Goal: Communication & Community: Answer question/provide support

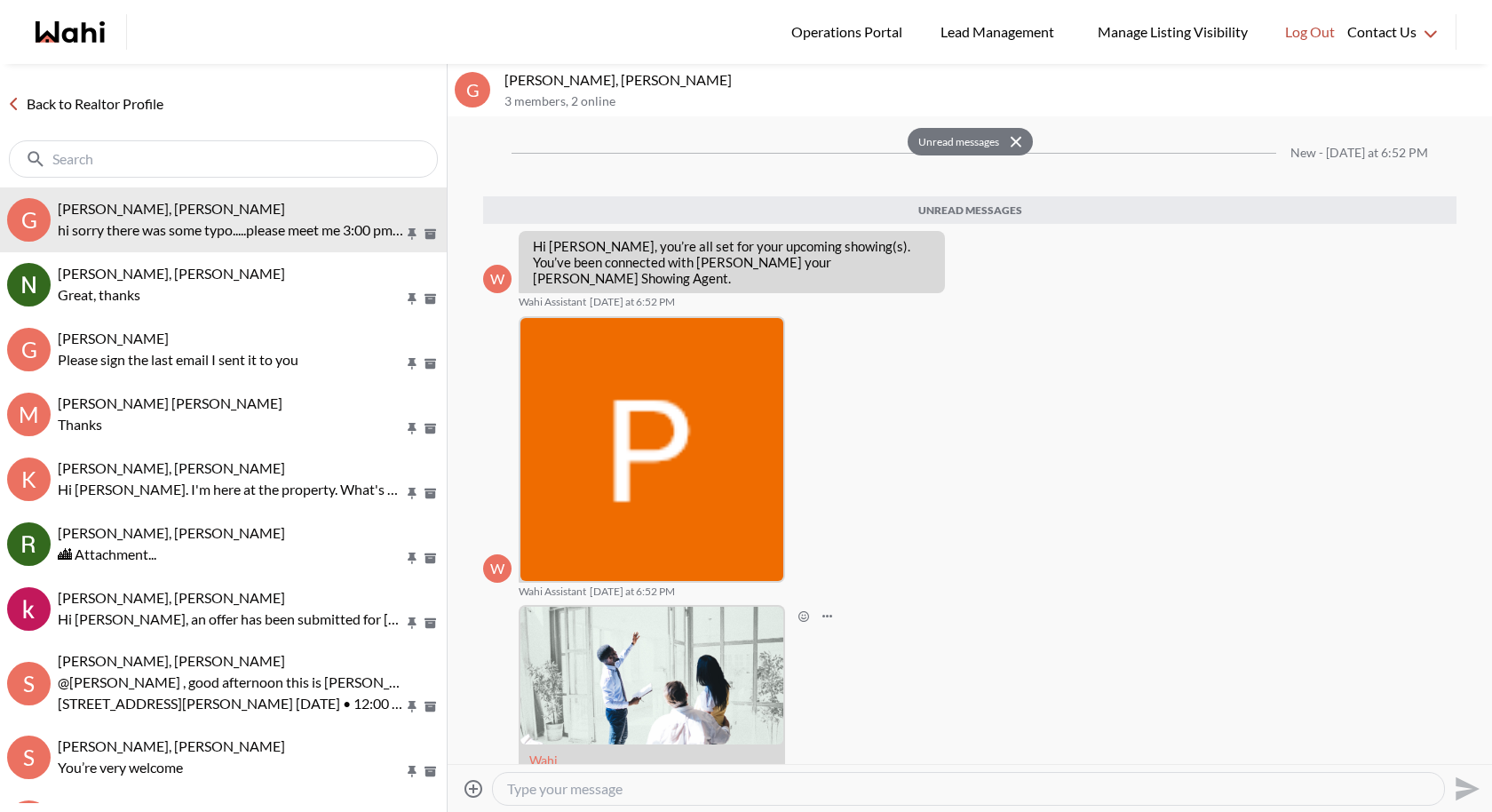
scroll to position [364, 0]
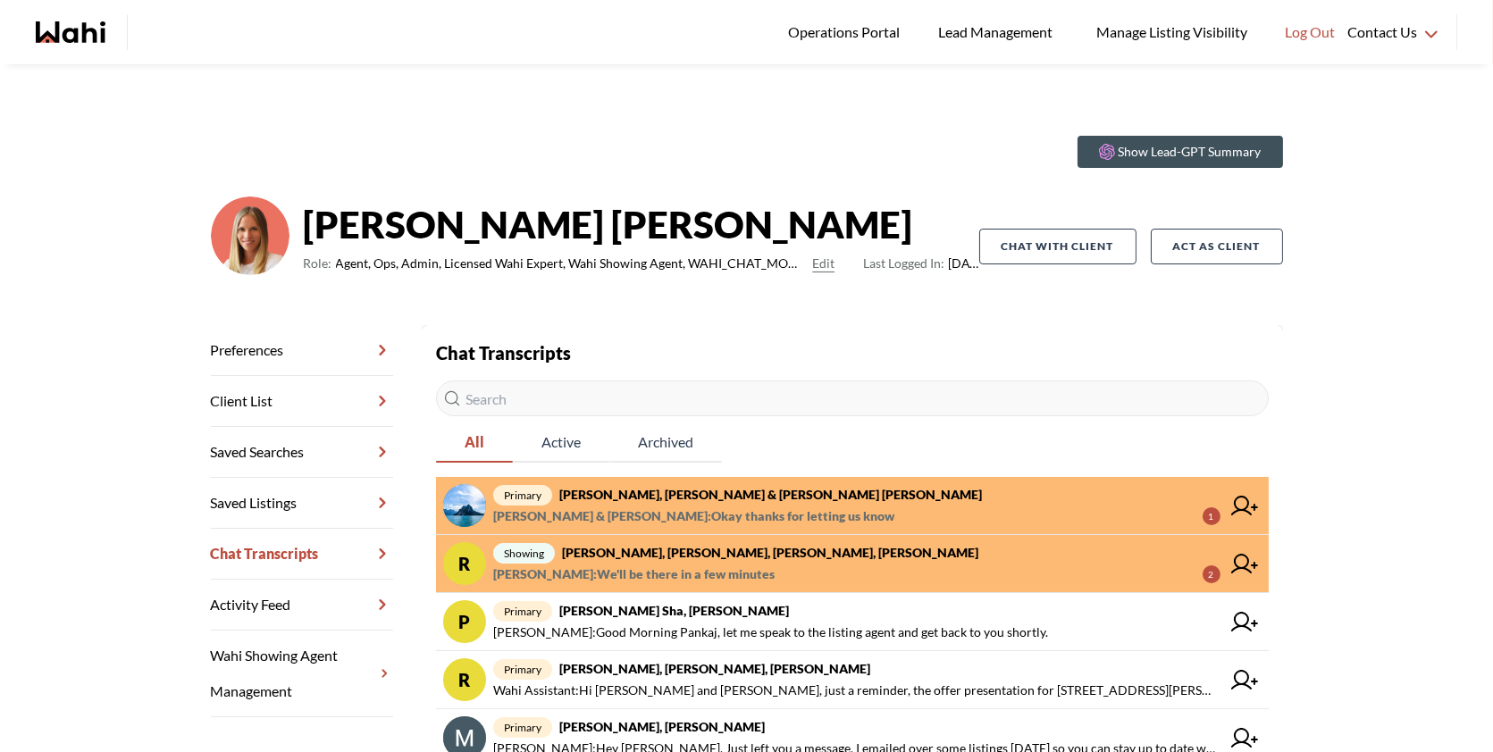
click at [810, 552] on strong "Rory Fairweather, Amber F, Naveen, Michelle" at bounding box center [770, 552] width 416 height 15
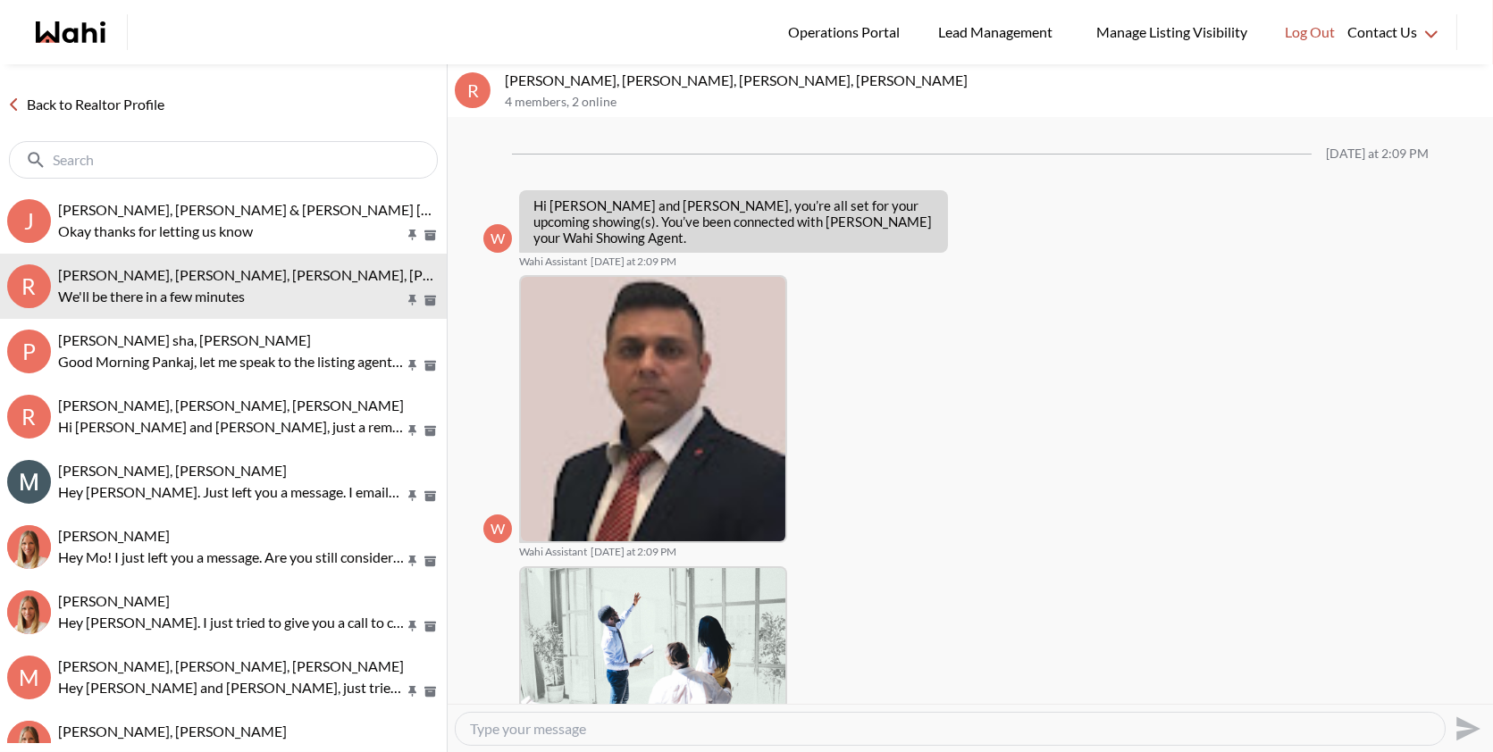
scroll to position [858, 0]
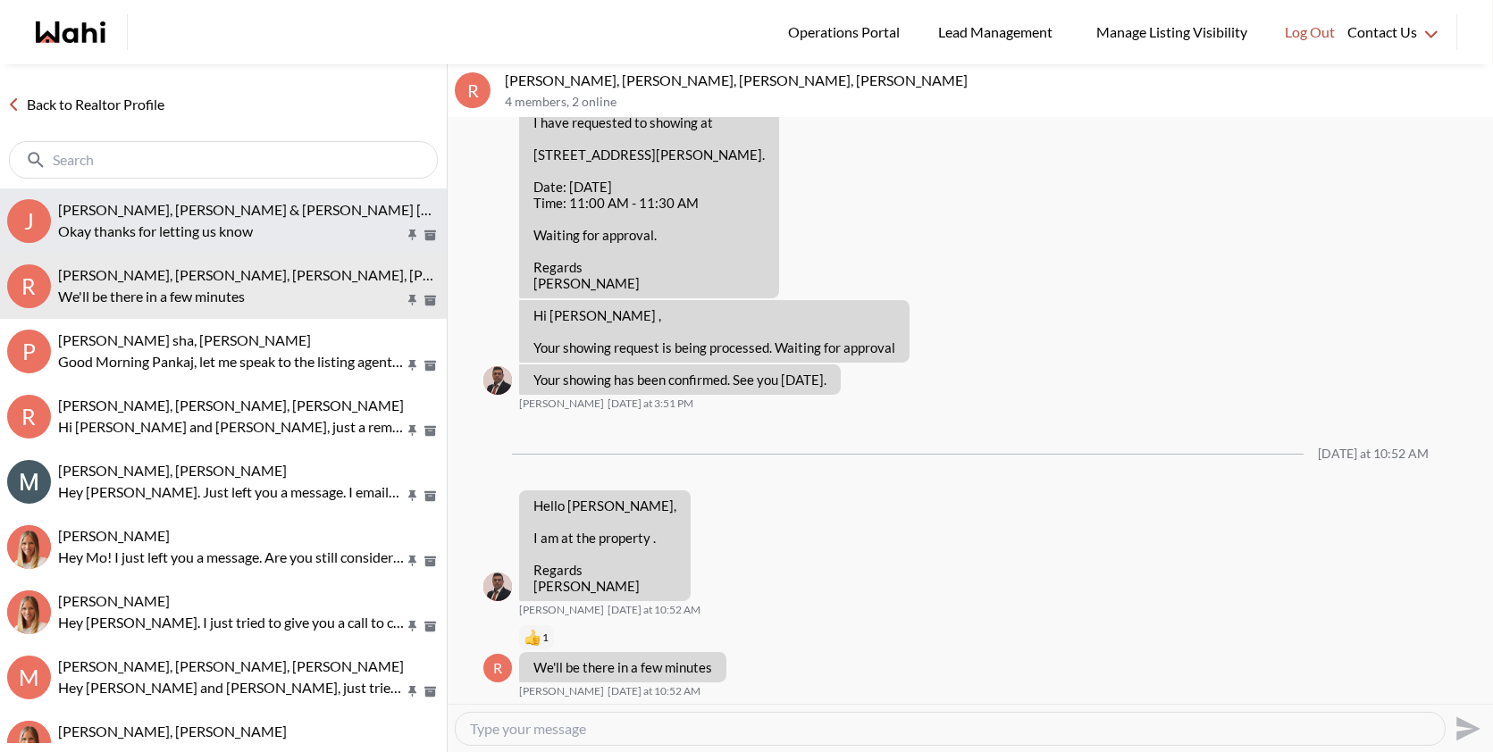
click at [236, 214] on span "Jason Brown, Jason & Lauryn Vaz-Brown, Michelle" at bounding box center [293, 209] width 470 height 17
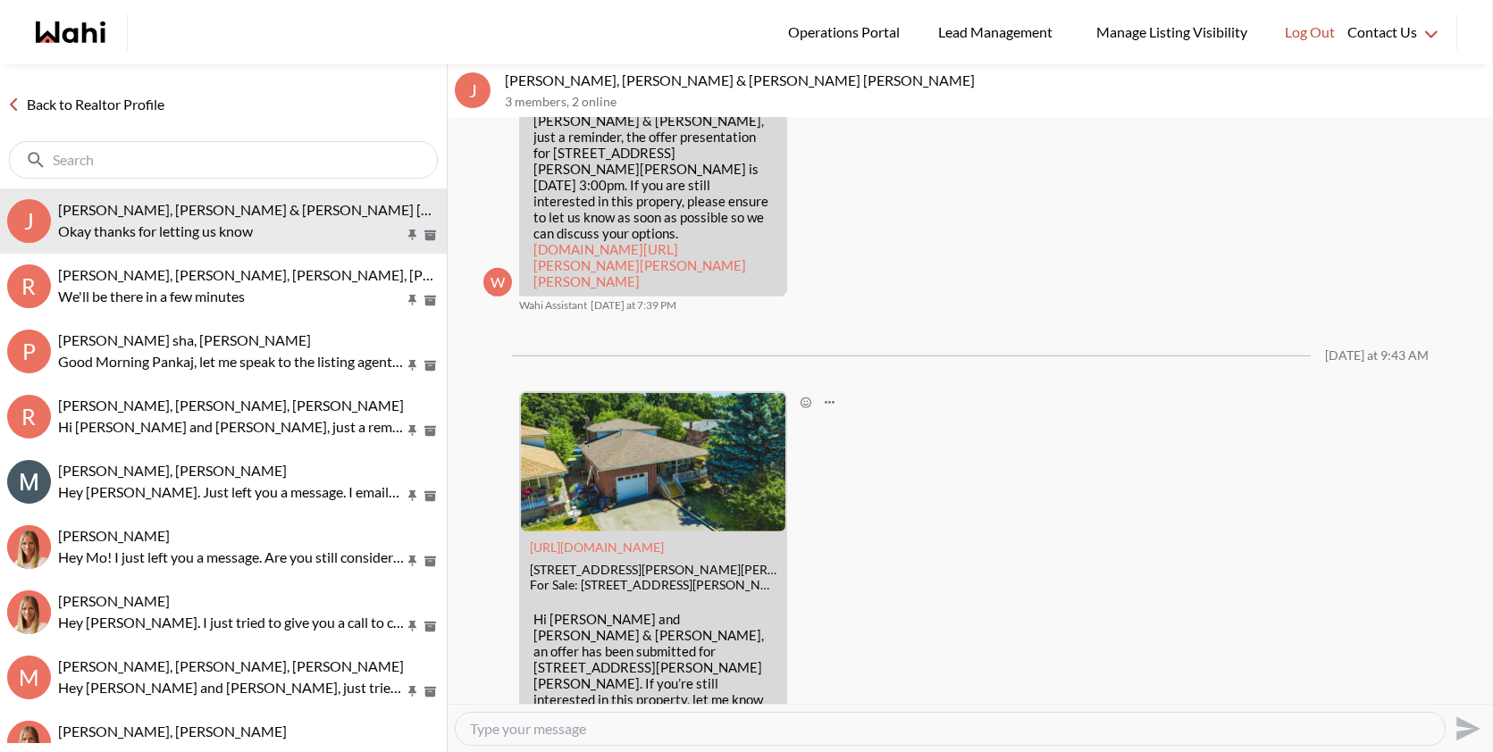
scroll to position [2222, 0]
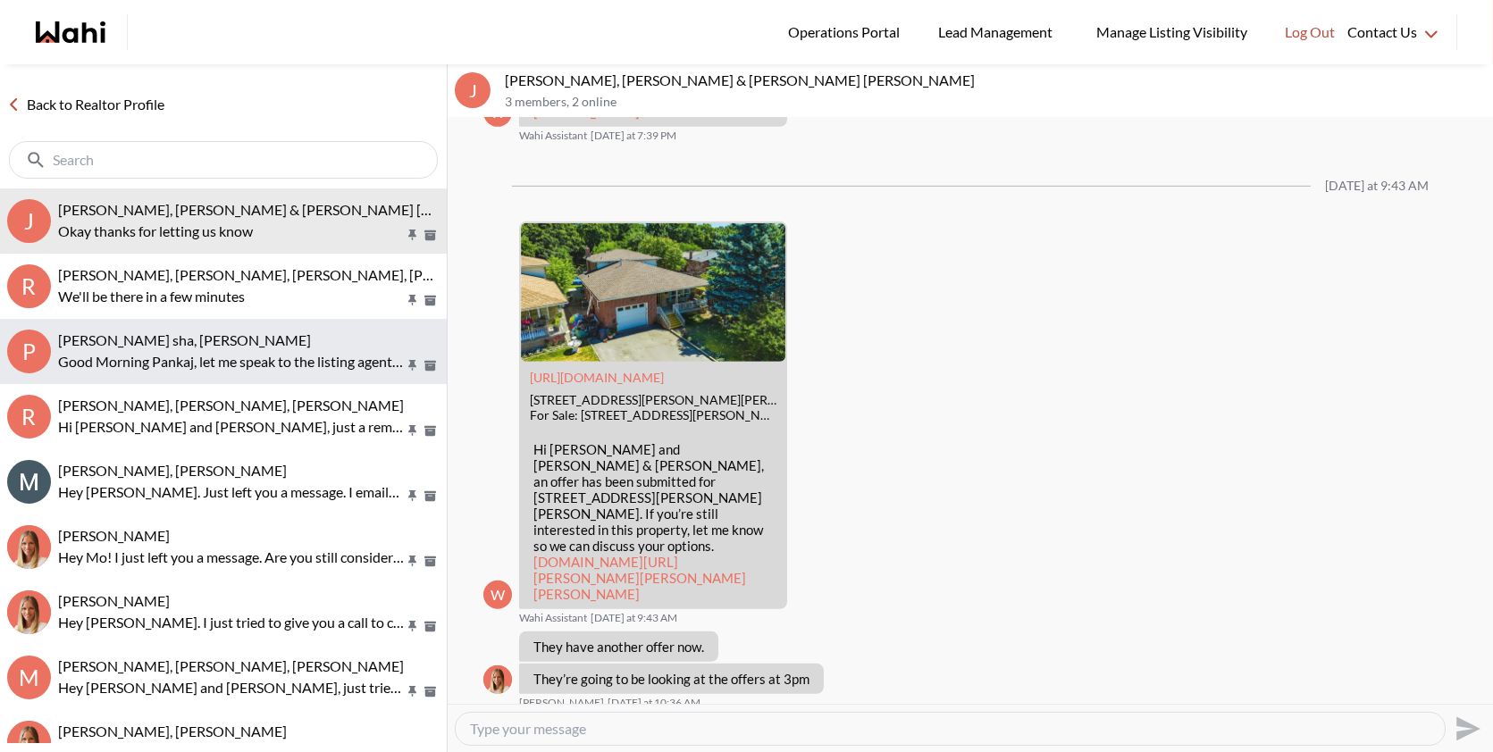
click at [298, 324] on button "p pankaj sha, Michelle Good Morning Pankaj, let me speak to the listing agent a…" at bounding box center [223, 351] width 447 height 65
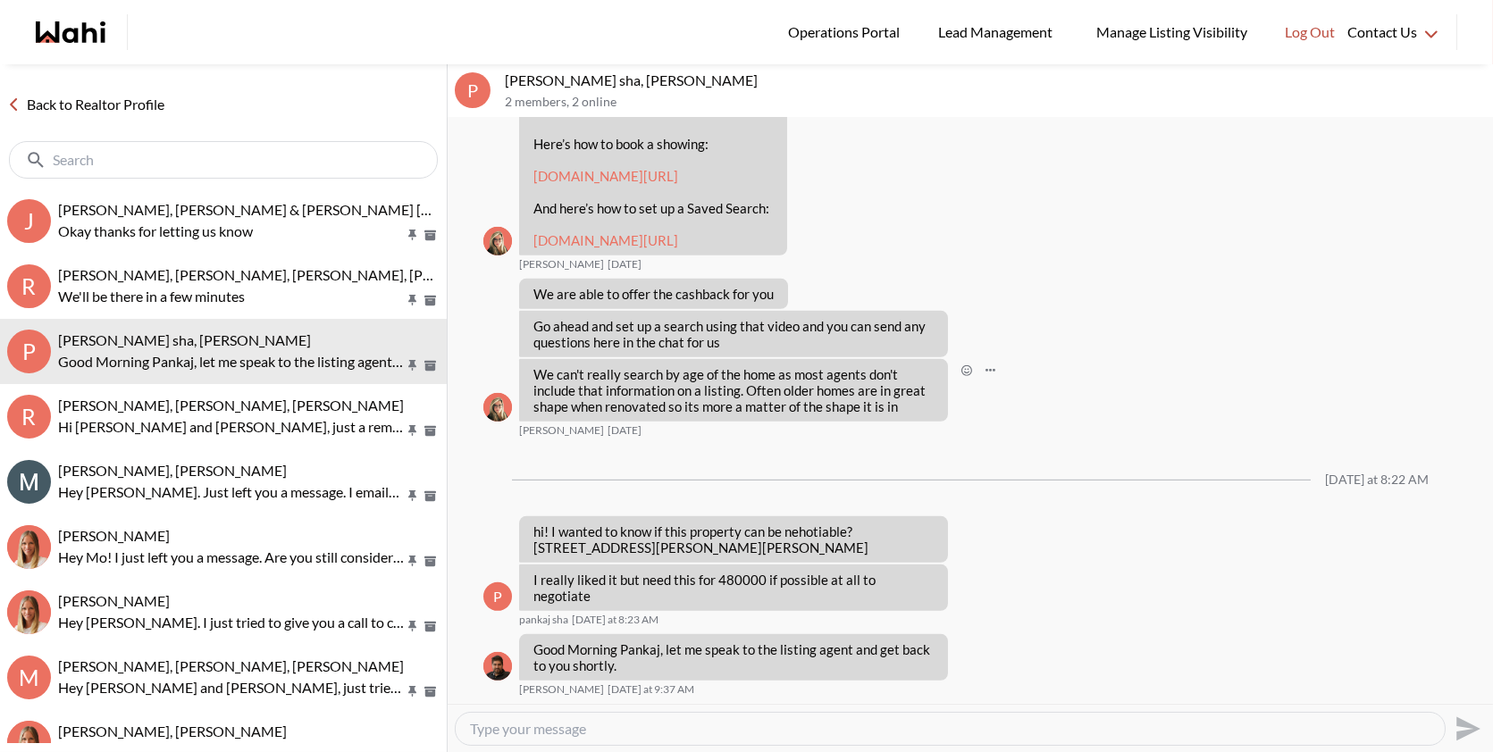
scroll to position [1954, 0]
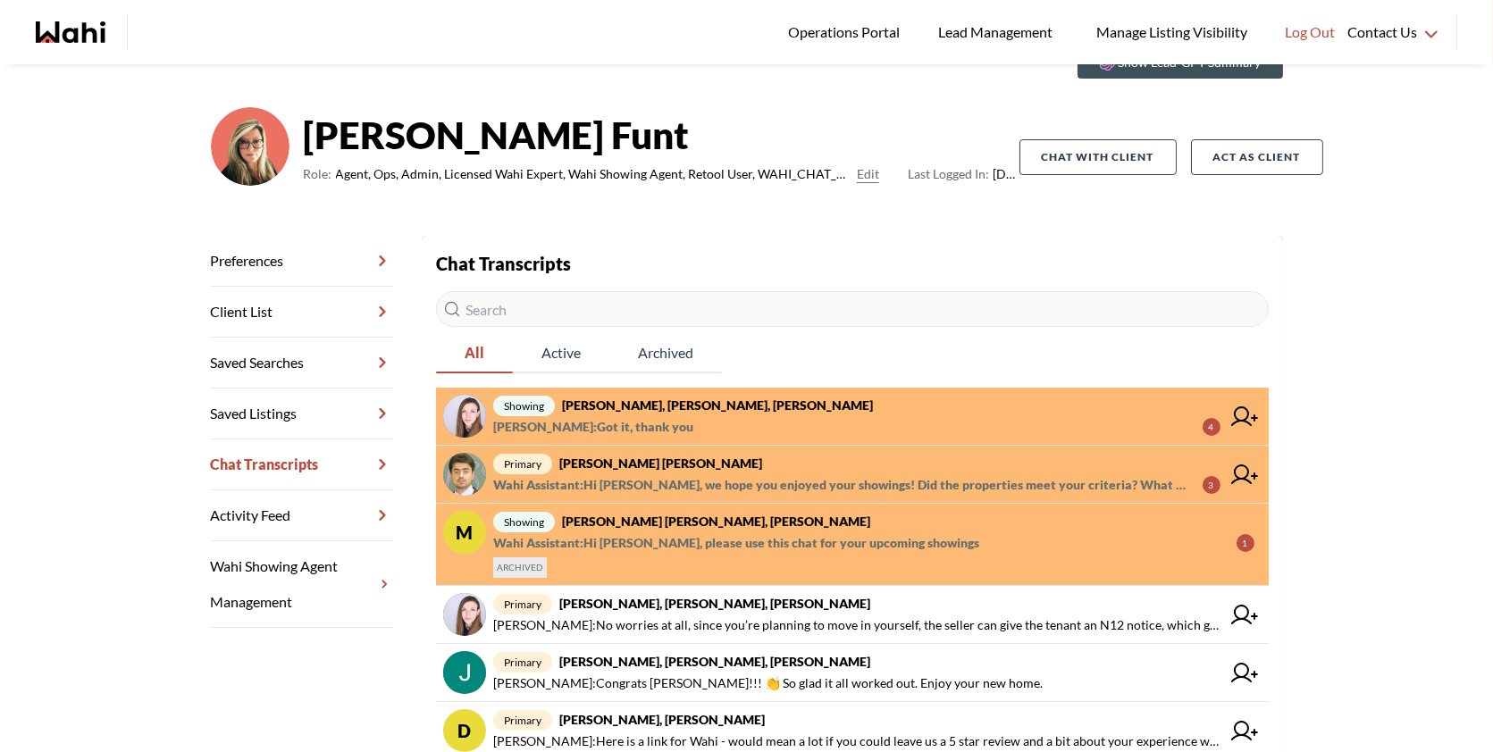
scroll to position [100, 0]
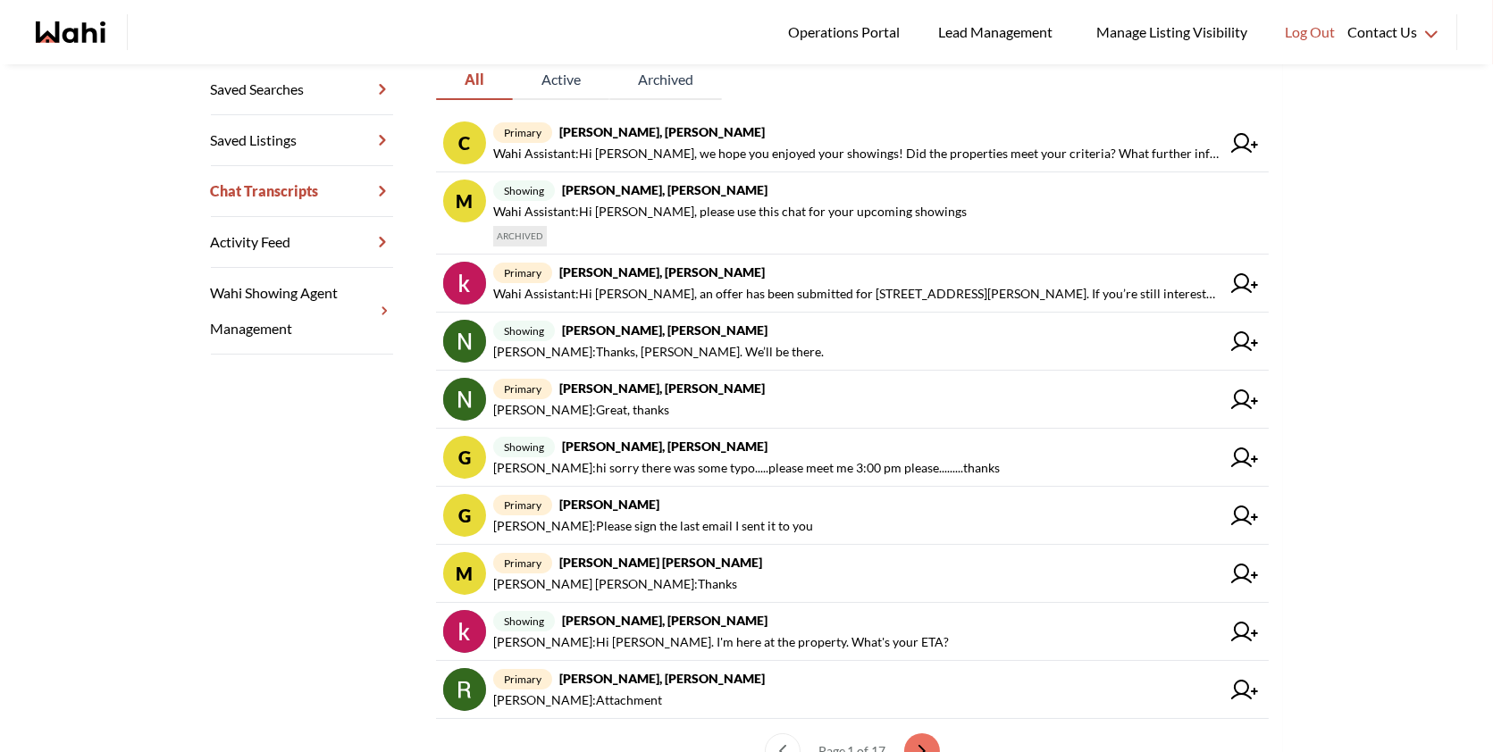
scroll to position [366, 0]
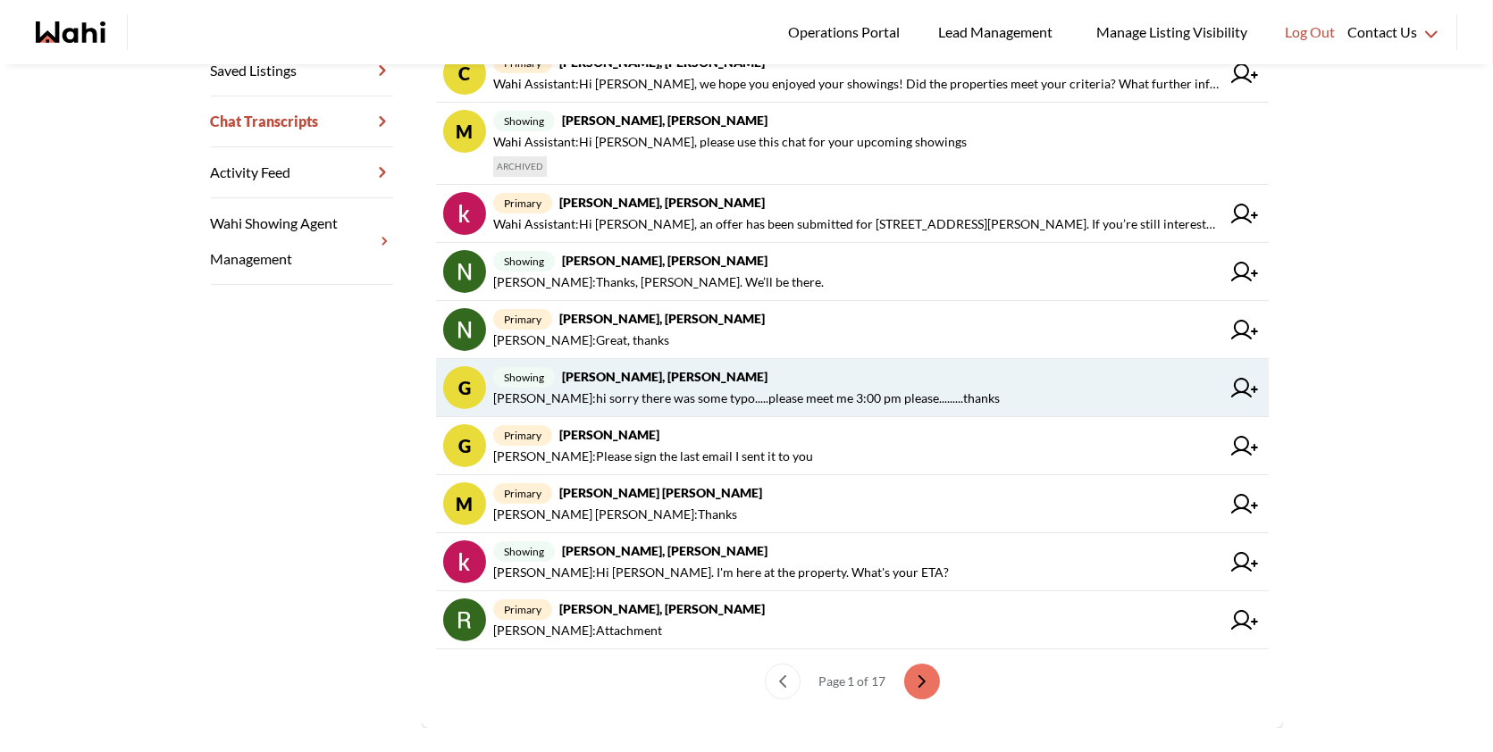
click at [895, 394] on span "[PERSON_NAME] : hi sorry there was some typo.....please meet me 3:00 pm please.…" at bounding box center [746, 398] width 507 height 21
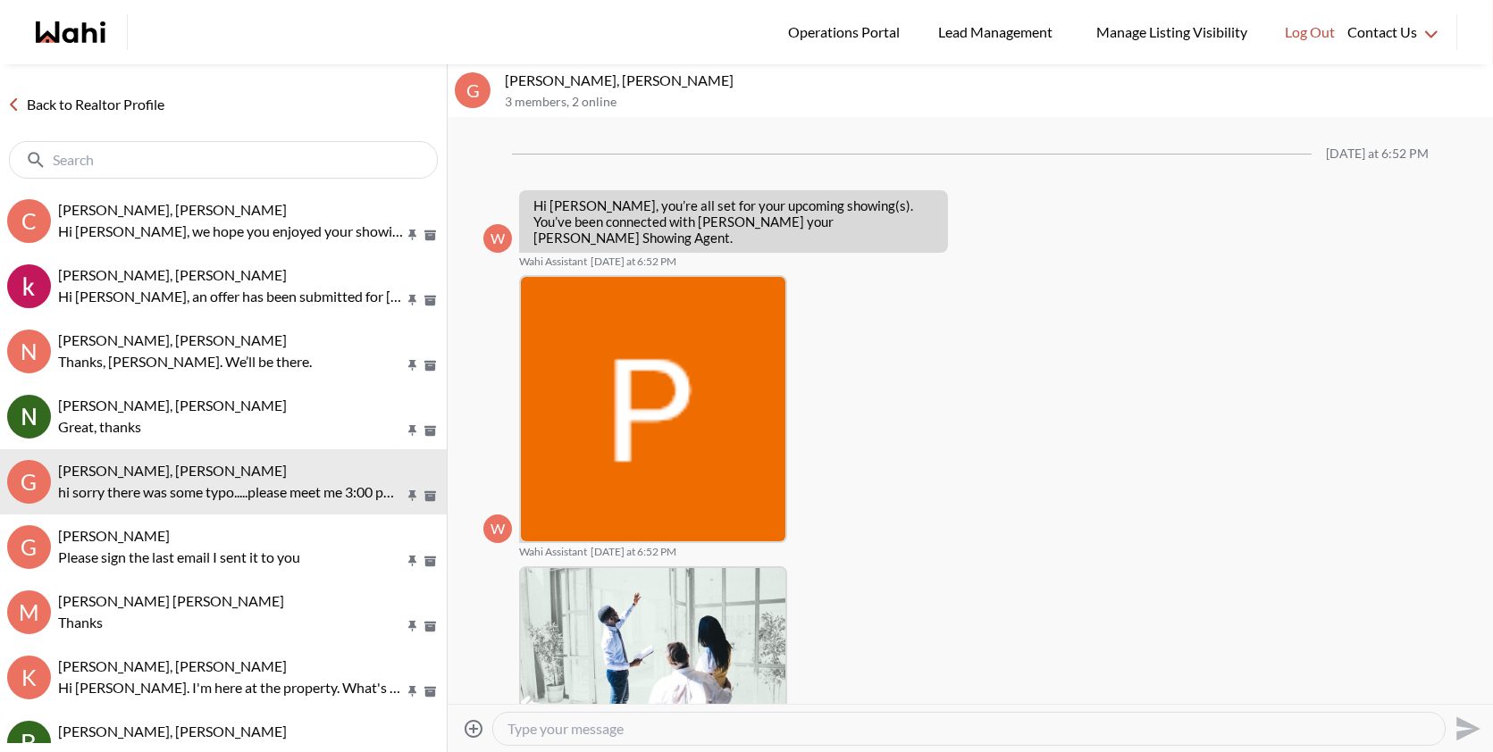
scroll to position [389, 0]
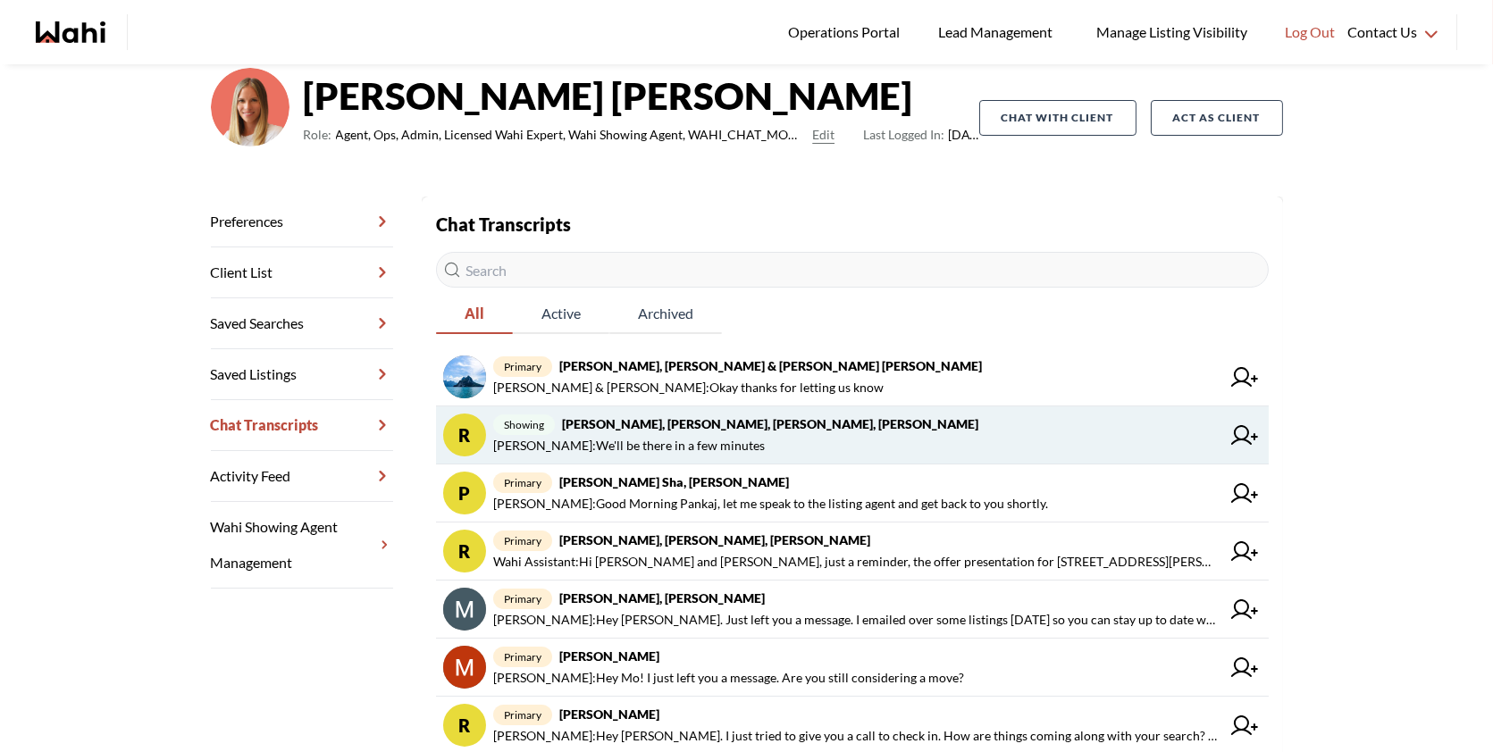
scroll to position [132, 0]
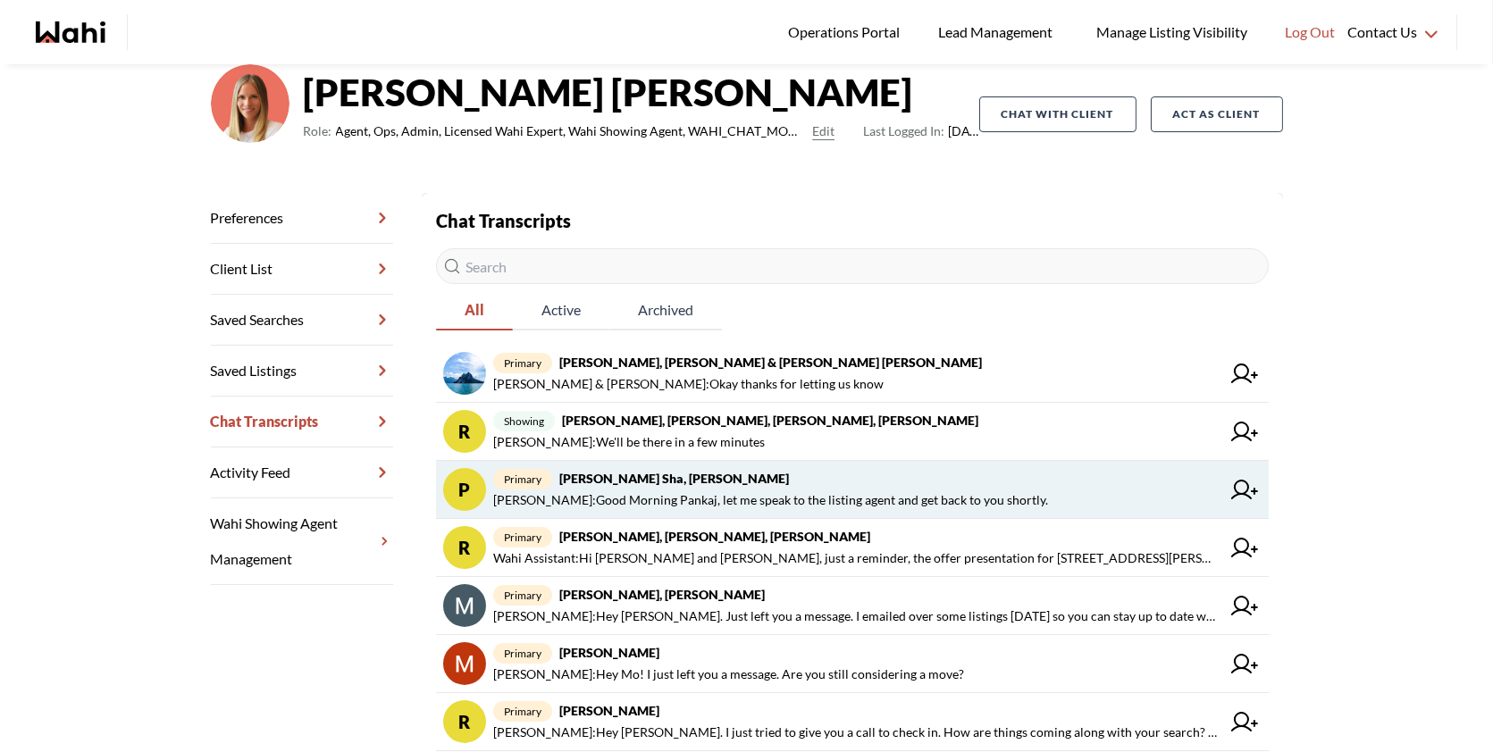
click at [858, 490] on span "Faraz Azam : Good Morning Pankaj, let me speak to the listing agent and get bac…" at bounding box center [770, 500] width 555 height 21
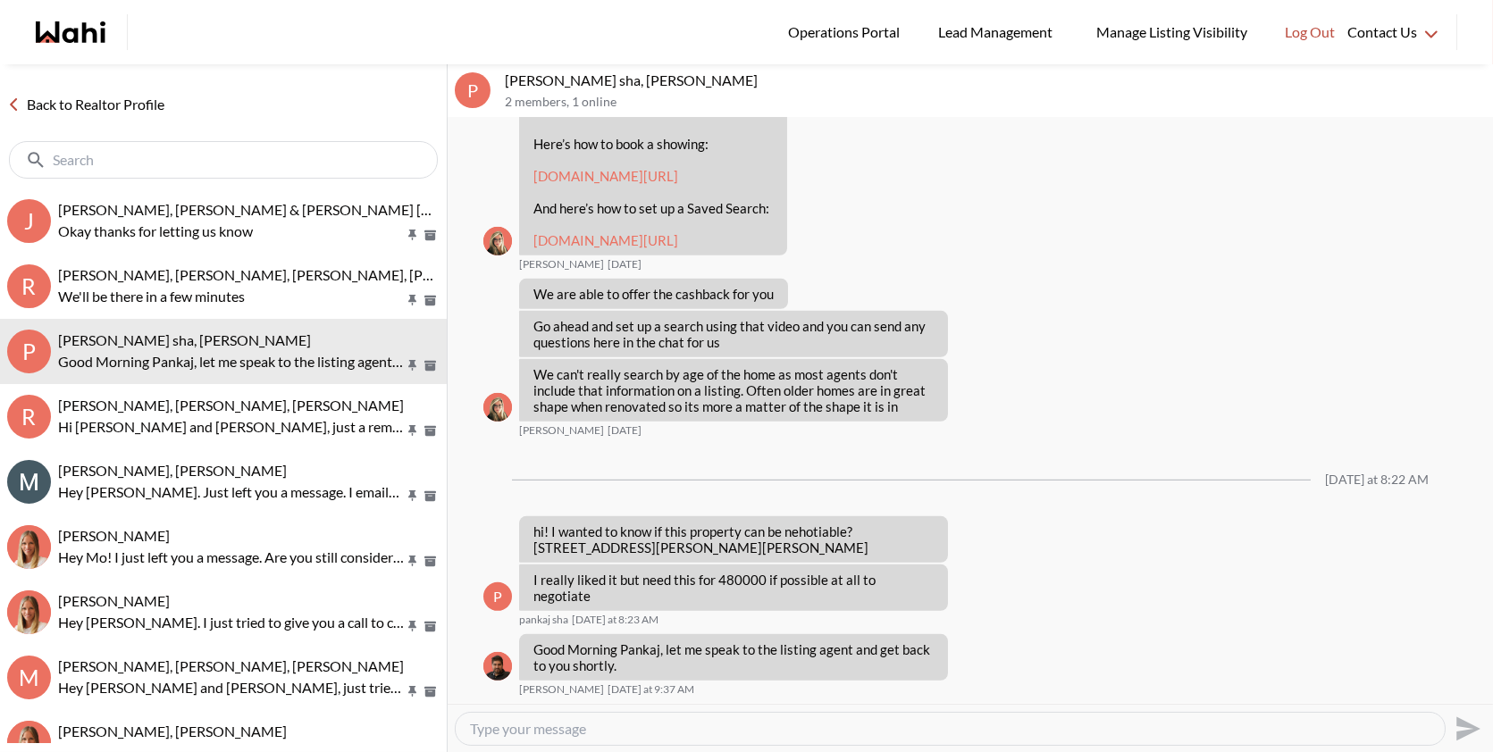
scroll to position [1954, 0]
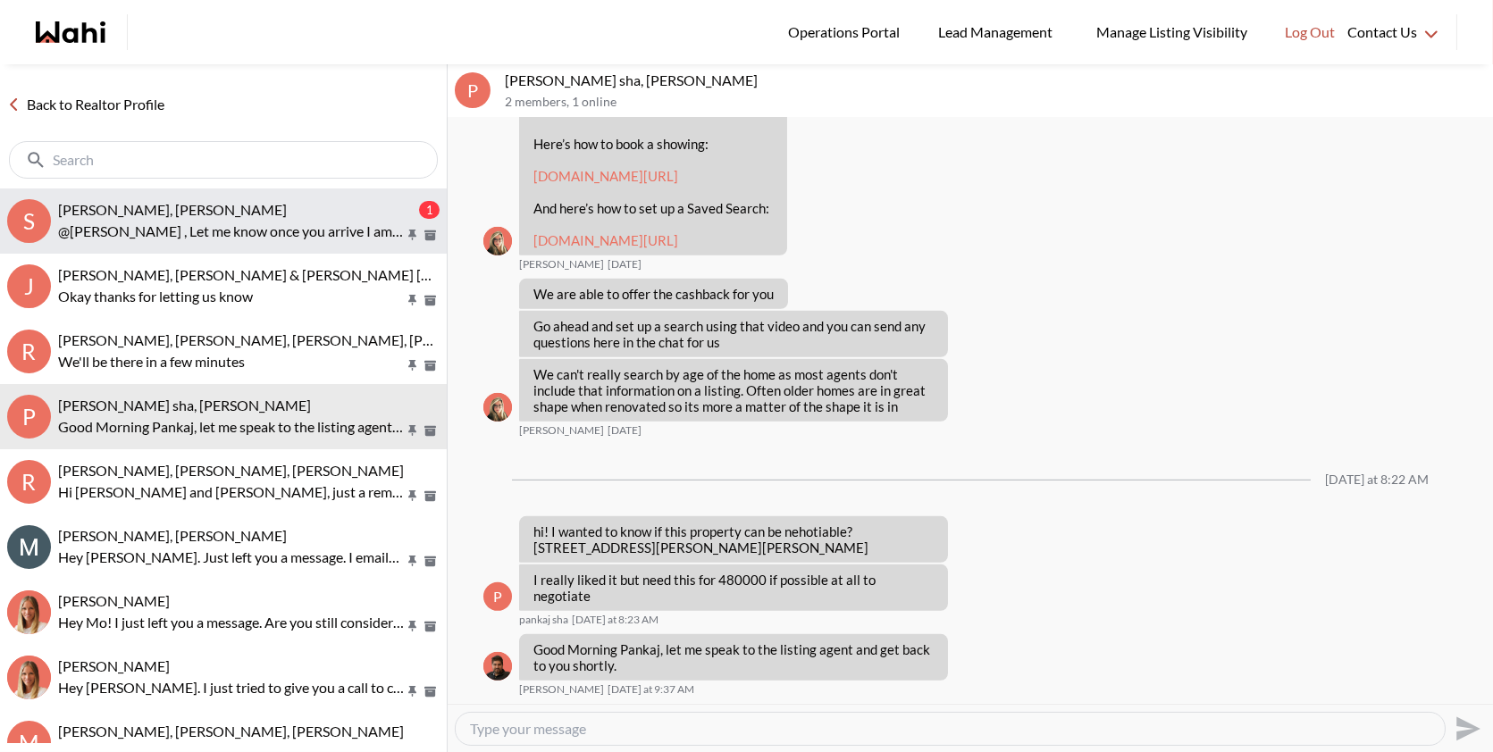
click at [181, 229] on p "@Suzie Persaud , Let me know once you arrive I am in the lobby please. Thx" at bounding box center [231, 231] width 346 height 21
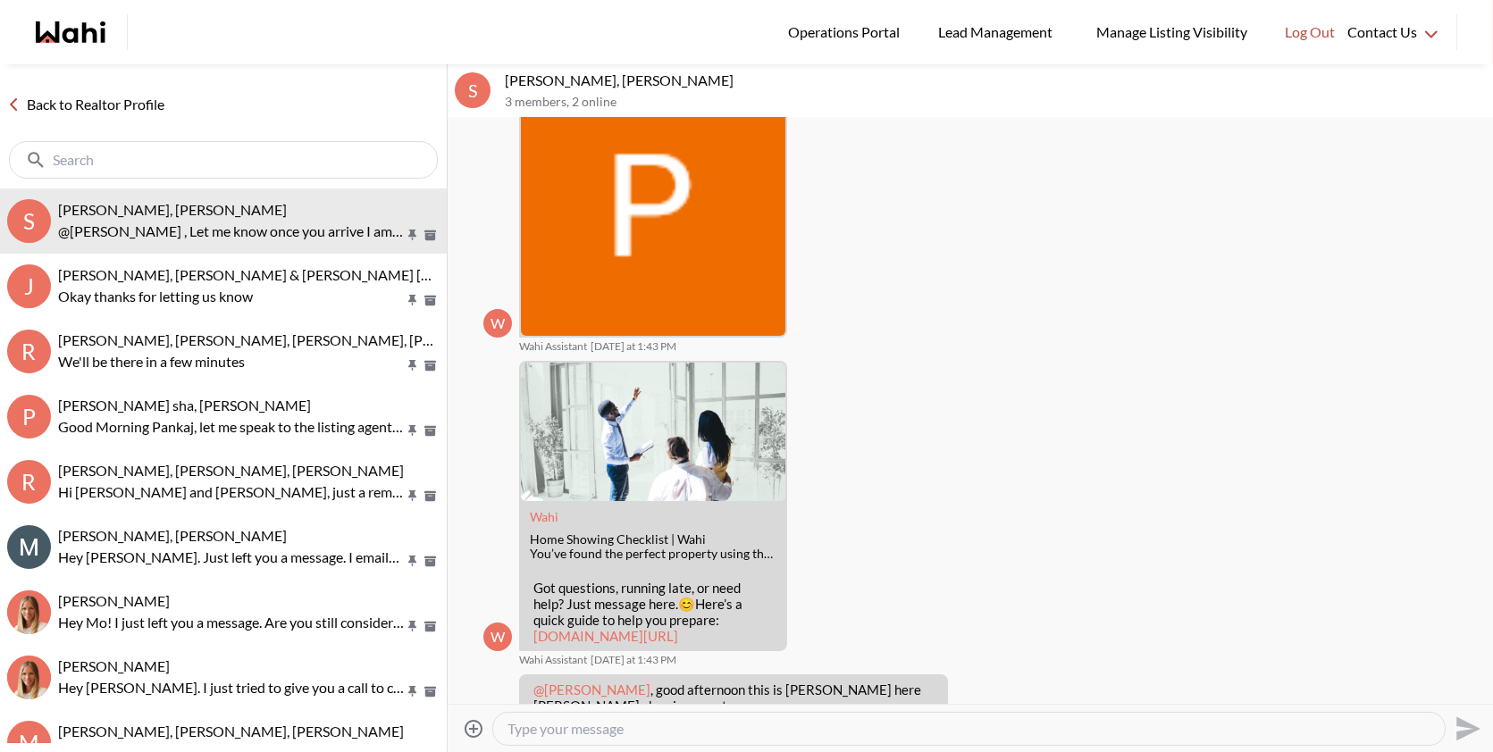
scroll to position [524, 0]
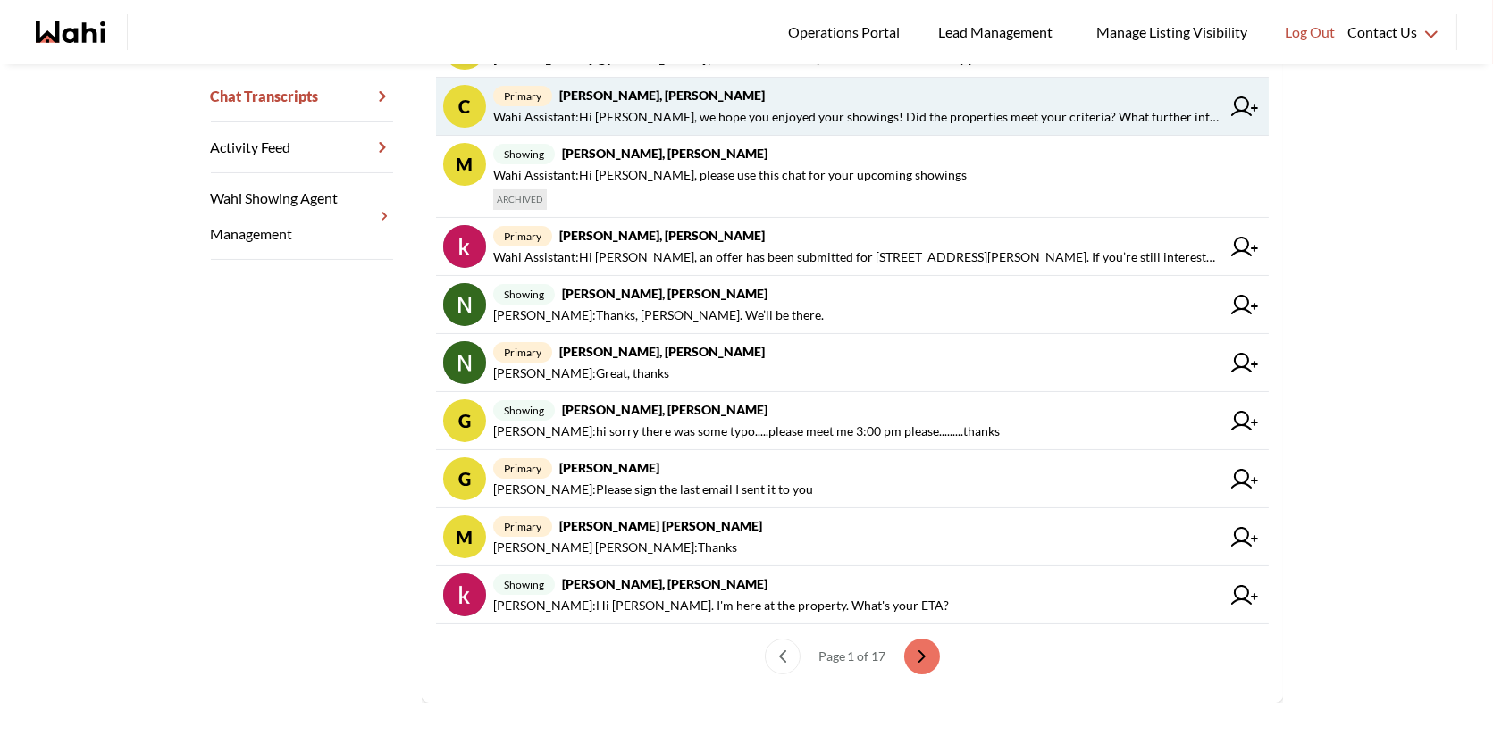
scroll to position [461, 0]
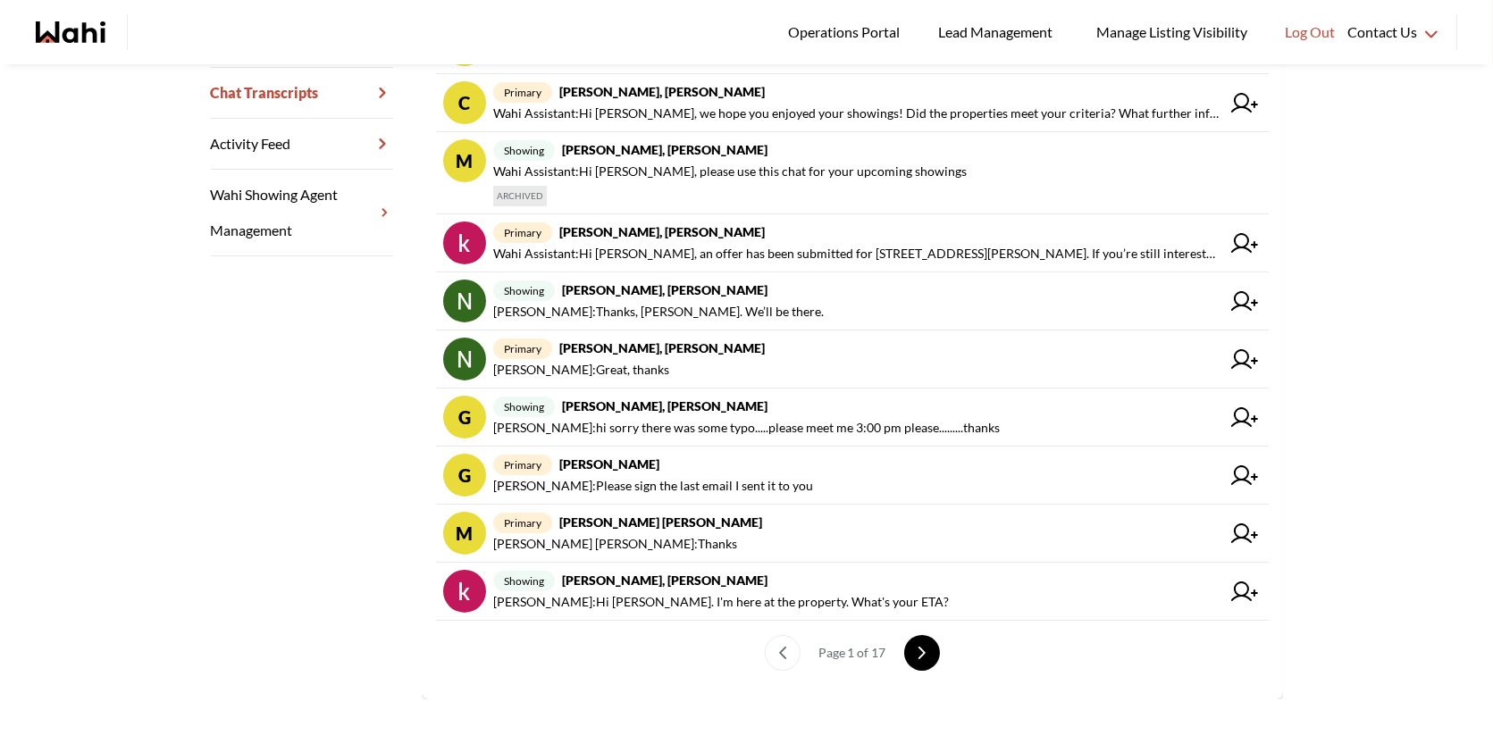
click at [923, 656] on button "next page" at bounding box center [922, 653] width 36 height 36
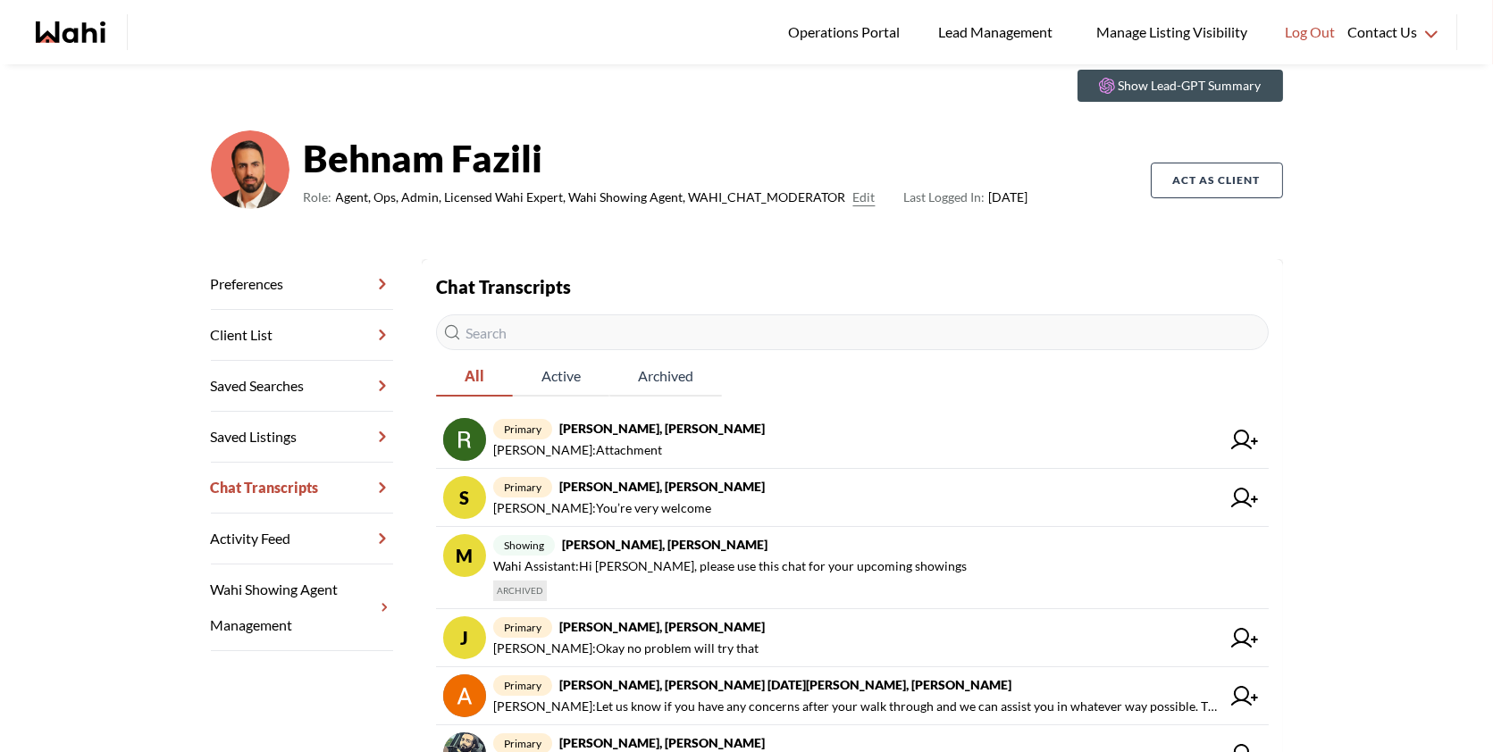
scroll to position [69, 0]
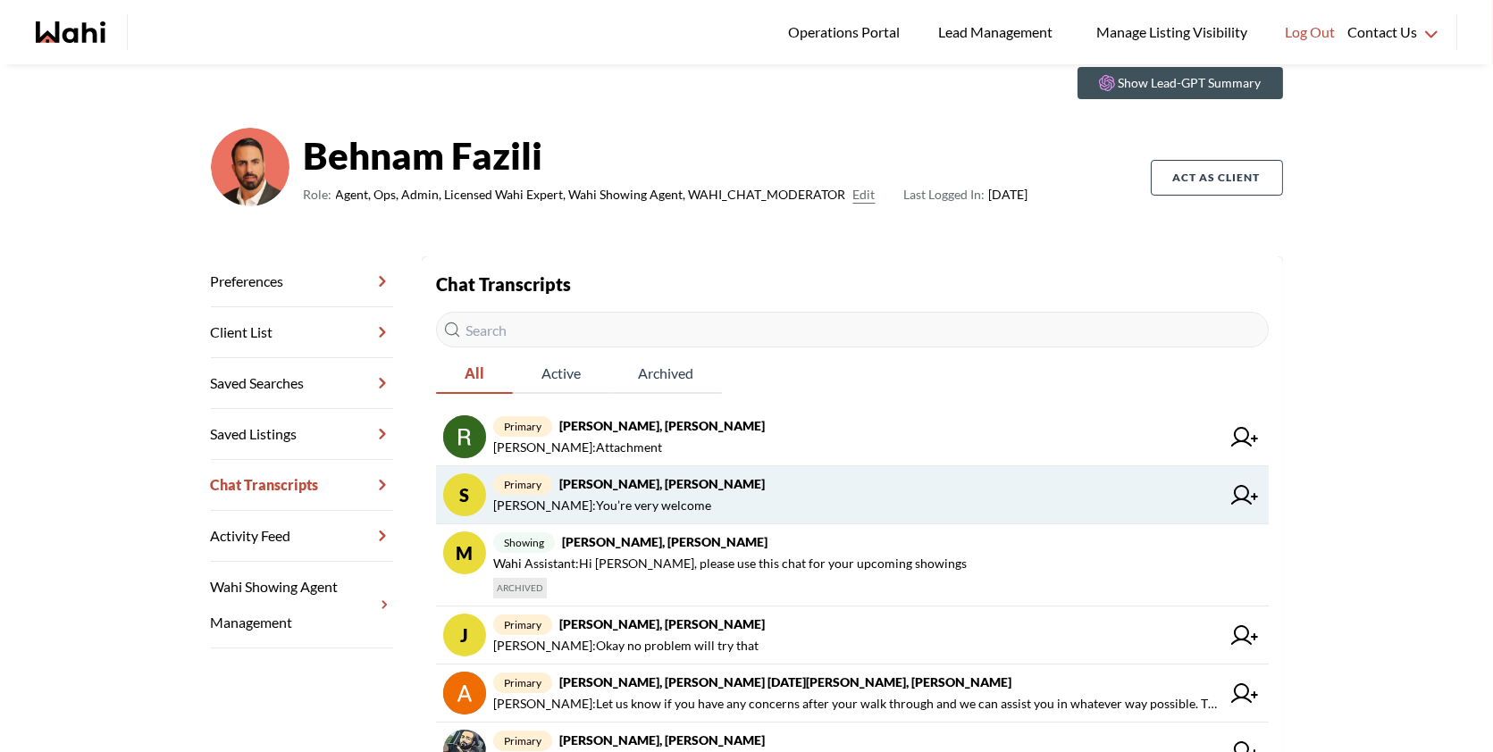
click at [704, 474] on span "primary Suzie Persaud, Behnam" at bounding box center [856, 484] width 727 height 21
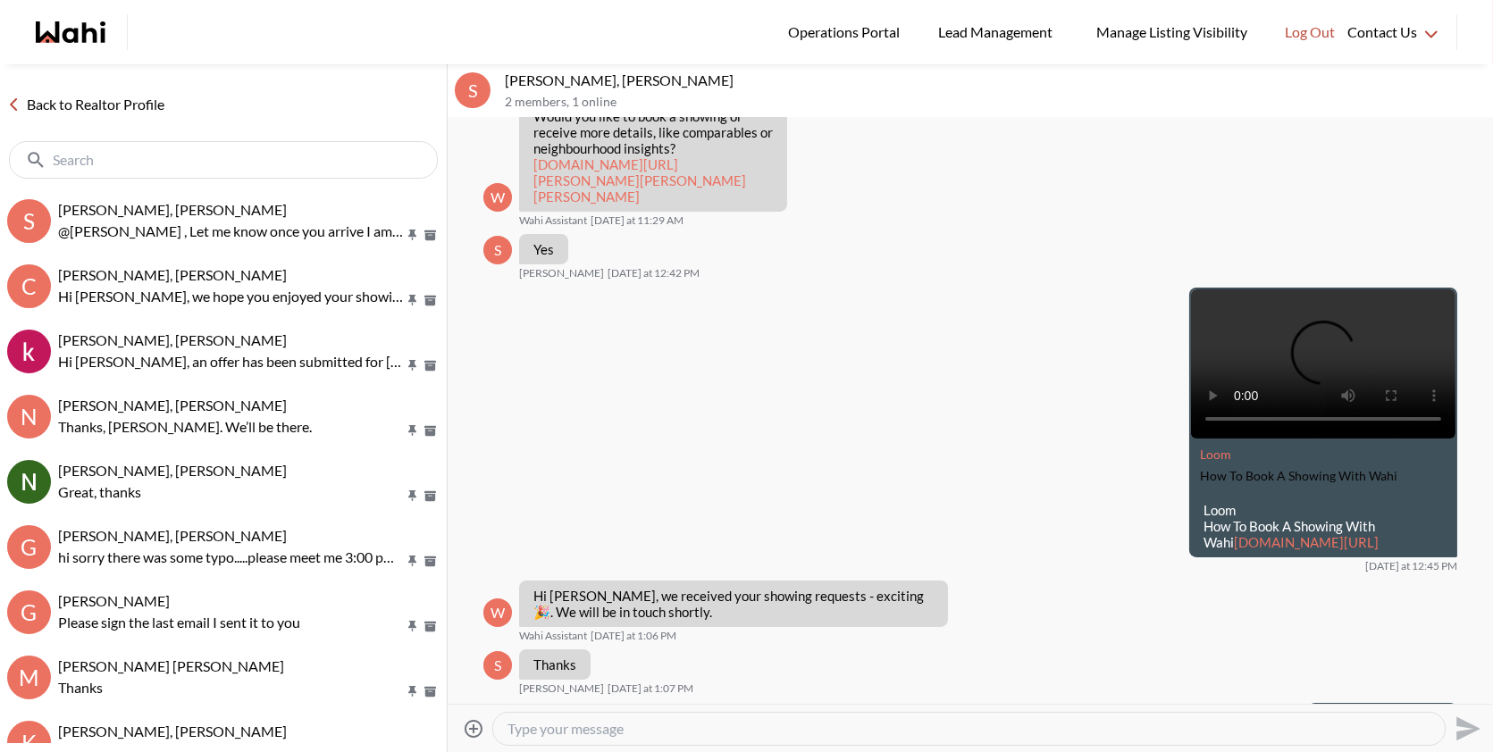
scroll to position [1060, 0]
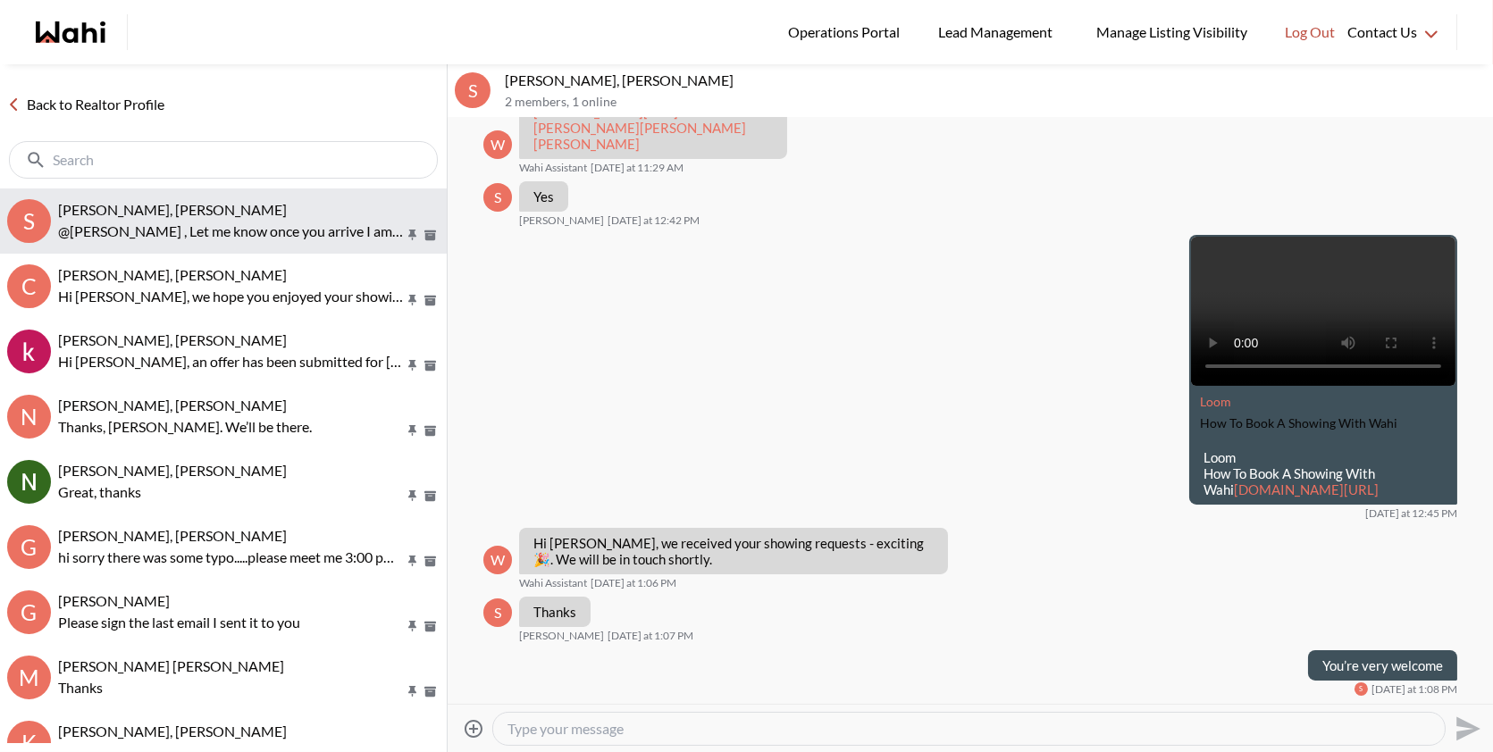
click at [245, 228] on p "@Suzie Persaud , Let me know once you arrive I am in the lobby please. Thx" at bounding box center [231, 231] width 346 height 21
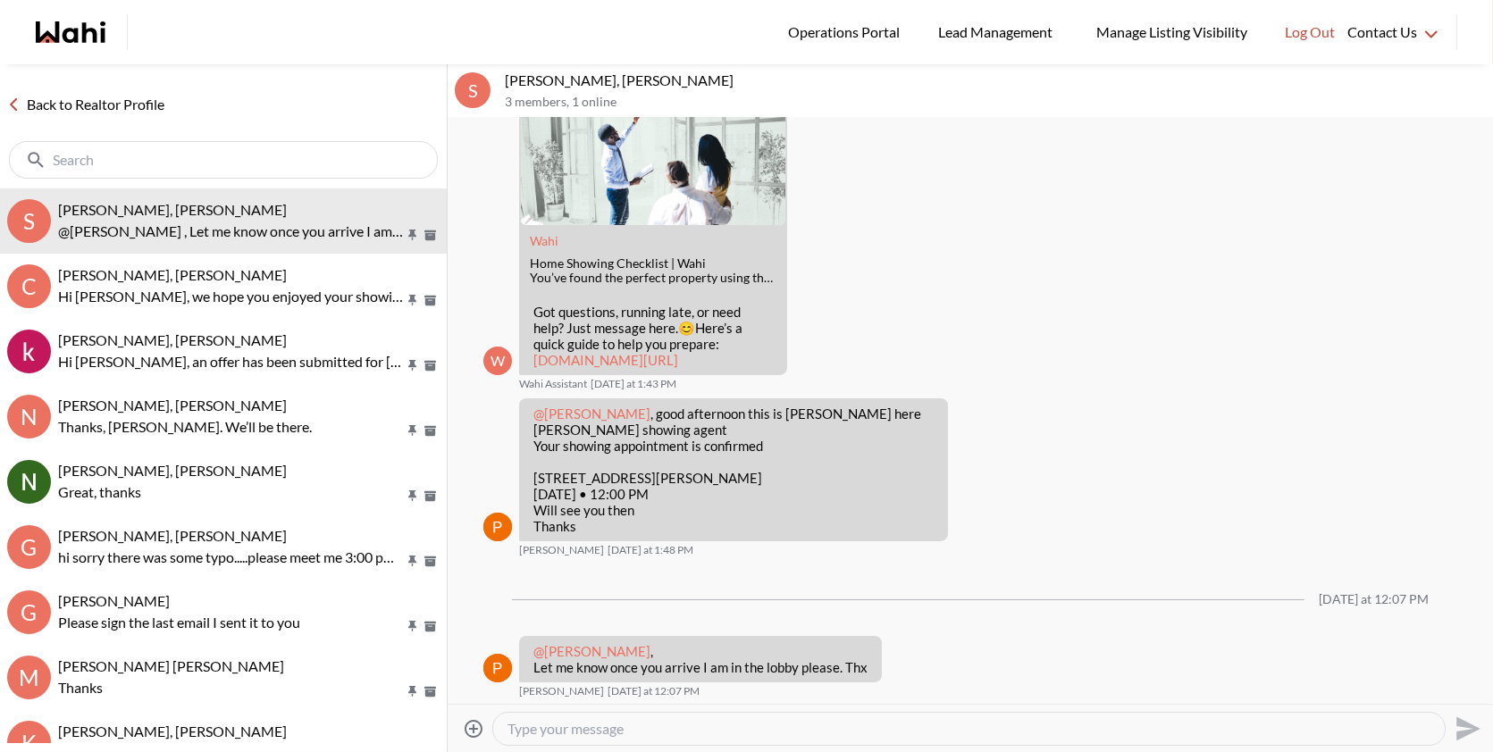
scroll to position [481, 0]
drag, startPoint x: 593, startPoint y: 85, endPoint x: 505, endPoint y: 79, distance: 88.7
click at [505, 79] on p "[PERSON_NAME], [PERSON_NAME]" at bounding box center [995, 80] width 981 height 18
copy p "Suzie Persaud"
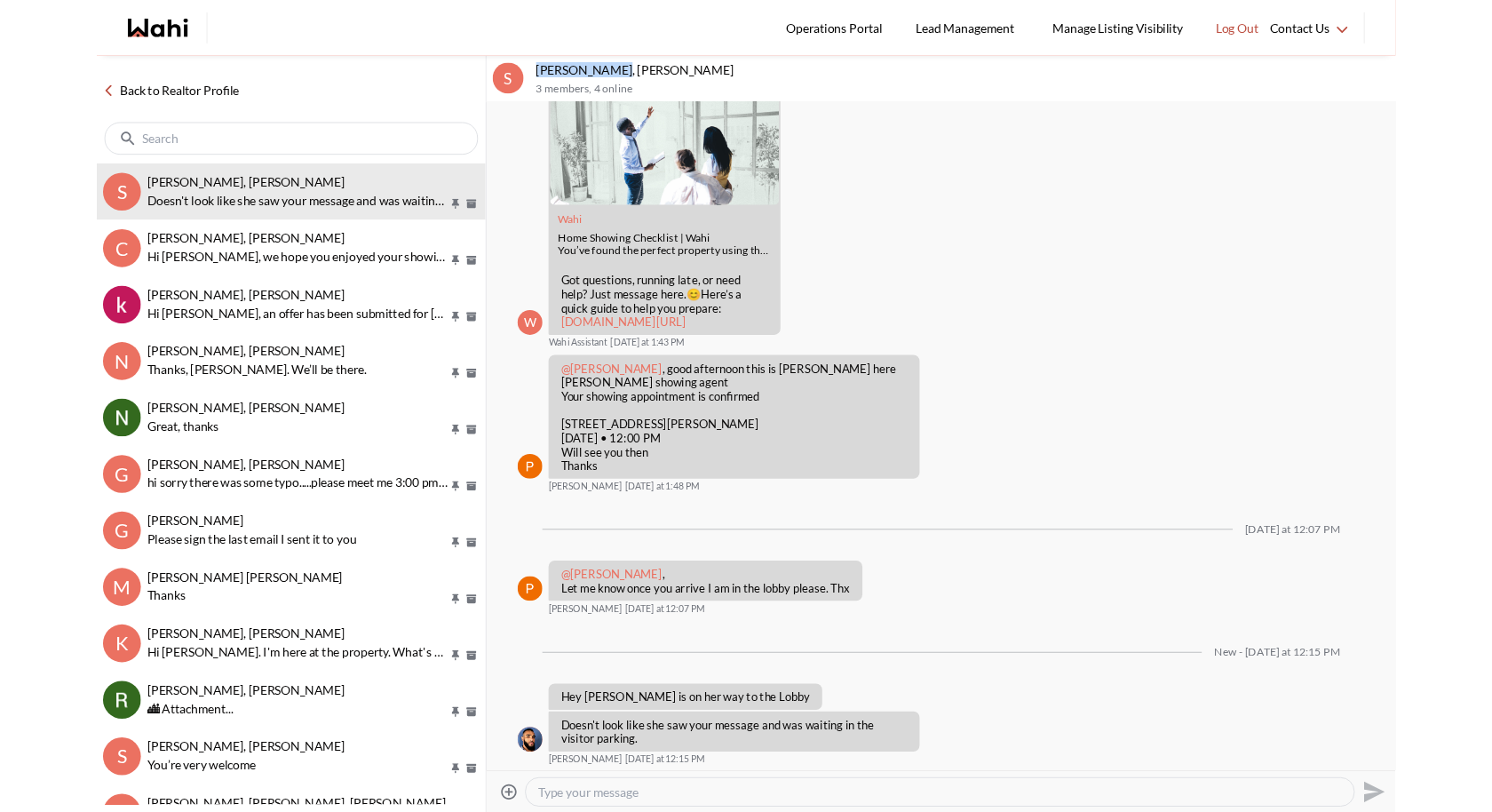
scroll to position [587, 0]
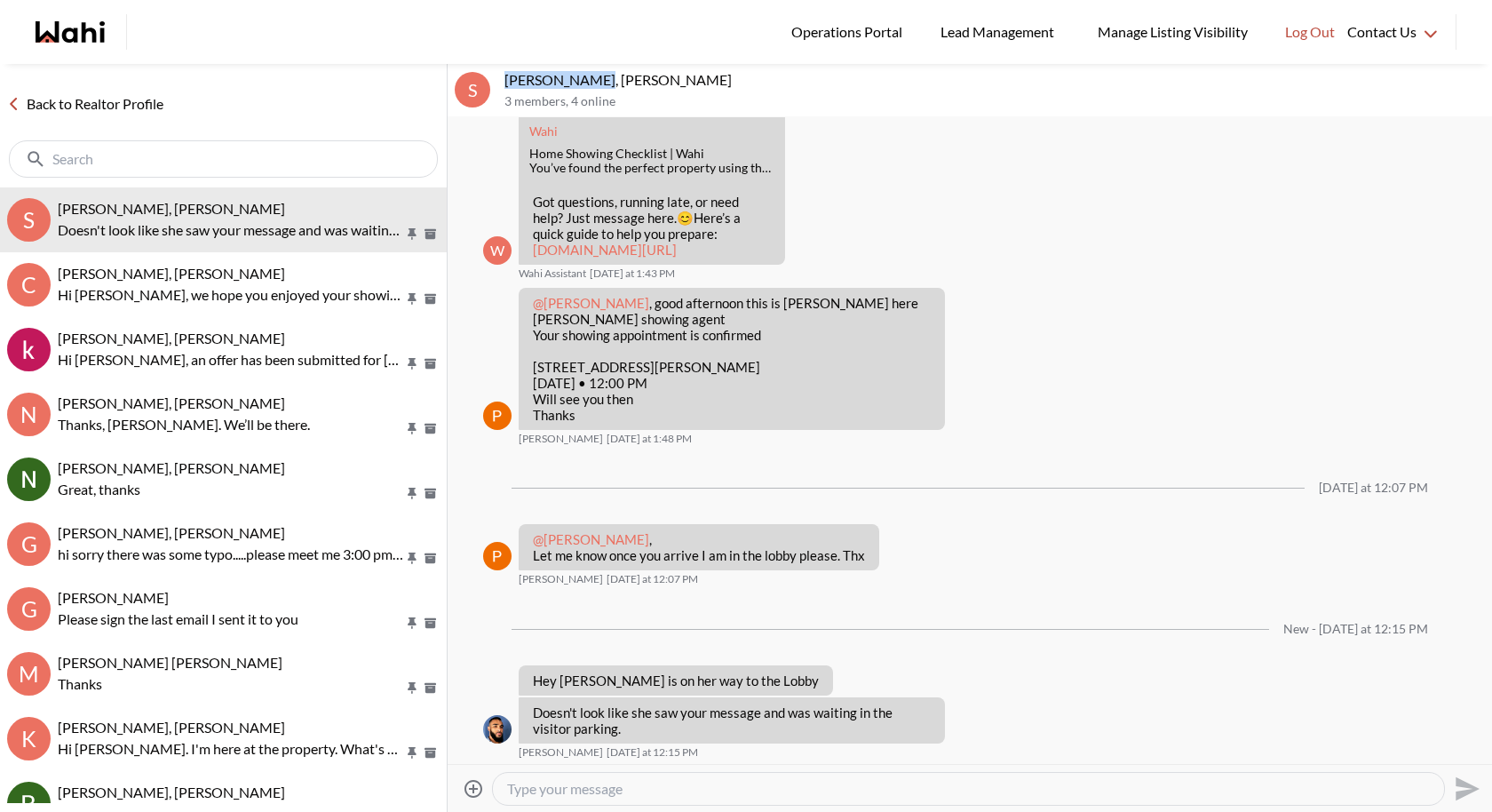
click at [622, 747] on div at bounding box center [968, 789] width 951 height 32
click at [605, 747] on textarea "Type your message" at bounding box center [968, 789] width 923 height 18
type textarea "T"
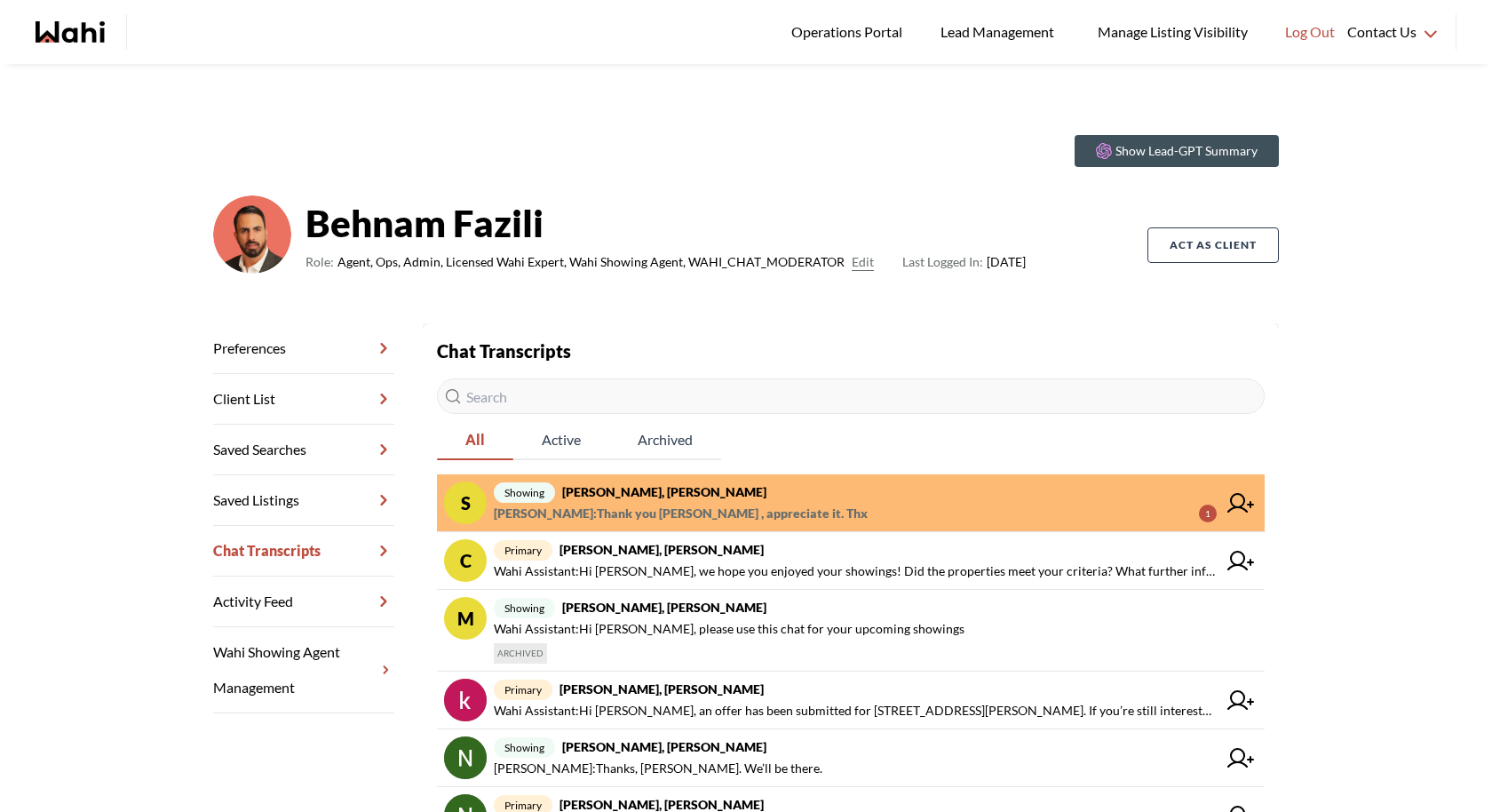
click at [842, 509] on span "[PERSON_NAME] : Thank you [PERSON_NAME] , appreciate it. Thx 1" at bounding box center [855, 513] width 723 height 21
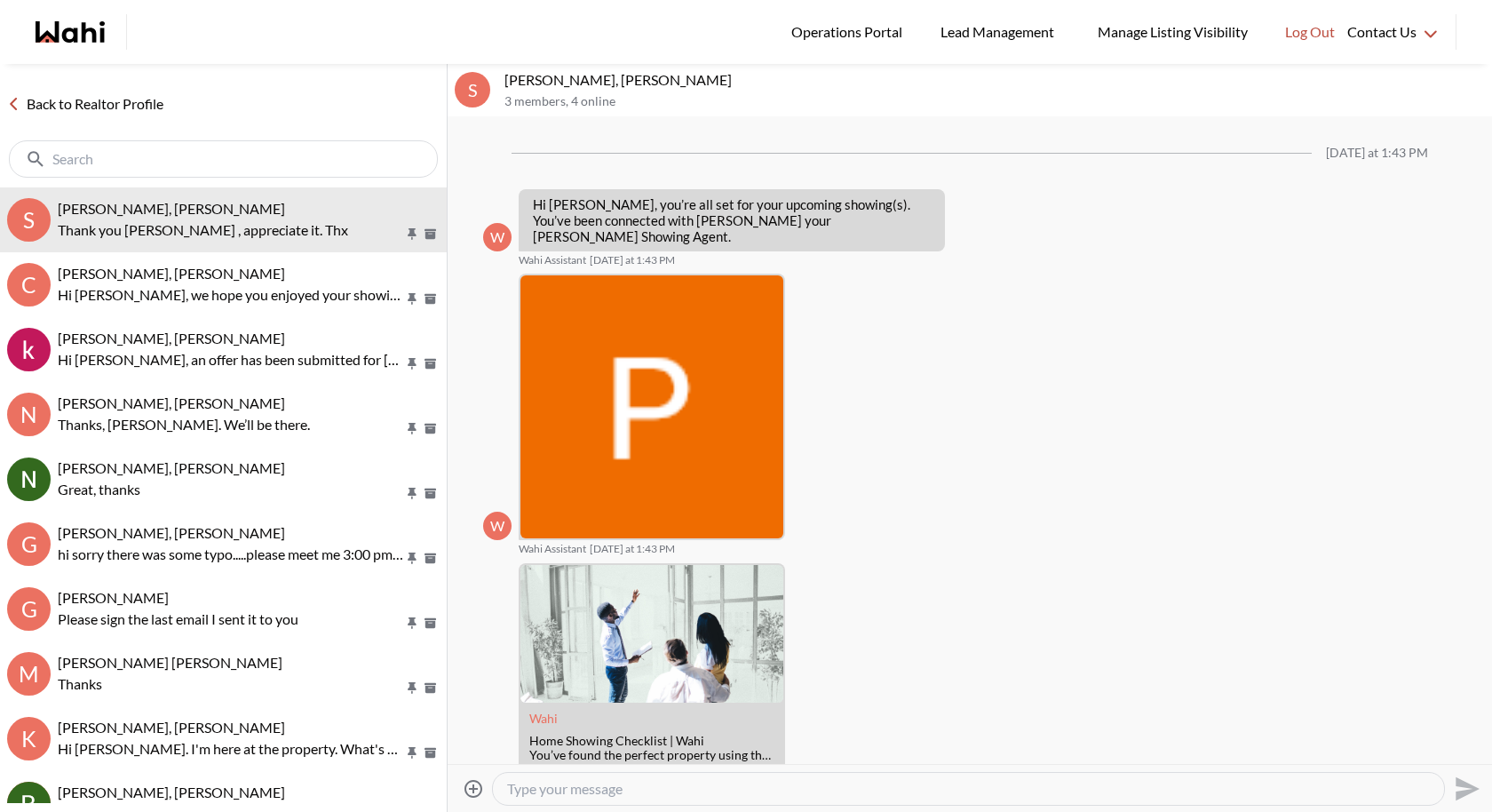
scroll to position [698, 0]
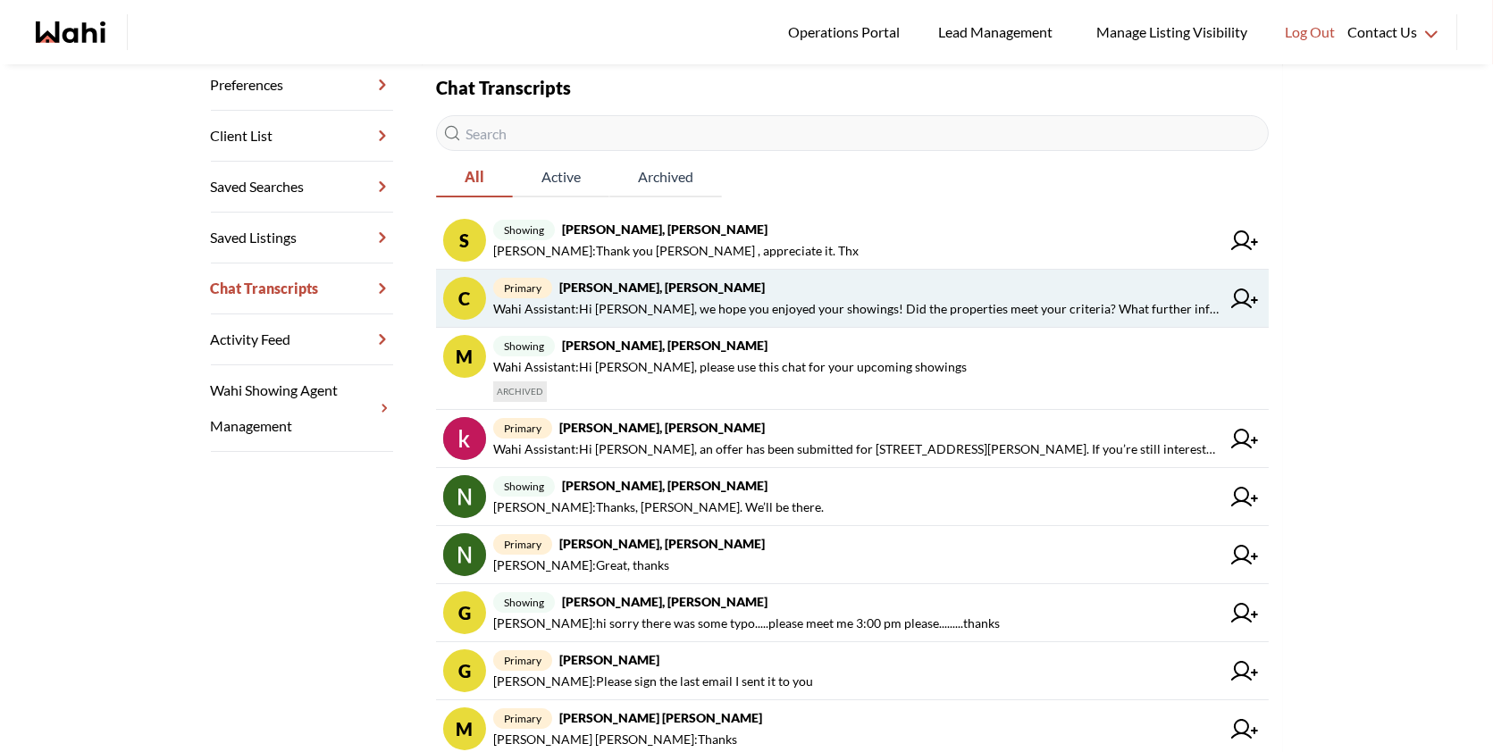
click at [708, 284] on strong "[PERSON_NAME], [PERSON_NAME]" at bounding box center [662, 287] width 206 height 15
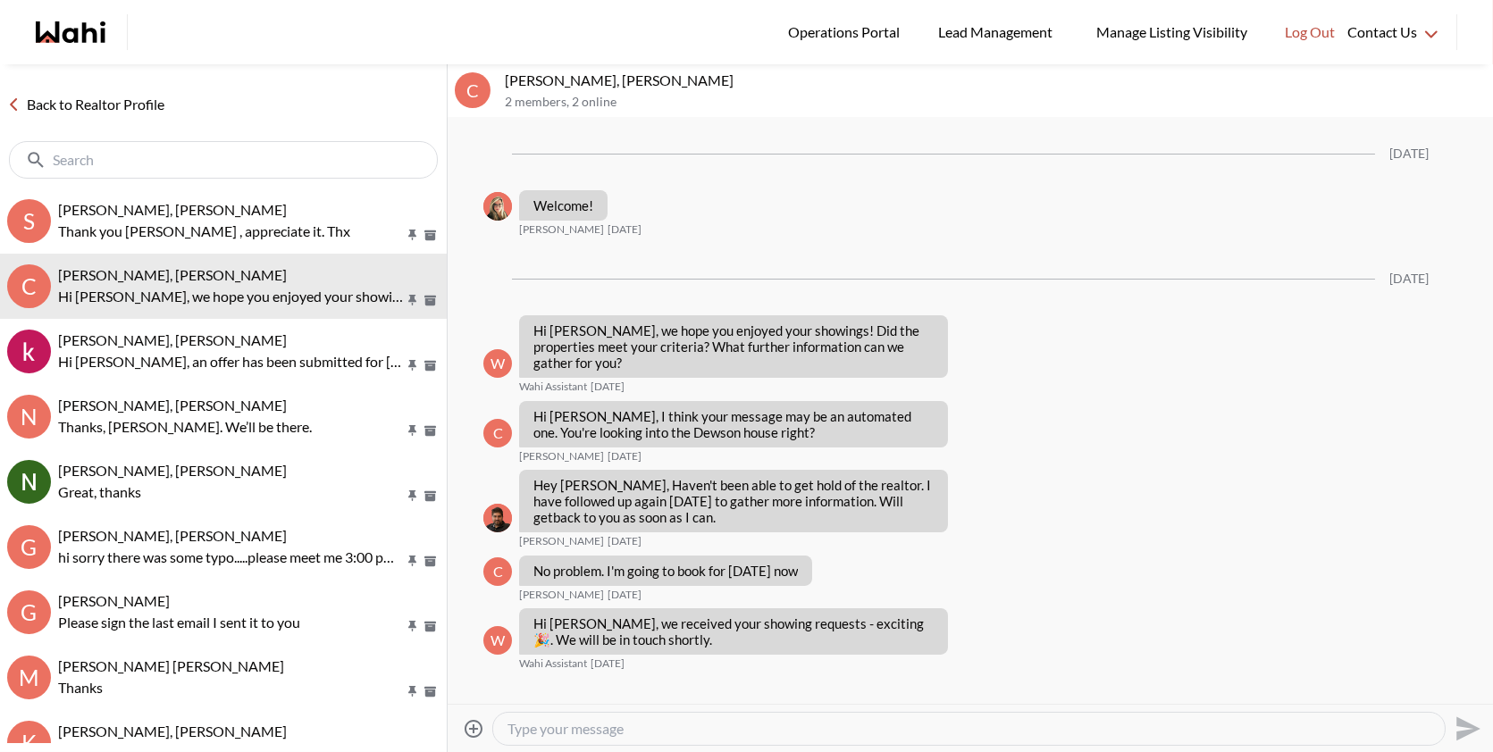
scroll to position [1822, 0]
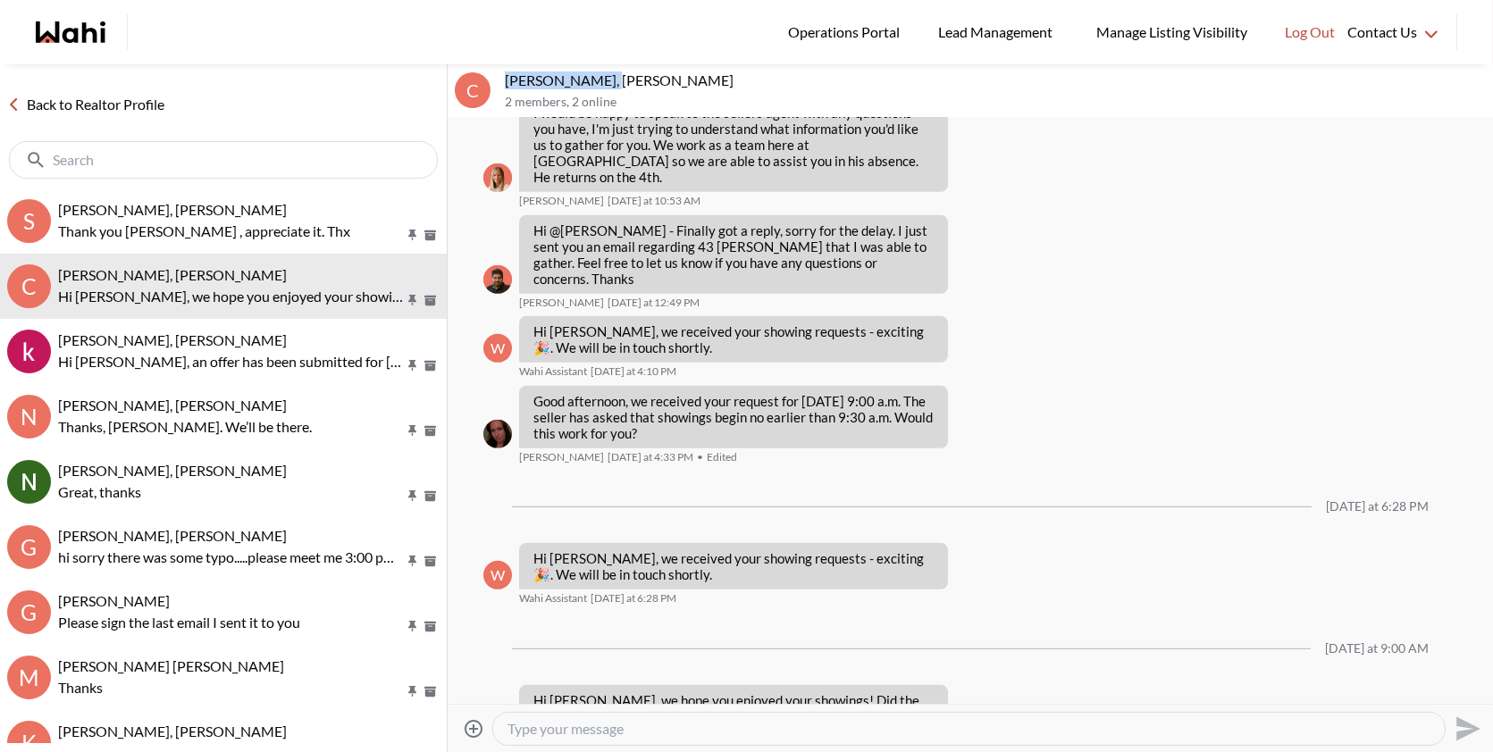
drag, startPoint x: 610, startPoint y: 76, endPoint x: 504, endPoint y: 71, distance: 106.4
click at [505, 71] on p "[PERSON_NAME], [PERSON_NAME]" at bounding box center [995, 80] width 981 height 18
copy p "Caroline Rouben"
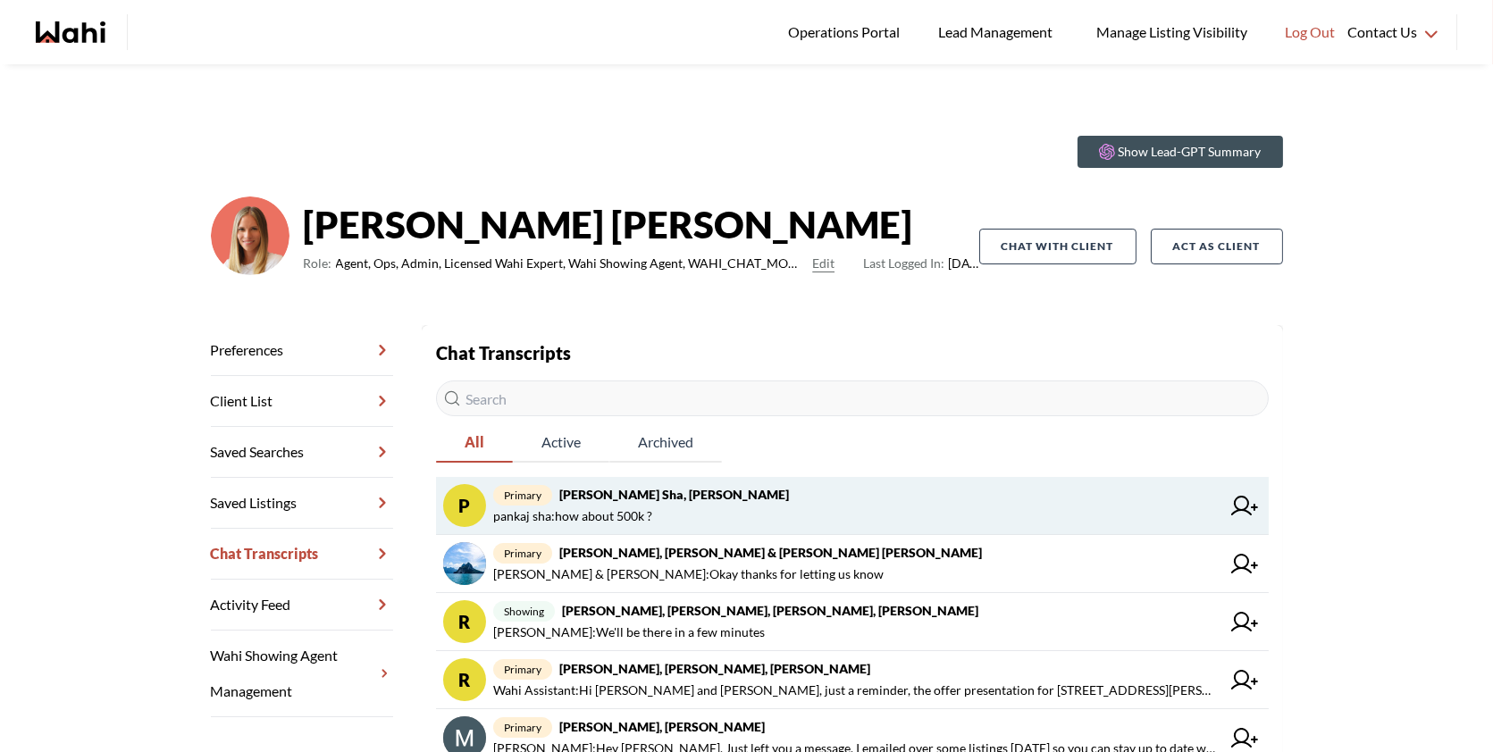
click at [826, 517] on span "pankaj sha : how about 500k ?" at bounding box center [856, 516] width 727 height 21
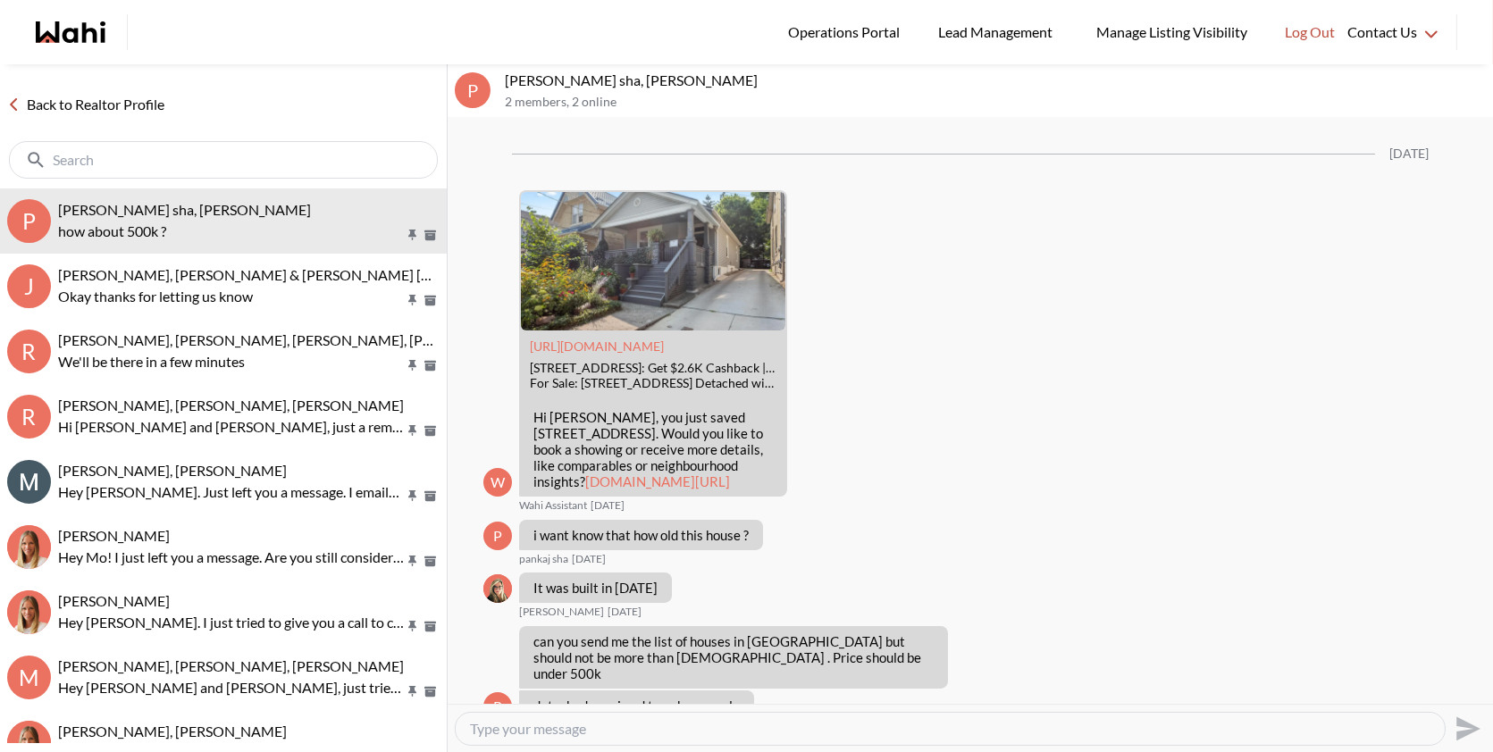
scroll to position [1807, 0]
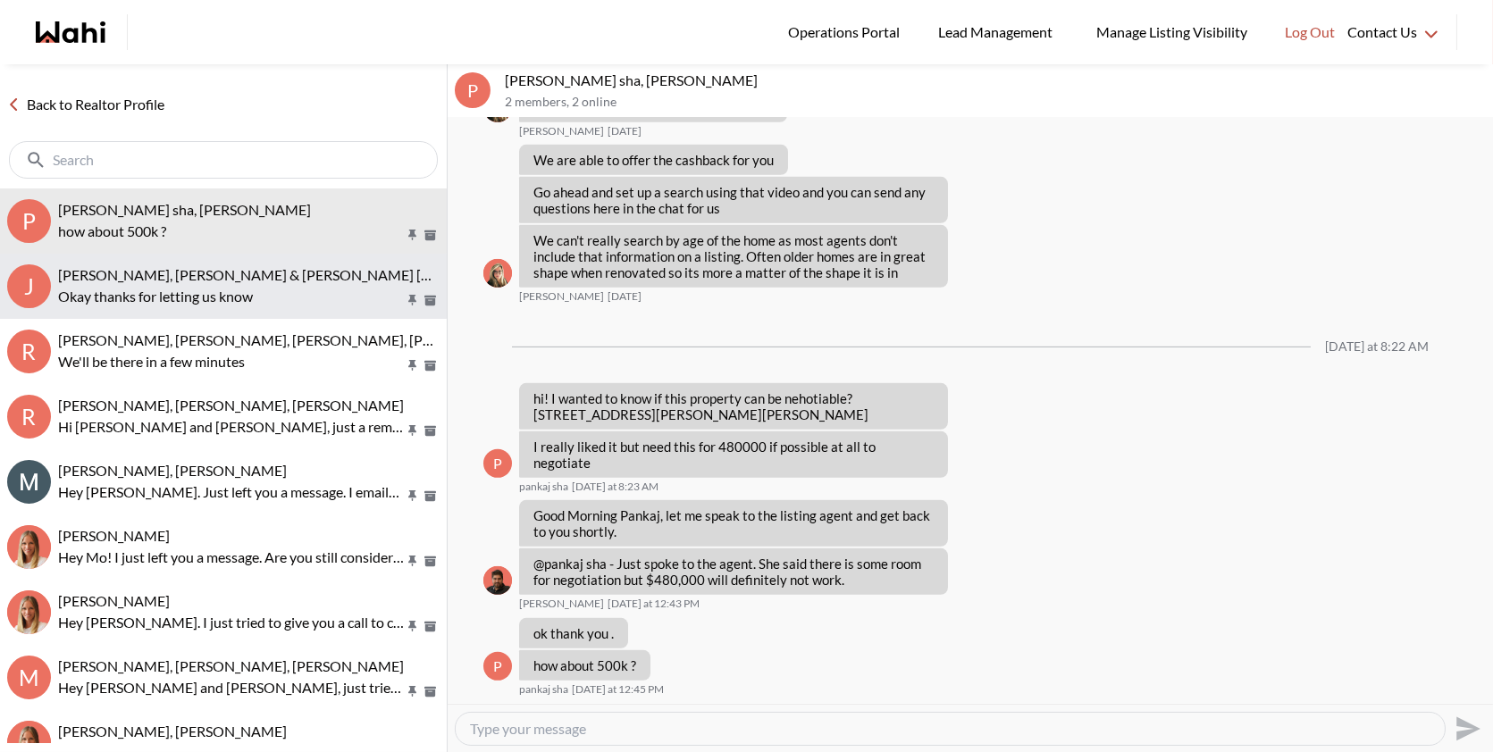
click at [190, 268] on span "[PERSON_NAME], [PERSON_NAME] & [PERSON_NAME] [PERSON_NAME]" at bounding box center [293, 274] width 470 height 17
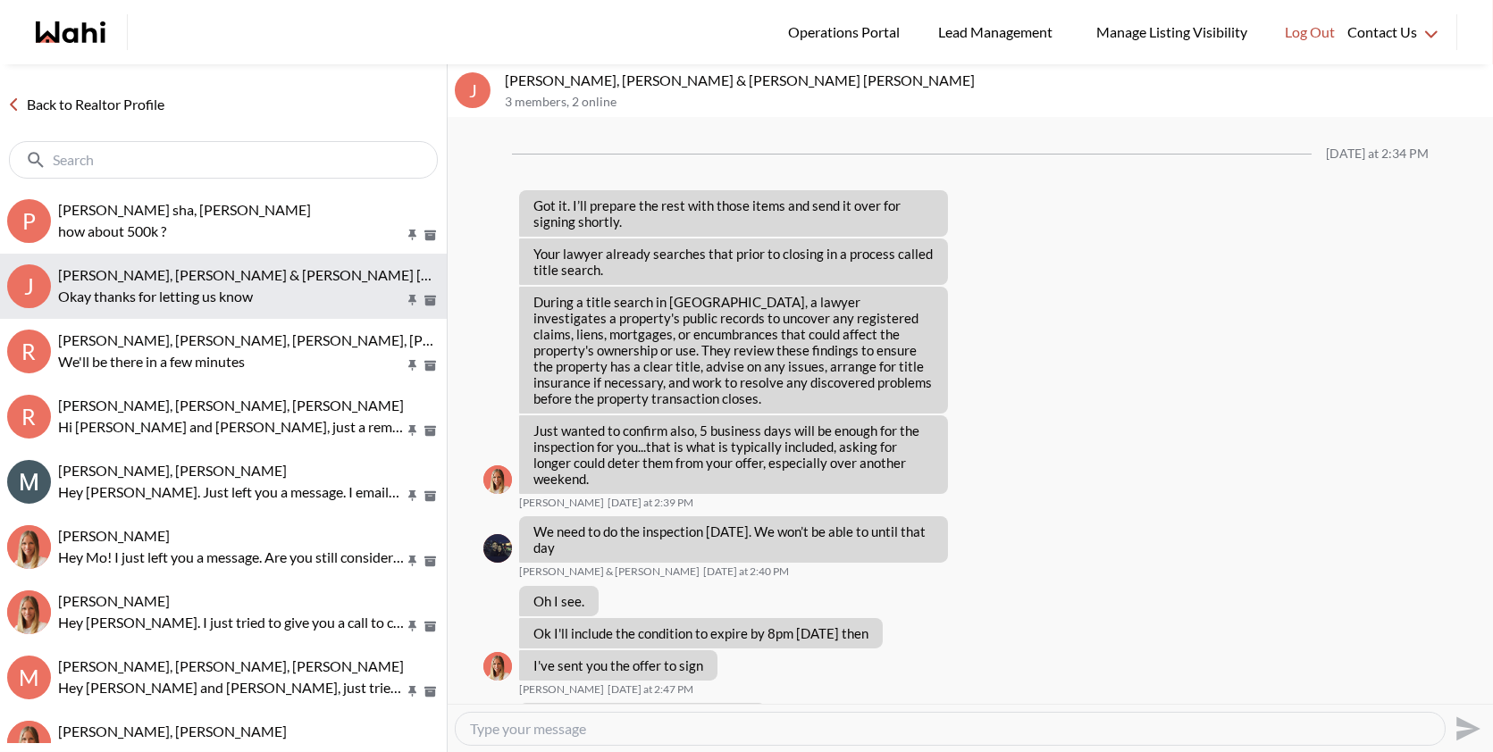
scroll to position [2222, 0]
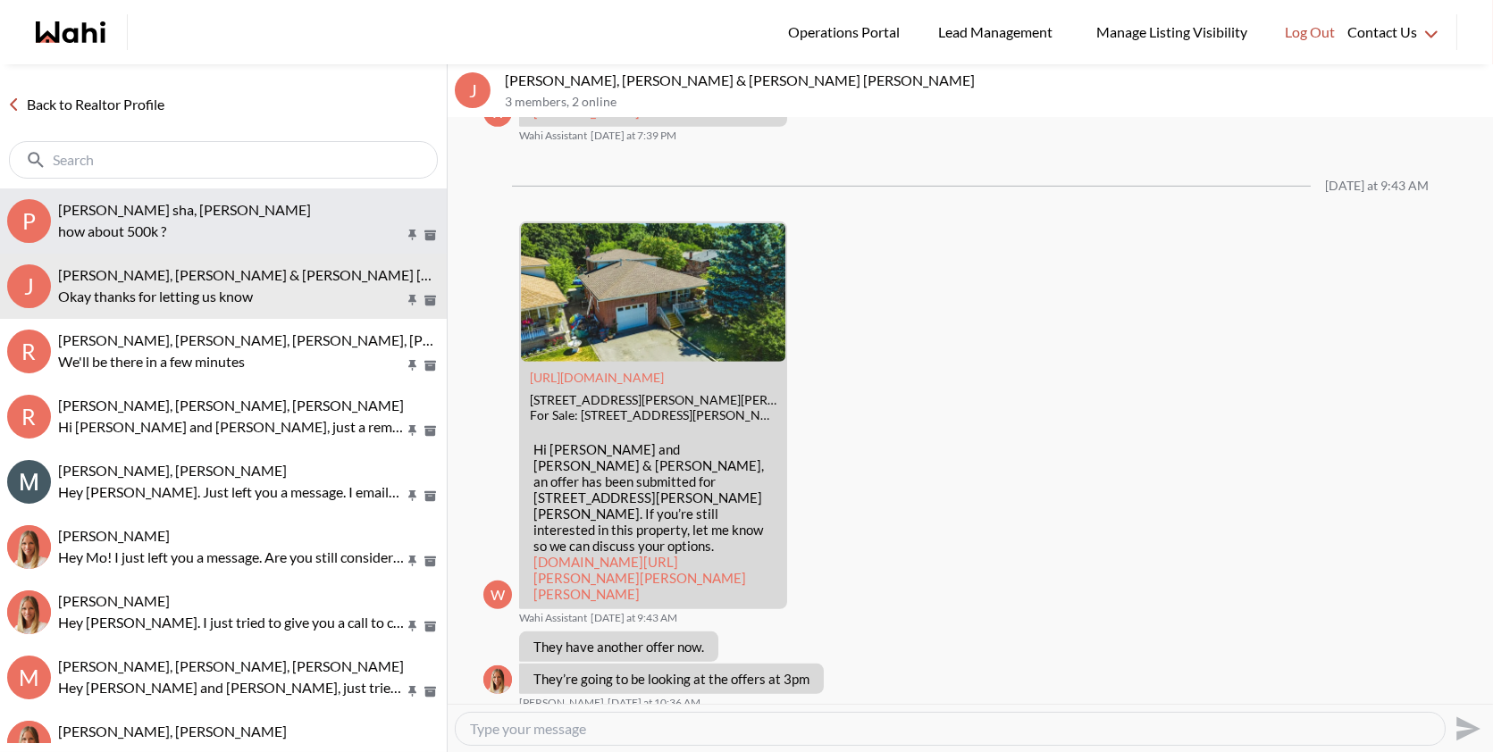
click at [178, 221] on p "how about 500k ?" at bounding box center [231, 231] width 346 height 21
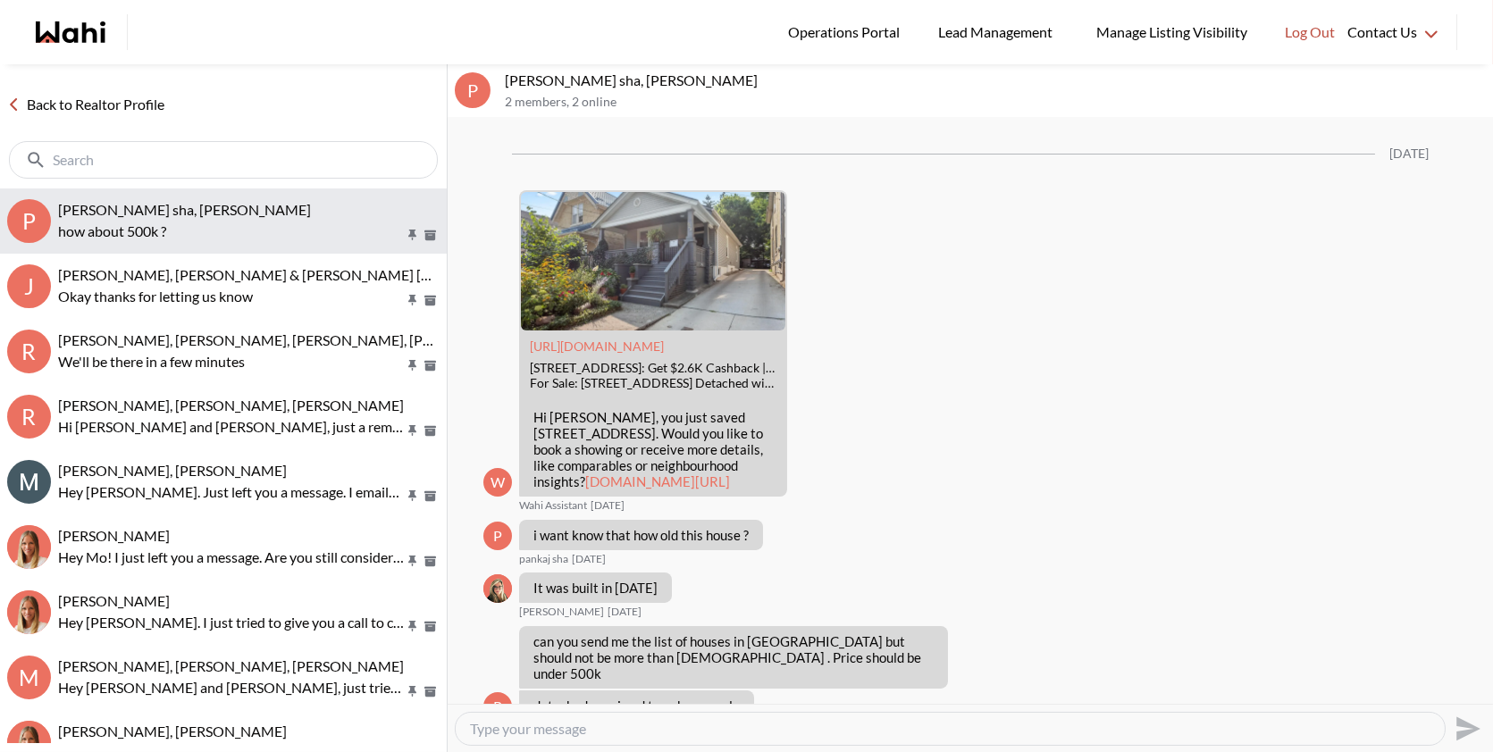
scroll to position [1807, 0]
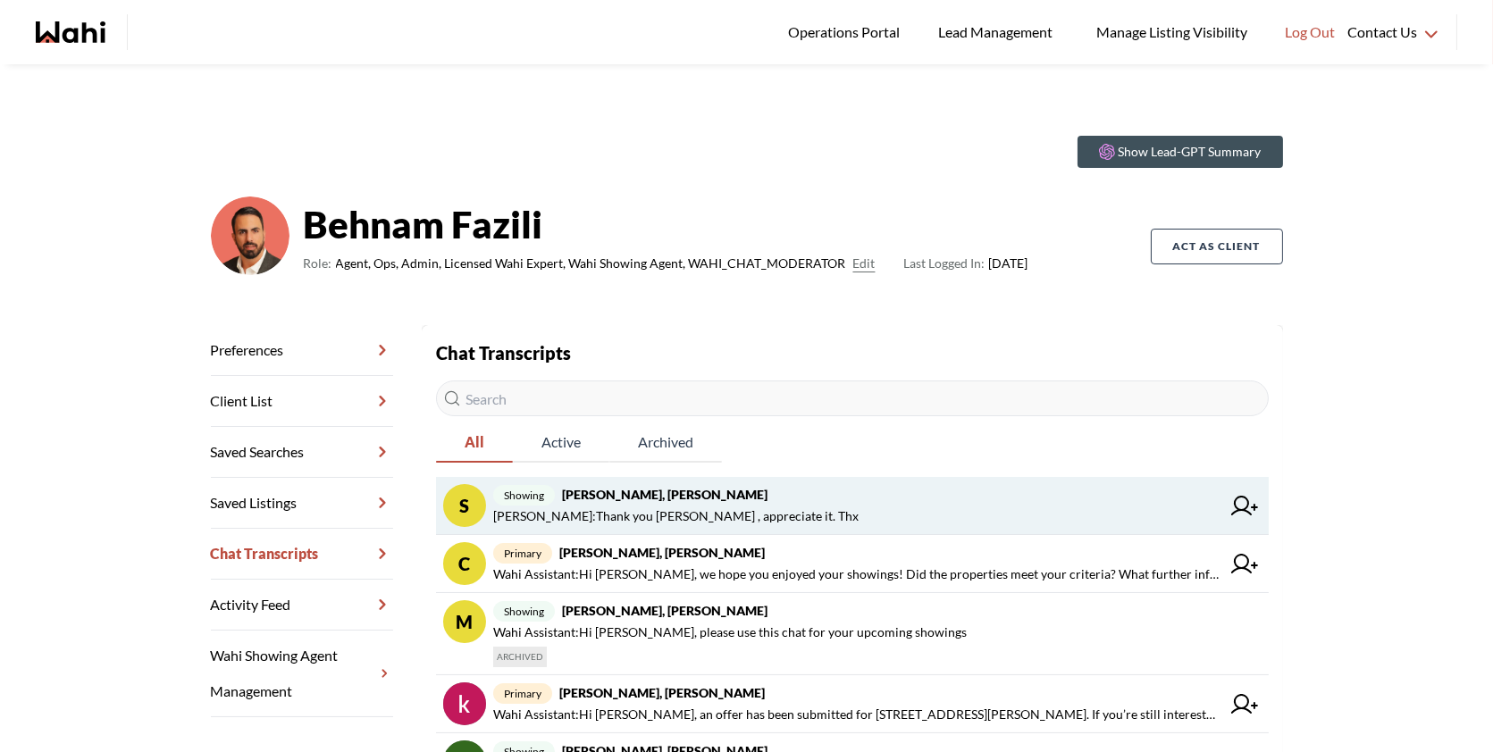
click at [713, 481] on link "S showing [PERSON_NAME], [PERSON_NAME] [PERSON_NAME] : Thank you [PERSON_NAME] …" at bounding box center [852, 506] width 833 height 58
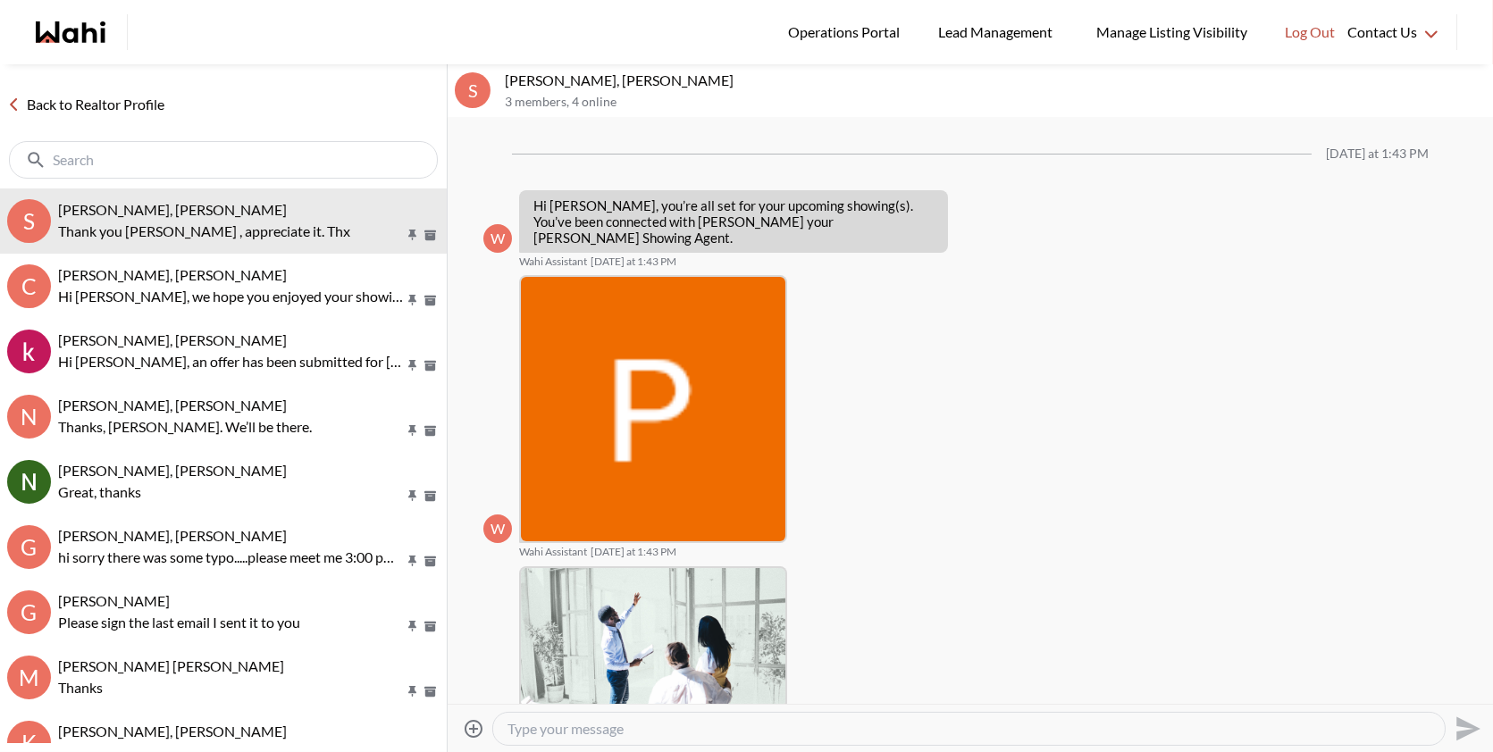
scroll to position [652, 0]
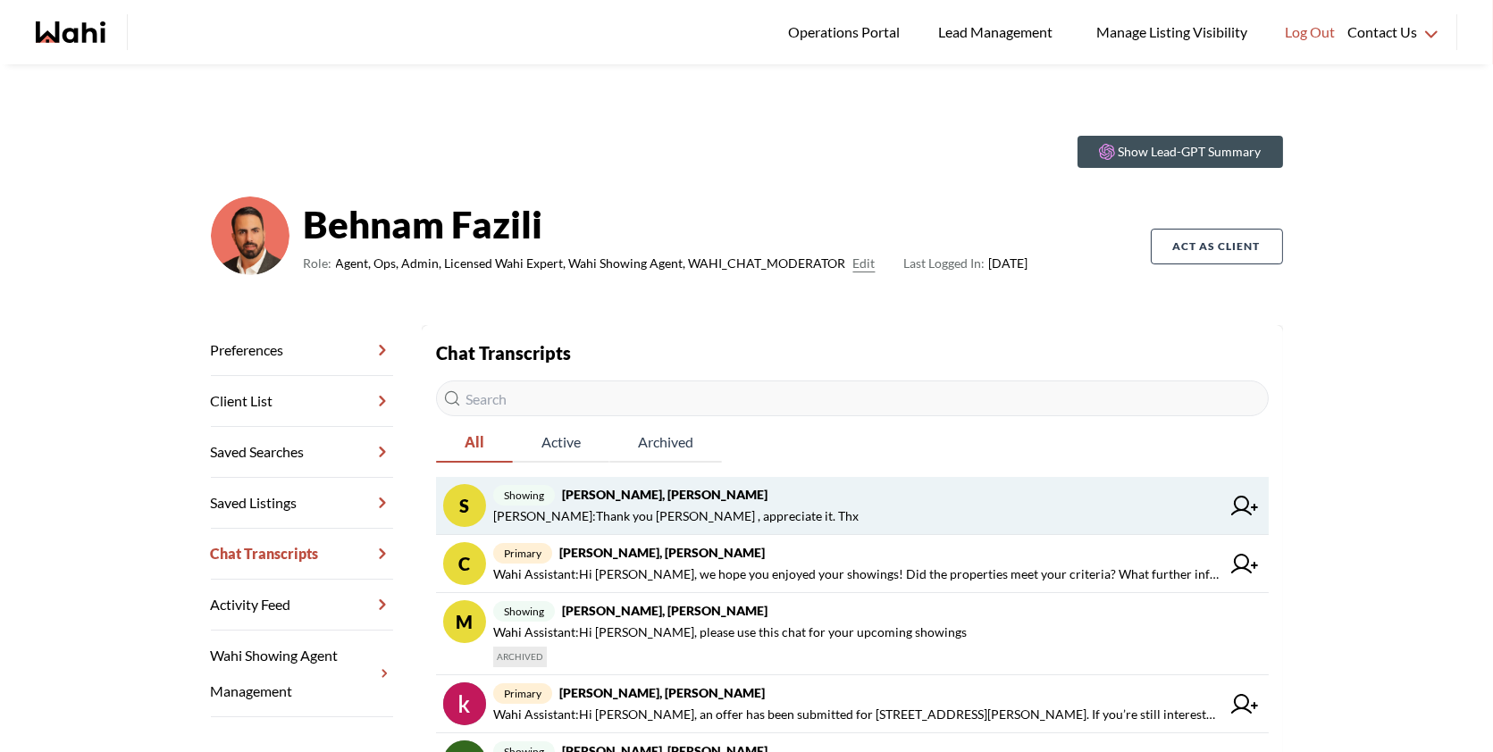
click at [821, 493] on span "showing Suzie Persaud, Paul, Behnam" at bounding box center [856, 494] width 727 height 21
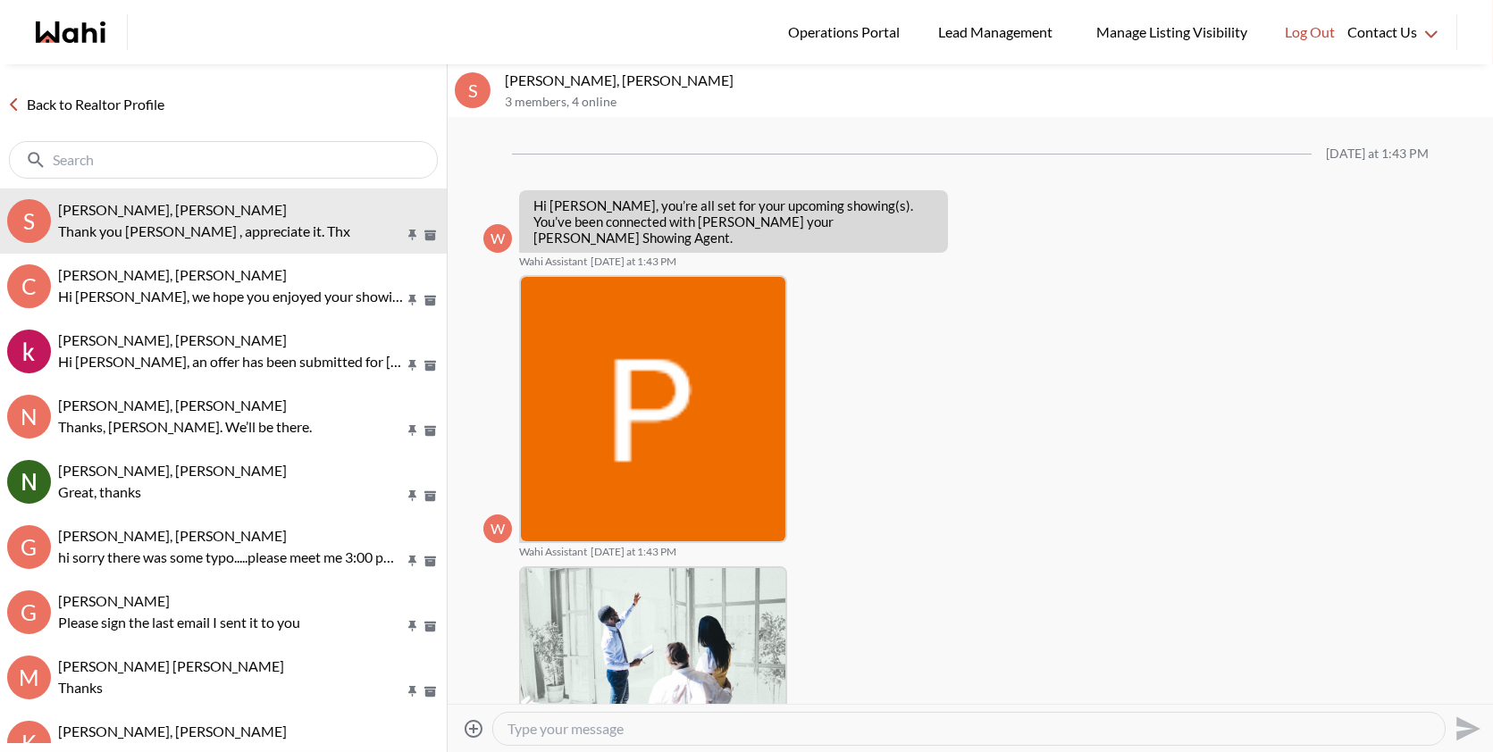
scroll to position [652, 0]
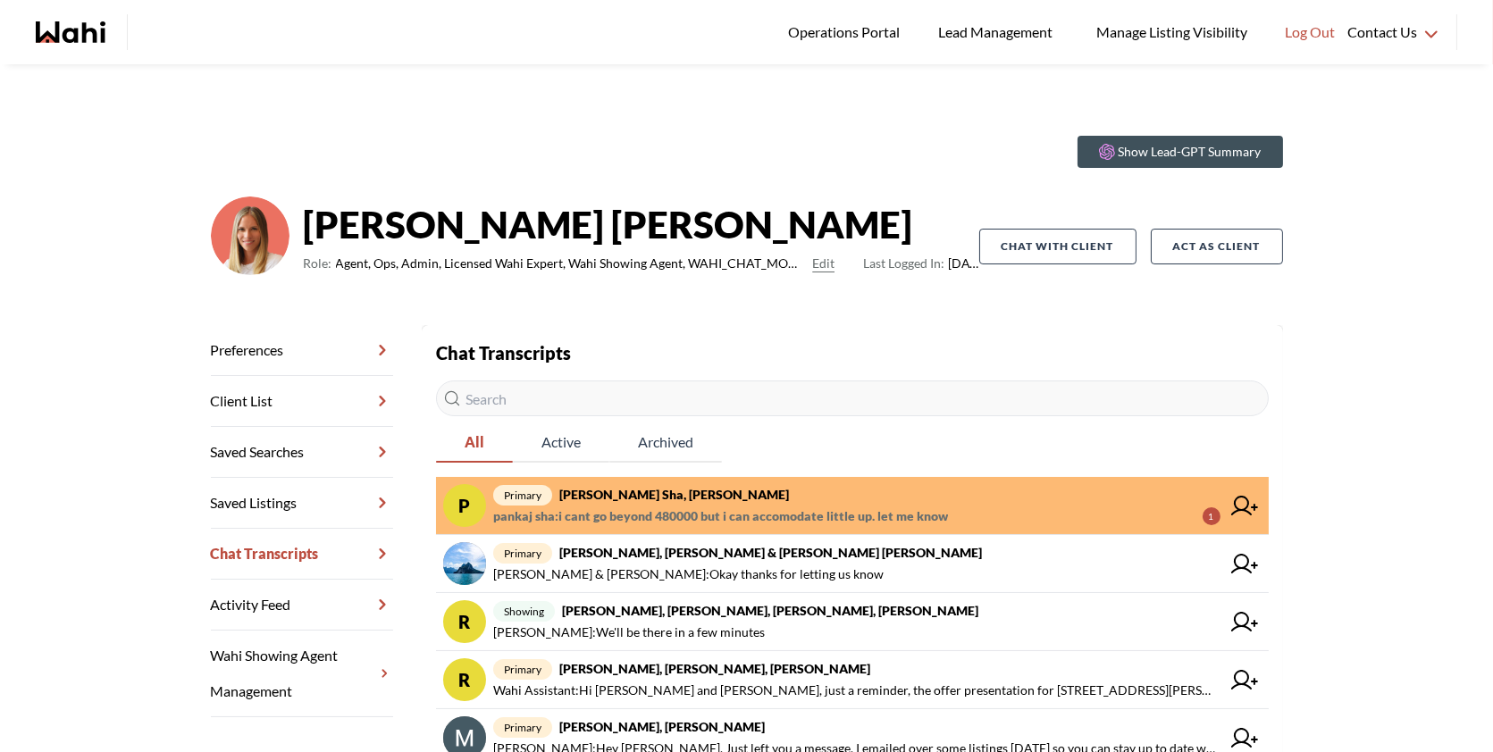
click at [705, 497] on span "primary [PERSON_NAME], [PERSON_NAME]" at bounding box center [856, 494] width 727 height 21
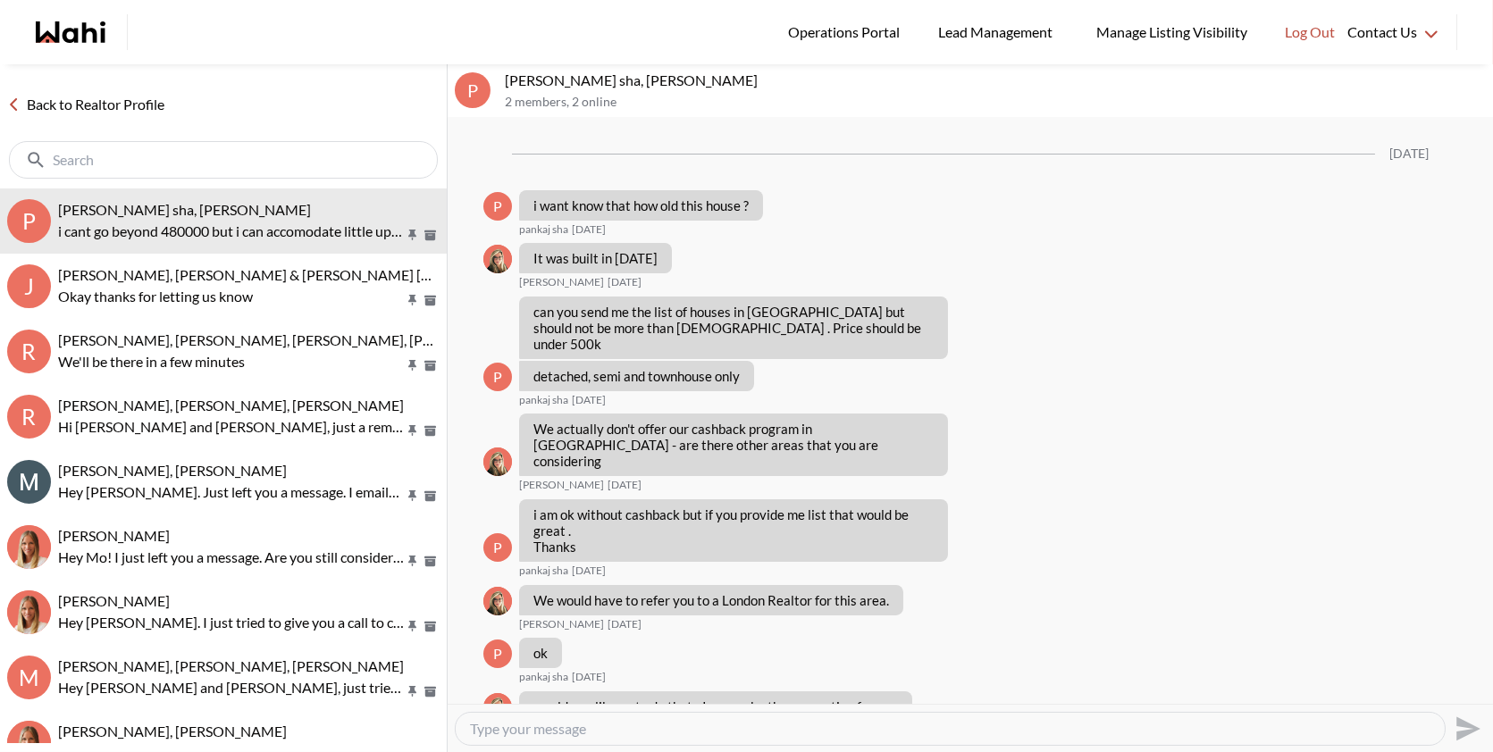
scroll to position [1477, 0]
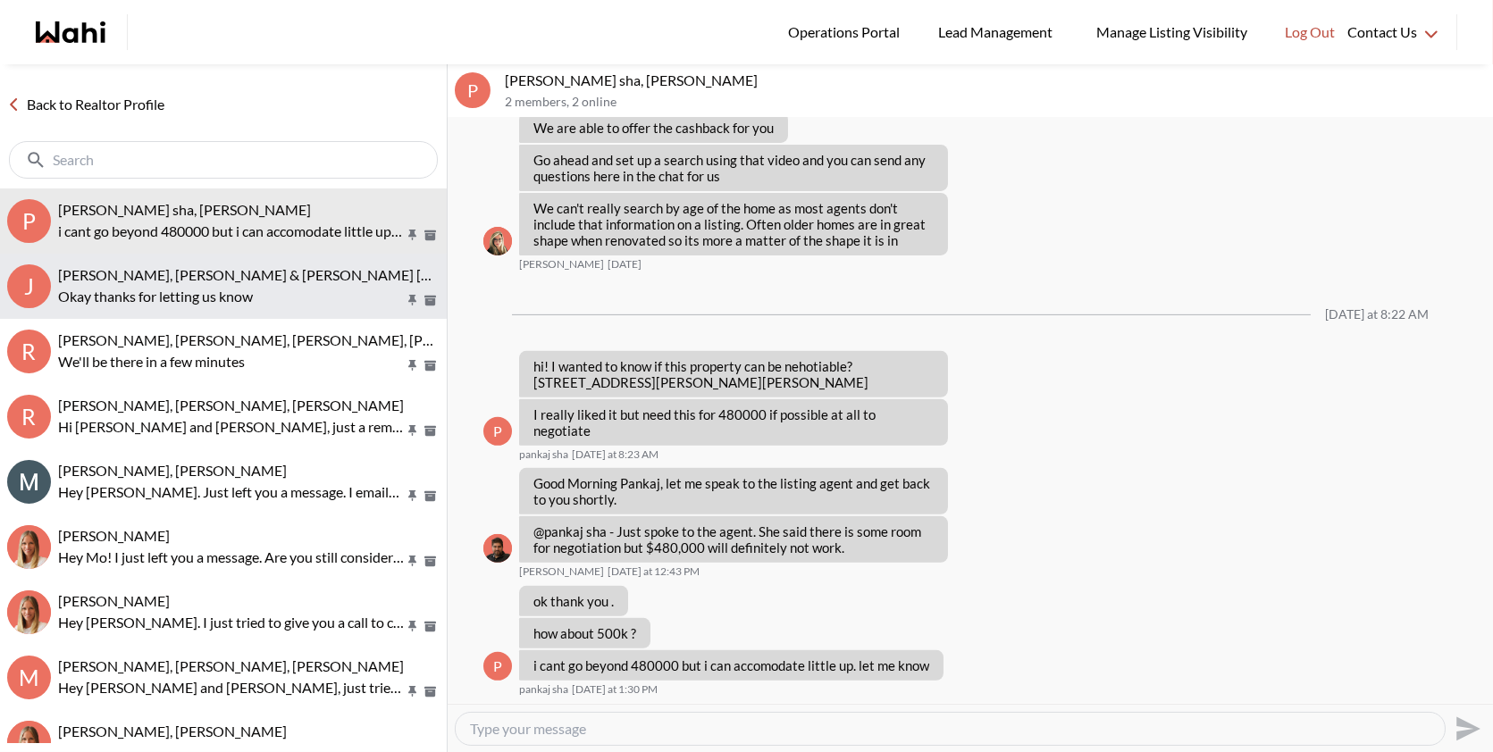
click at [304, 267] on span "[PERSON_NAME], [PERSON_NAME] & [PERSON_NAME] [PERSON_NAME]" at bounding box center [293, 274] width 470 height 17
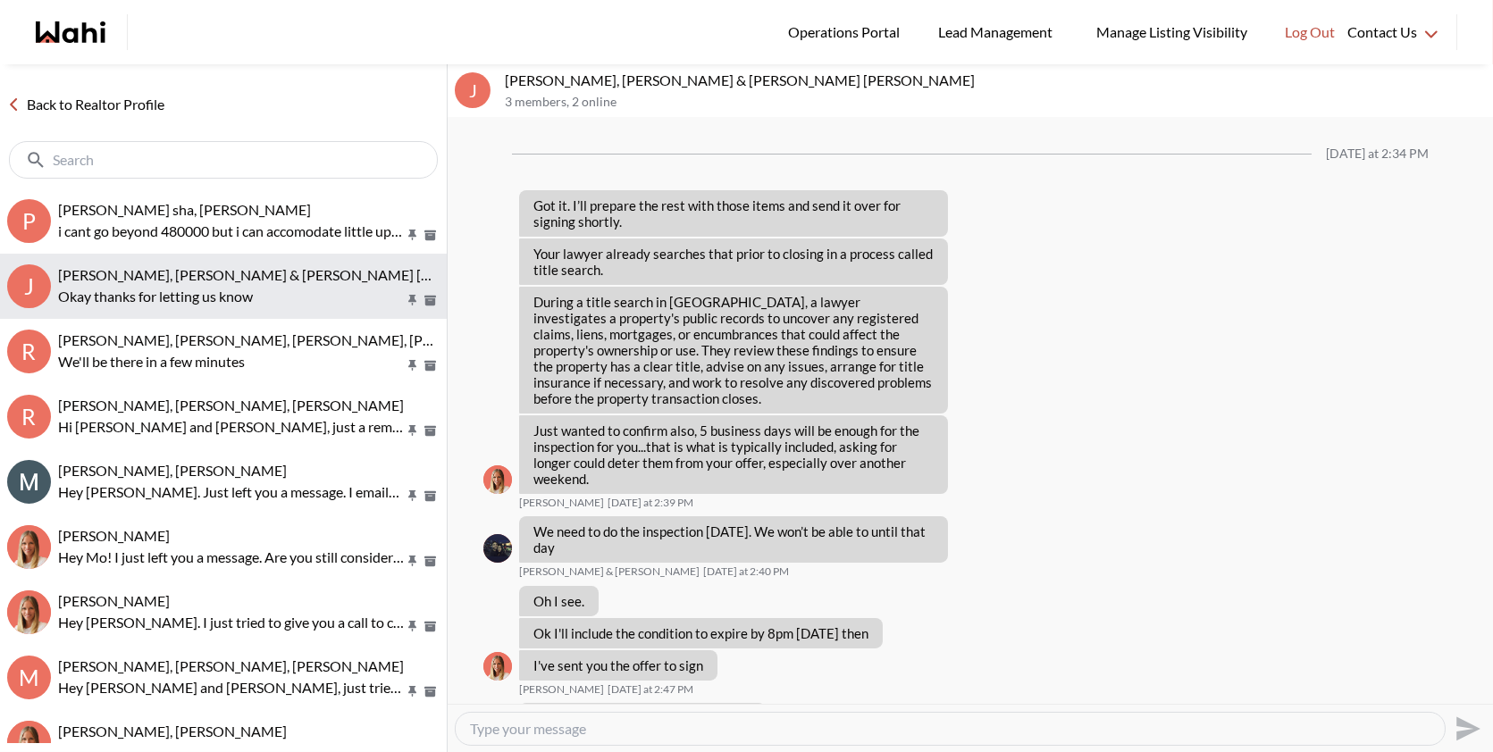
scroll to position [2222, 0]
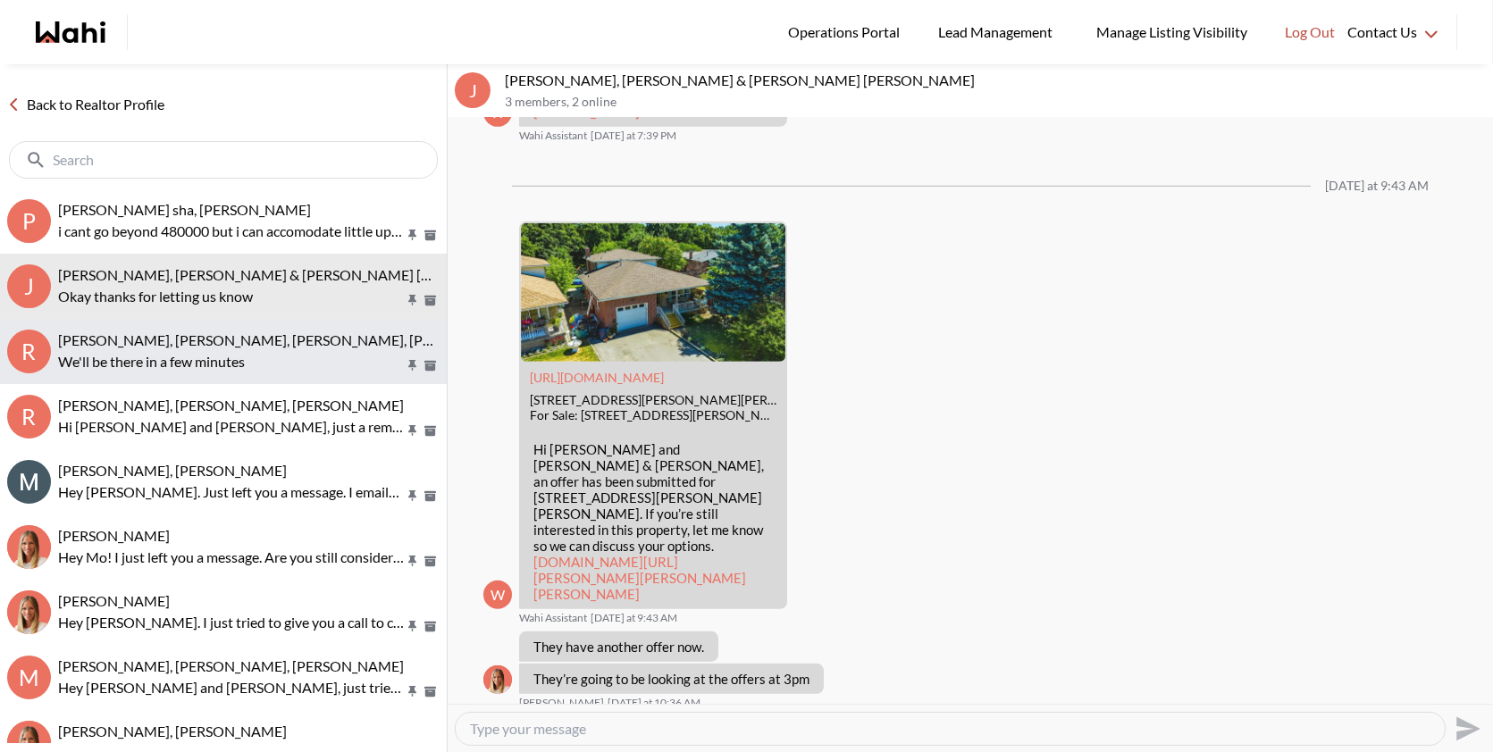
click at [247, 381] on button "R Rory Fairweather, Amber F, Naveen, Michelle We'll be there in a few minutes" at bounding box center [223, 351] width 447 height 65
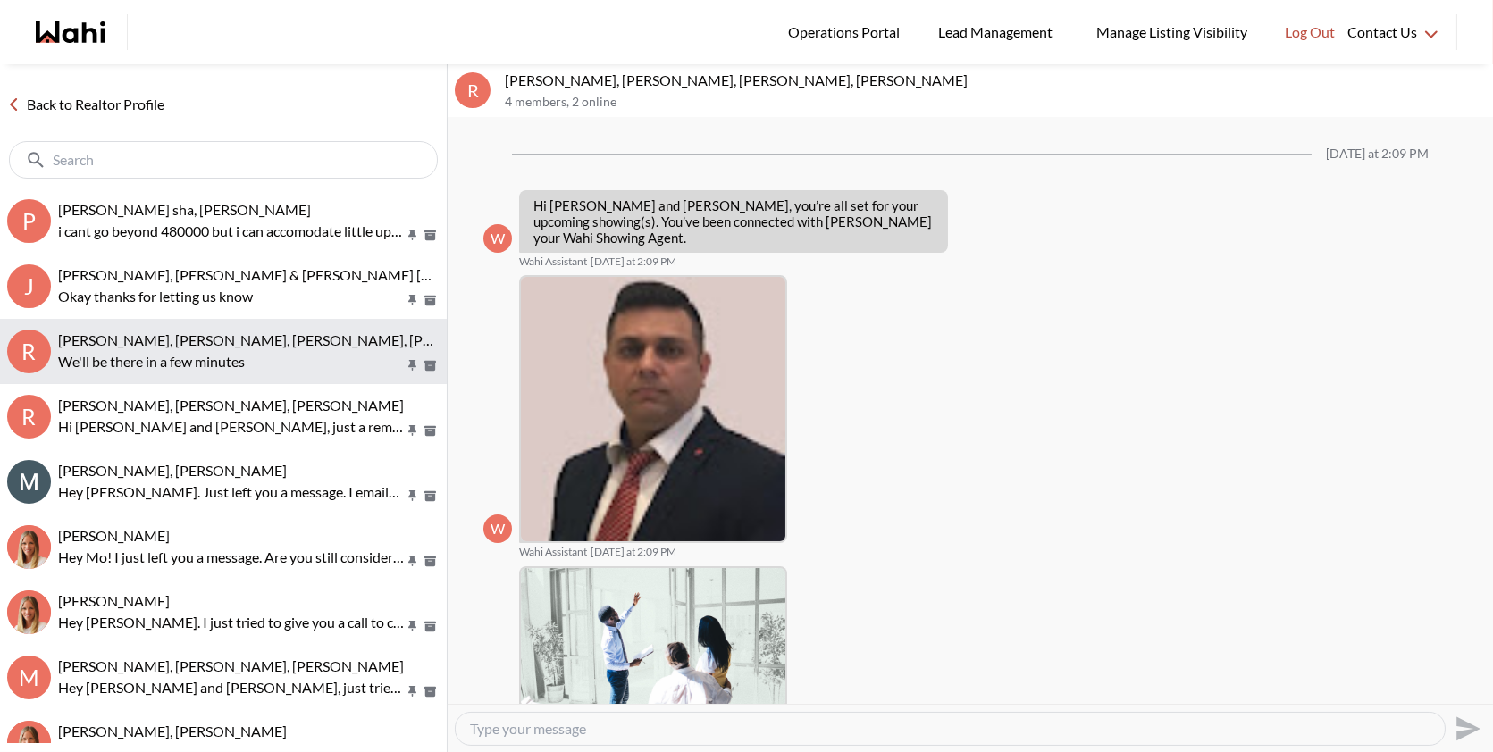
scroll to position [858, 0]
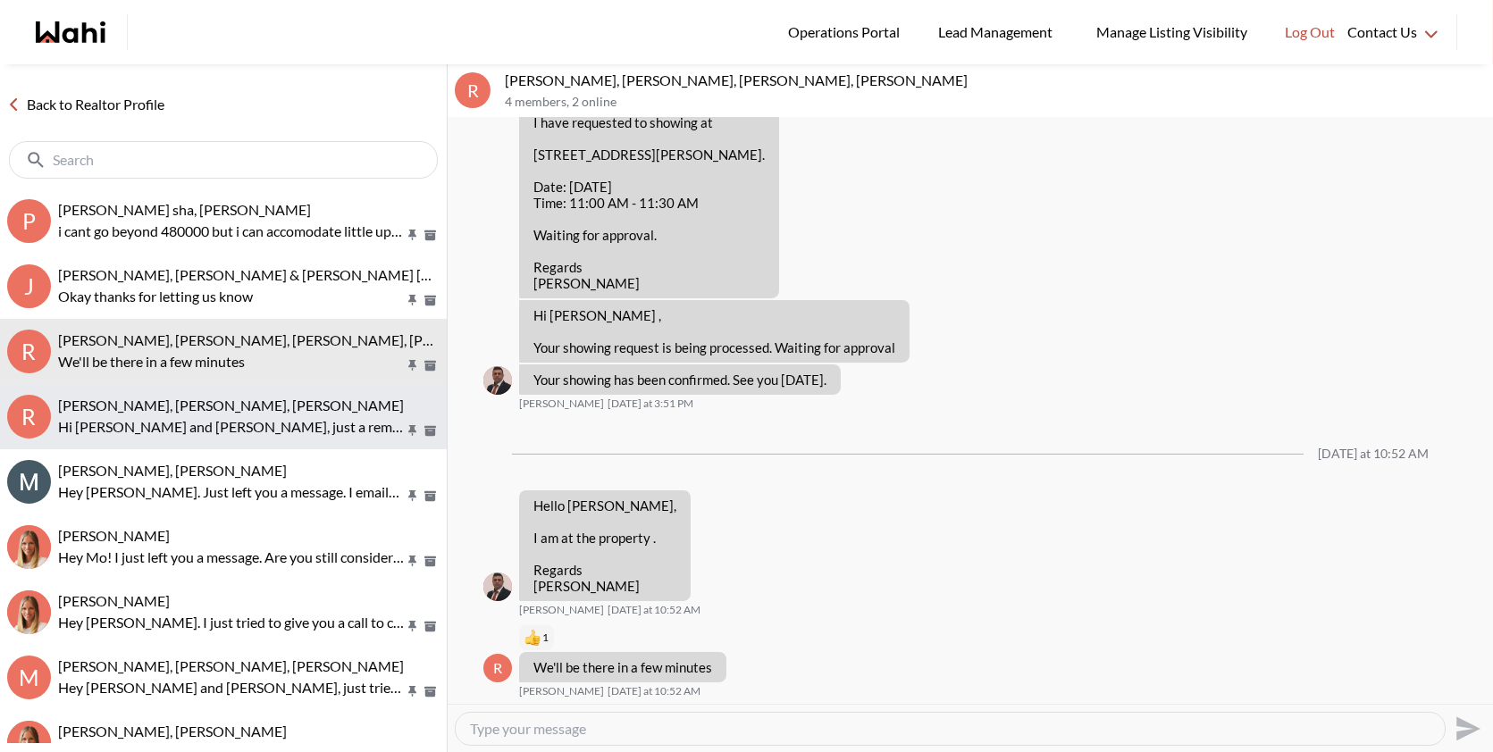
click at [248, 416] on p "Hi [PERSON_NAME] and [PERSON_NAME], just a reminder, the offer presentation for…" at bounding box center [231, 426] width 346 height 21
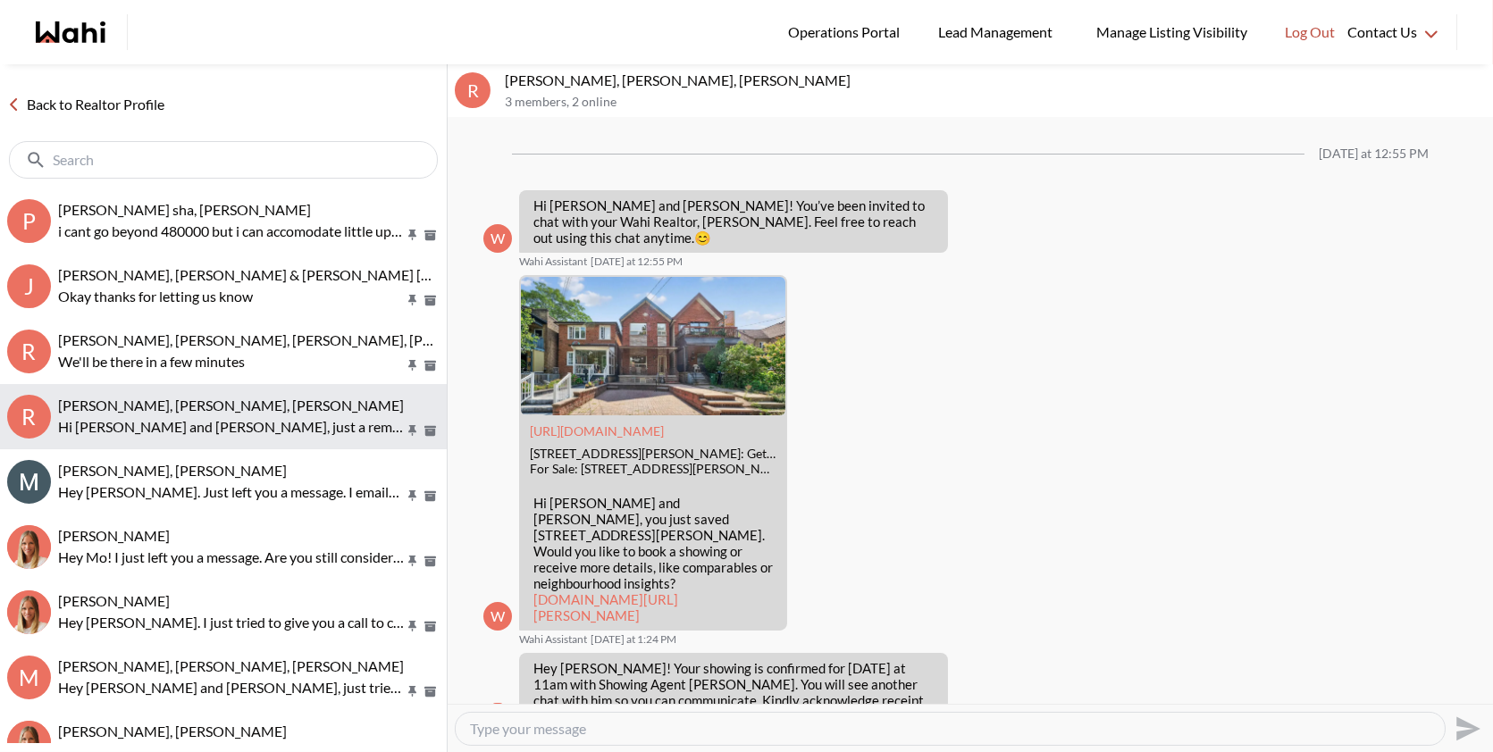
scroll to position [926, 0]
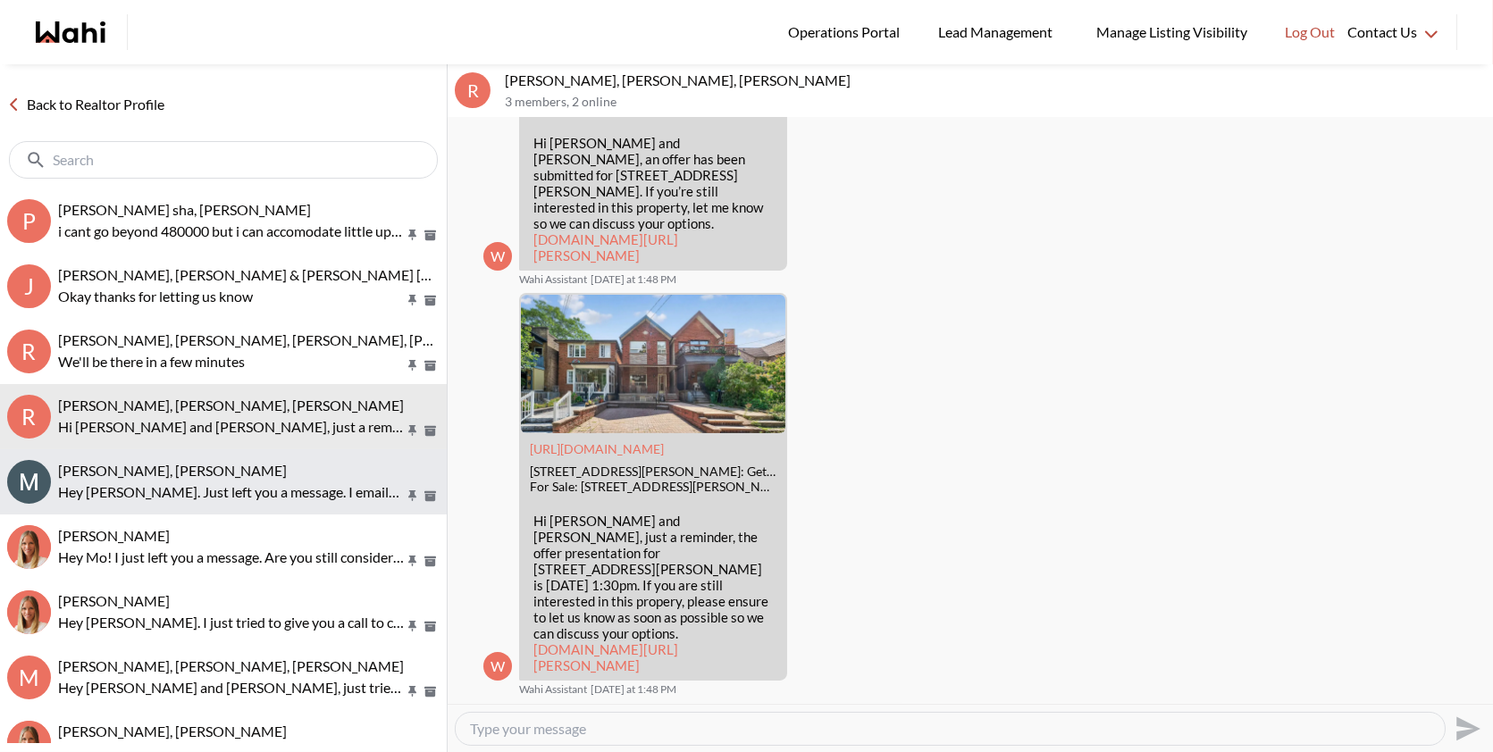
click at [240, 480] on div "Marian Kotormus, Michelle Hey Marian. Just left you a message. I emailed over s…" at bounding box center [249, 482] width 382 height 41
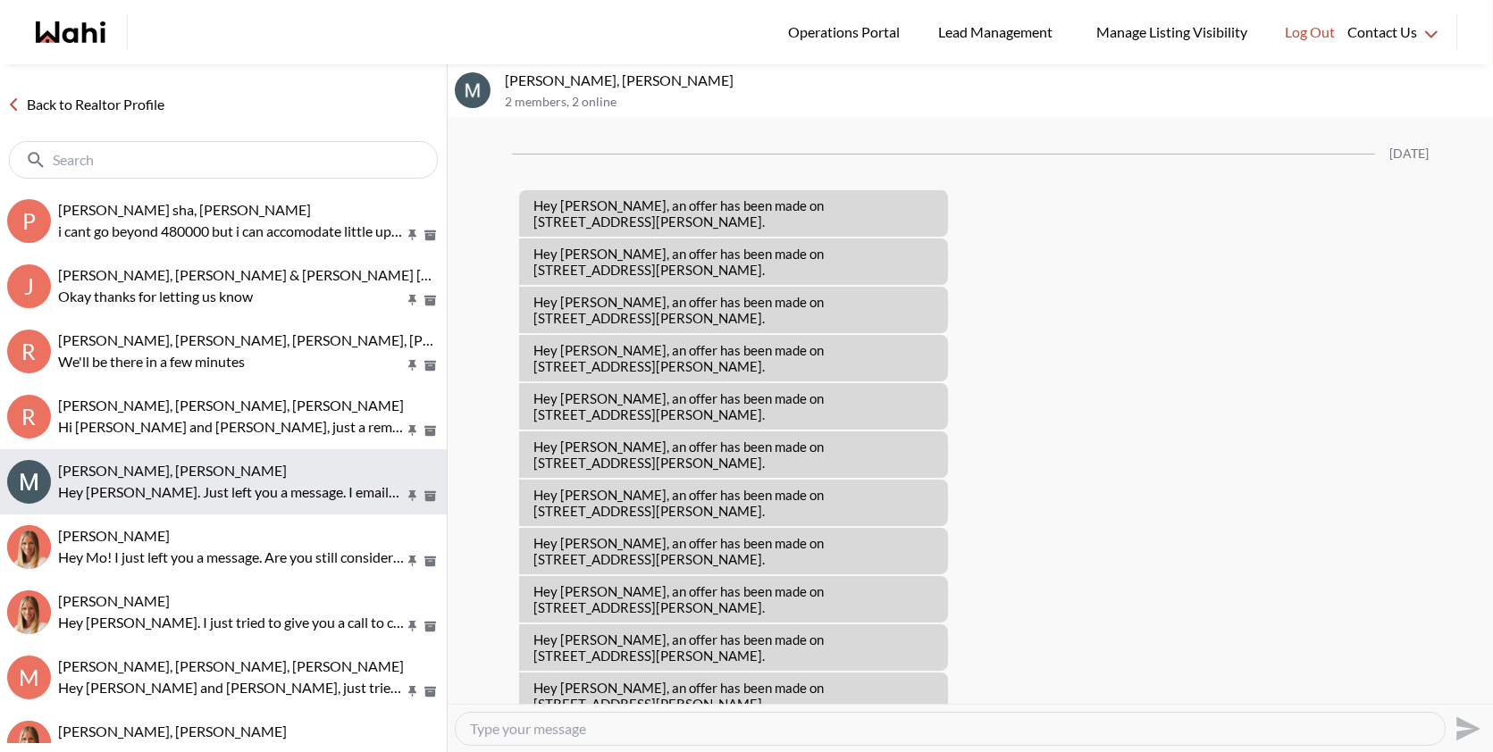
scroll to position [1336, 0]
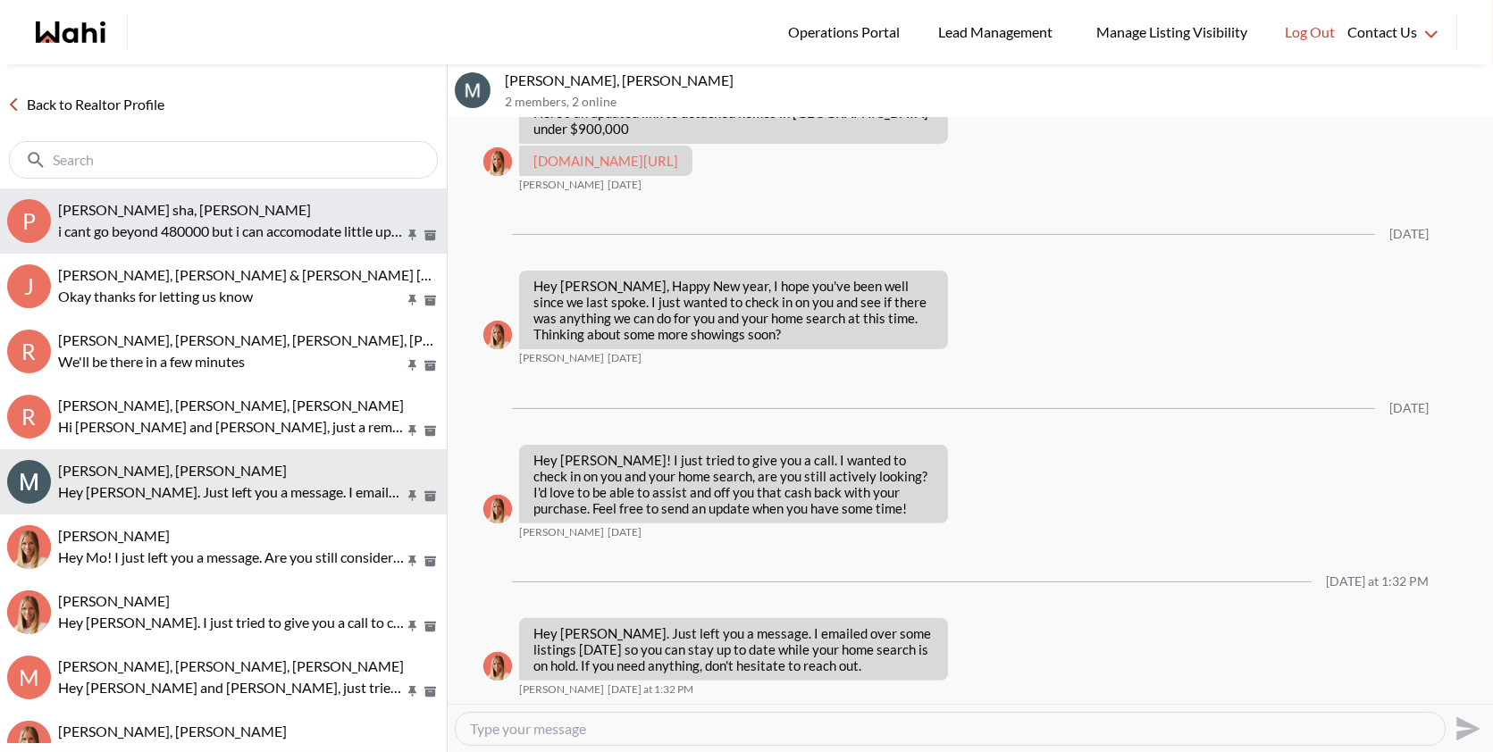
click at [310, 209] on div "[PERSON_NAME] sha, [PERSON_NAME]" at bounding box center [249, 210] width 382 height 18
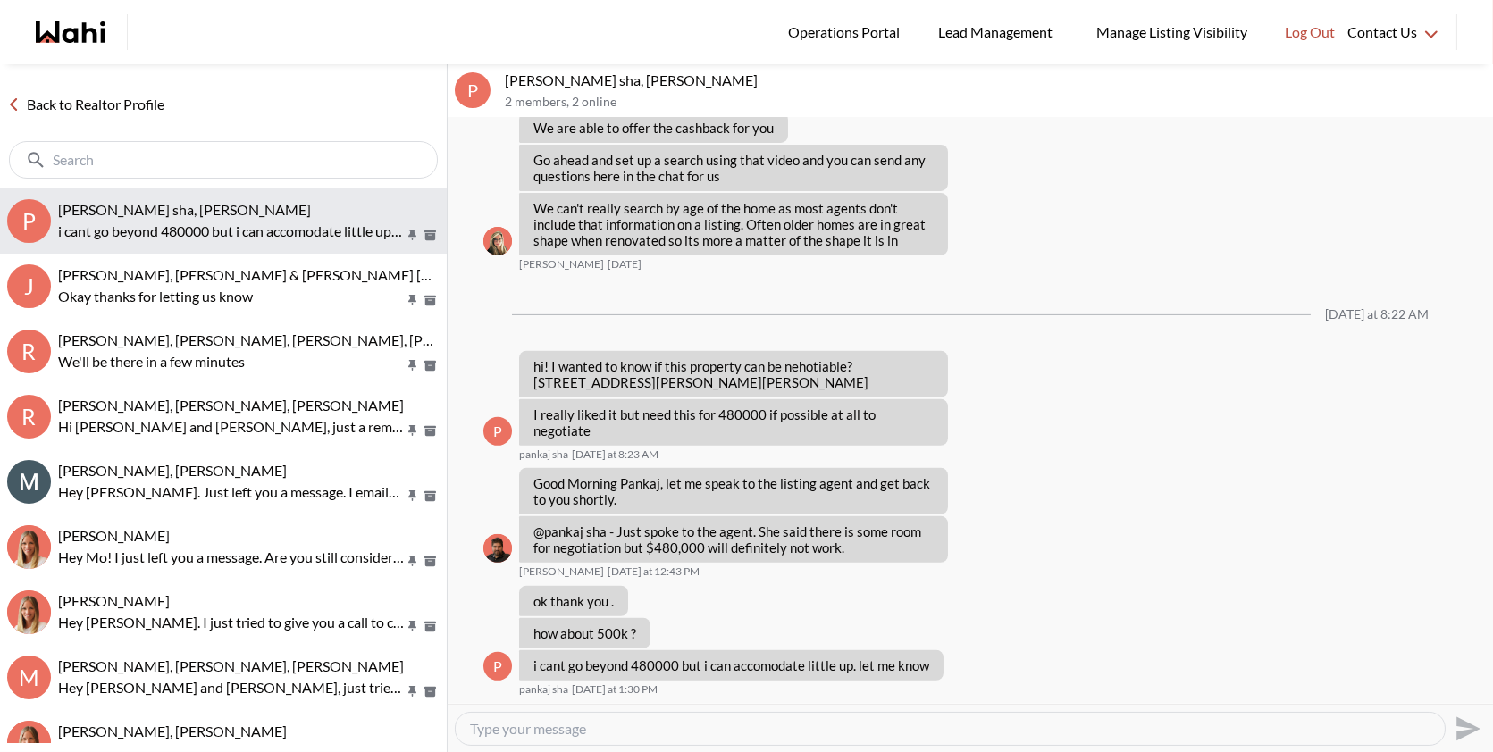
scroll to position [1619, 0]
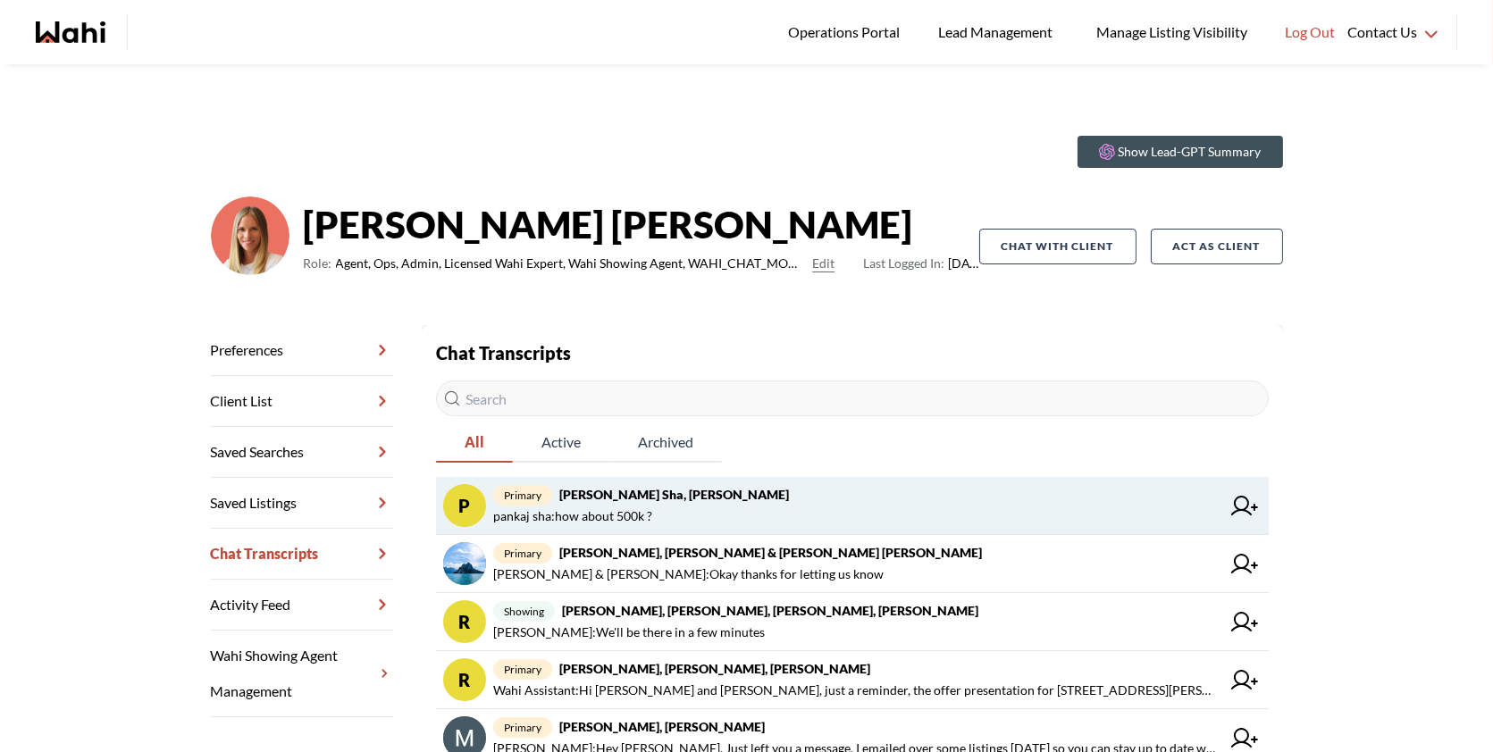
click at [776, 502] on span "primary [PERSON_NAME], [PERSON_NAME]" at bounding box center [856, 494] width 727 height 21
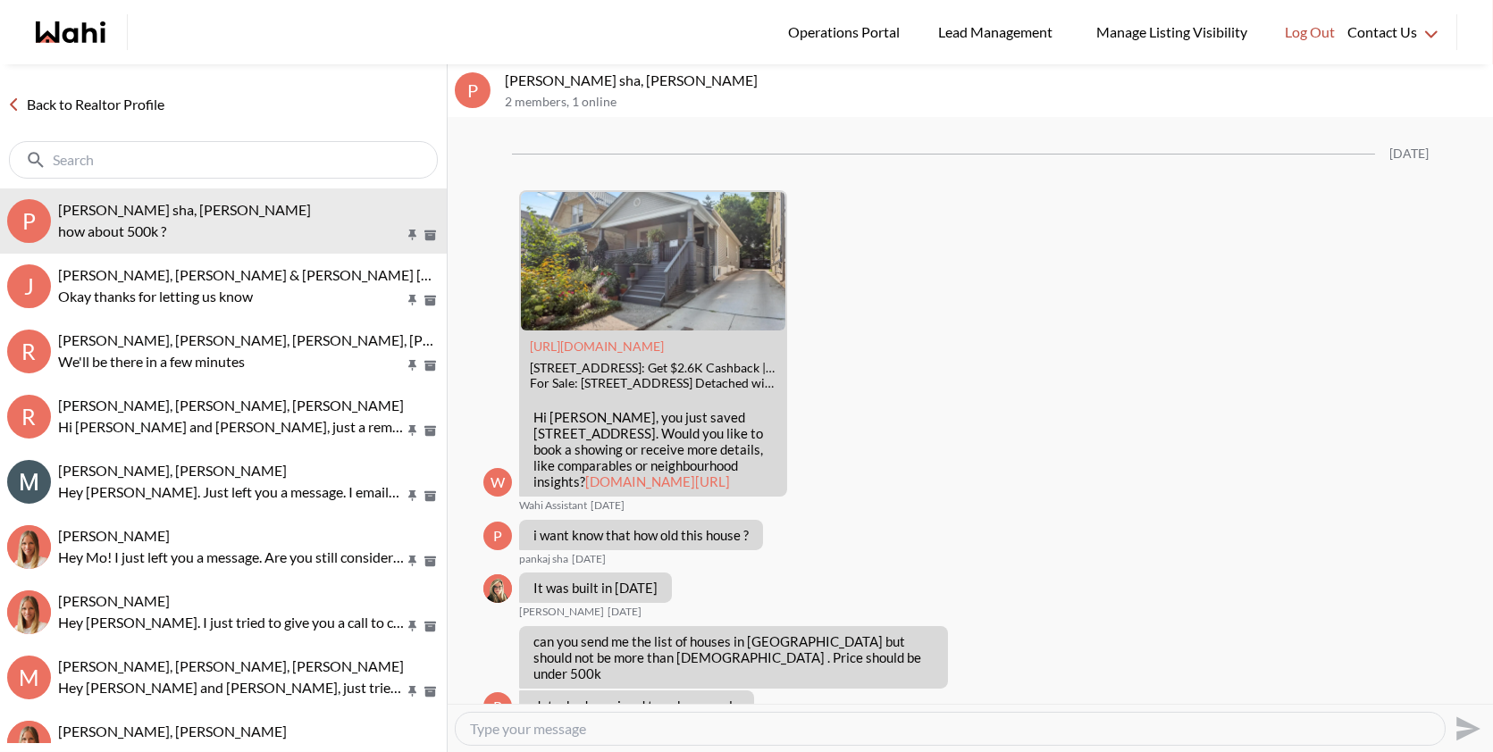
scroll to position [1807, 0]
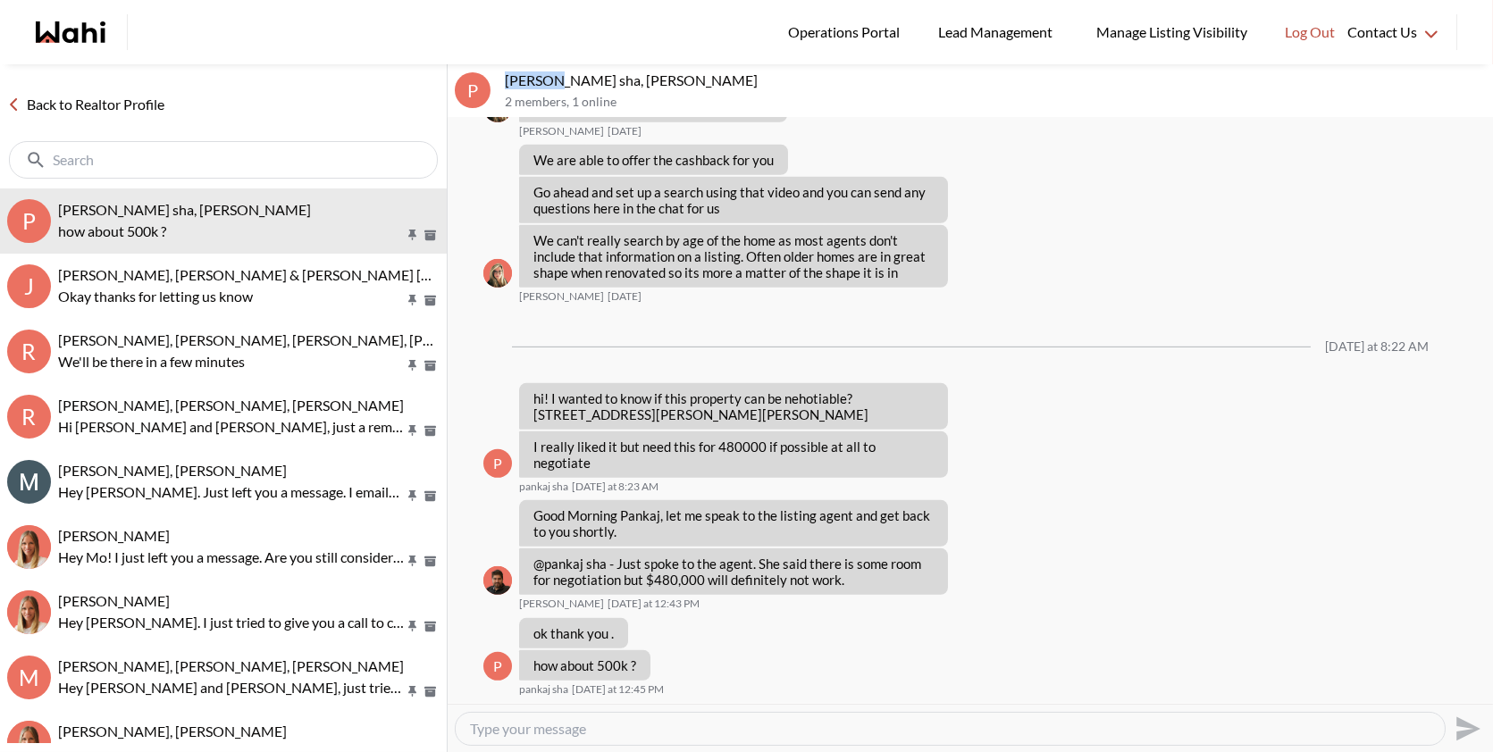
drag, startPoint x: 550, startPoint y: 80, endPoint x: 500, endPoint y: 81, distance: 50.1
click at [500, 81] on div "p [PERSON_NAME], [PERSON_NAME] 2 members , 1 online" at bounding box center [971, 91] width 1046 height 54
copy p "pankaj"
drag, startPoint x: 858, startPoint y: 415, endPoint x: 894, endPoint y: 433, distance: 40.4
click at [894, 423] on p "hi! I wanted to know if this property can be nehotiable? [STREET_ADDRESS][PERSO…" at bounding box center [734, 407] width 400 height 32
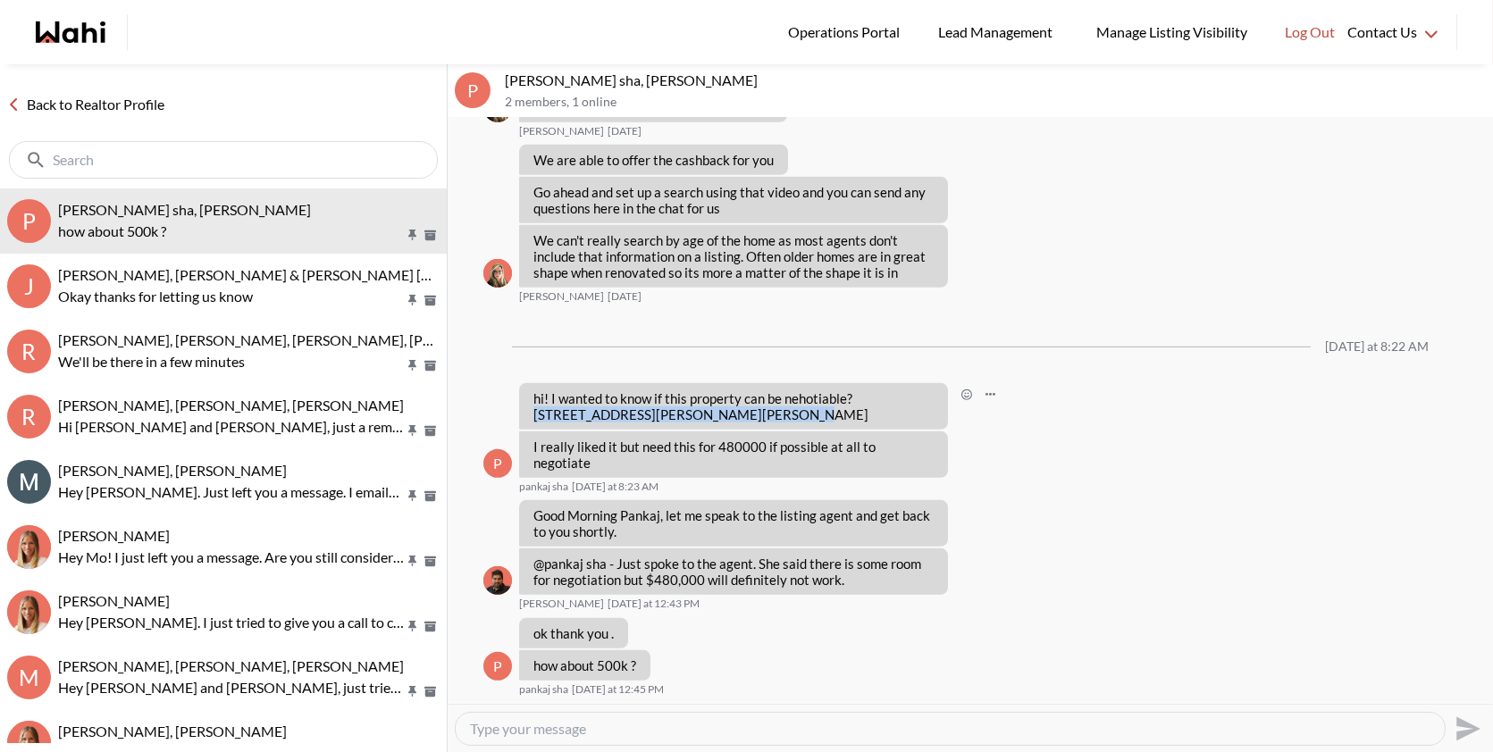
copy p "[STREET_ADDRESS][PERSON_NAME][PERSON_NAME]"
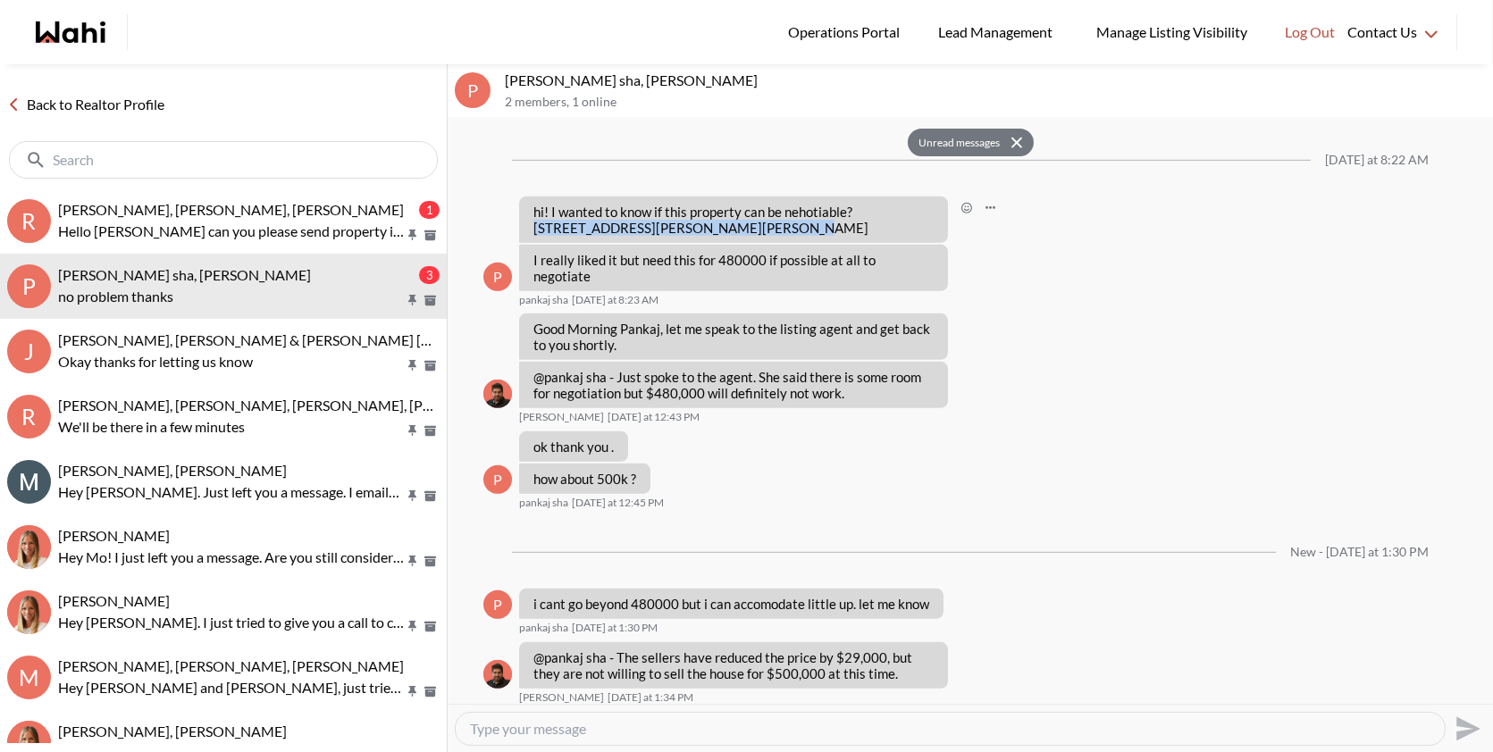
scroll to position [2055, 0]
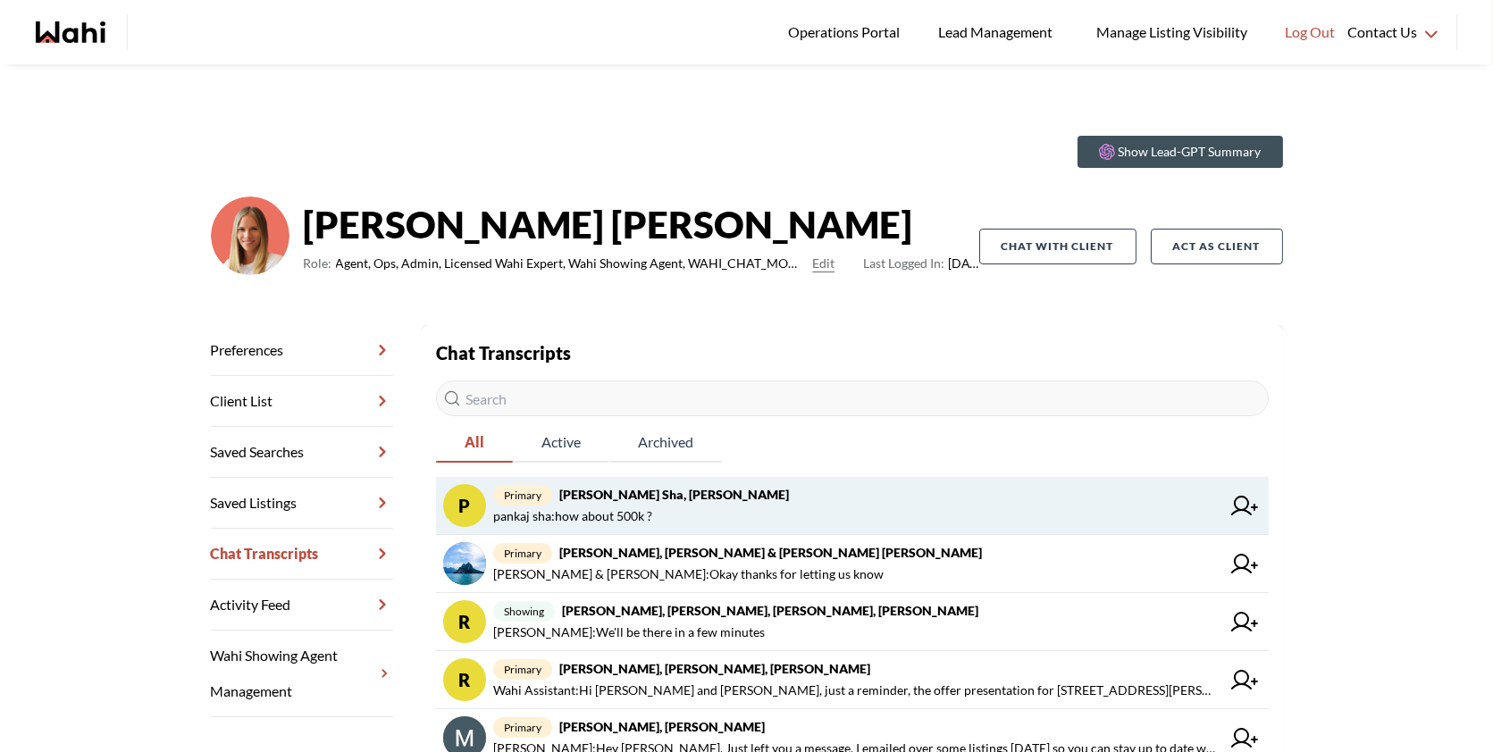
click at [681, 498] on span "primary pankaj sha, Michelle" at bounding box center [856, 494] width 727 height 21
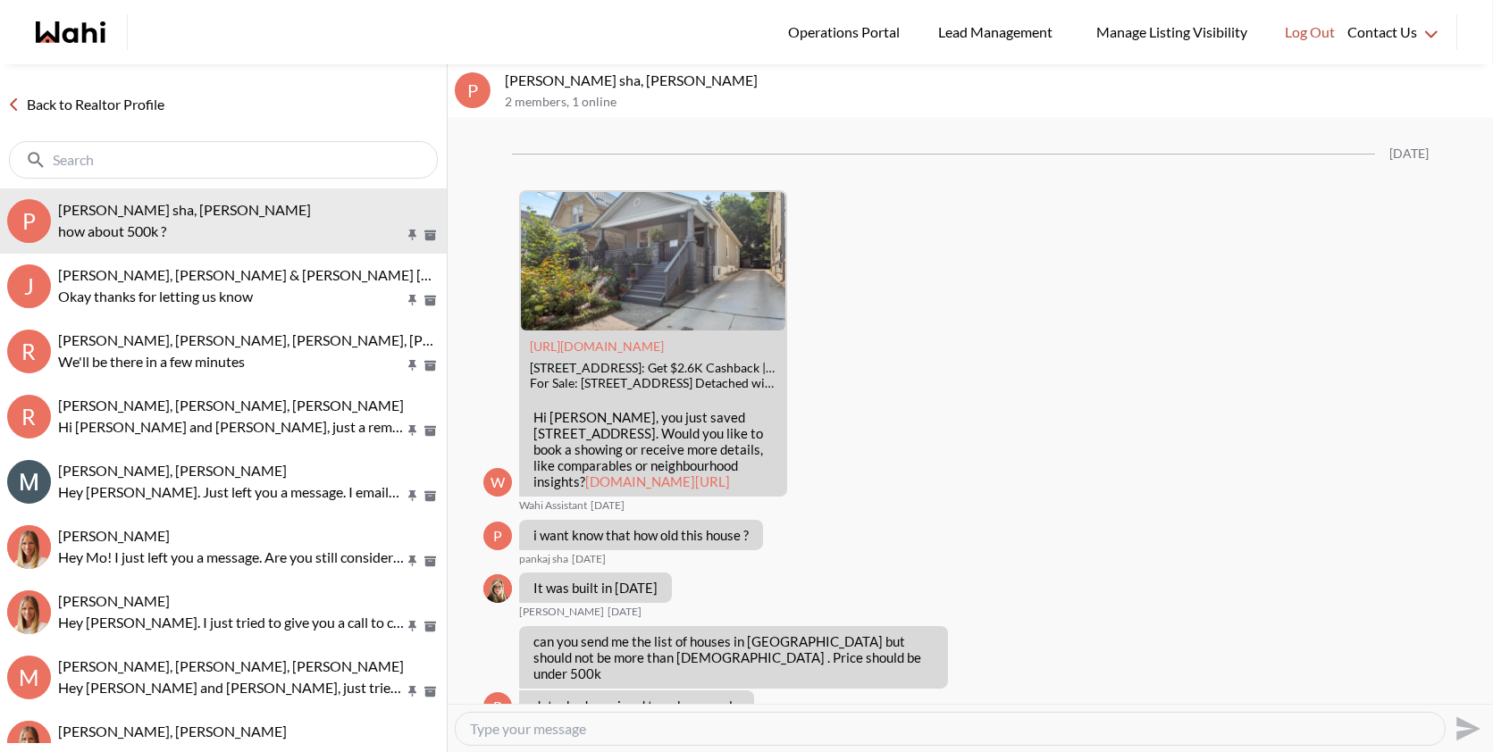
scroll to position [1807, 0]
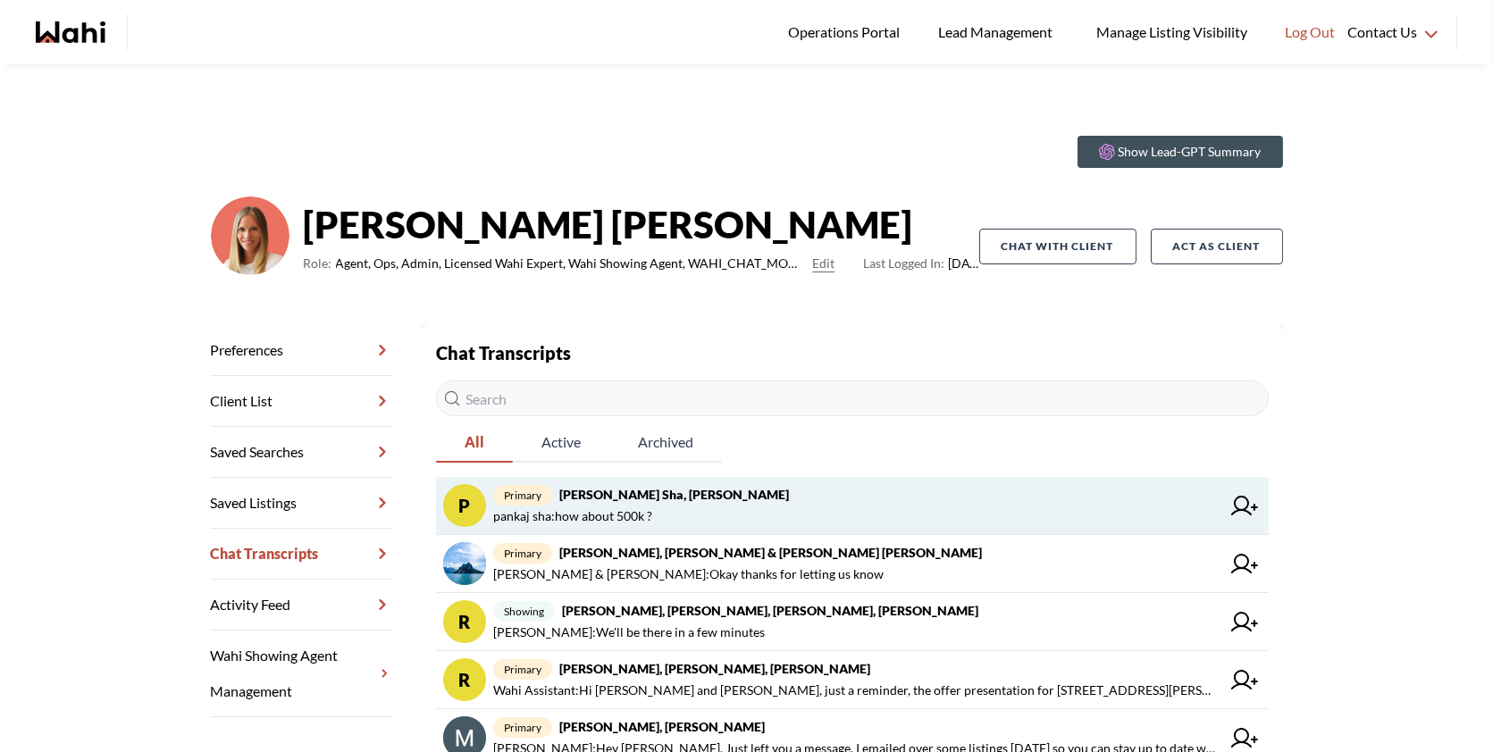
click at [688, 503] on span "primary pankaj sha, Michelle" at bounding box center [856, 494] width 727 height 21
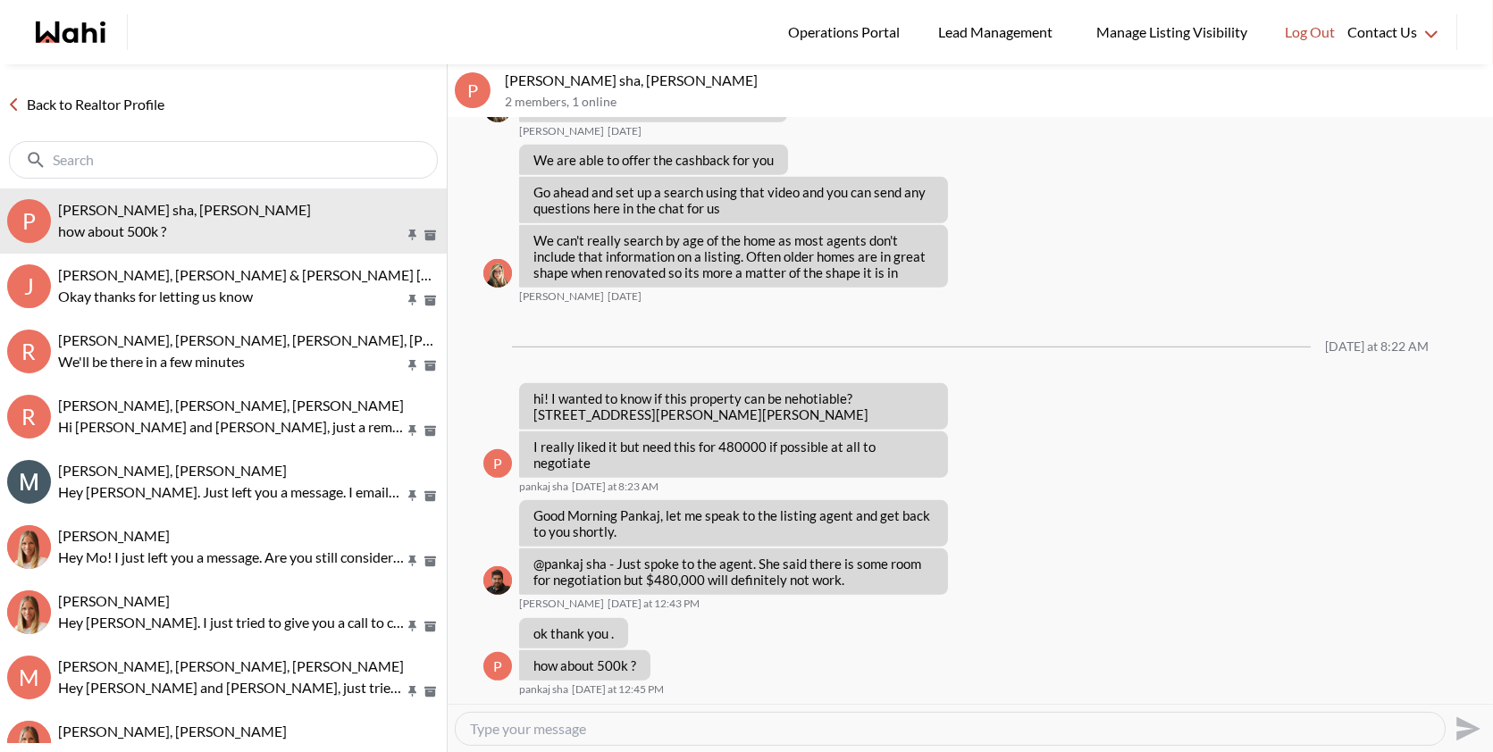
scroll to position [1932, 0]
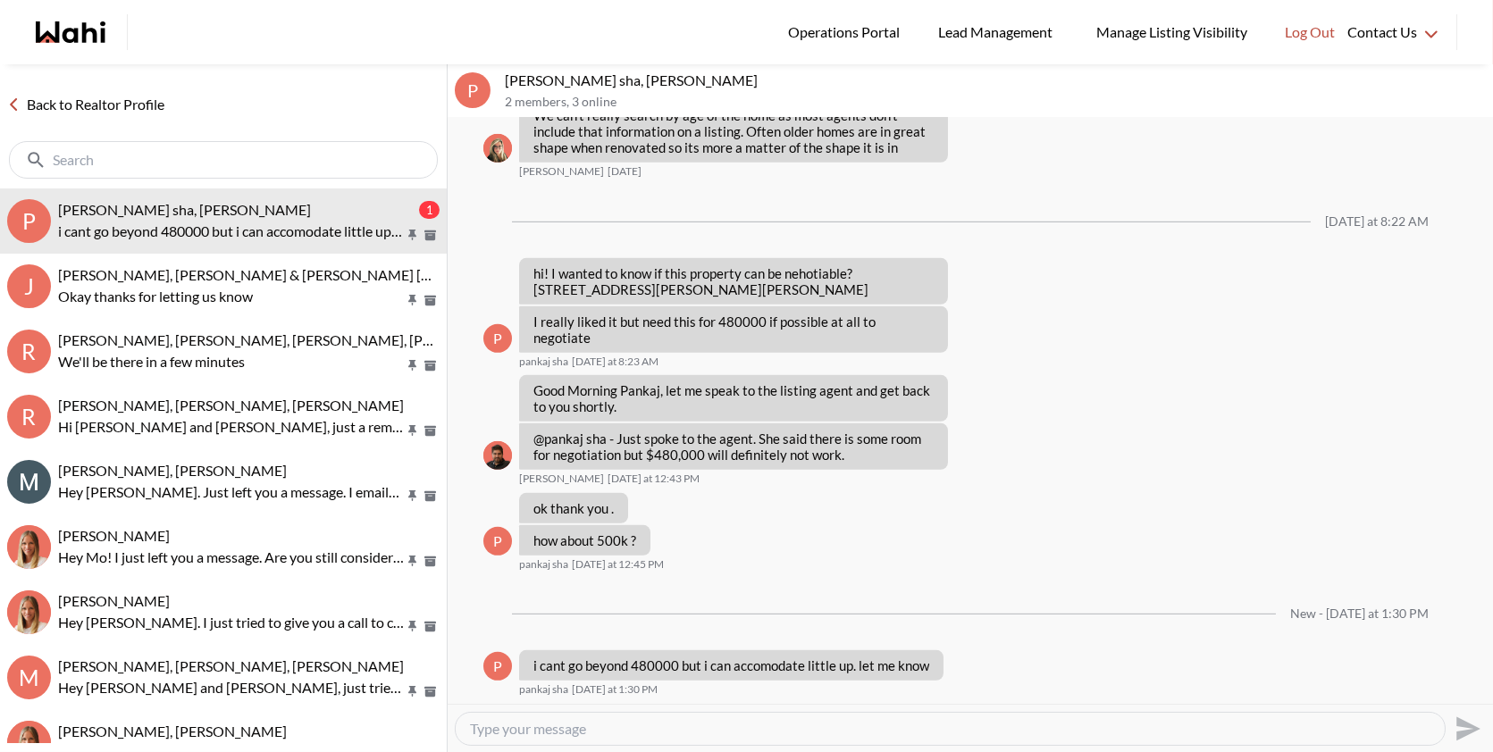
click at [601, 722] on textarea "Type your message" at bounding box center [950, 729] width 961 height 18
type textarea "Hi Pankaj, let me double check this with Faraz and will let you kn"
drag, startPoint x: 923, startPoint y: 726, endPoint x: 424, endPoint y: 692, distance: 499.8
click at [424, 692] on div "Back to Realtor Profile p pankaj sha, Michelle 1 i cant go beyond 480000 but i …" at bounding box center [746, 408] width 1493 height 688
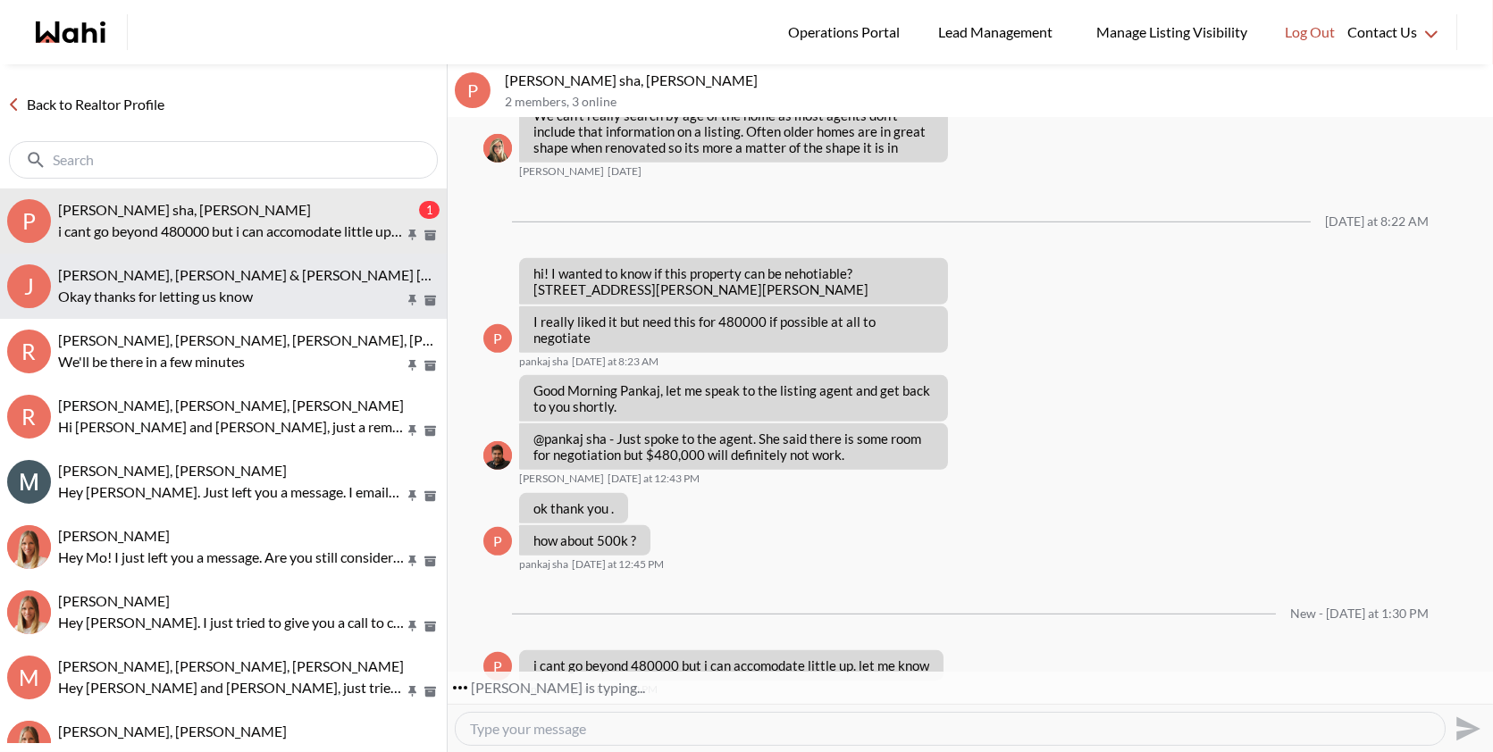
click at [224, 273] on span "Jason Brown, Jason & Lauryn Vaz-Brown, Michelle" at bounding box center [293, 274] width 470 height 17
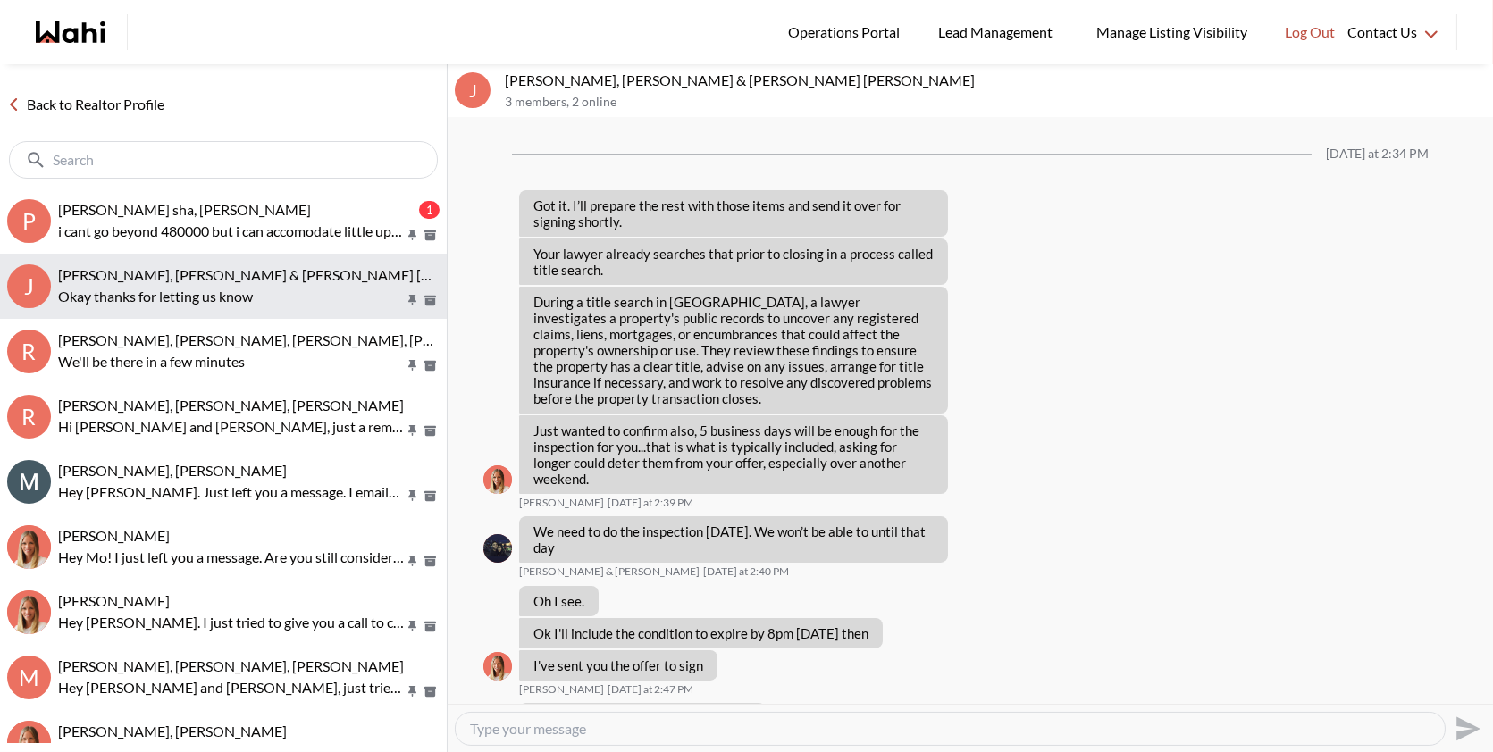
scroll to position [2222, 0]
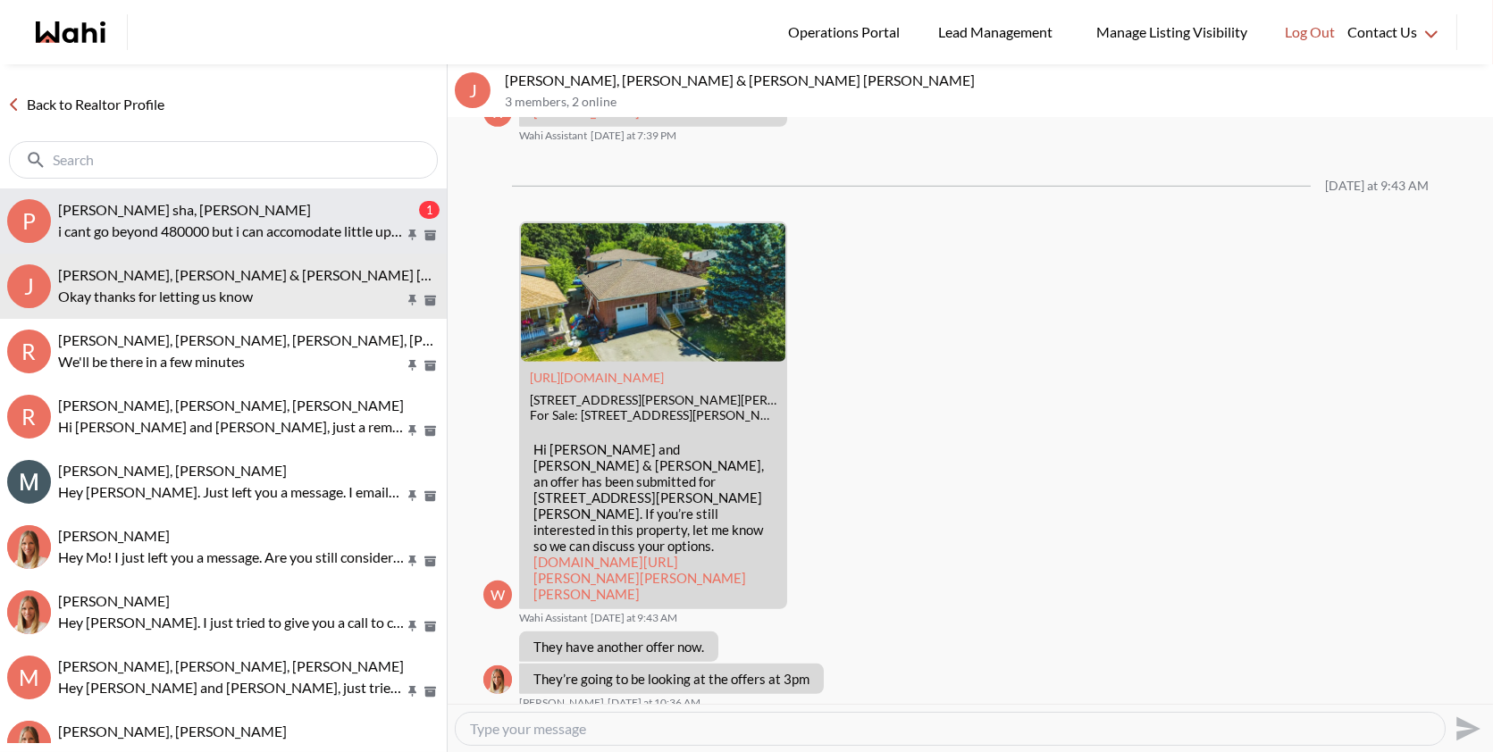
click at [206, 205] on div "[PERSON_NAME] sha, [PERSON_NAME]" at bounding box center [236, 210] width 357 height 18
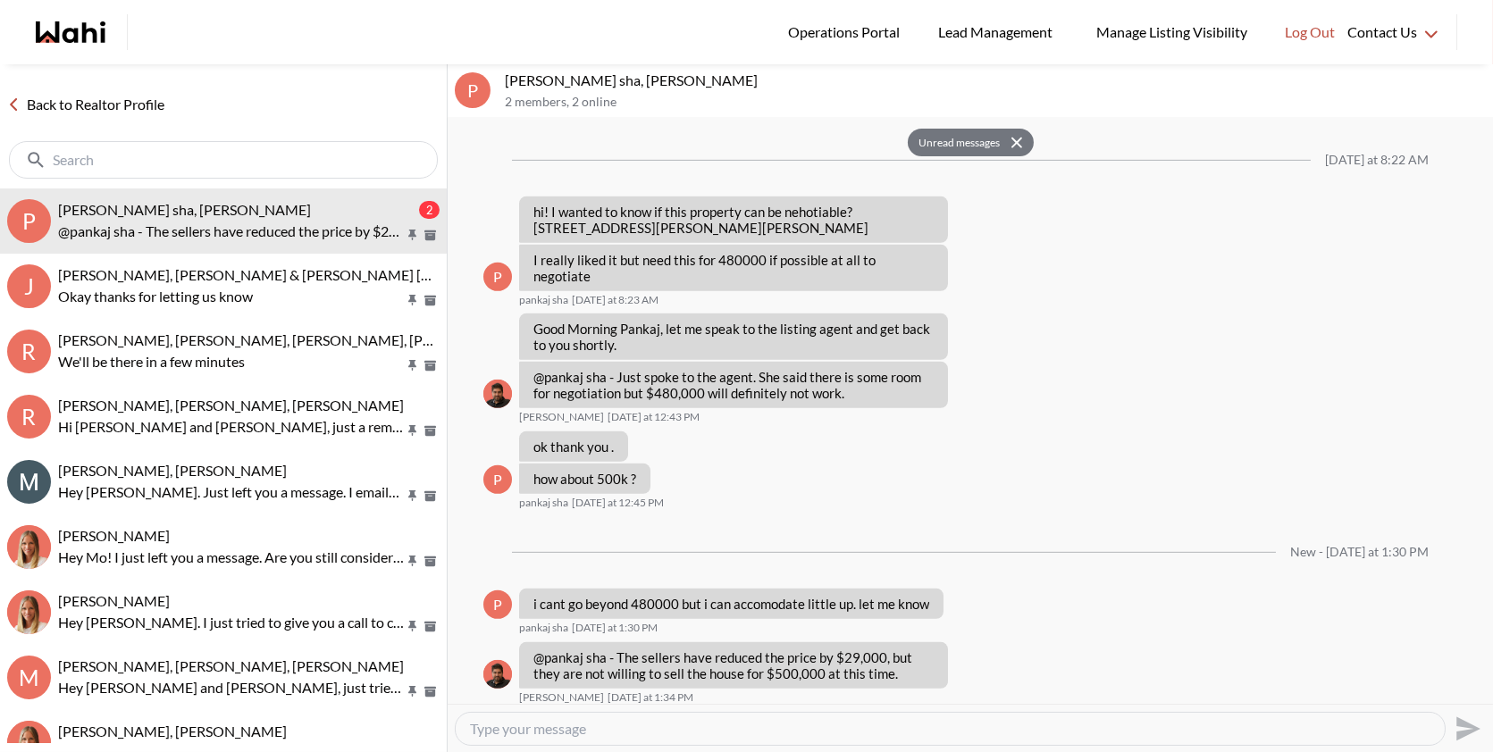
scroll to position [2002, 0]
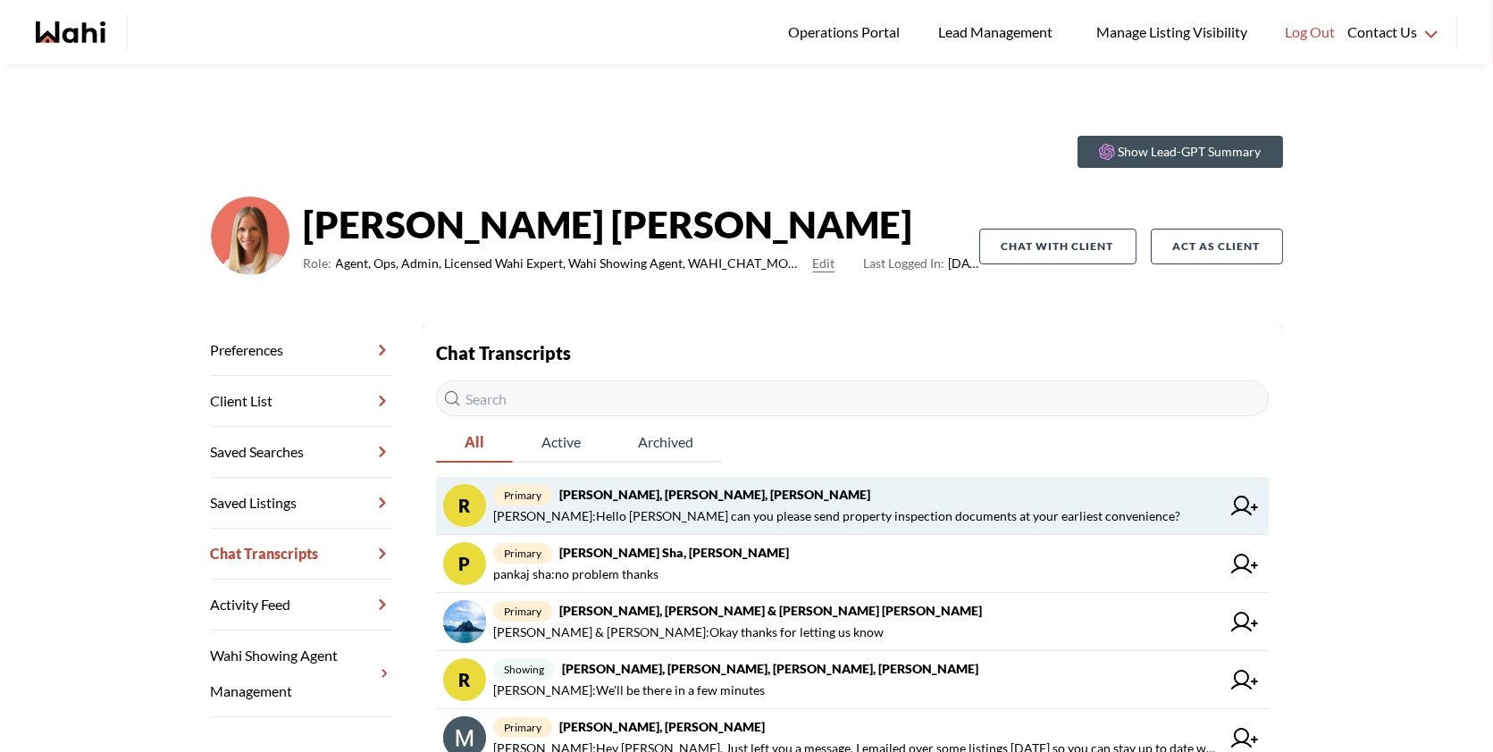
click at [801, 516] on span "Amber F : Hello Michelle can you please send property inspection documents at y…" at bounding box center [836, 516] width 687 height 21
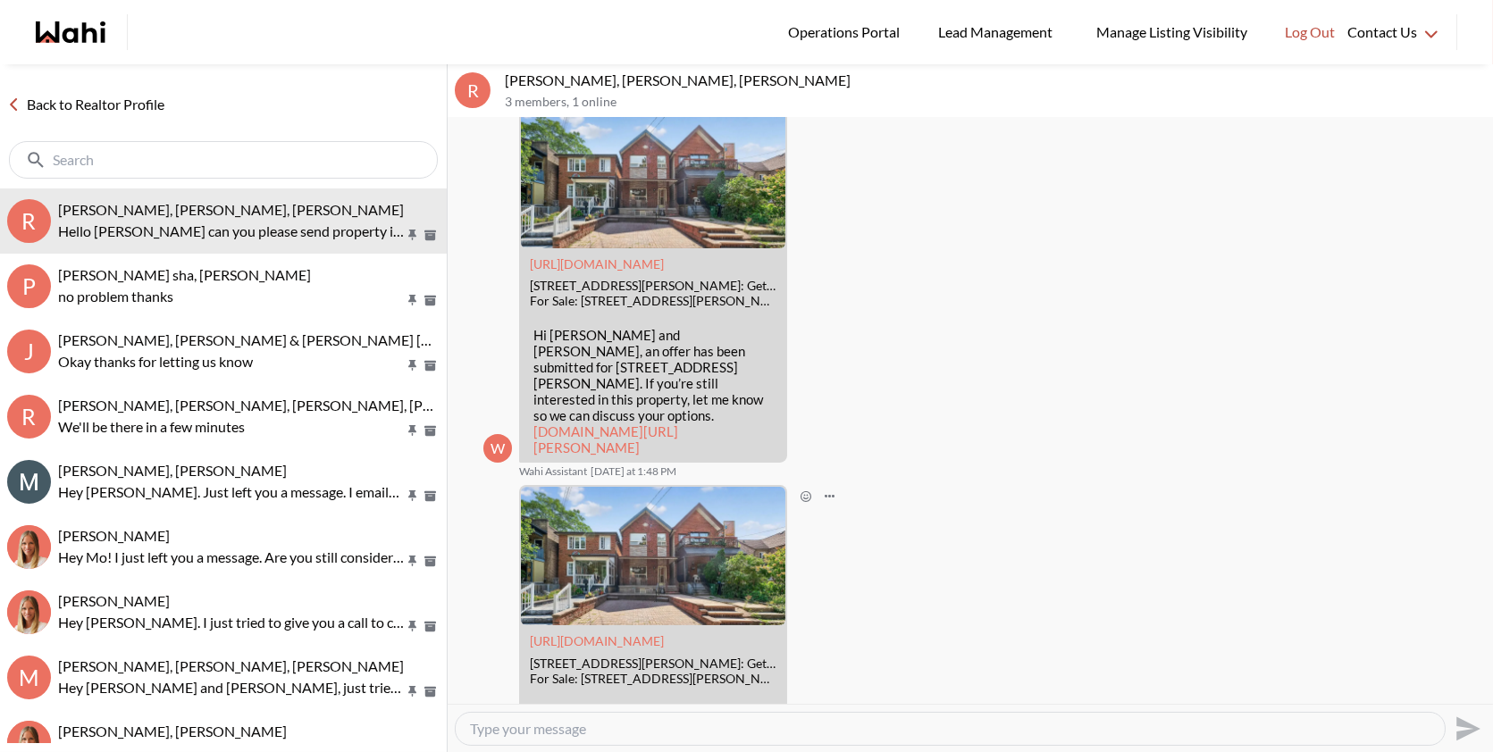
scroll to position [1066, 0]
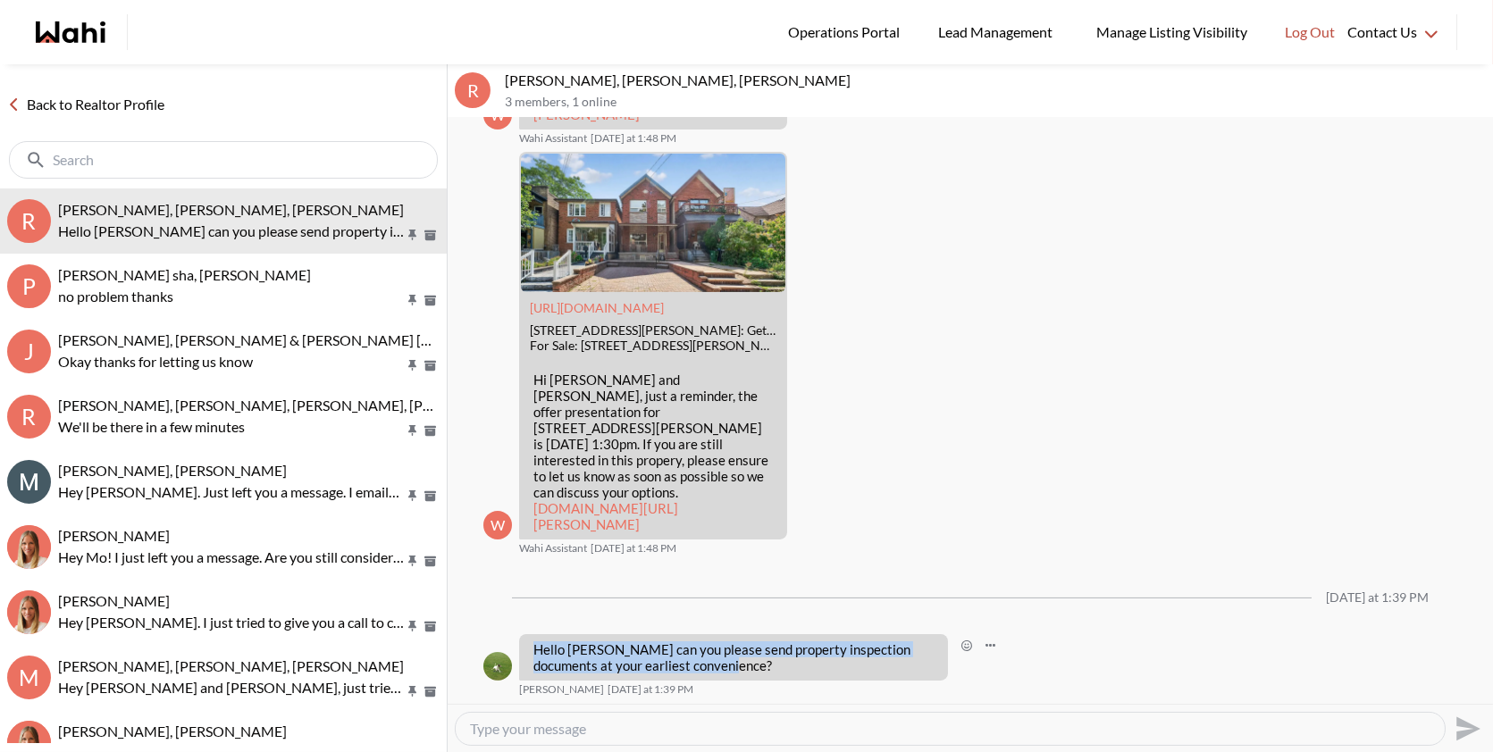
drag, startPoint x: 707, startPoint y: 671, endPoint x: 532, endPoint y: 640, distance: 177.9
click at [532, 640] on div "Hello [PERSON_NAME] can you please send property inspection documents at your e…" at bounding box center [733, 658] width 429 height 46
copy p "Hello Michelle can you please send property inspection documents at your earlie…"
click at [499, 727] on textarea "Type your message" at bounding box center [950, 729] width 961 height 18
paste textarea "Hi Amber, could you please clarify which property you're referring to? Once I h…"
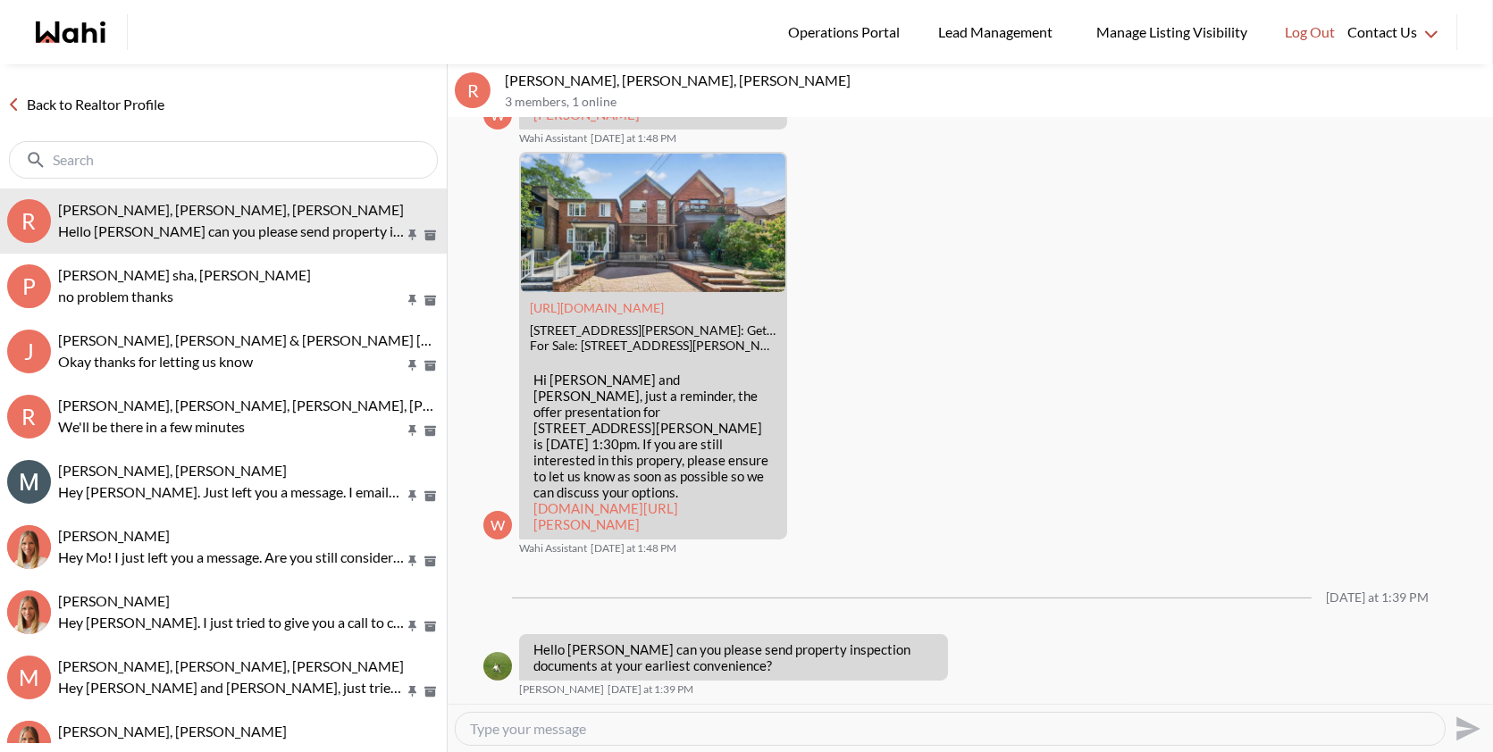
type textarea "Hi Amber, could you please clarify which property you're referring to? Once I h…"
click at [1480, 730] on button "Send" at bounding box center [1466, 729] width 40 height 40
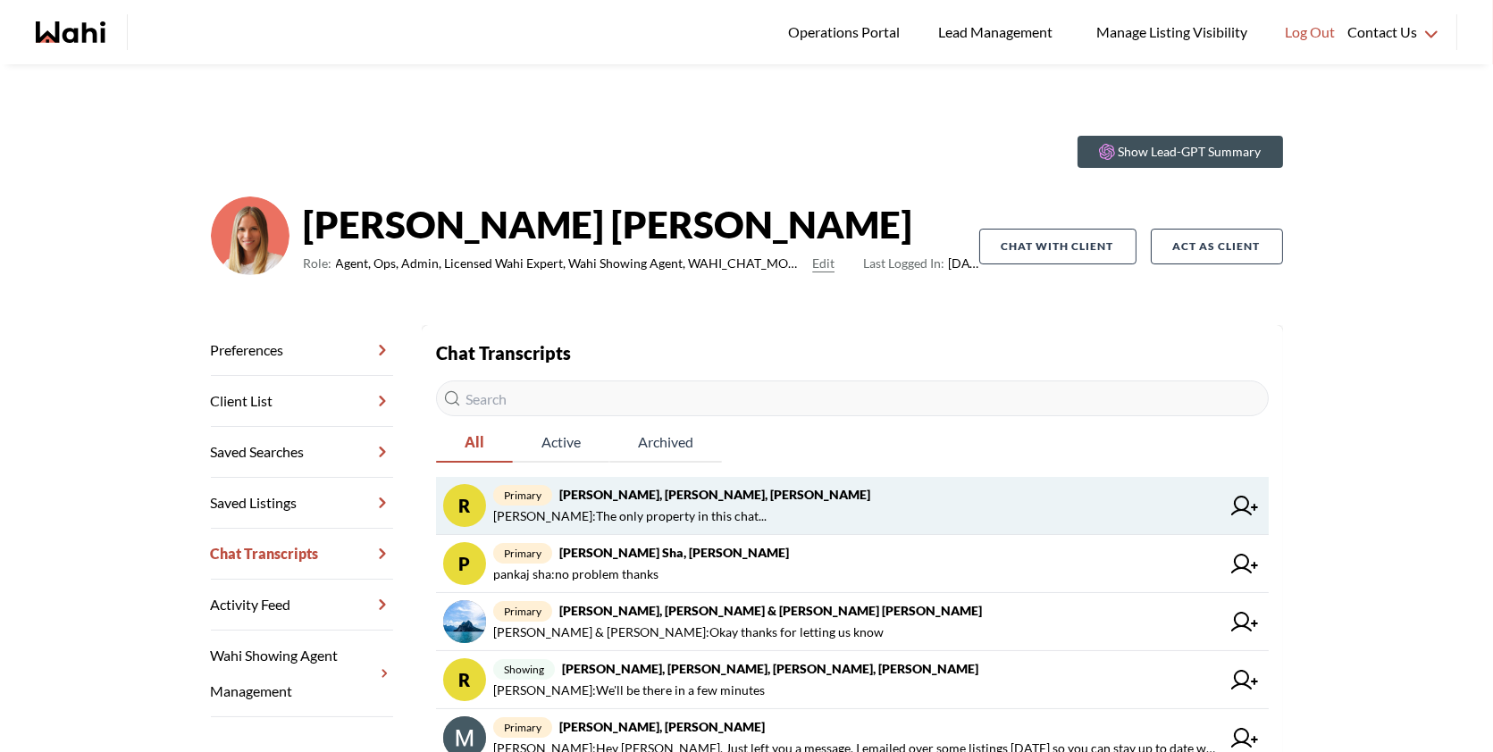
click at [792, 515] on span "Amber F : The only property in this chat..." at bounding box center [856, 516] width 727 height 21
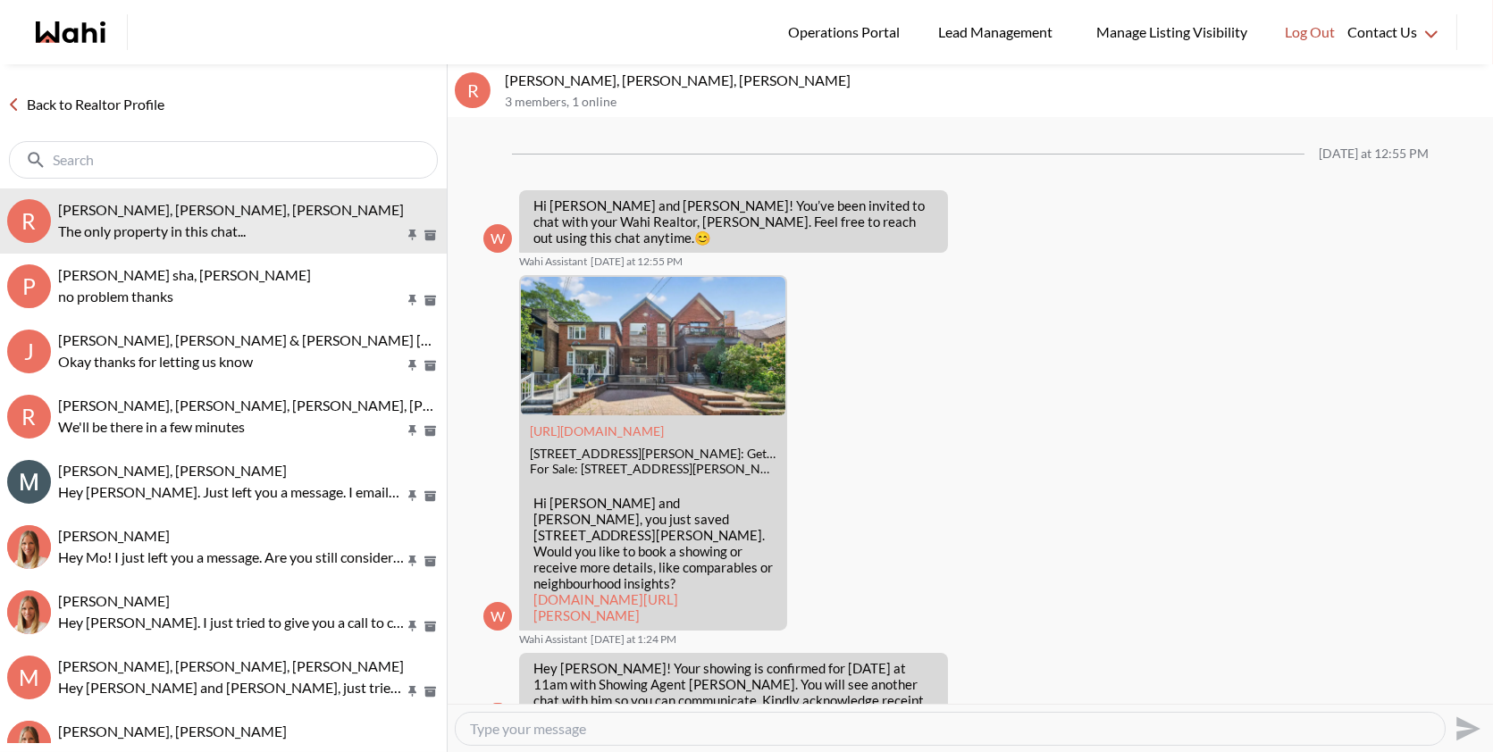
scroll to position [1256, 0]
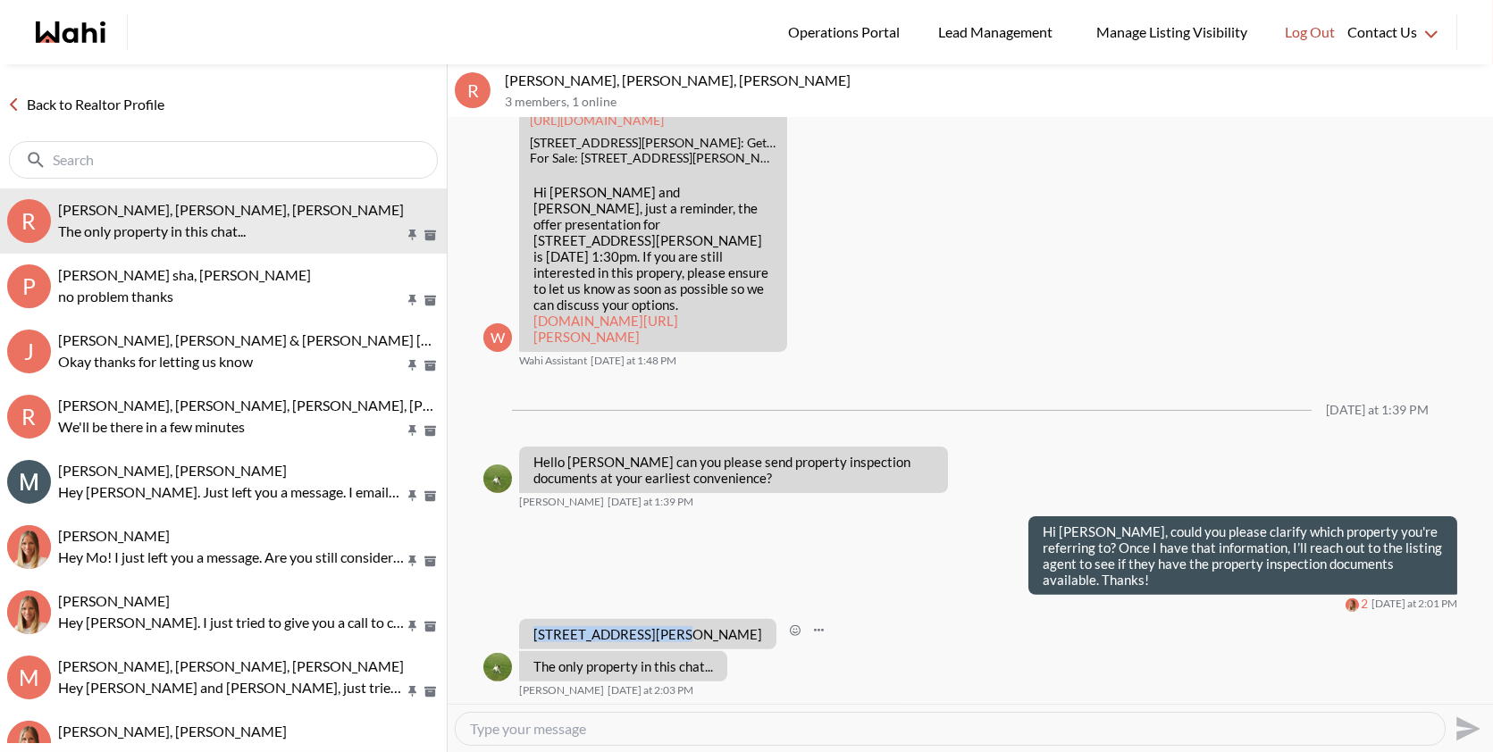
drag, startPoint x: 668, startPoint y: 634, endPoint x: 530, endPoint y: 636, distance: 138.5
click at [530, 636] on div "[STREET_ADDRESS][PERSON_NAME]" at bounding box center [647, 634] width 257 height 30
copy p "[STREET_ADDRESS][PERSON_NAME]"
click at [547, 738] on div at bounding box center [950, 729] width 989 height 32
click at [534, 727] on textarea "Type your message" at bounding box center [950, 729] width 961 height 18
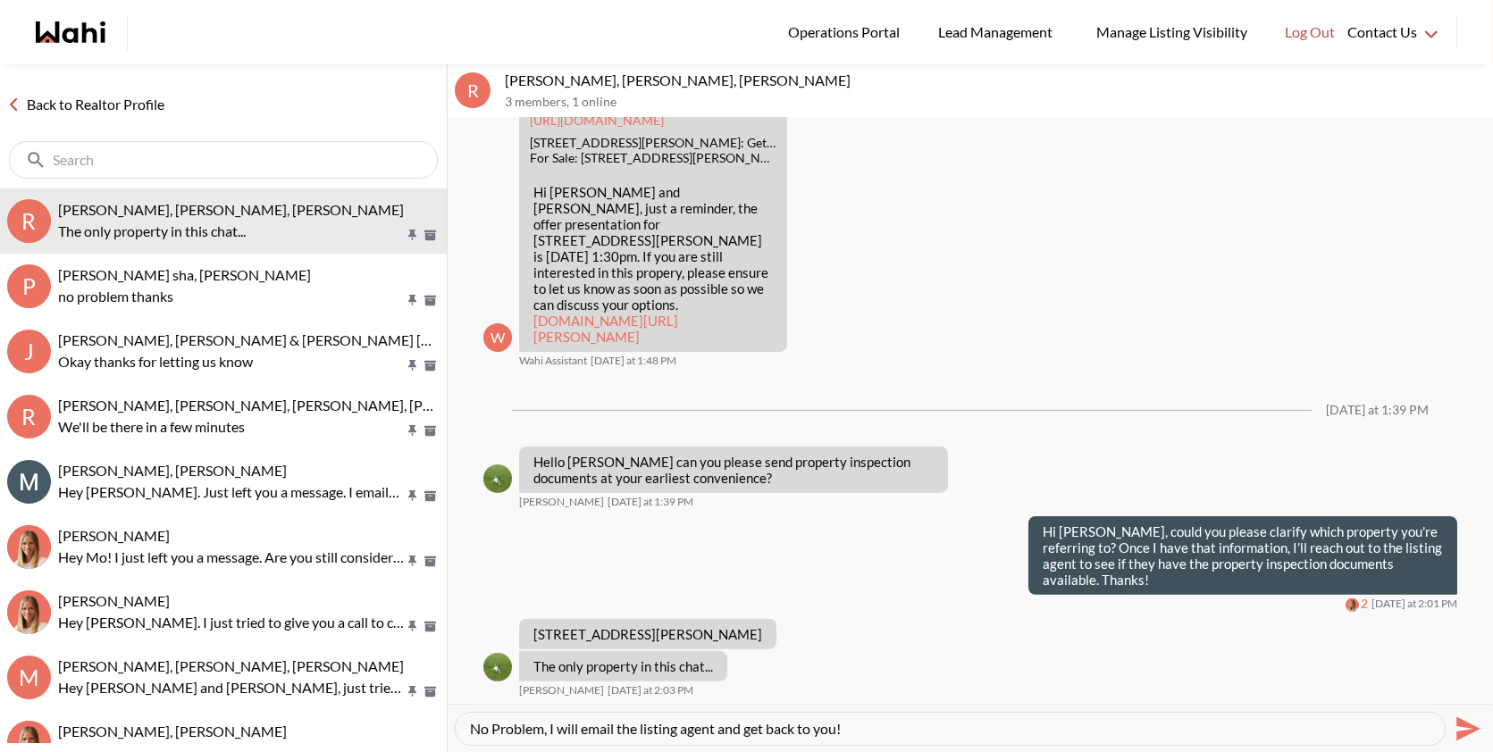
type textarea "No Problem, I will email the listing agent and get back to you!"
click at [1459, 719] on icon "Send" at bounding box center [1469, 729] width 24 height 24
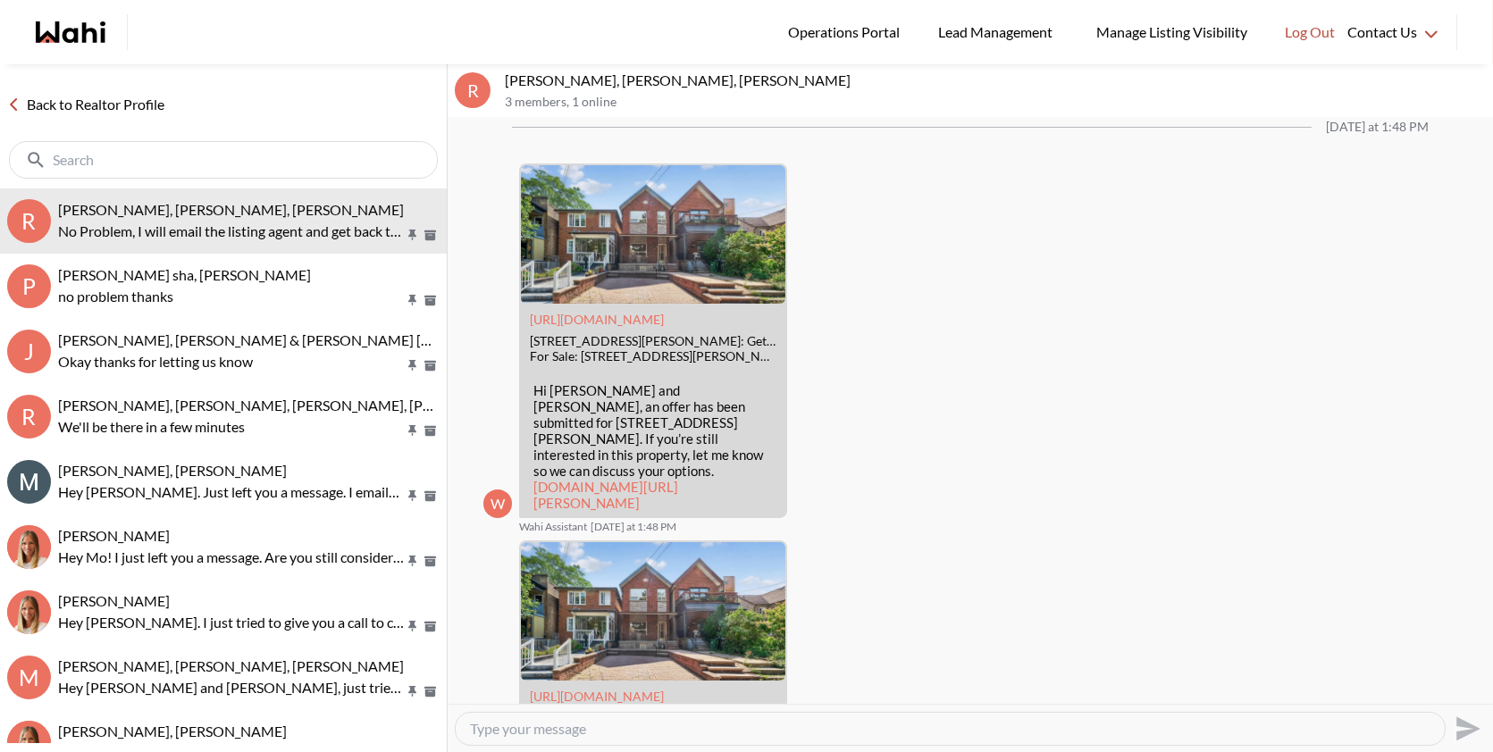
scroll to position [1307, 0]
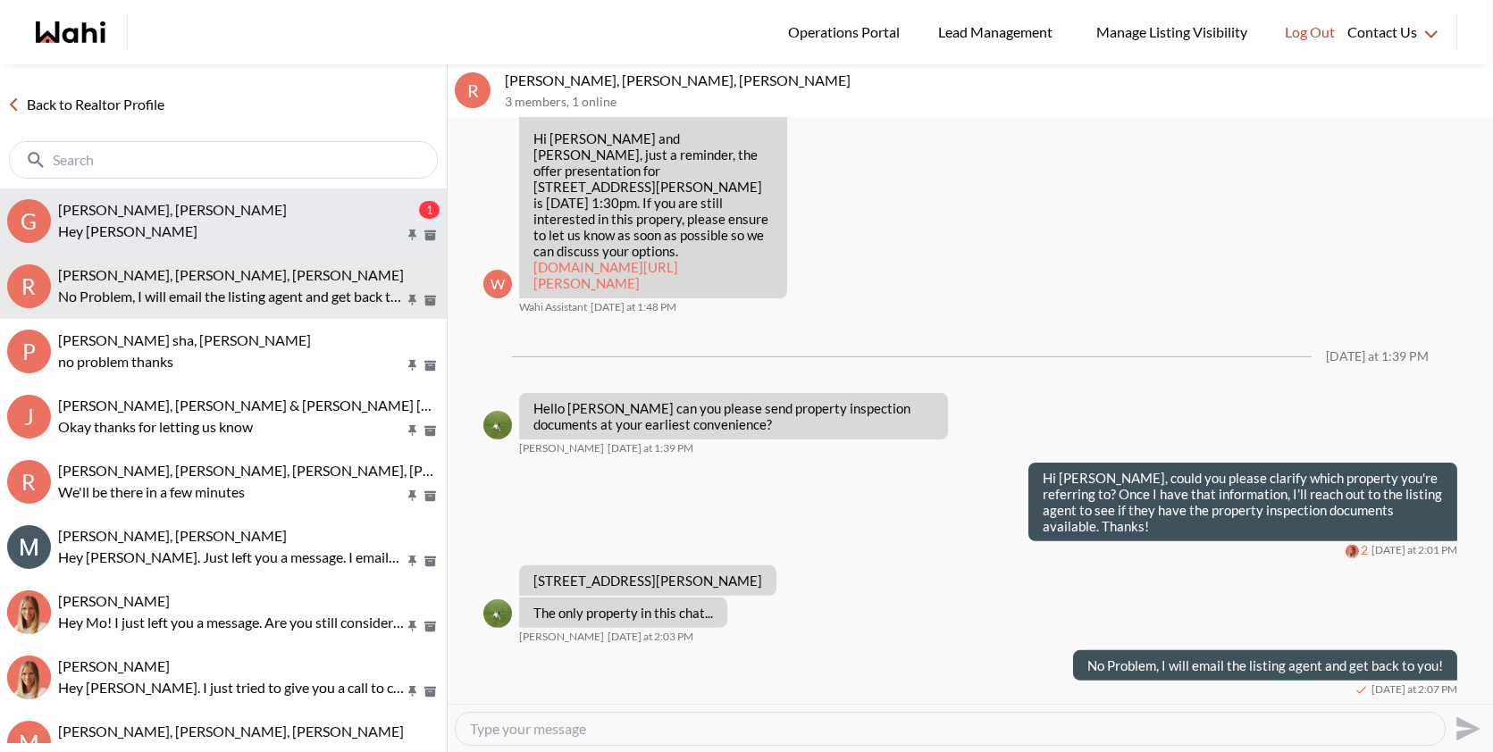
click at [222, 195] on button "G Gaurav Sachdeva, Paul, Behnam 1 Hey Paul" at bounding box center [223, 221] width 447 height 65
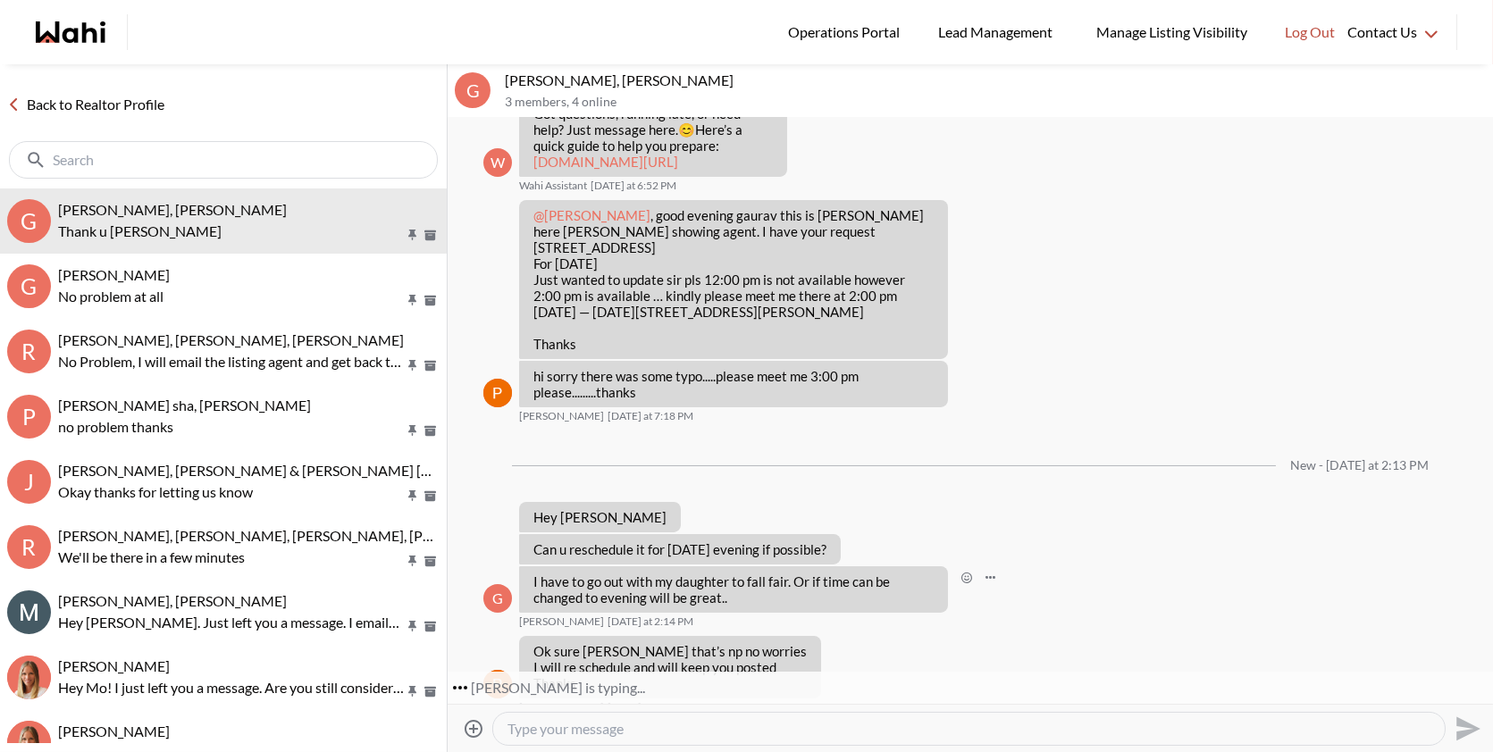
scroll to position [733, 0]
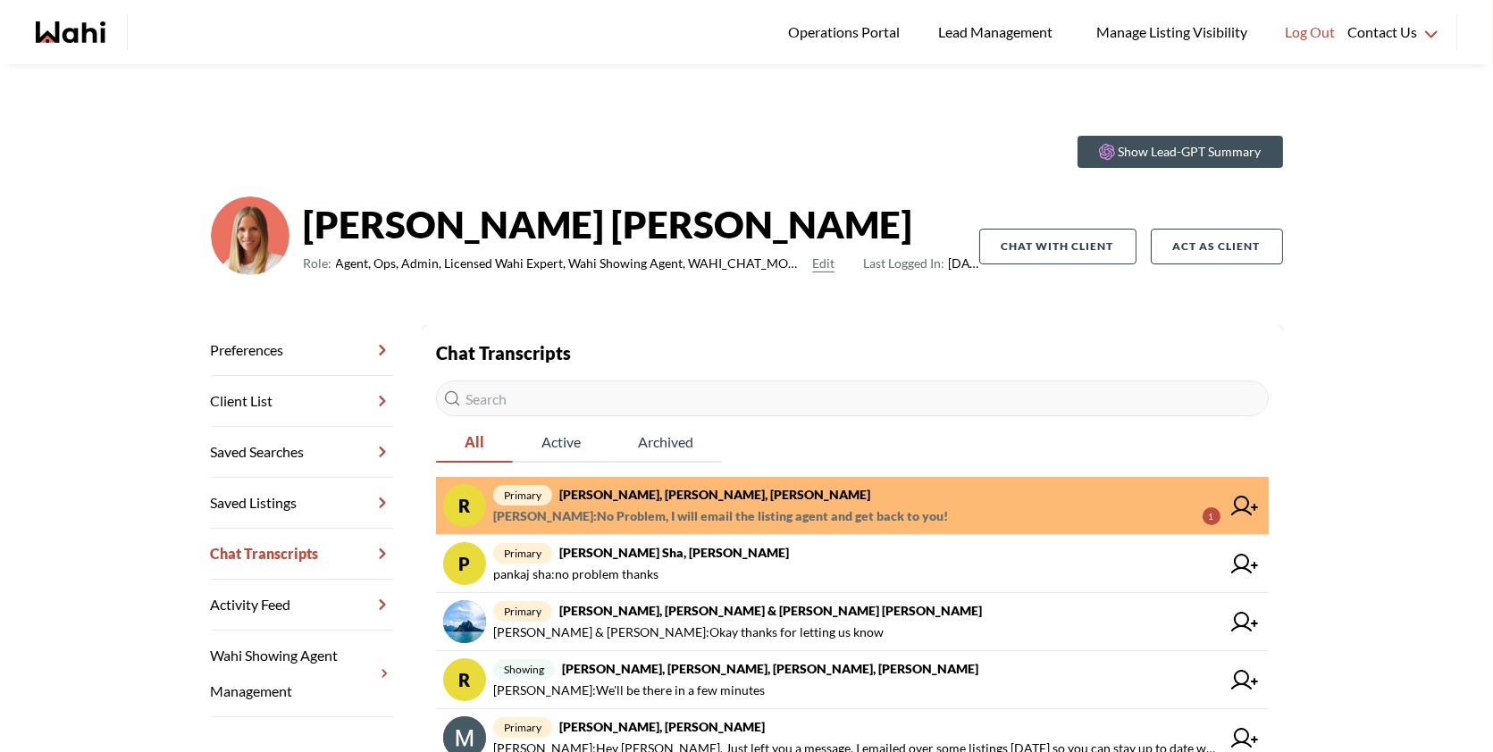
click at [837, 483] on link "R primary [PERSON_NAME], [PERSON_NAME], [PERSON_NAME] Fazili : No Problem, I wi…" at bounding box center [852, 506] width 833 height 58
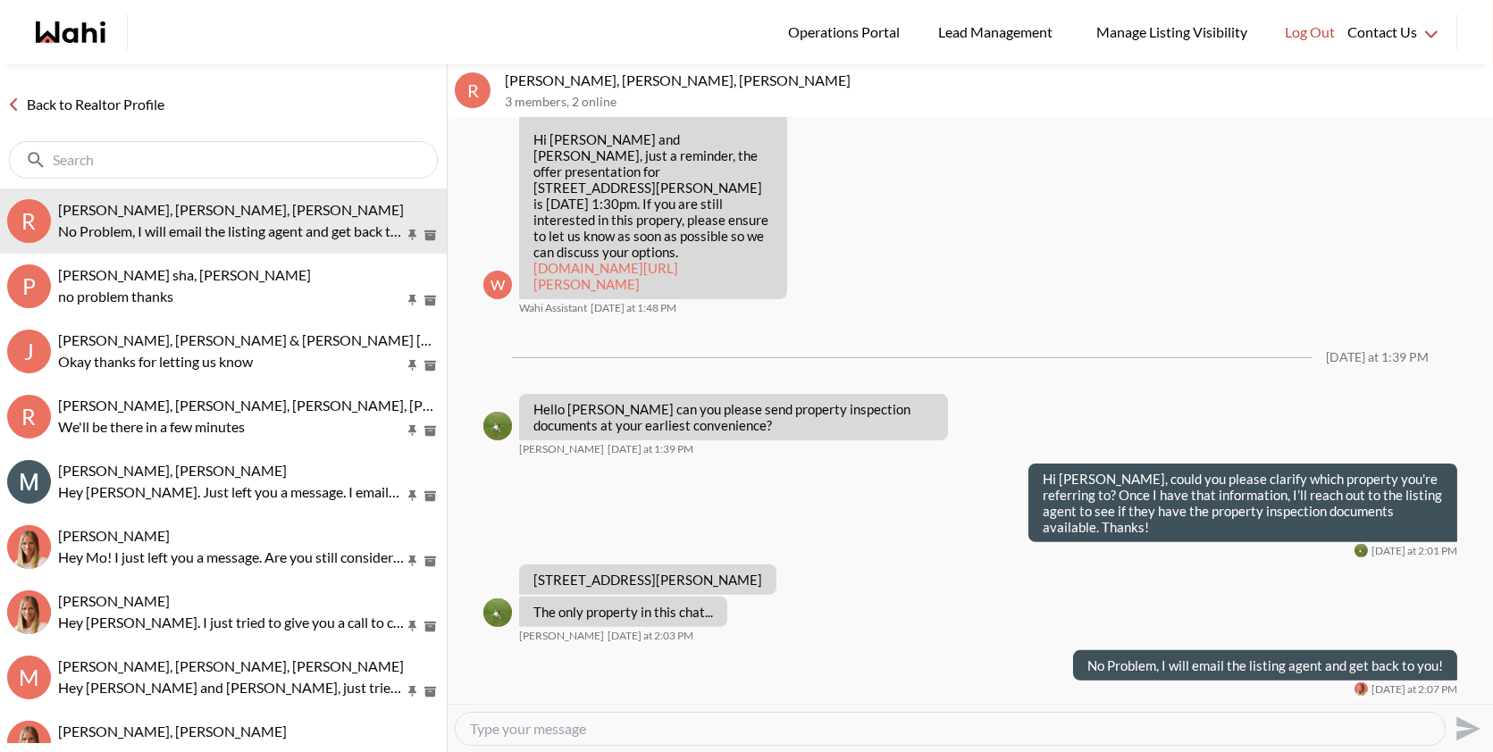
scroll to position [1307, 0]
click at [636, 731] on textarea "Type your message" at bounding box center [950, 729] width 961 height 18
paste textarea "I just heard back from the listing agent regarding [STREET_ADDRESS][PERSON_NAME…"
type textarea "I just heard back from the listing agent regarding [STREET_ADDRESS][PERSON_NAME…"
click at [1465, 725] on icon "Send" at bounding box center [1469, 729] width 24 height 24
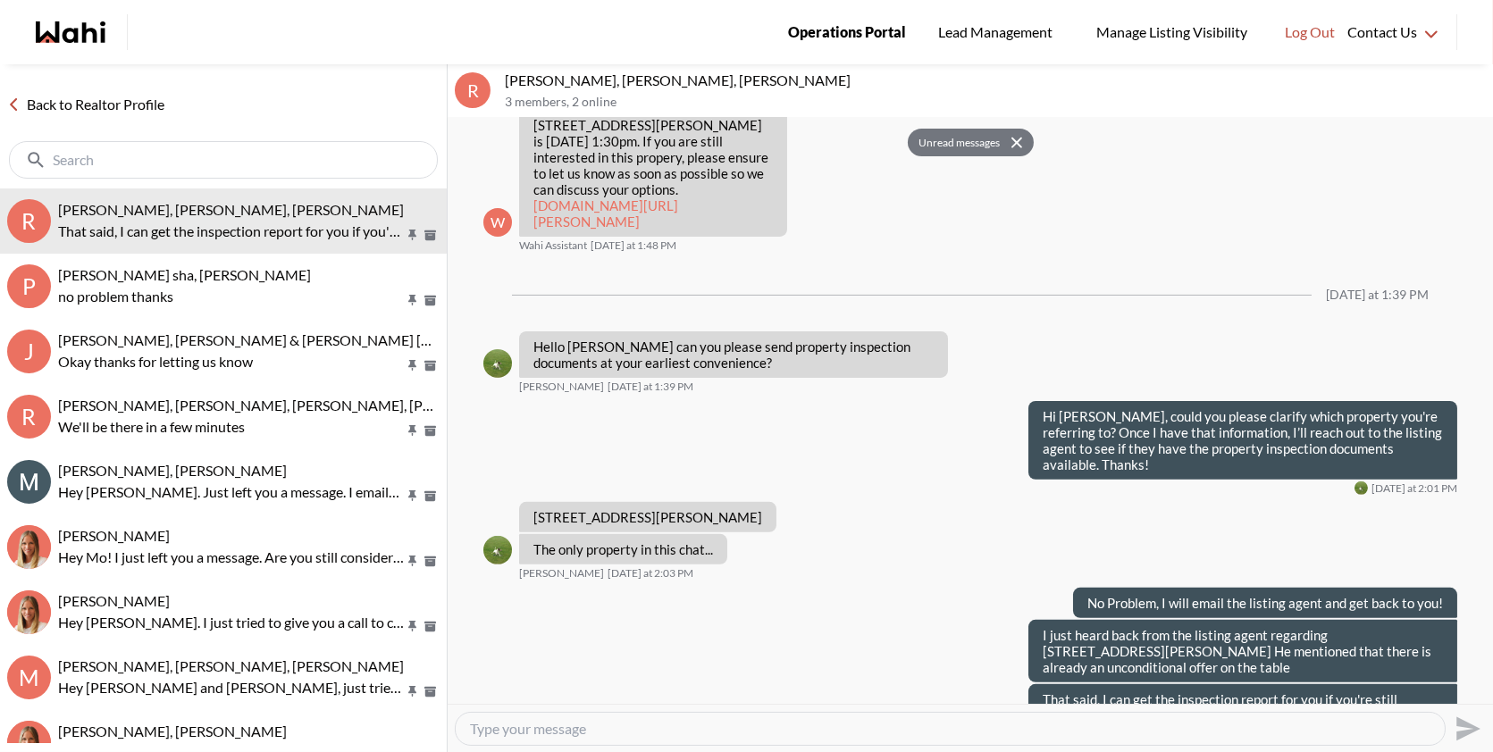
scroll to position [1419, 0]
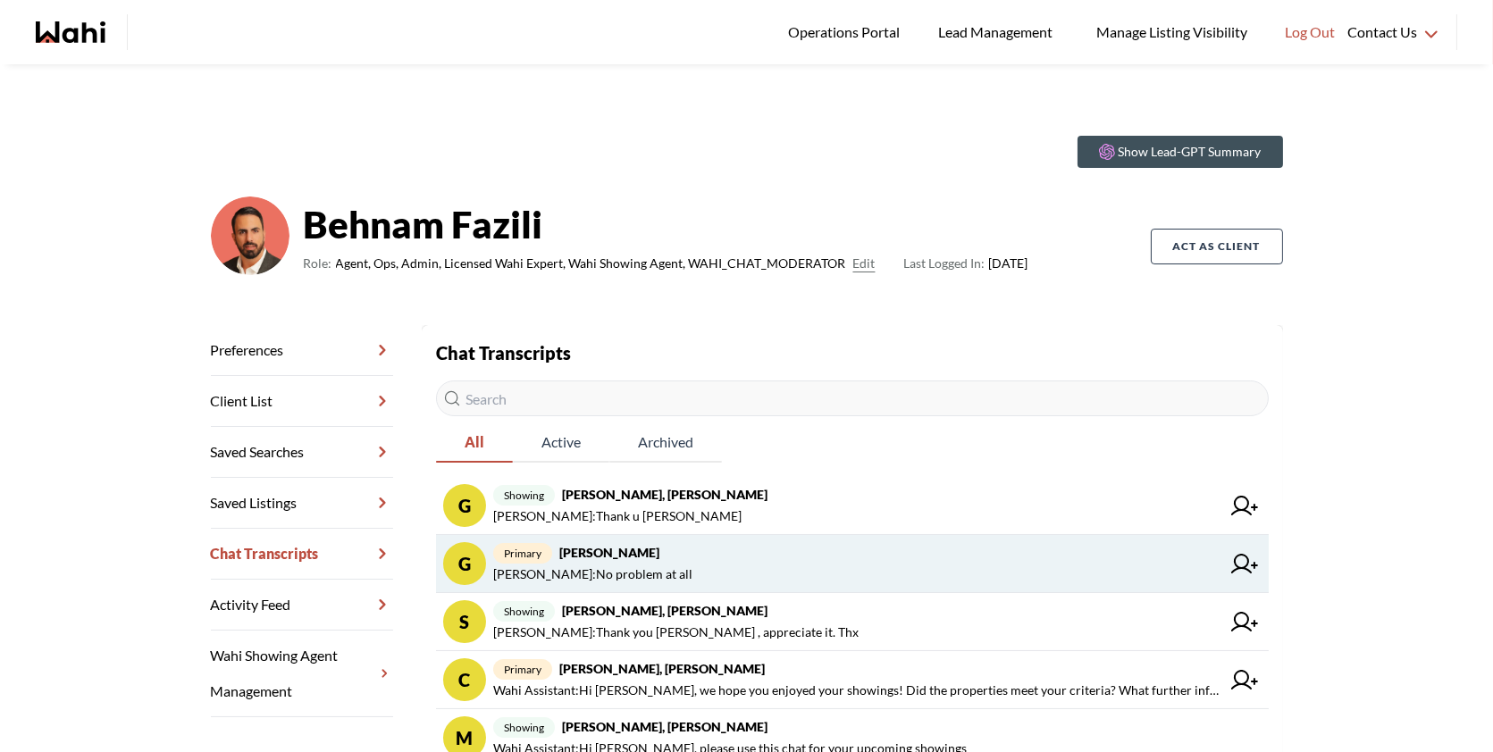
scroll to position [42, 0]
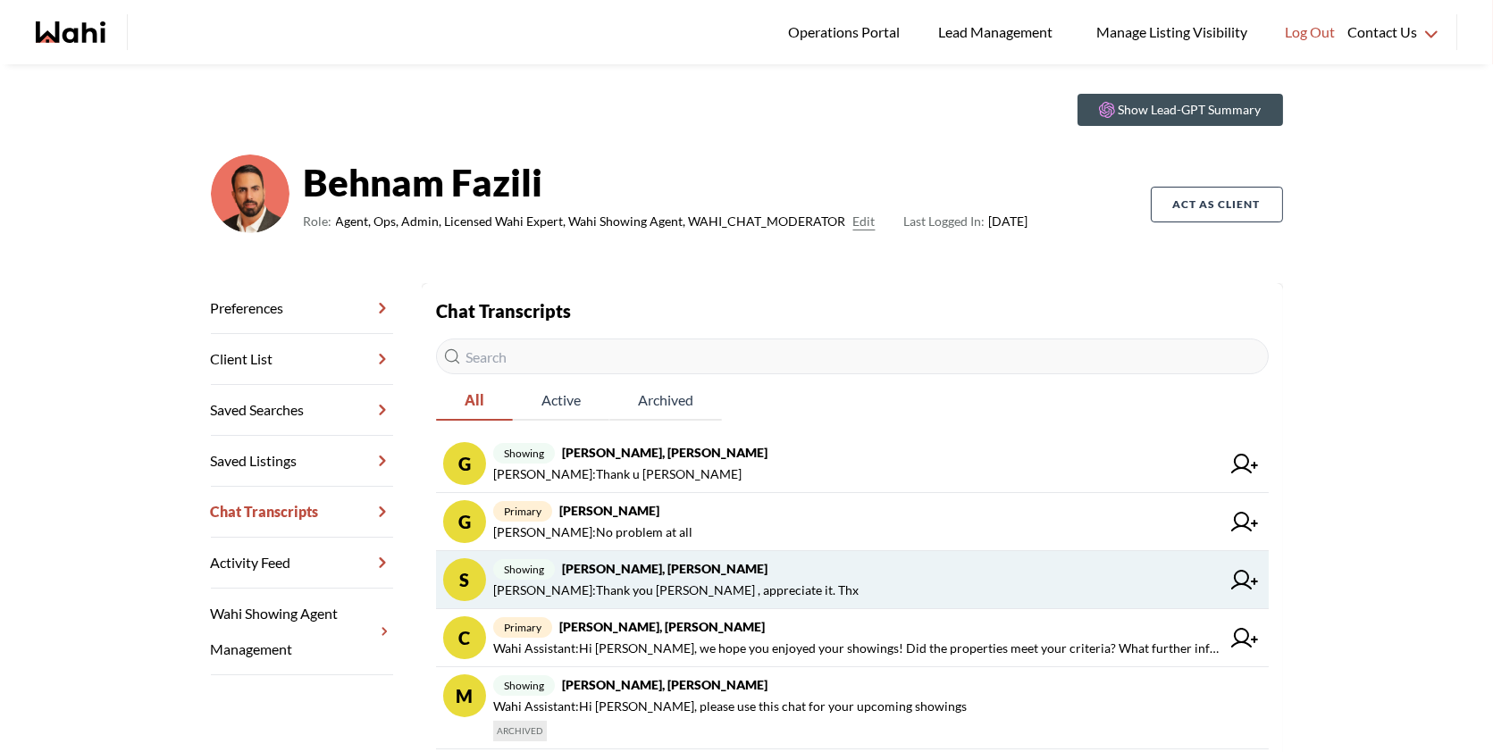
click at [746, 566] on span "showing Suzie Persaud, Paul, Behnam" at bounding box center [856, 569] width 727 height 21
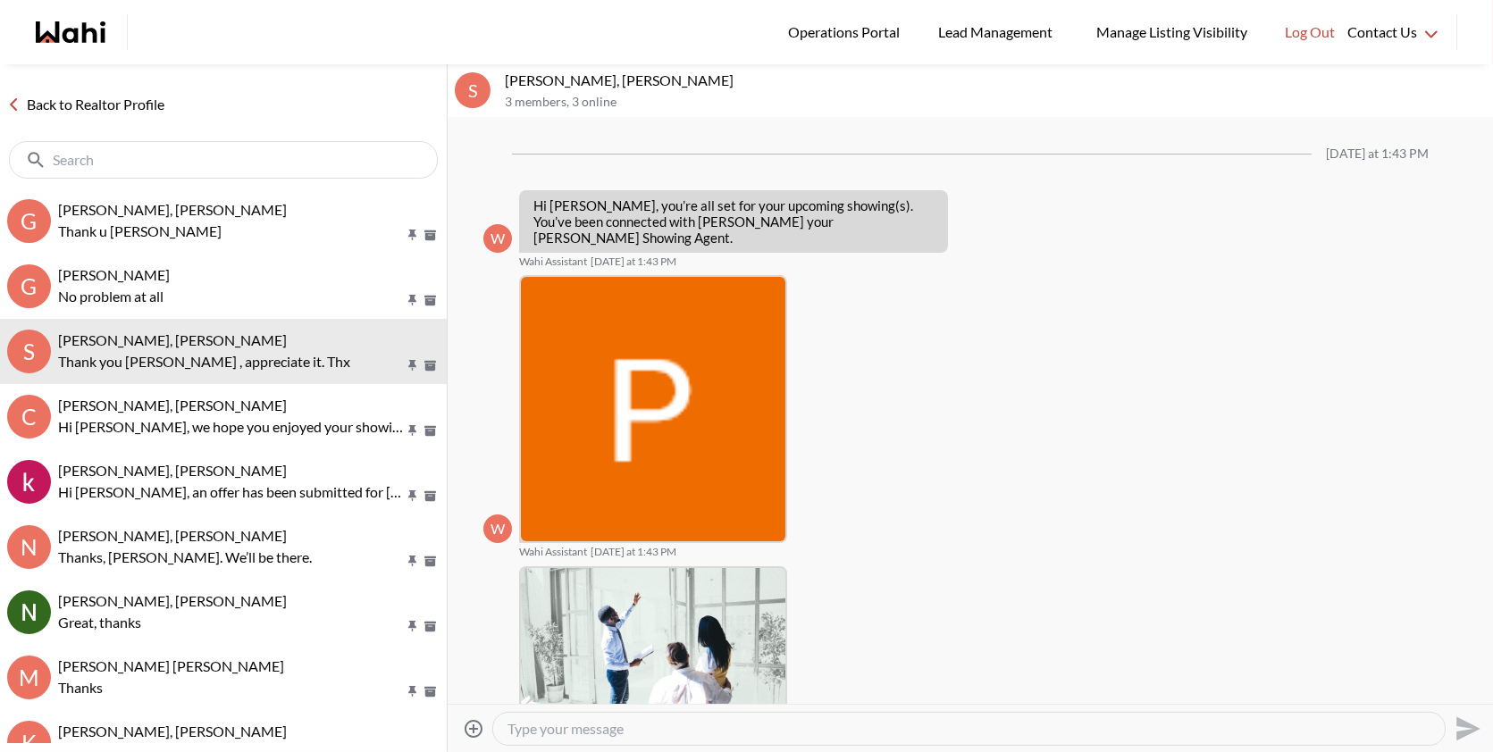
scroll to position [652, 0]
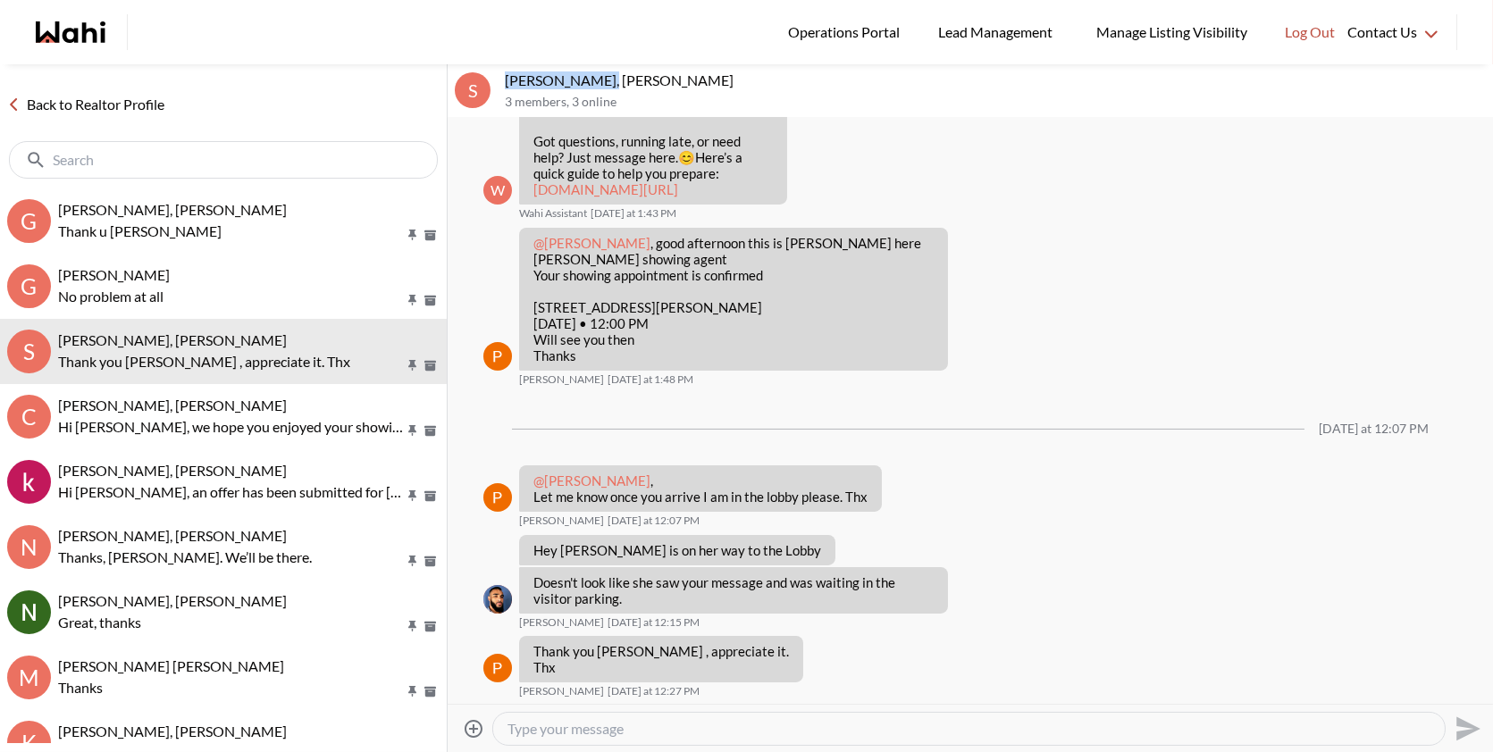
drag, startPoint x: 595, startPoint y: 81, endPoint x: 516, endPoint y: 69, distance: 80.5
click at [516, 69] on div "S Suzie Persaud, Paul, Behnam 3 members , 3 online" at bounding box center [971, 91] width 1046 height 54
copy p "Suzie Persaud,"
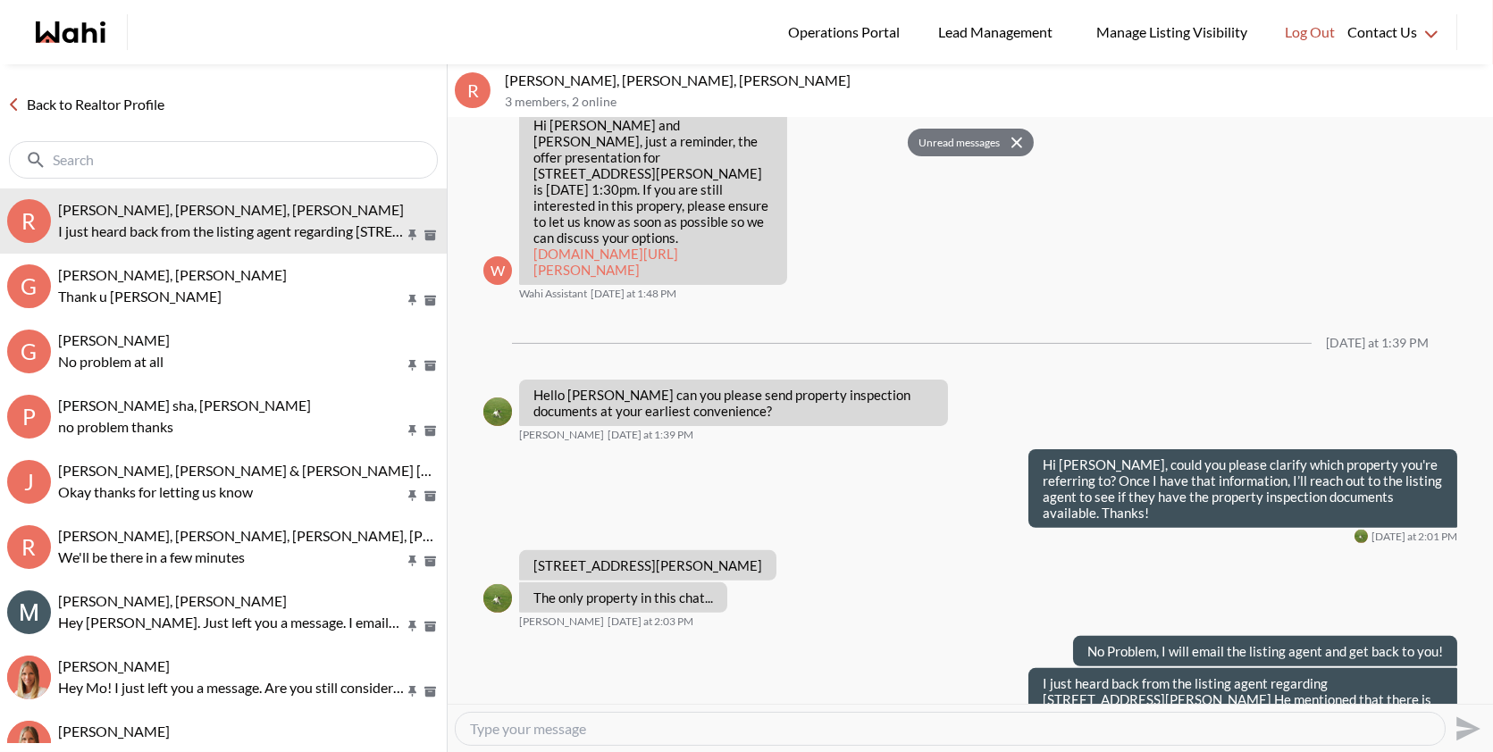
scroll to position [1356, 0]
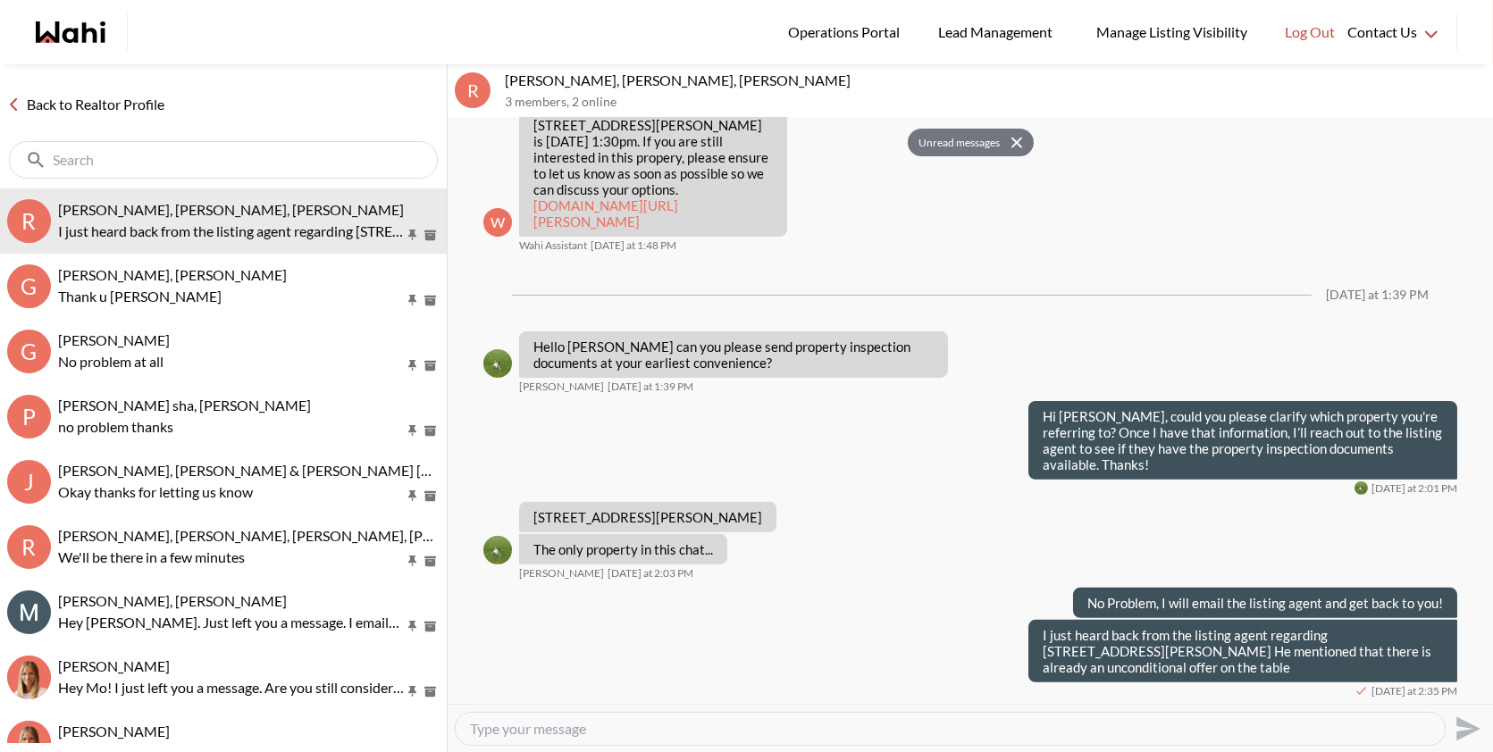
click at [576, 722] on textarea "Type your message" at bounding box center [950, 729] width 961 height 18
paste textarea "That said, I can get the inspection report for you if you're still interested. …"
type textarea "That said, I can get the inspection report for you if you're still interested. …"
click at [1470, 727] on icon "Send" at bounding box center [1469, 729] width 24 height 24
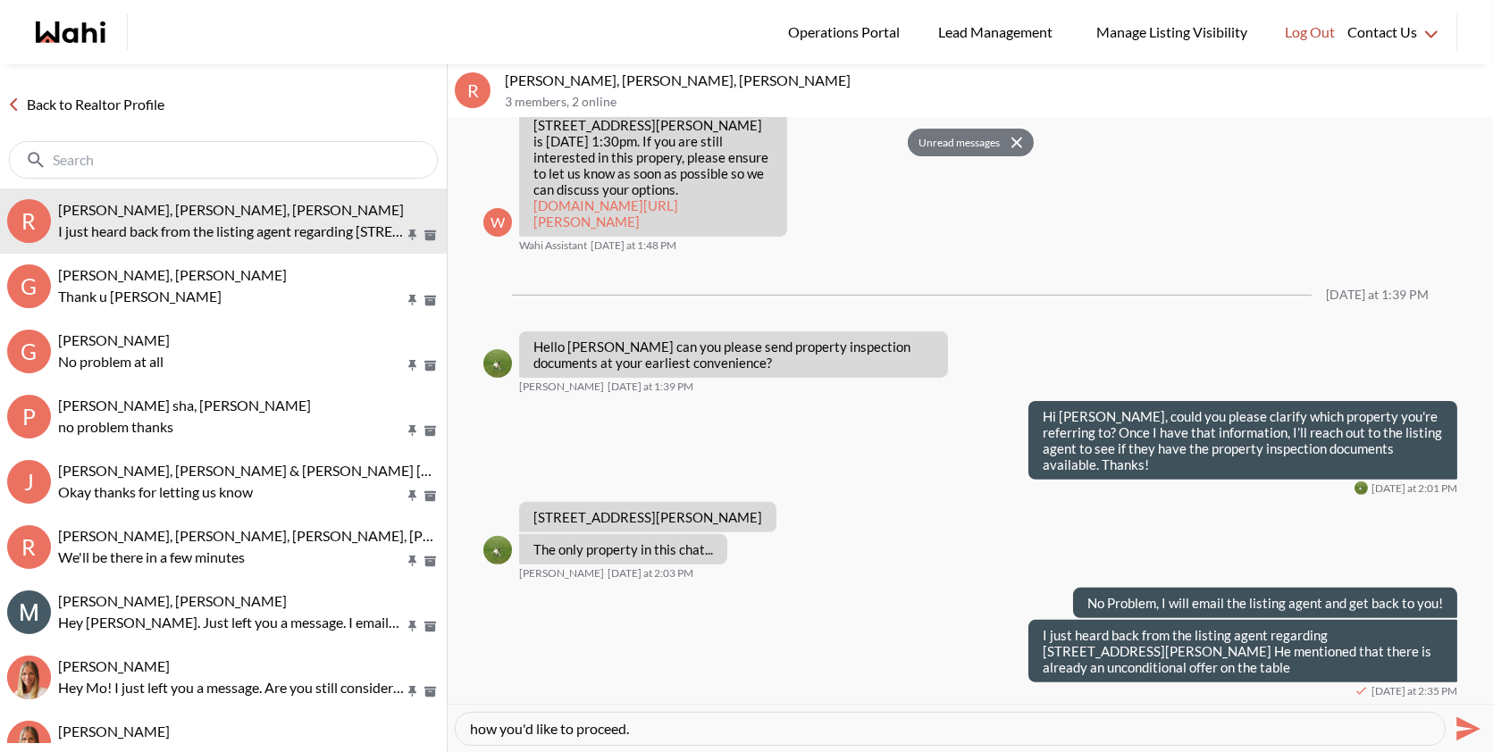
scroll to position [0, 0]
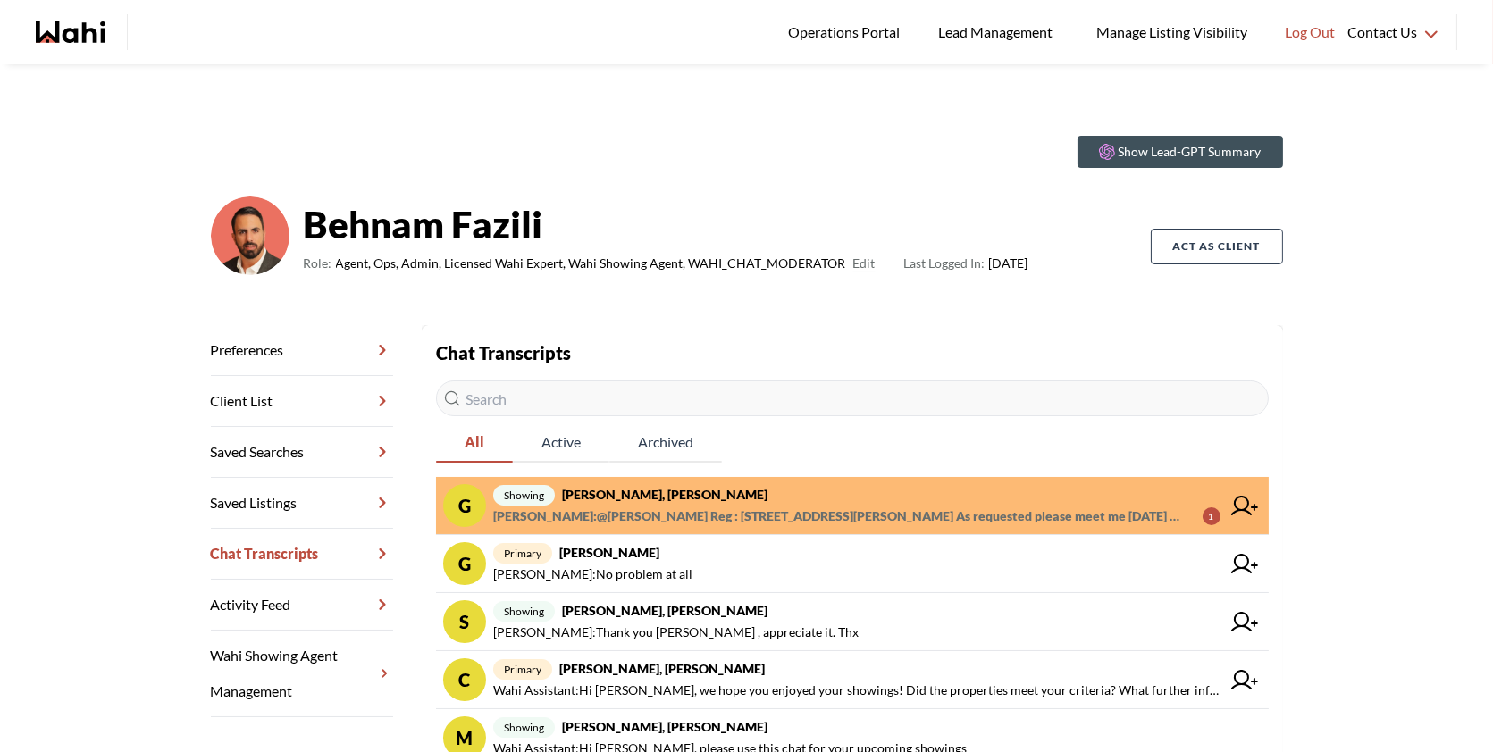
click at [770, 499] on span "showing [PERSON_NAME], [PERSON_NAME]" at bounding box center [856, 494] width 727 height 21
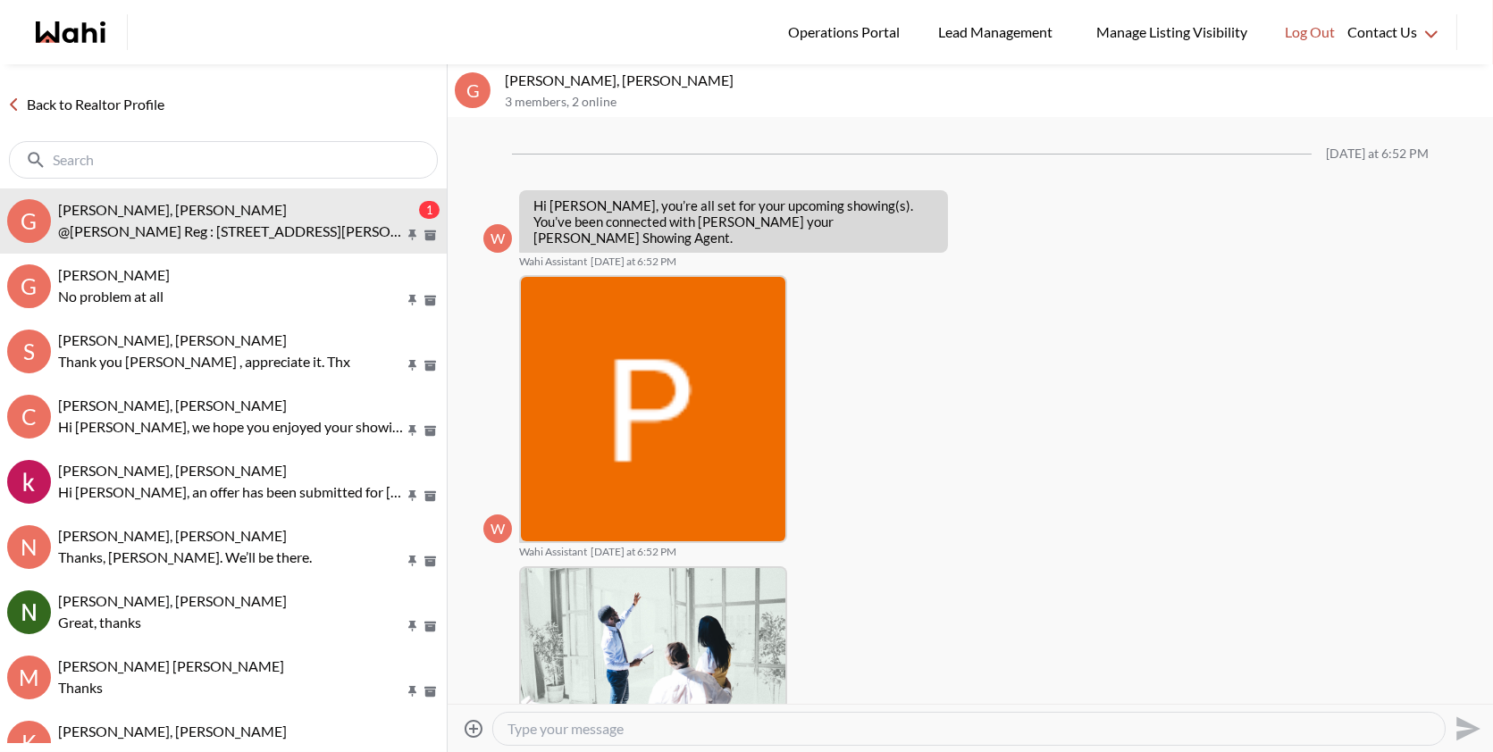
scroll to position [949, 0]
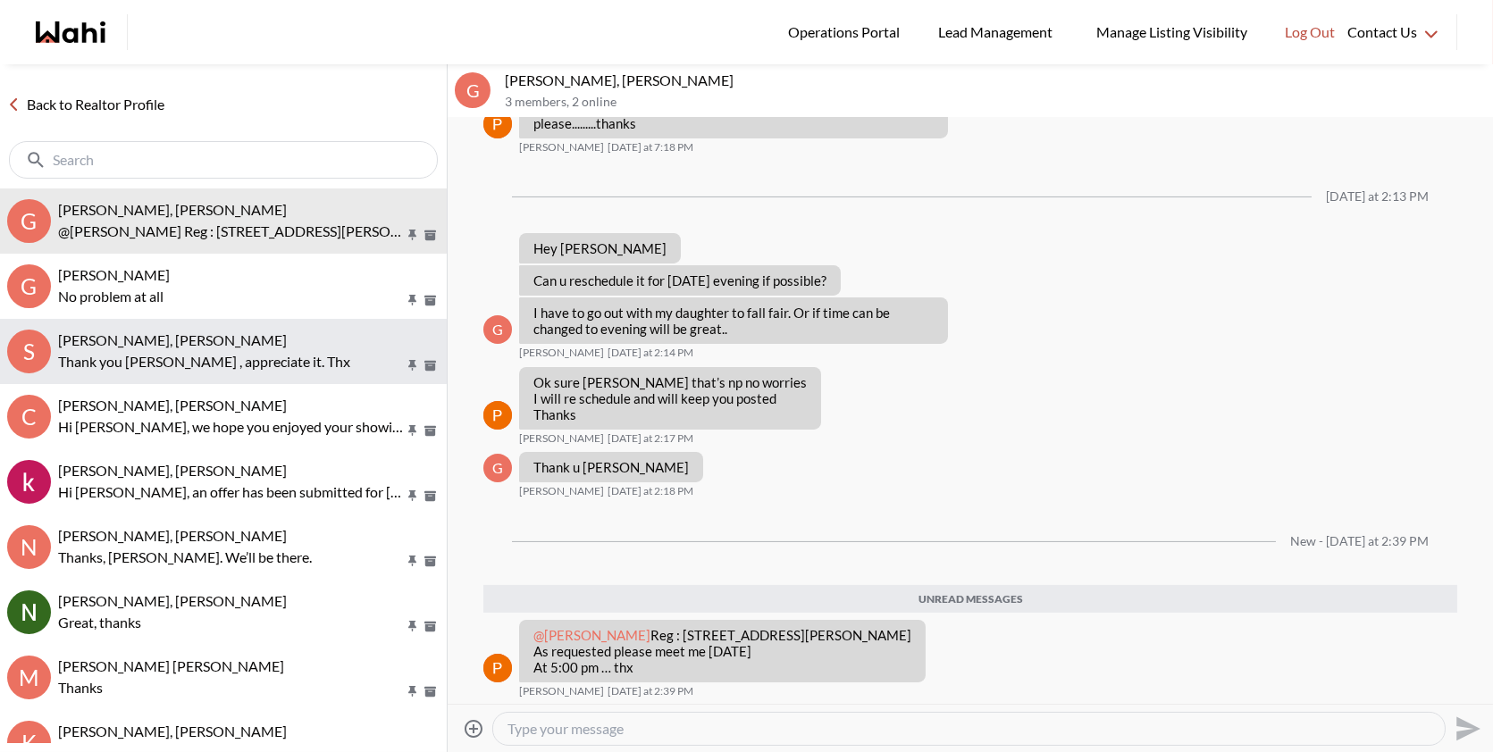
click at [252, 353] on p "Thank you [PERSON_NAME] , appreciate it. Thx" at bounding box center [231, 361] width 346 height 21
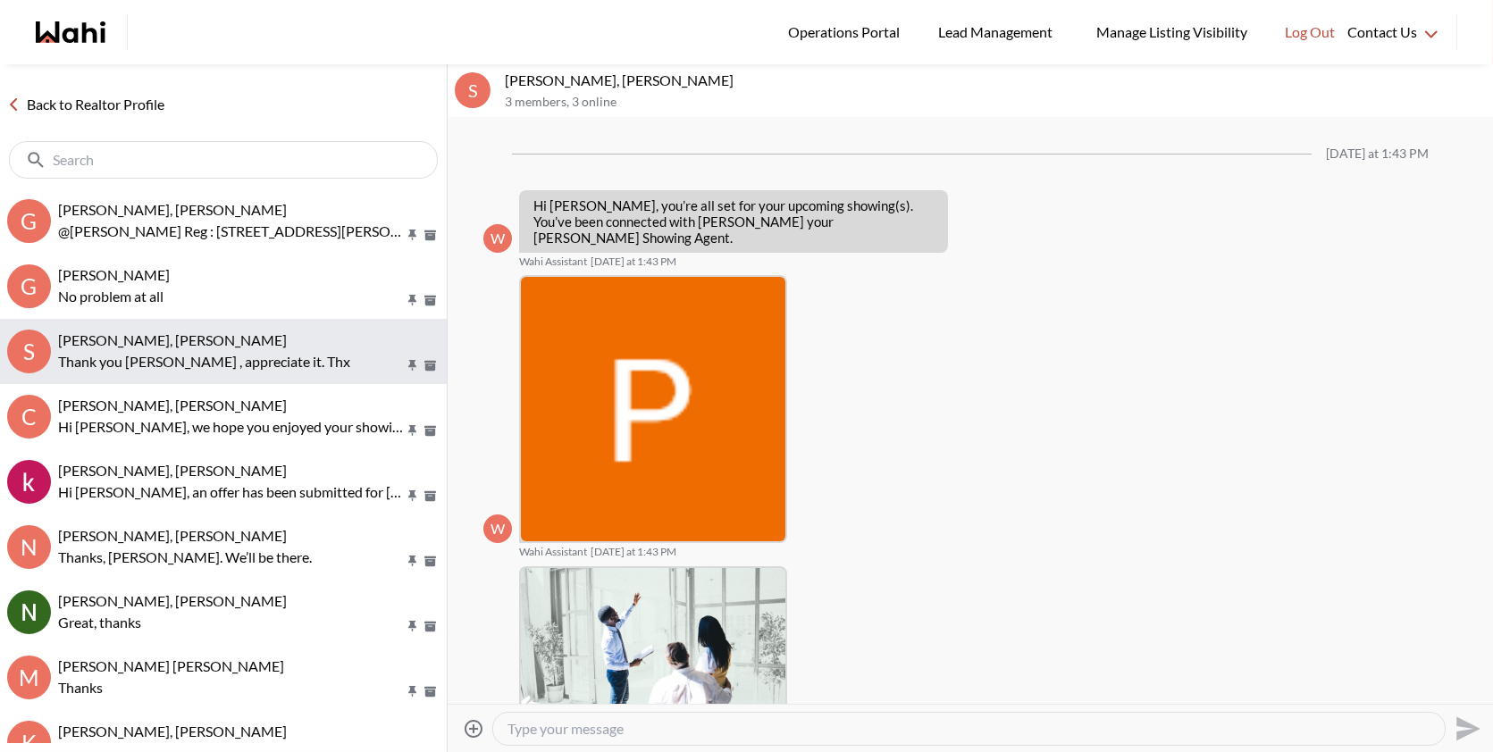
scroll to position [652, 0]
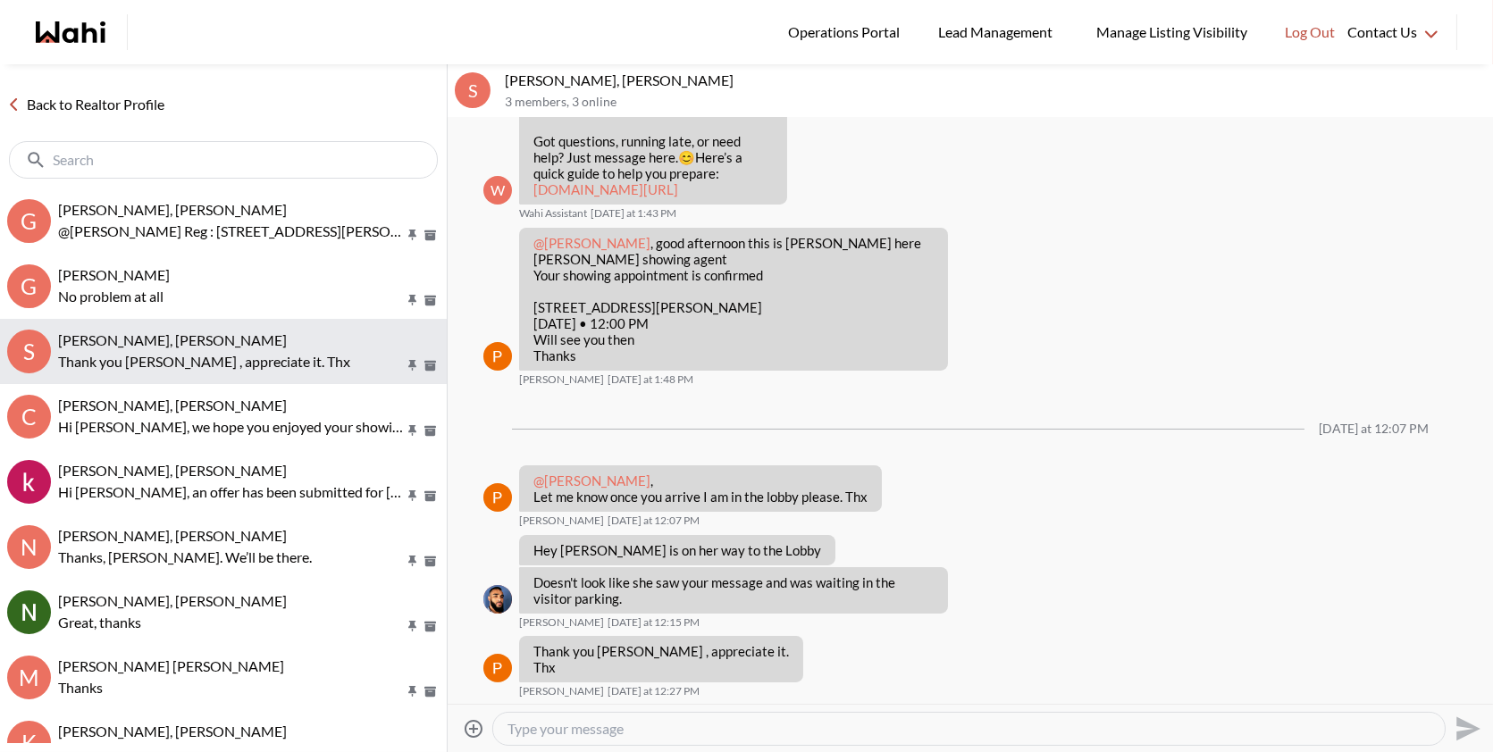
click at [184, 353] on p "Thank you [PERSON_NAME] , appreciate it. Thx" at bounding box center [231, 361] width 346 height 21
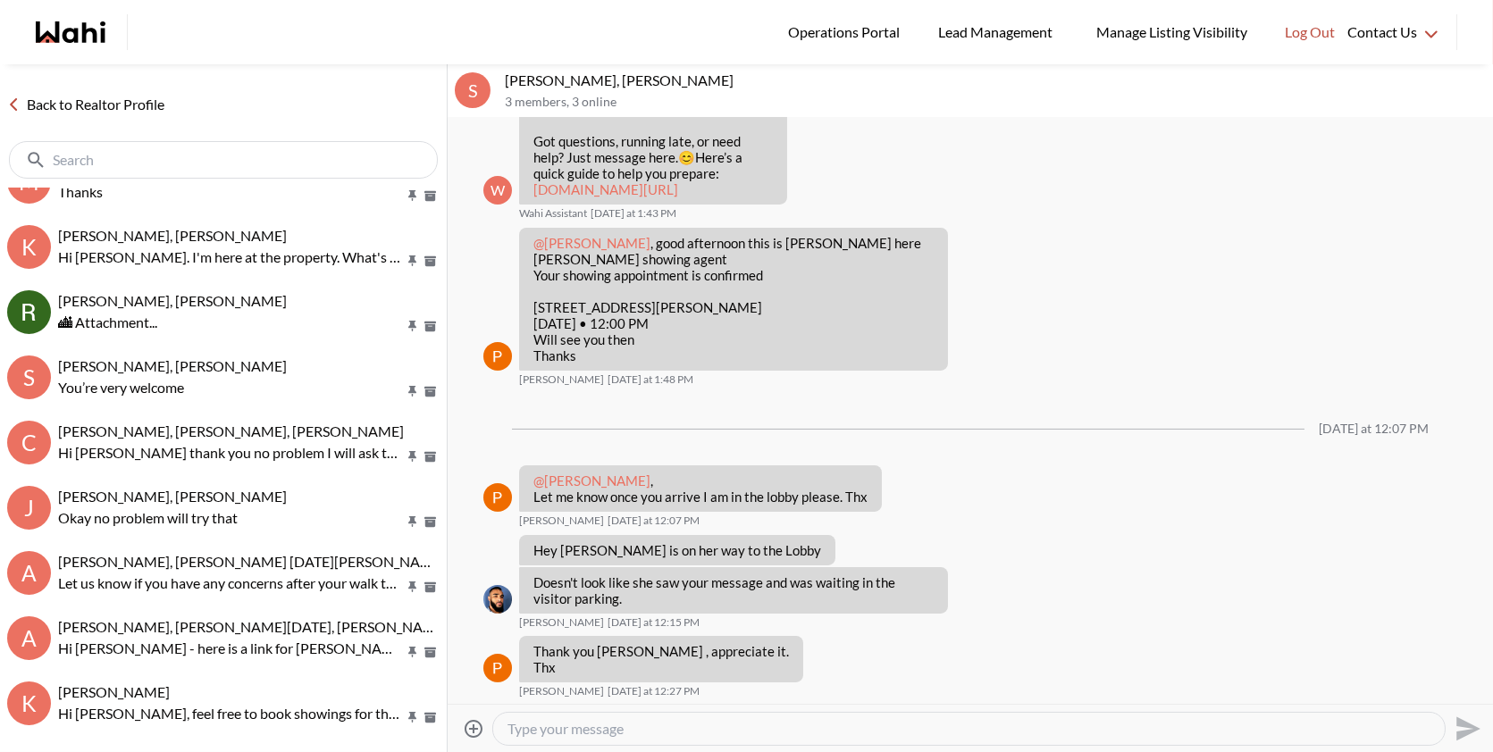
scroll to position [492, 0]
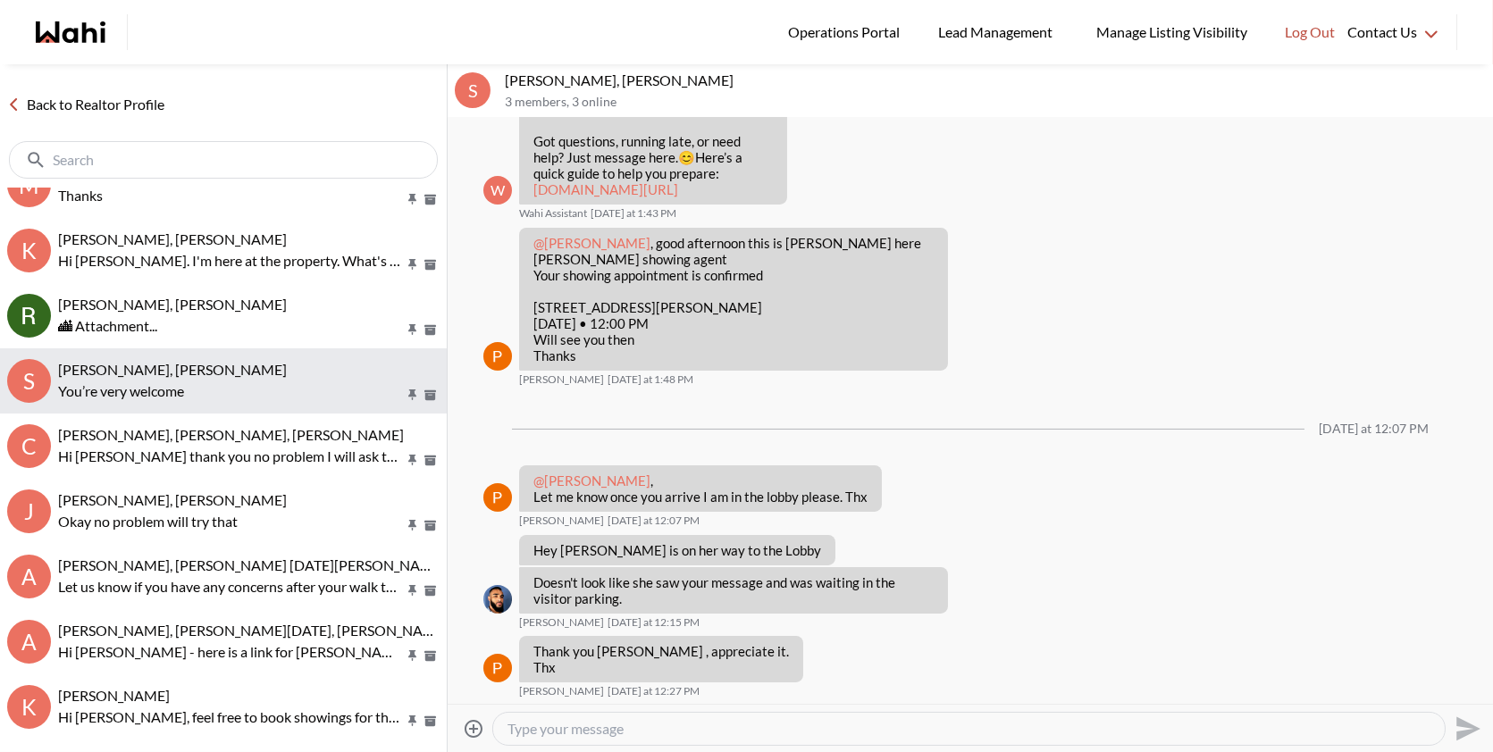
click at [177, 387] on p "You’re very welcome" at bounding box center [231, 391] width 346 height 21
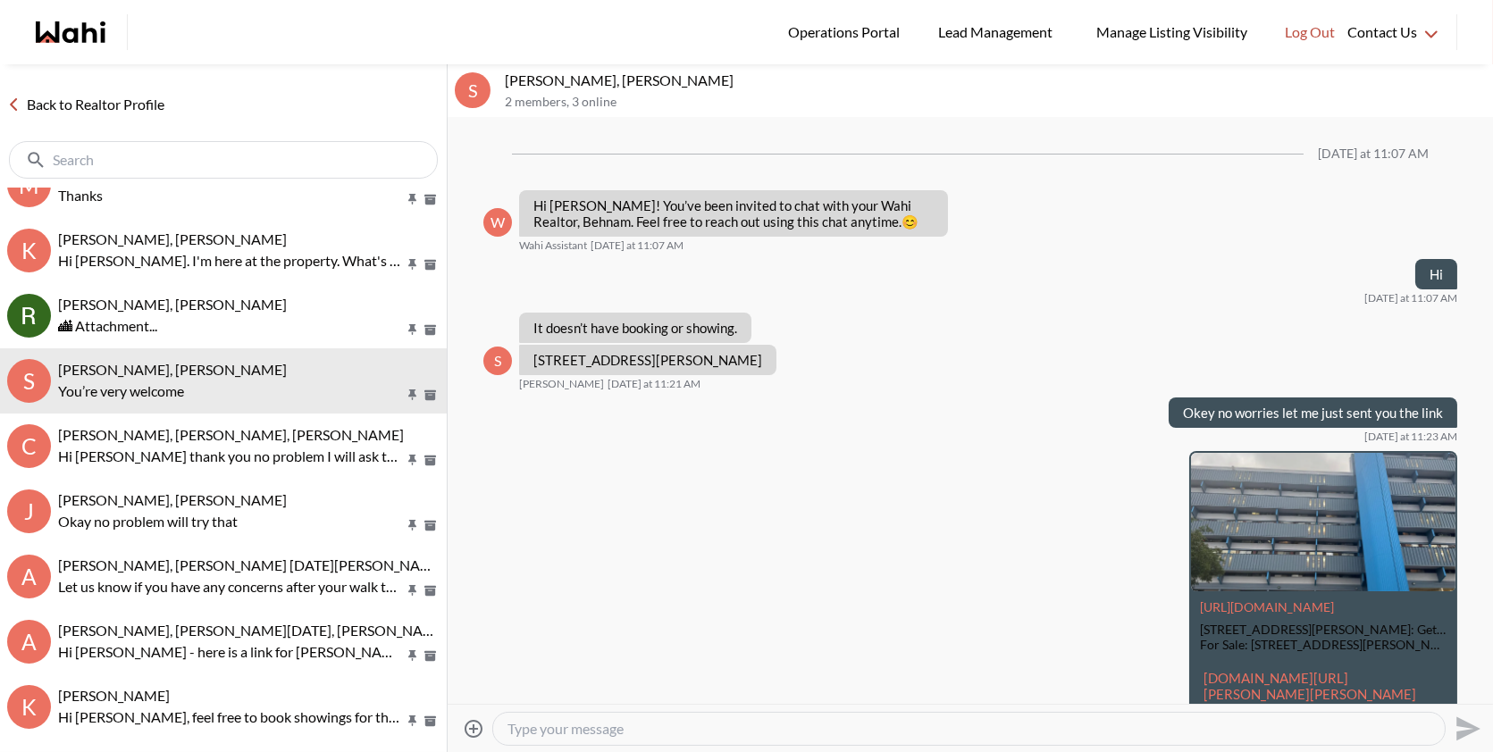
scroll to position [1061, 0]
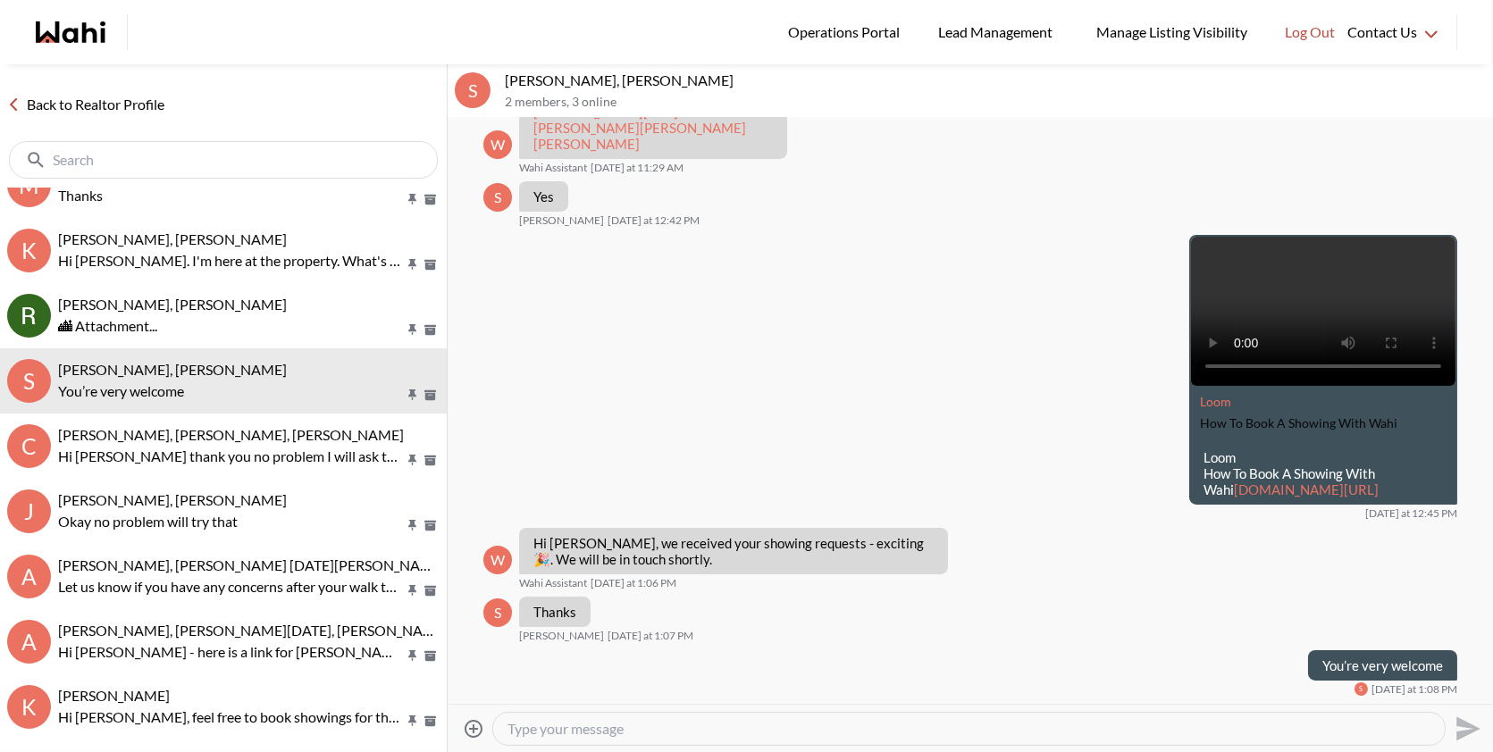
click at [622, 734] on textarea "Type your message" at bounding box center [969, 729] width 923 height 18
paste textarea "NESTO: https://app.nesto.ca/getaquote?partner=wahi&utm_source=wahi PERCH: Use t…"
type textarea "NESTO: https://app.nesto.ca/getaquote?partner=wahi&utm_source=wahi PERCH: Use t…"
click at [1457, 727] on icon "Send" at bounding box center [1466, 729] width 29 height 29
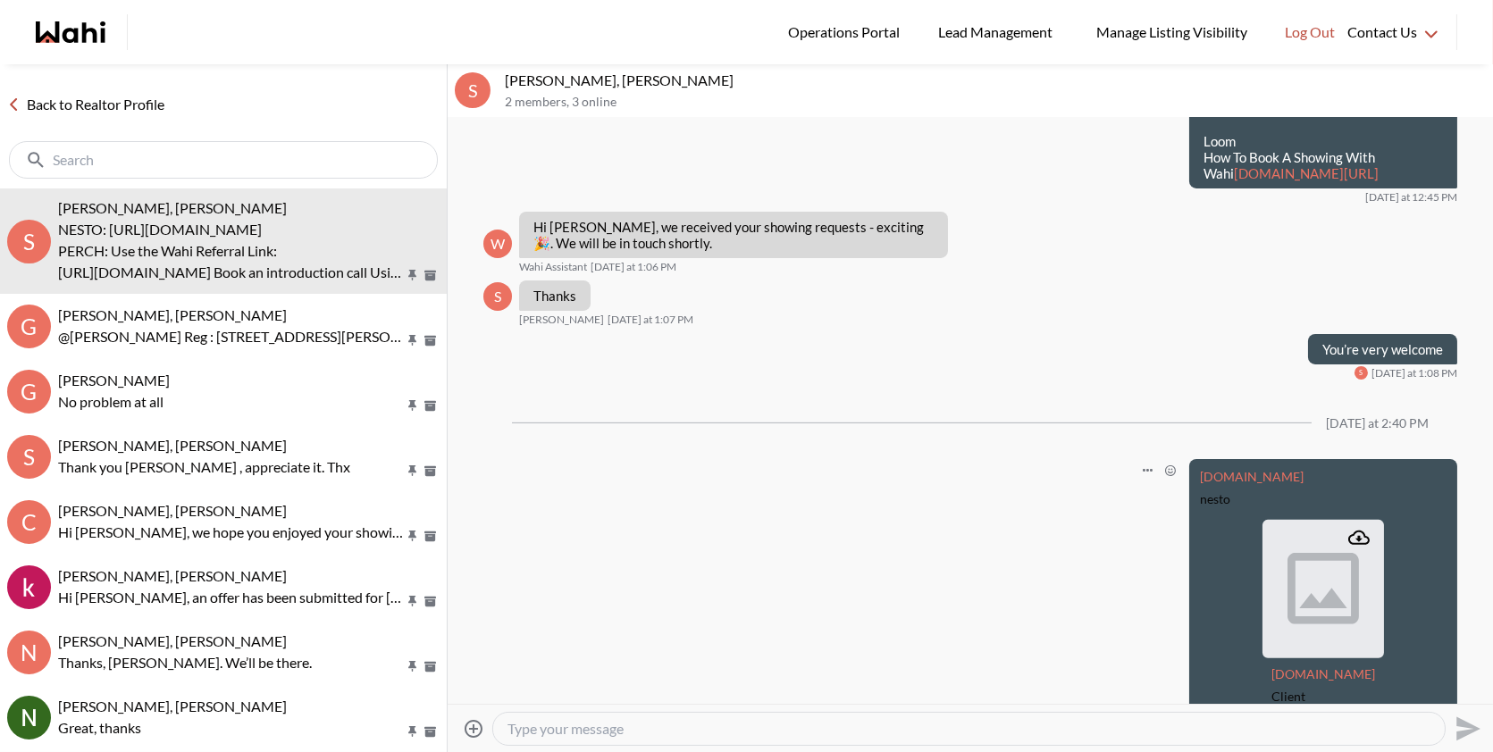
scroll to position [1831, 0]
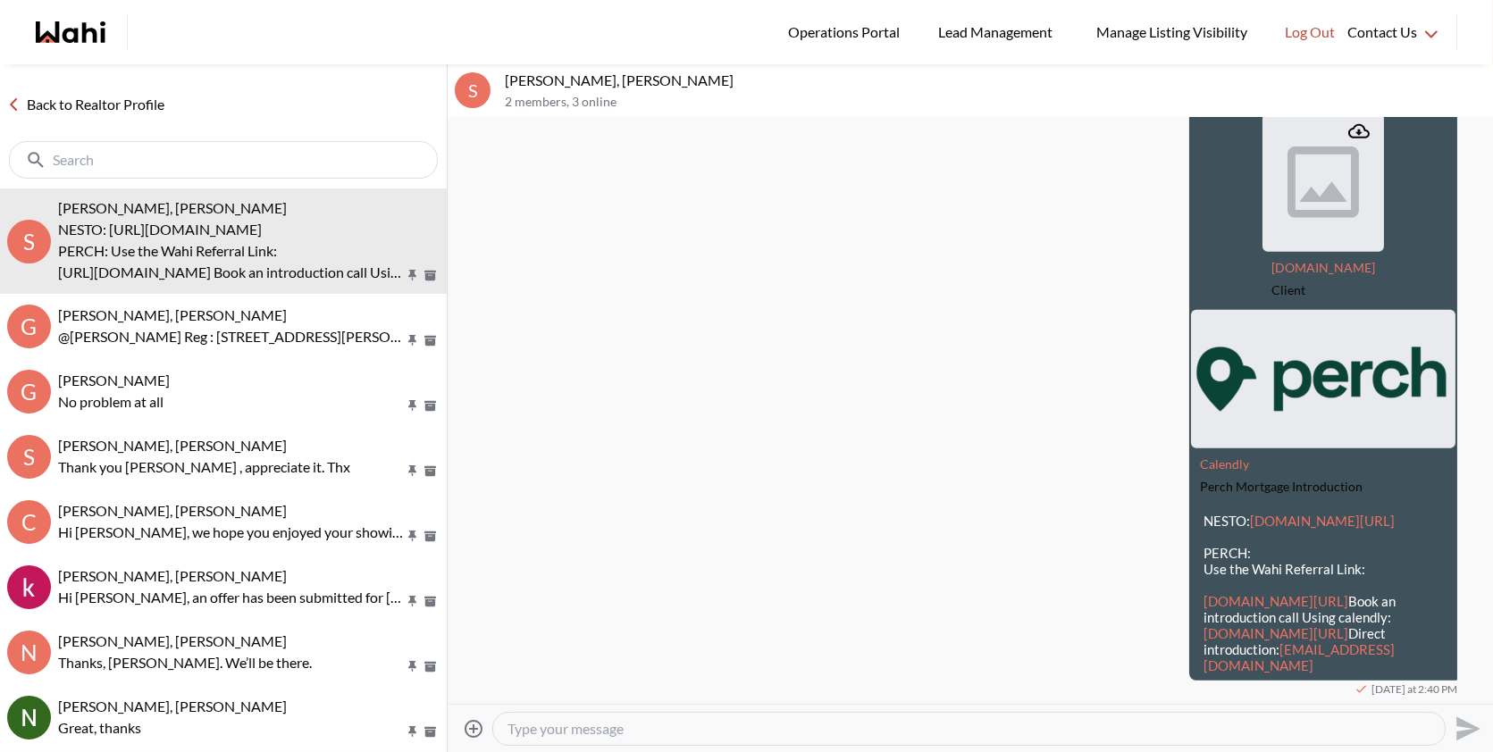
click at [821, 721] on textarea "Type your message" at bounding box center [969, 729] width 923 height 18
type textarea "There you go"
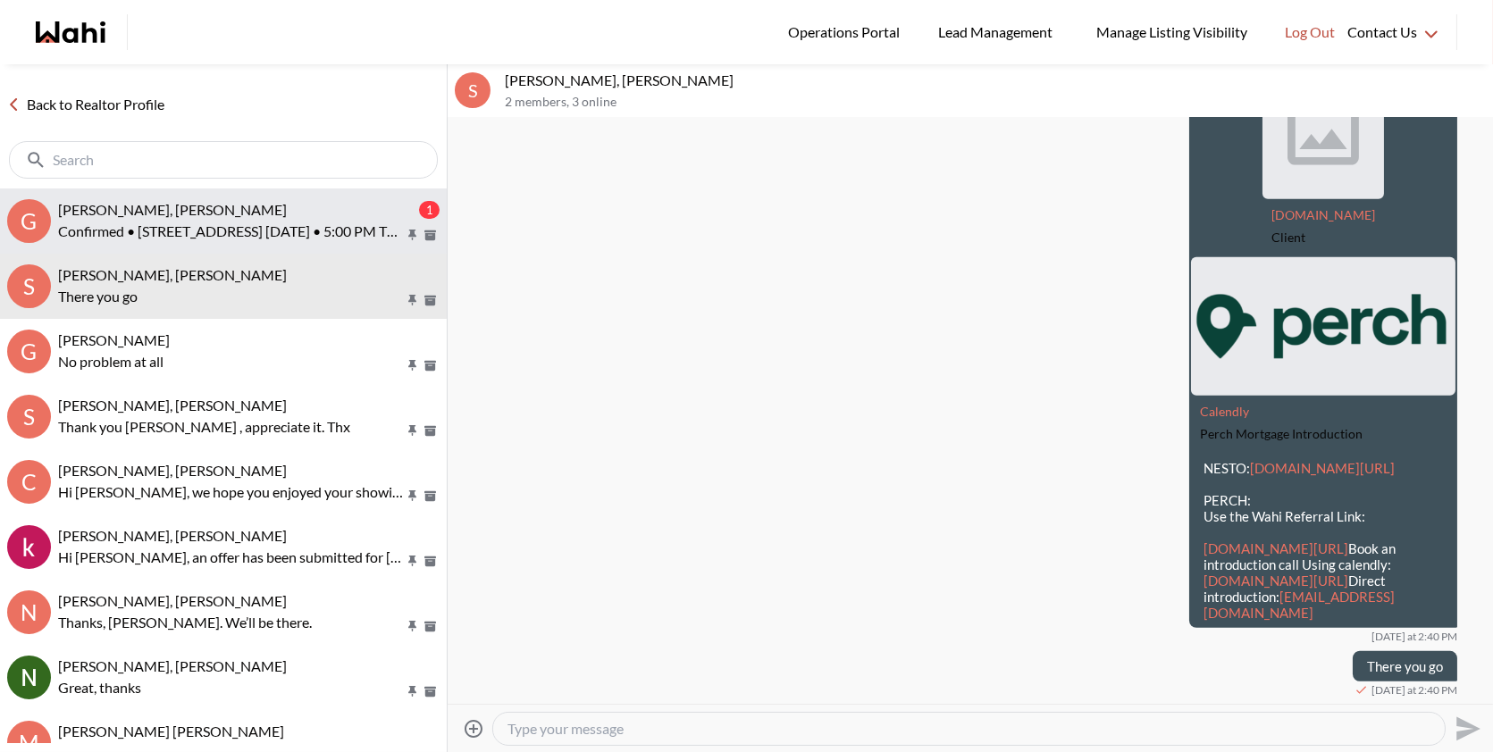
click at [270, 221] on p "Confirmed • [STREET_ADDRESS] [DATE] • 5:00 PM Thx." at bounding box center [231, 231] width 346 height 21
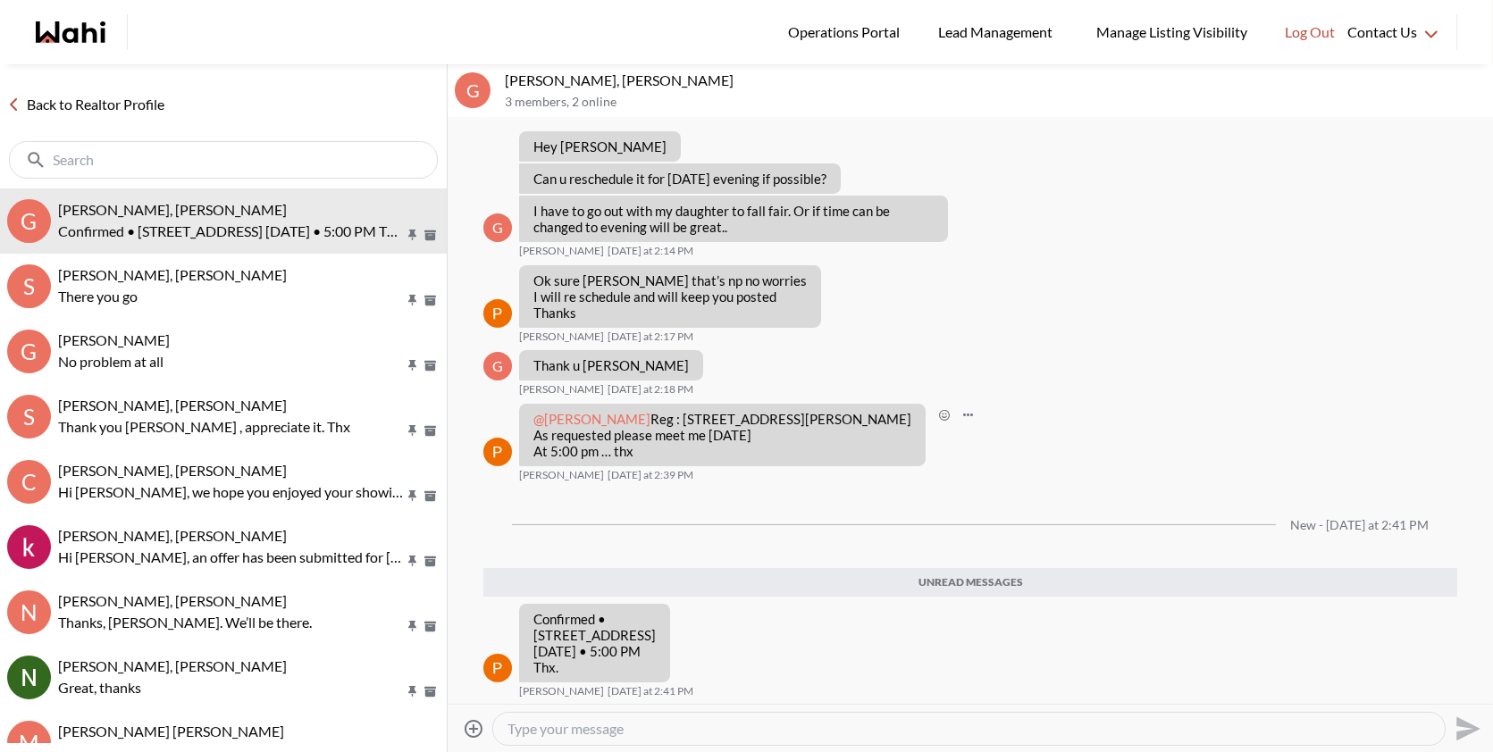
scroll to position [1050, 0]
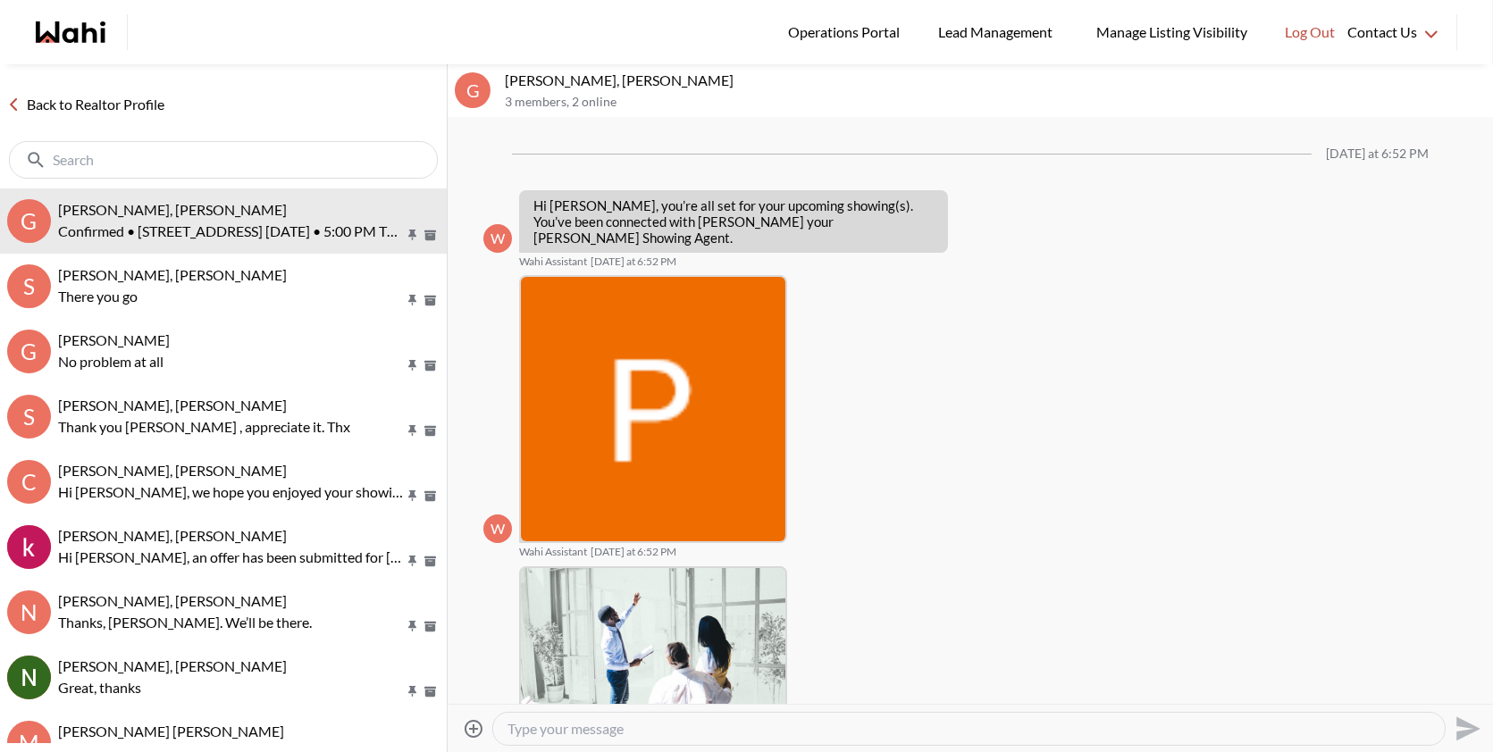
scroll to position [914, 0]
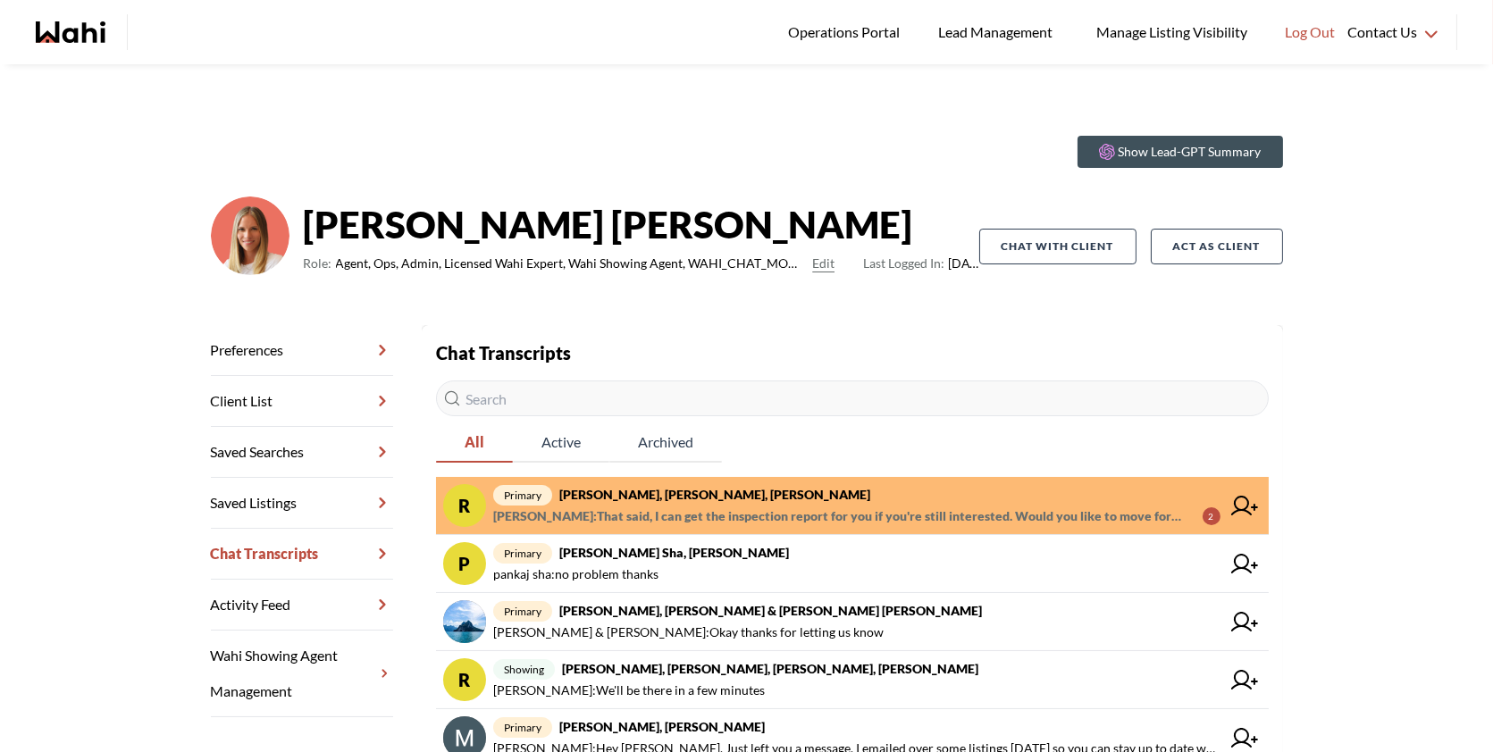
click at [866, 480] on link "R primary Rory Fairweather, Amber F, Michelle Behnam Fazili : That said, I can …" at bounding box center [852, 506] width 833 height 58
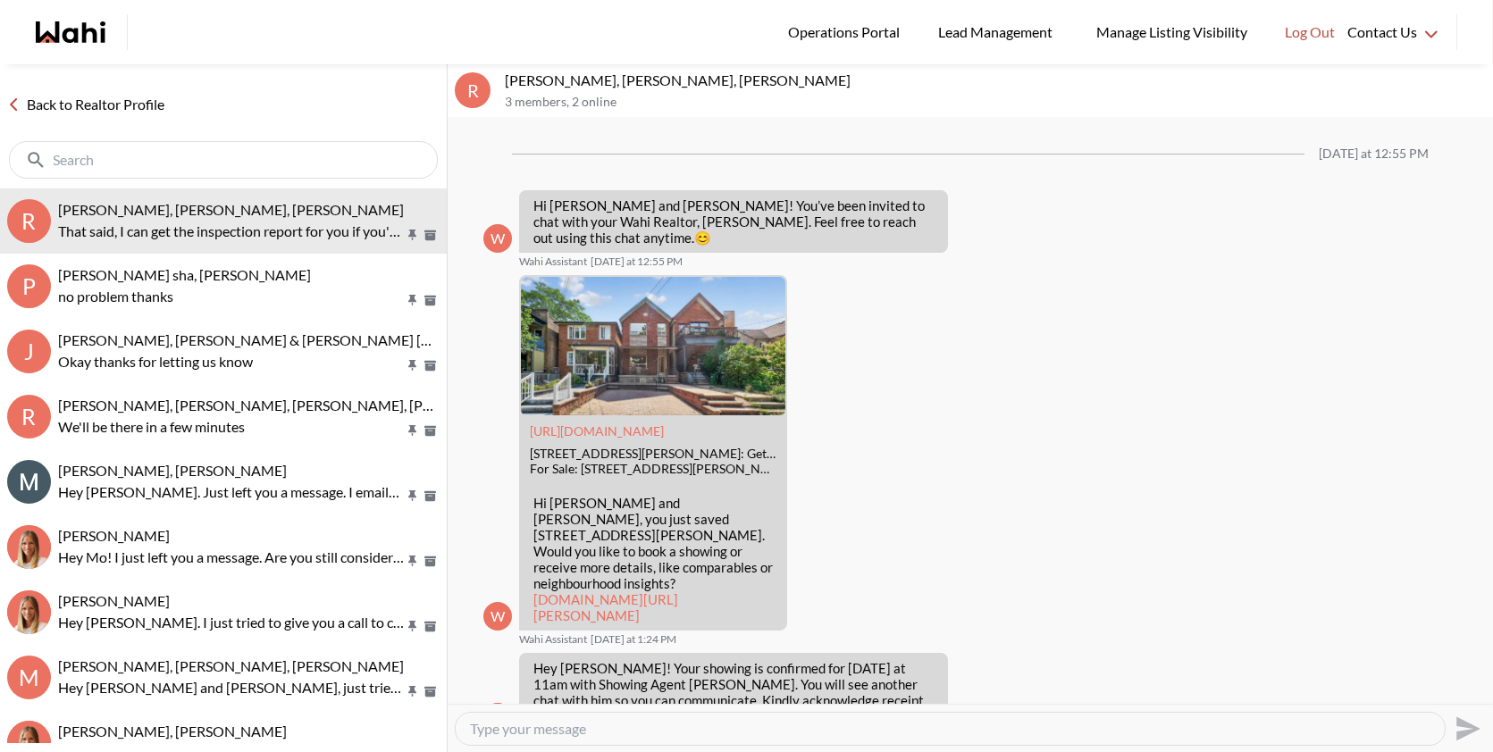
scroll to position [1419, 0]
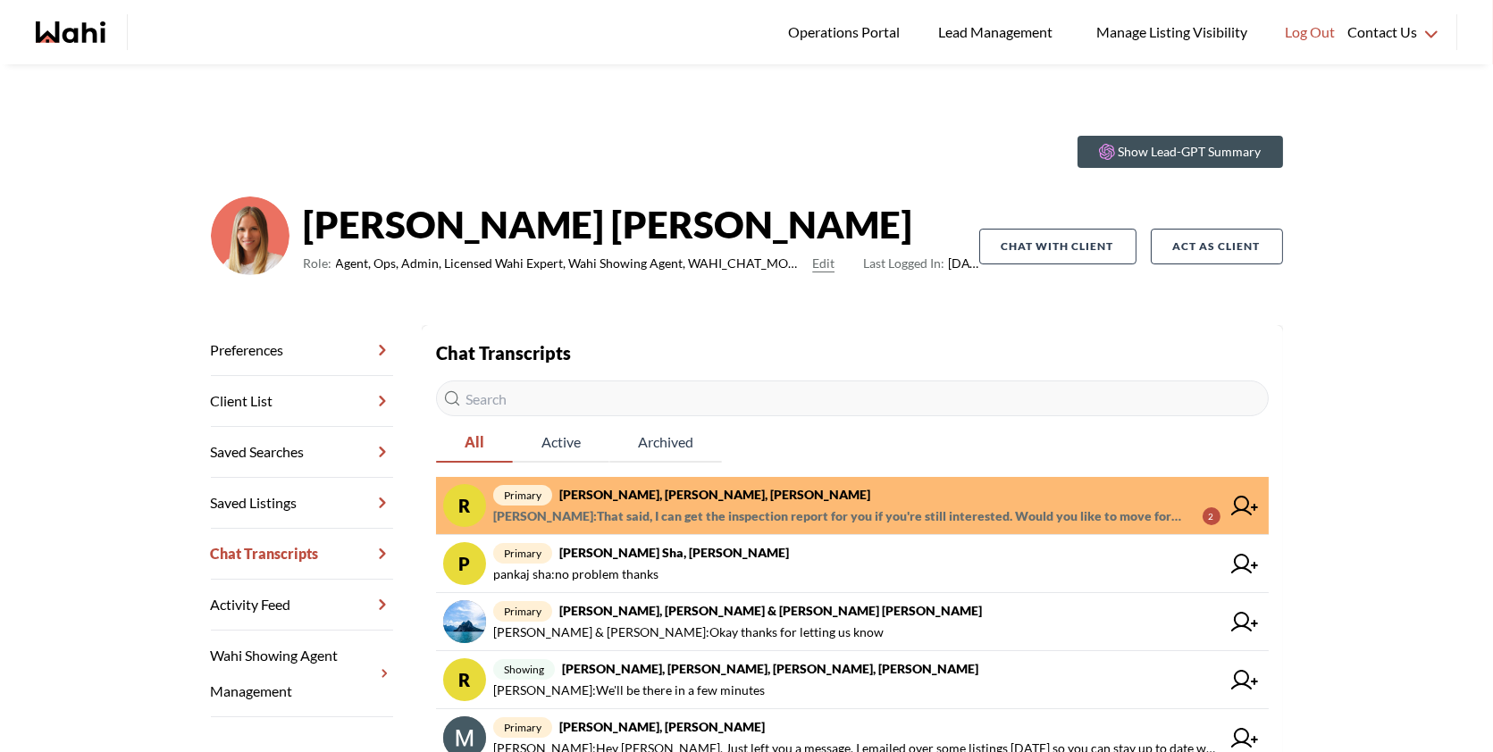
click at [909, 508] on span "Behnam Fazili : That said, I can get the inspection report for you if you're st…" at bounding box center [840, 516] width 695 height 21
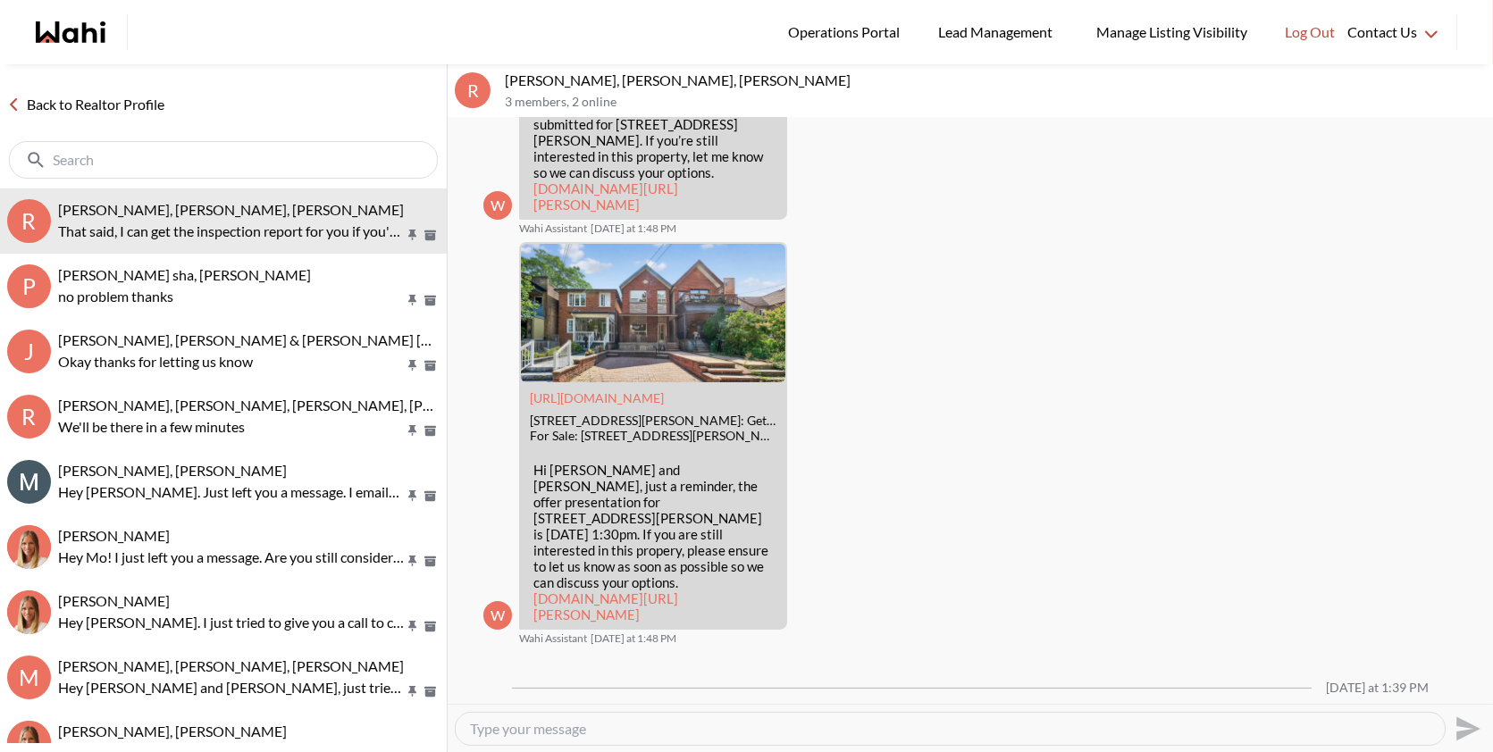
scroll to position [1419, 0]
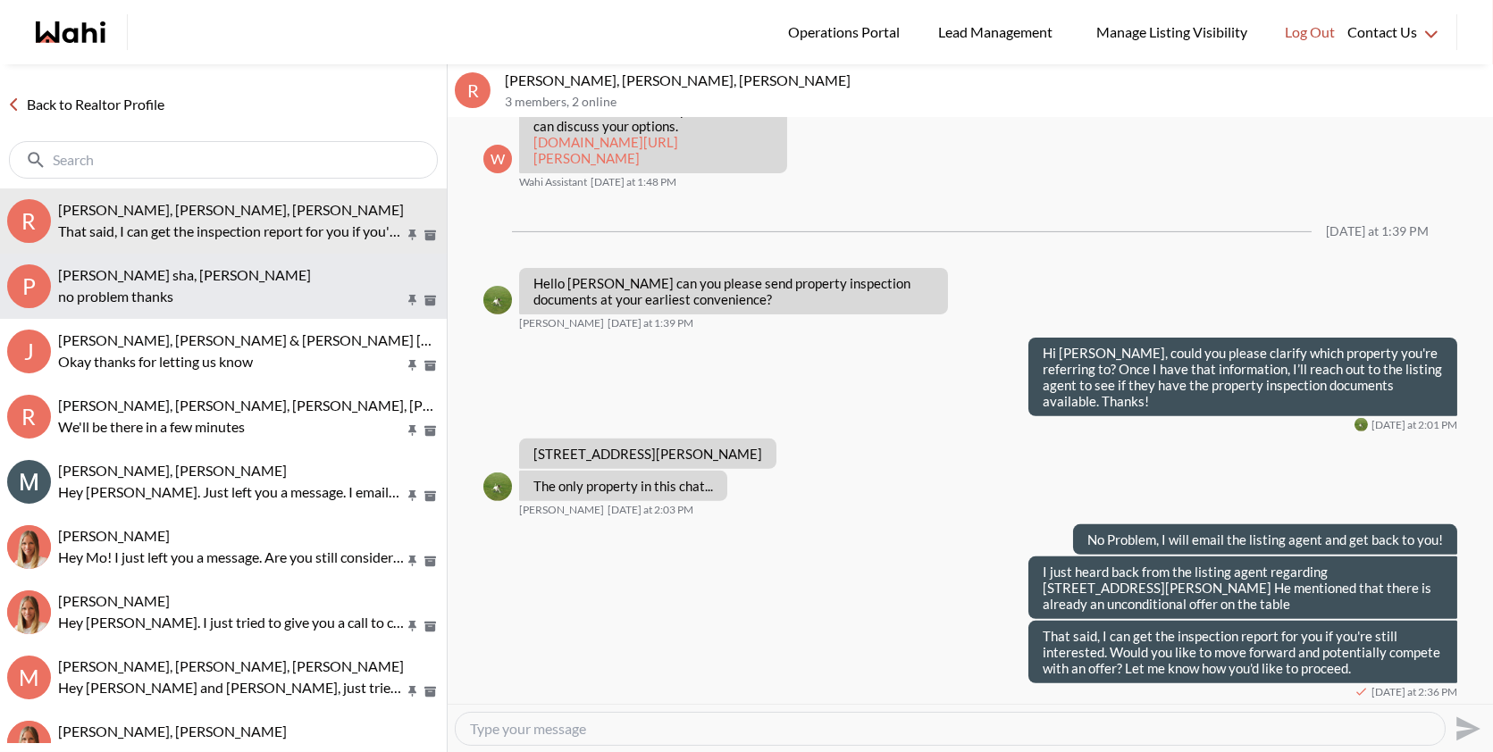
click at [286, 282] on div "pankaj sha, Michelle" at bounding box center [249, 275] width 382 height 18
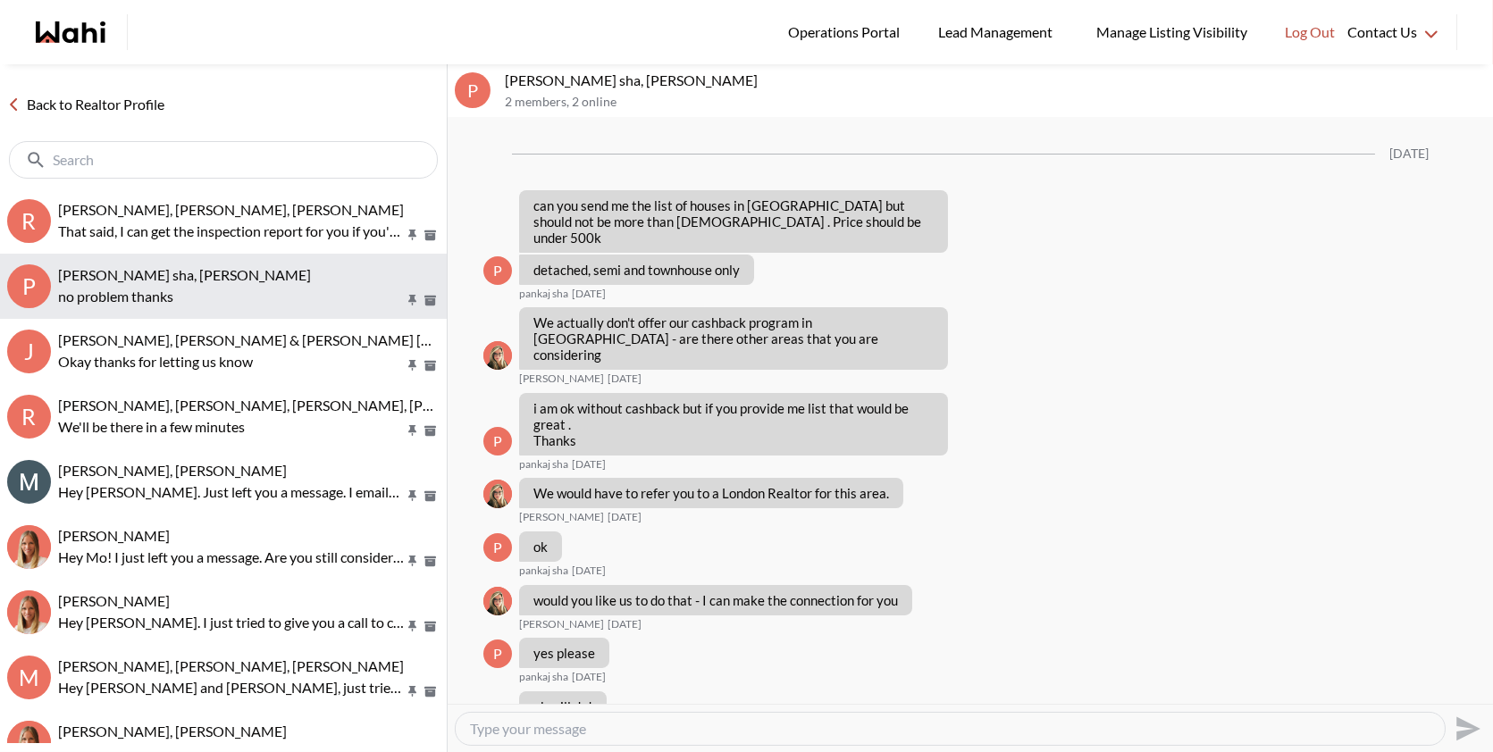
scroll to position [1493, 0]
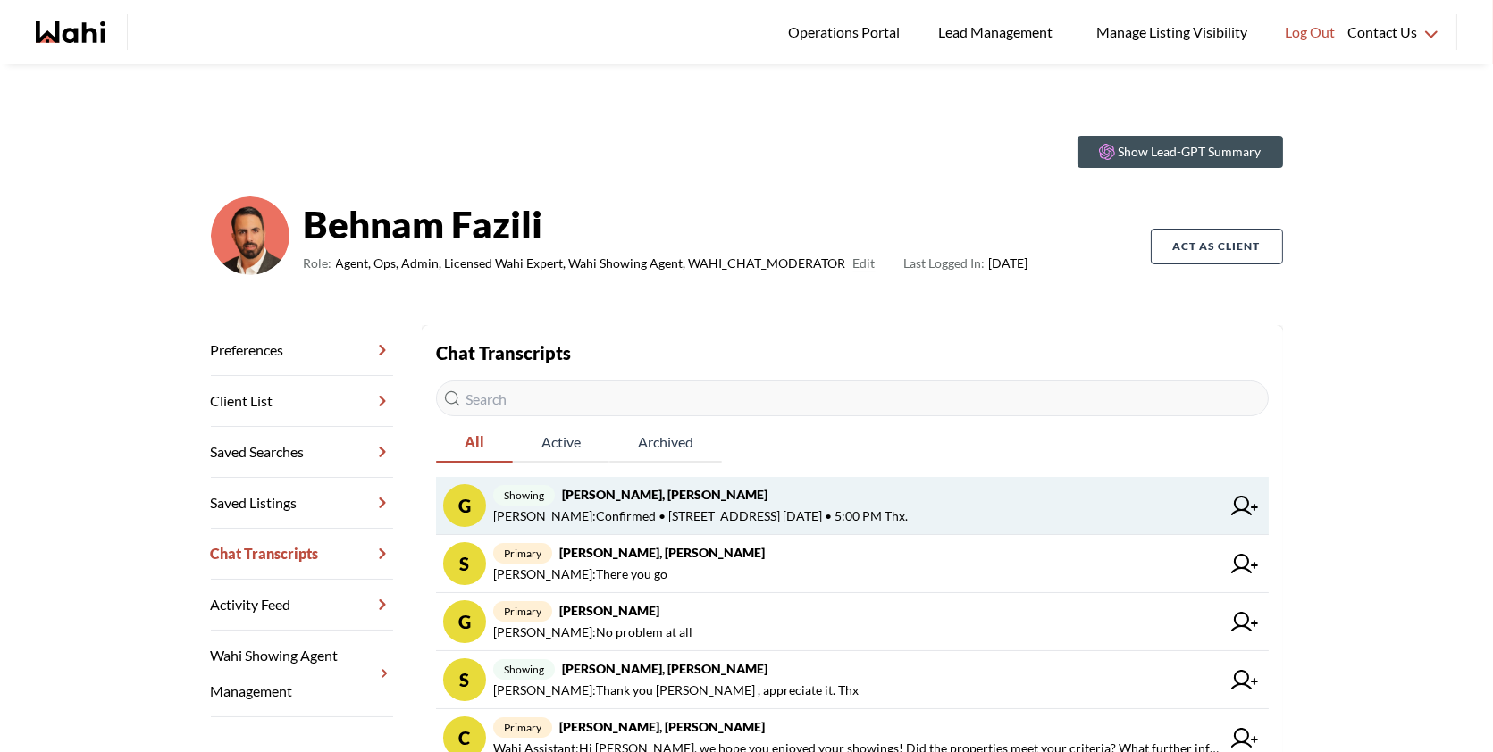
click at [972, 484] on span "showing [PERSON_NAME], [PERSON_NAME]" at bounding box center [856, 494] width 727 height 21
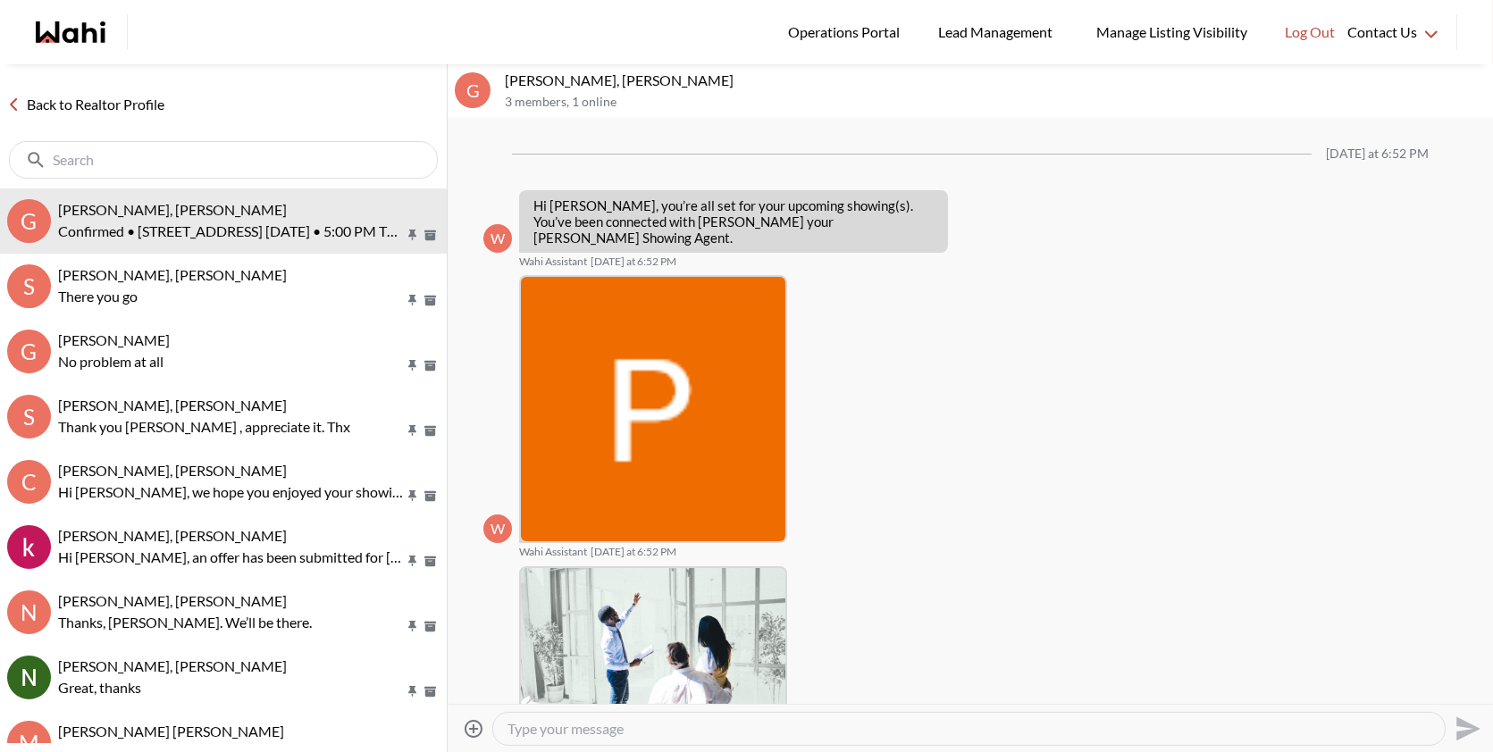
scroll to position [914, 0]
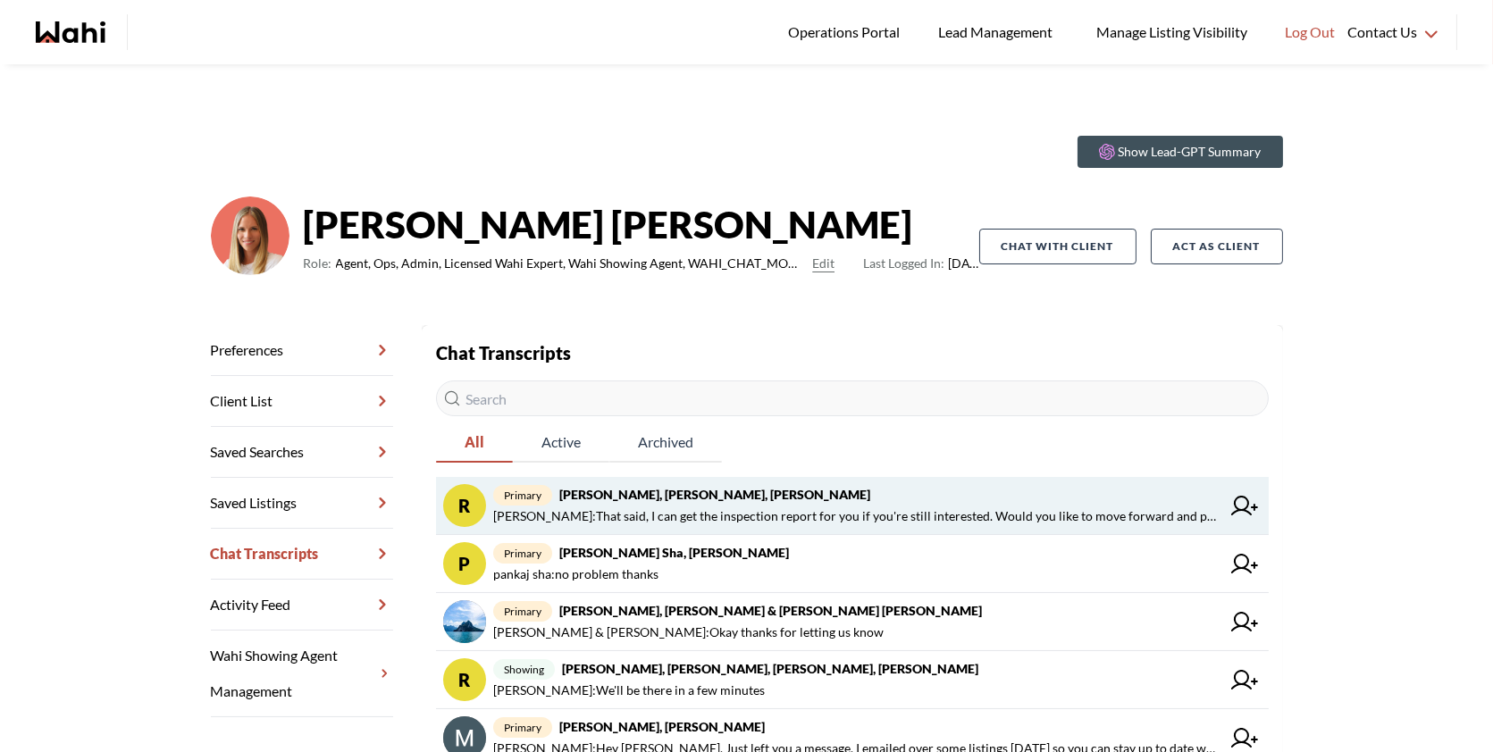
click at [865, 517] on span "Behnam Fazili : That said, I can get the inspection report for you if you're st…" at bounding box center [856, 516] width 727 height 21
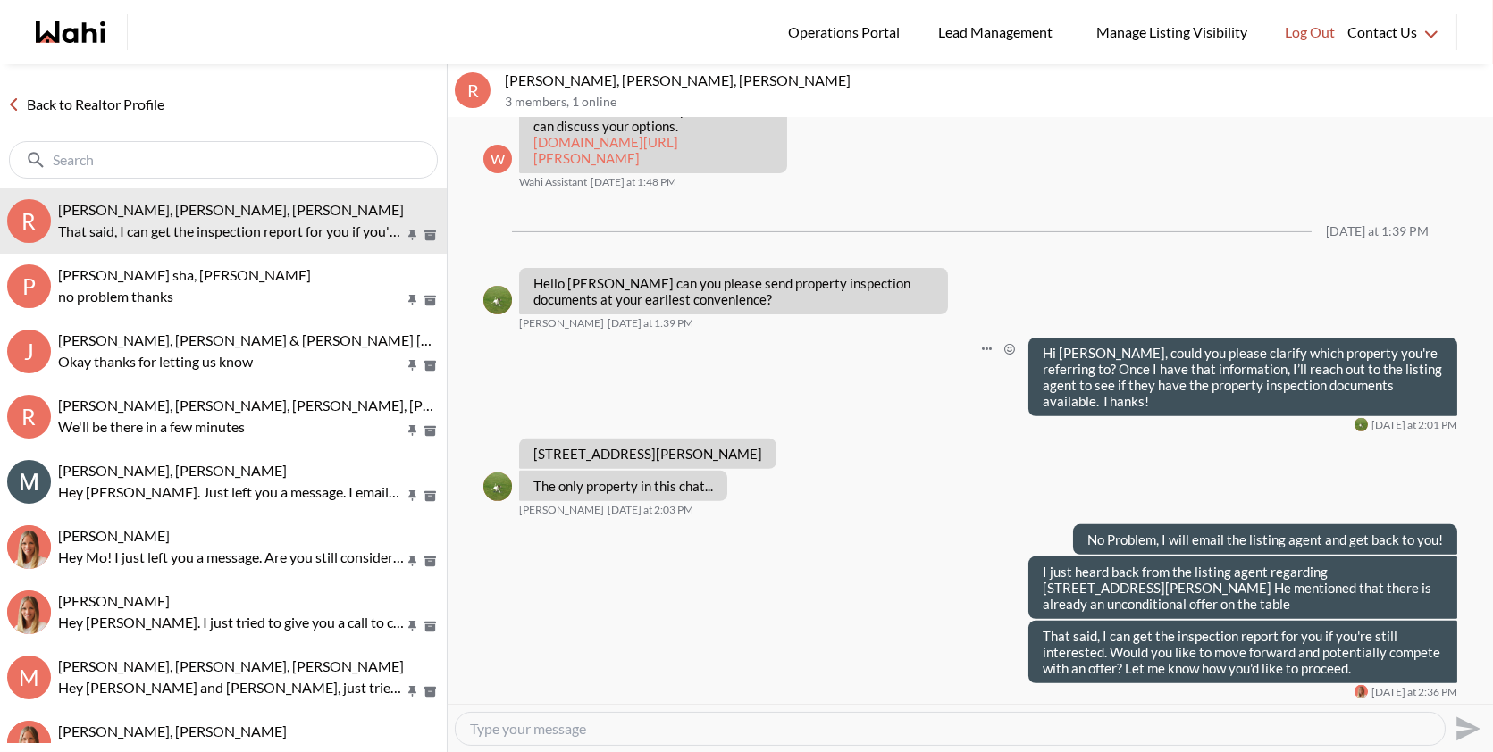
scroll to position [1417, 0]
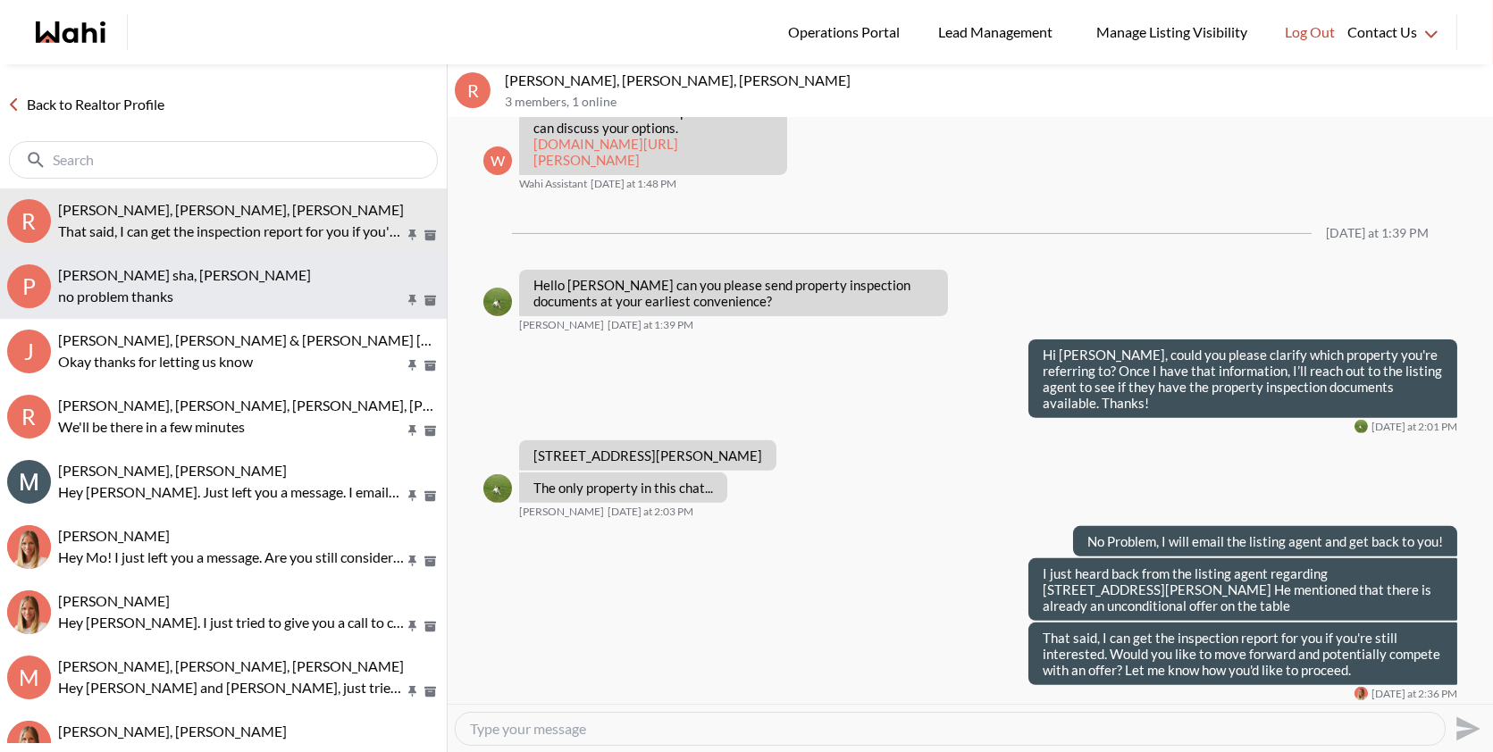
click at [118, 282] on span "pankaj sha, Michelle" at bounding box center [184, 274] width 253 height 17
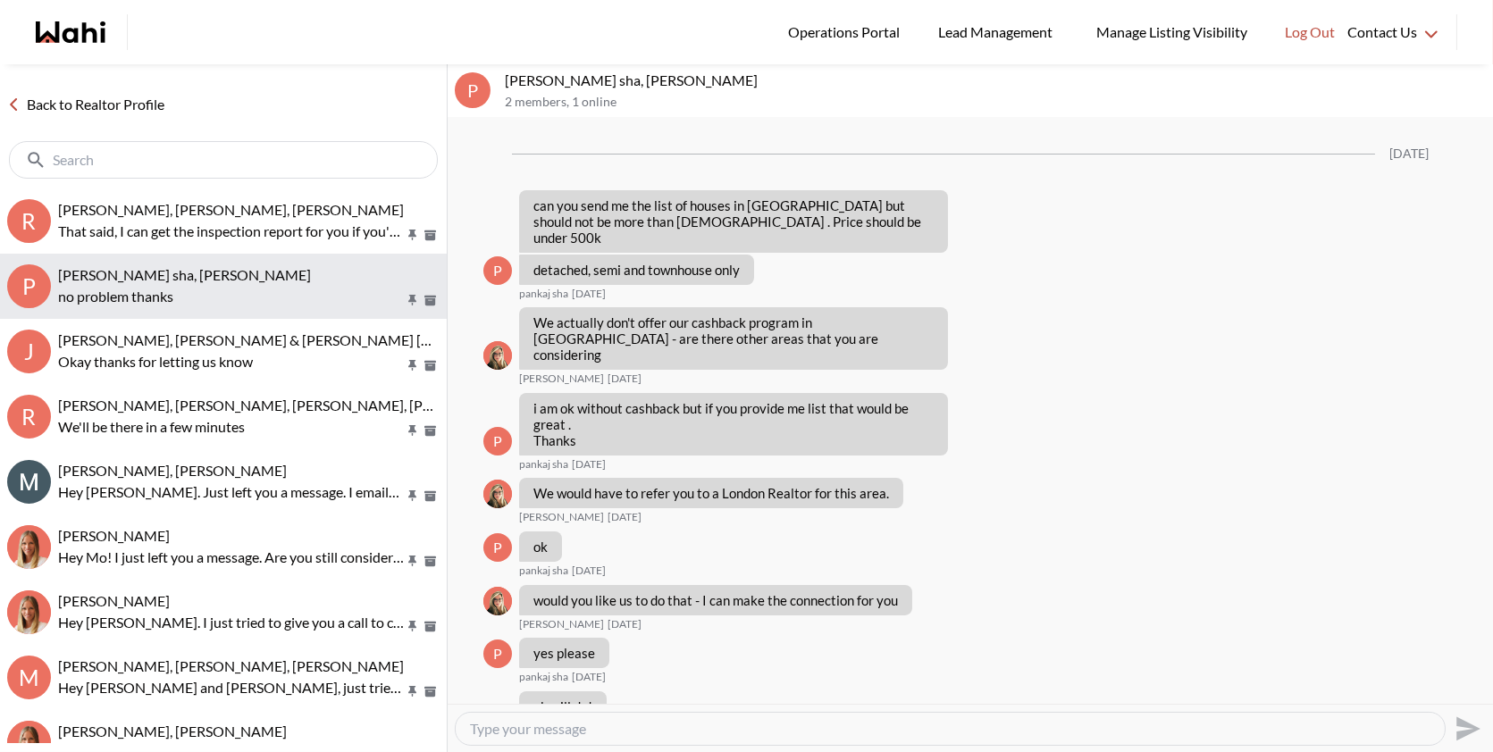
scroll to position [1493, 0]
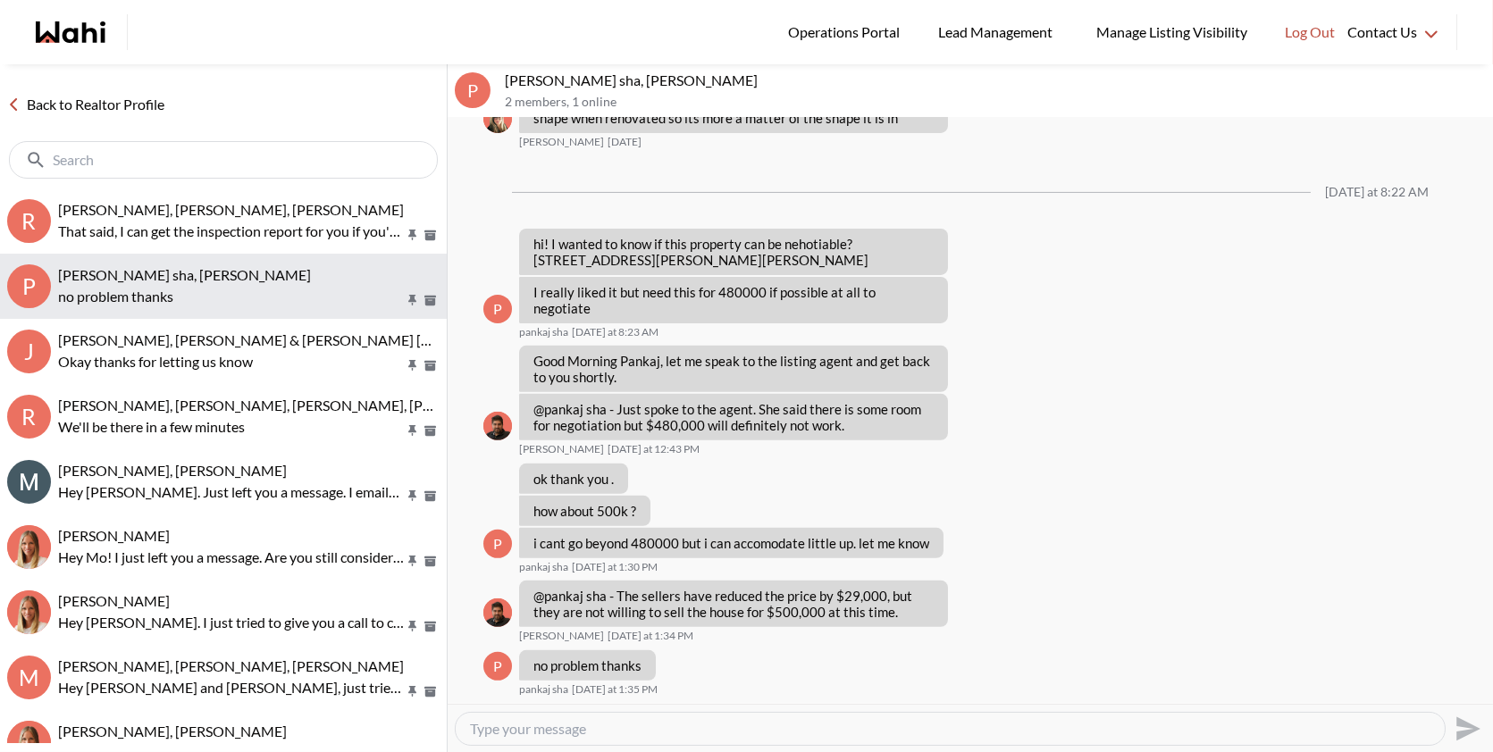
click at [133, 308] on button "p pankaj sha, Michelle no problem thanks" at bounding box center [223, 286] width 447 height 65
click at [140, 263] on button "p pankaj sha, Michelle no problem thanks" at bounding box center [223, 286] width 447 height 65
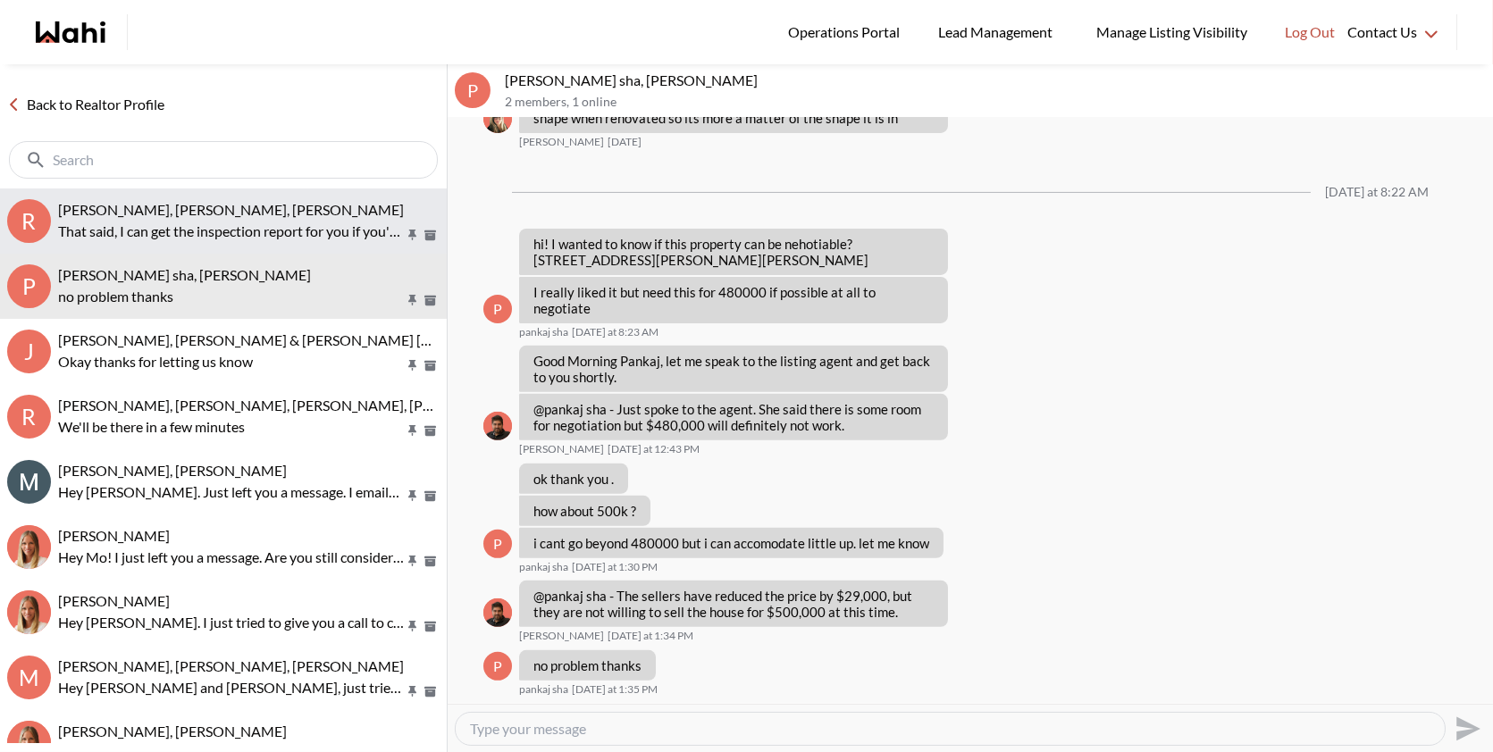
click at [147, 232] on p "That said, I can get the inspection report for you if you're still interested. …" at bounding box center [231, 231] width 346 height 21
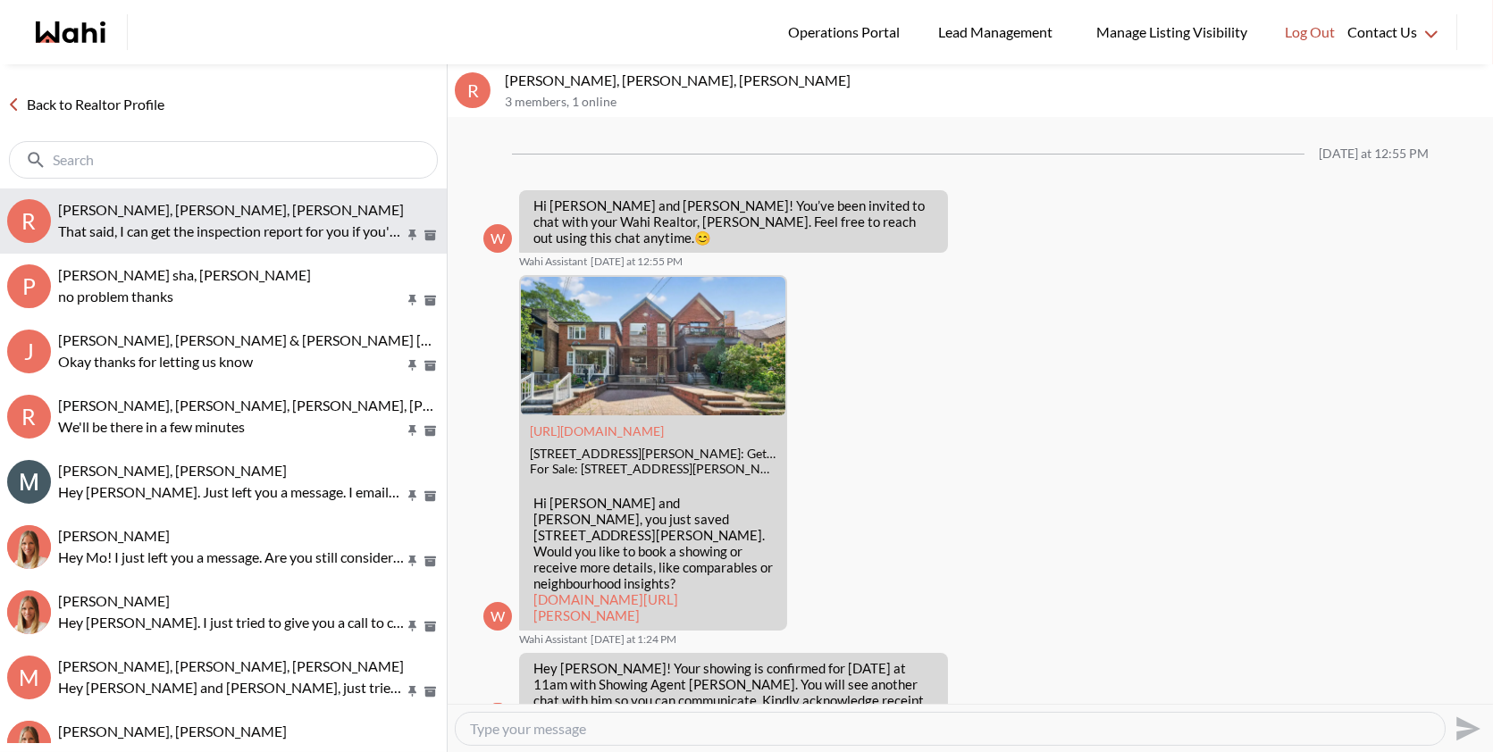
scroll to position [1419, 0]
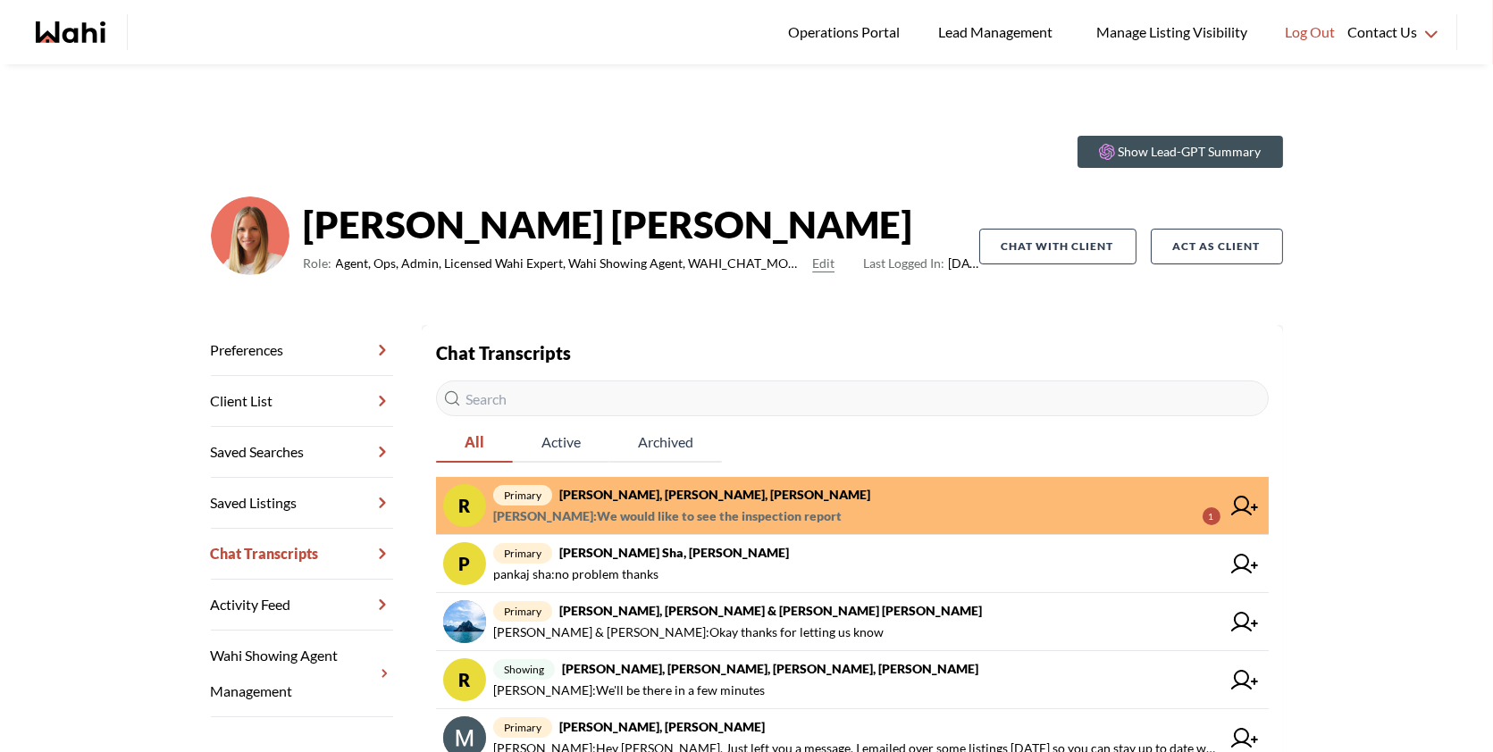
click at [805, 476] on div "Chat Transcripts All Active Archived R primary Rory Fairweather, Amber F, Miche…" at bounding box center [852, 731] width 833 height 783
click at [767, 502] on span "primary Rory Fairweather, Amber F, Michelle" at bounding box center [856, 494] width 727 height 21
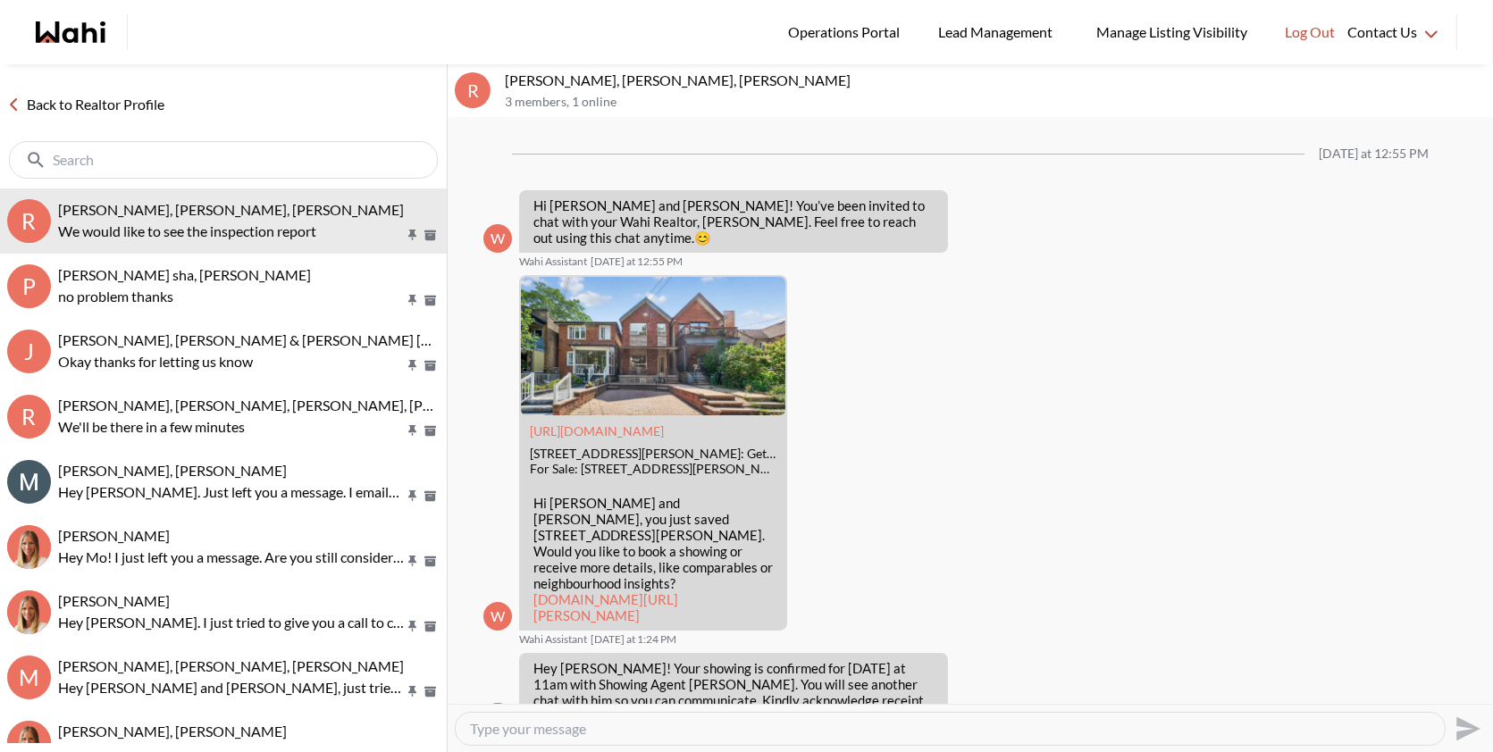
scroll to position [1475, 0]
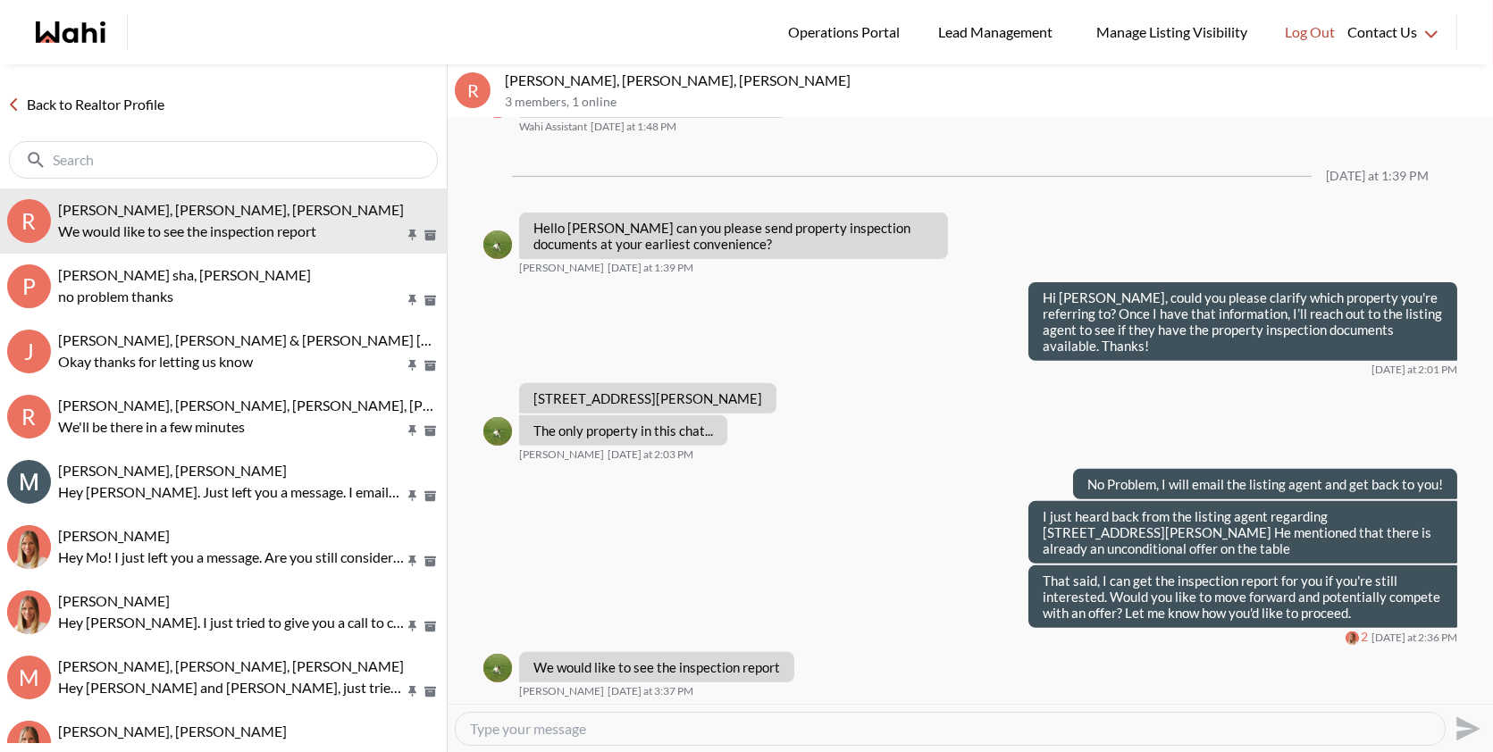
click at [652, 720] on textarea "Type your message" at bounding box center [950, 729] width 961 height 18
type textarea "Okey I will ask them to send it to us"
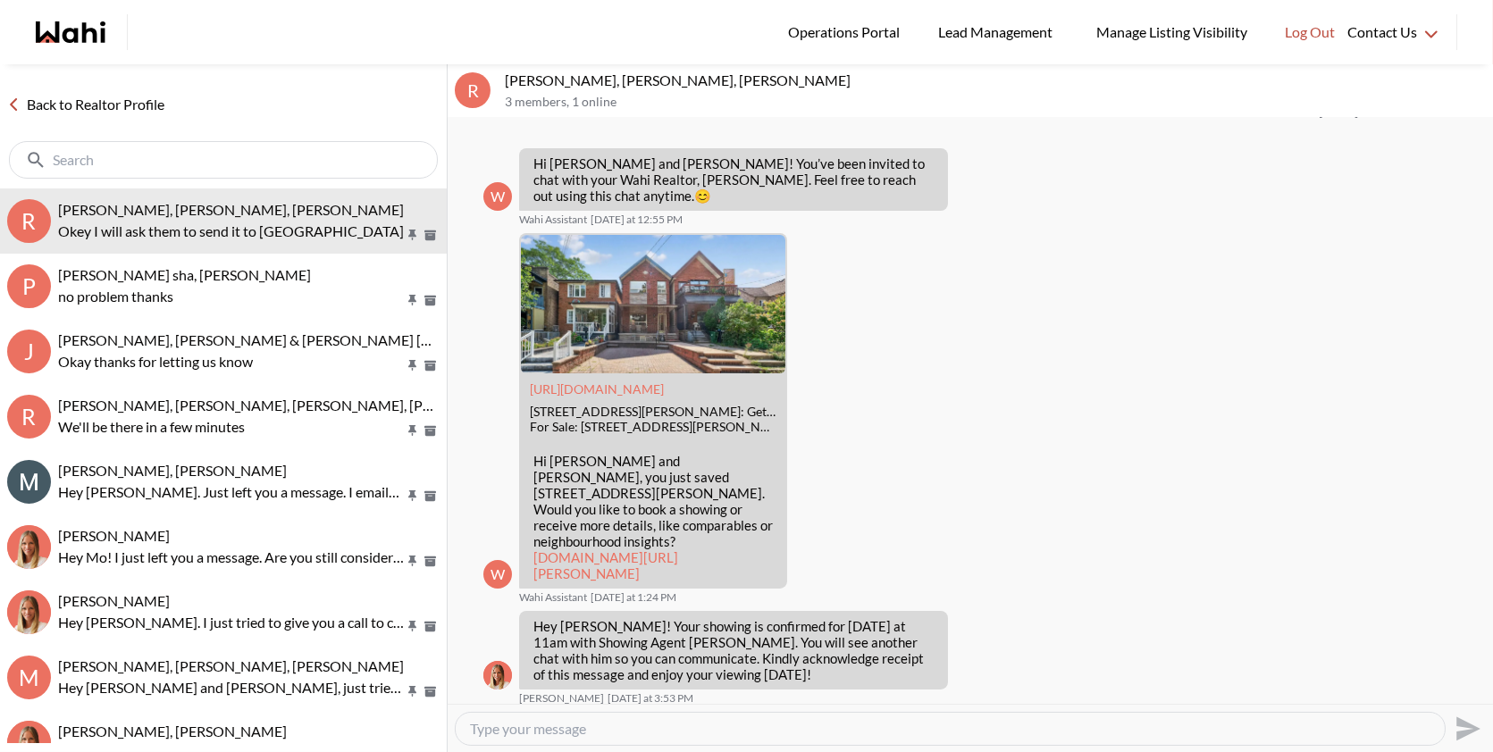
scroll to position [45, 0]
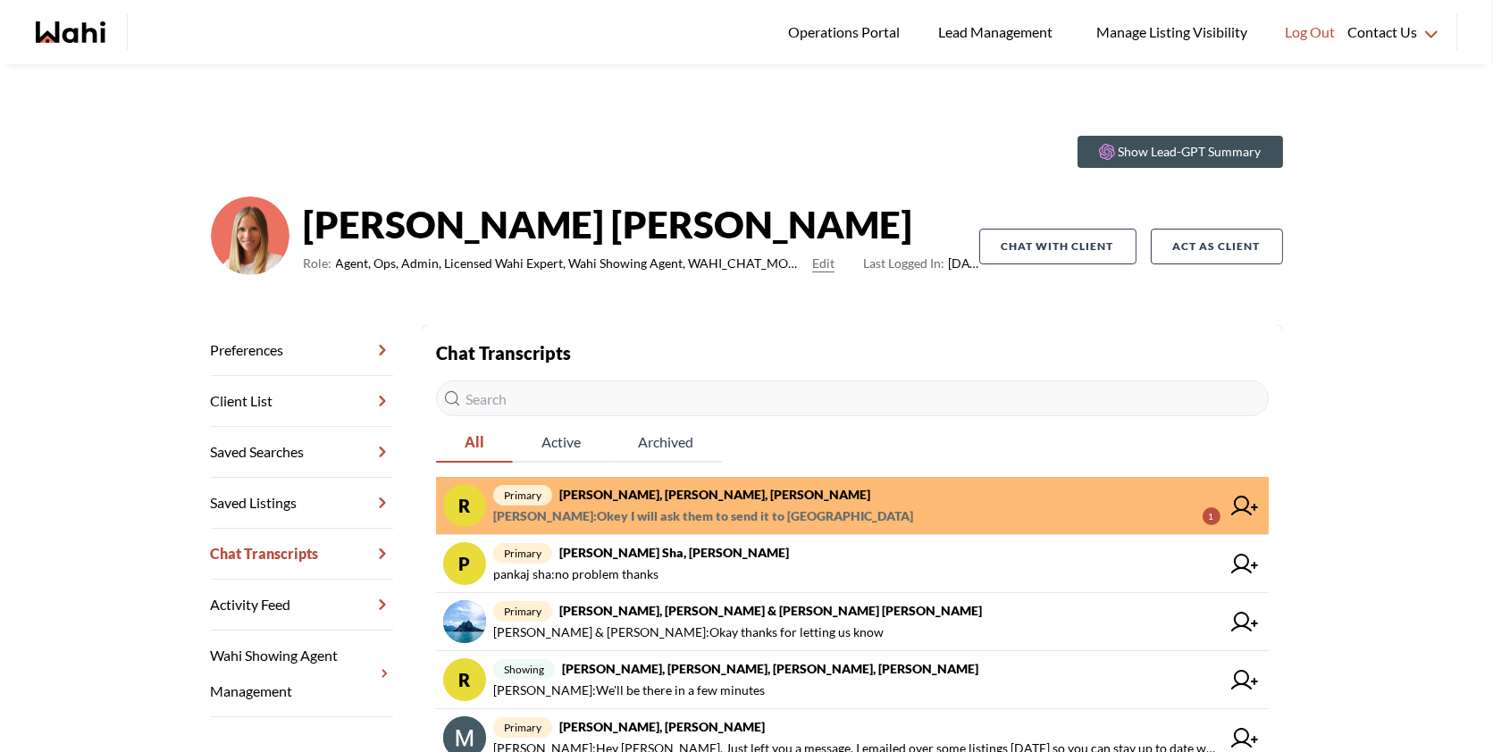
click at [699, 507] on span "Behnam Fazili : Okey I will ask them to send it to us" at bounding box center [703, 516] width 420 height 21
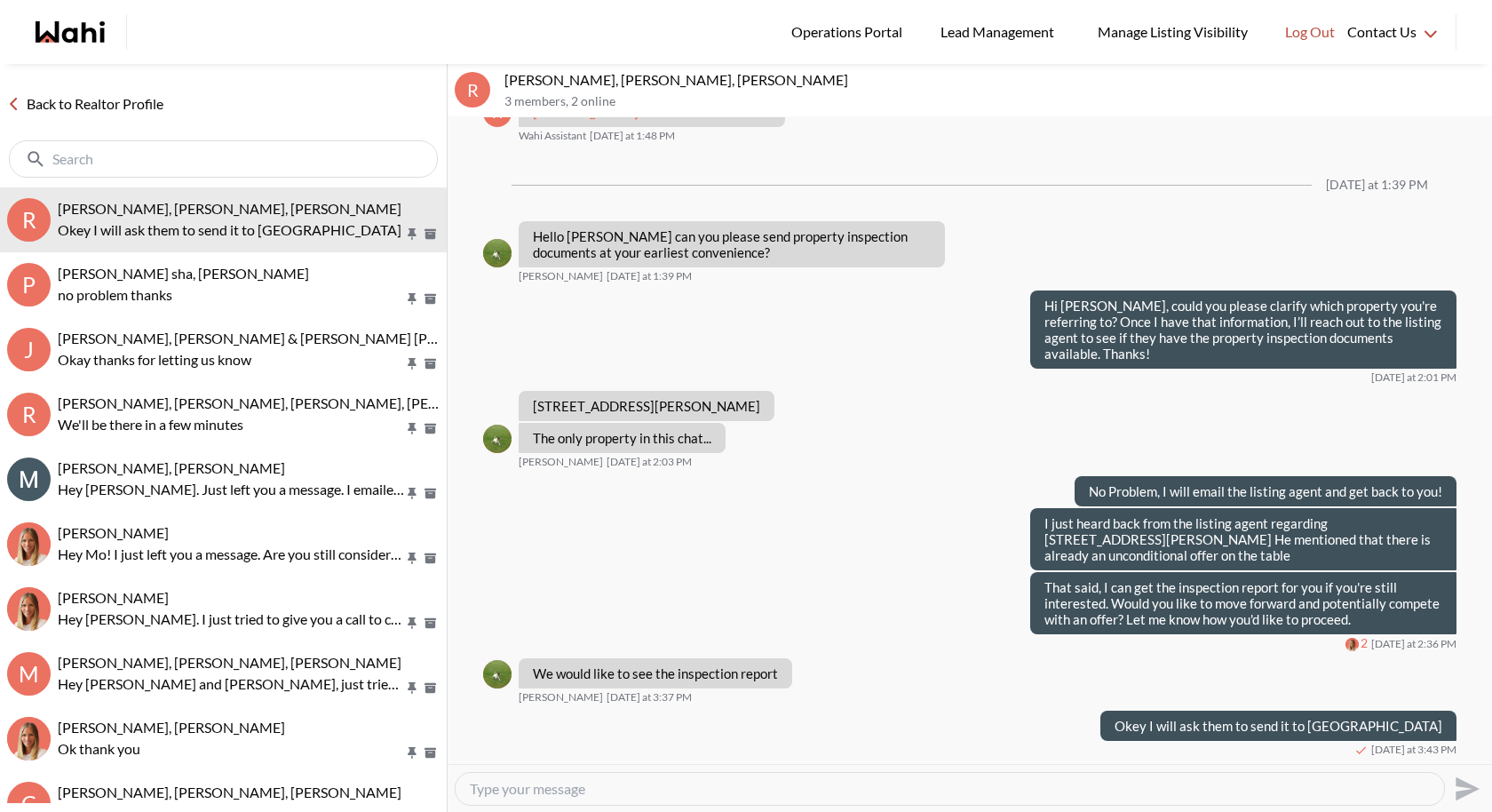
scroll to position [1454, 0]
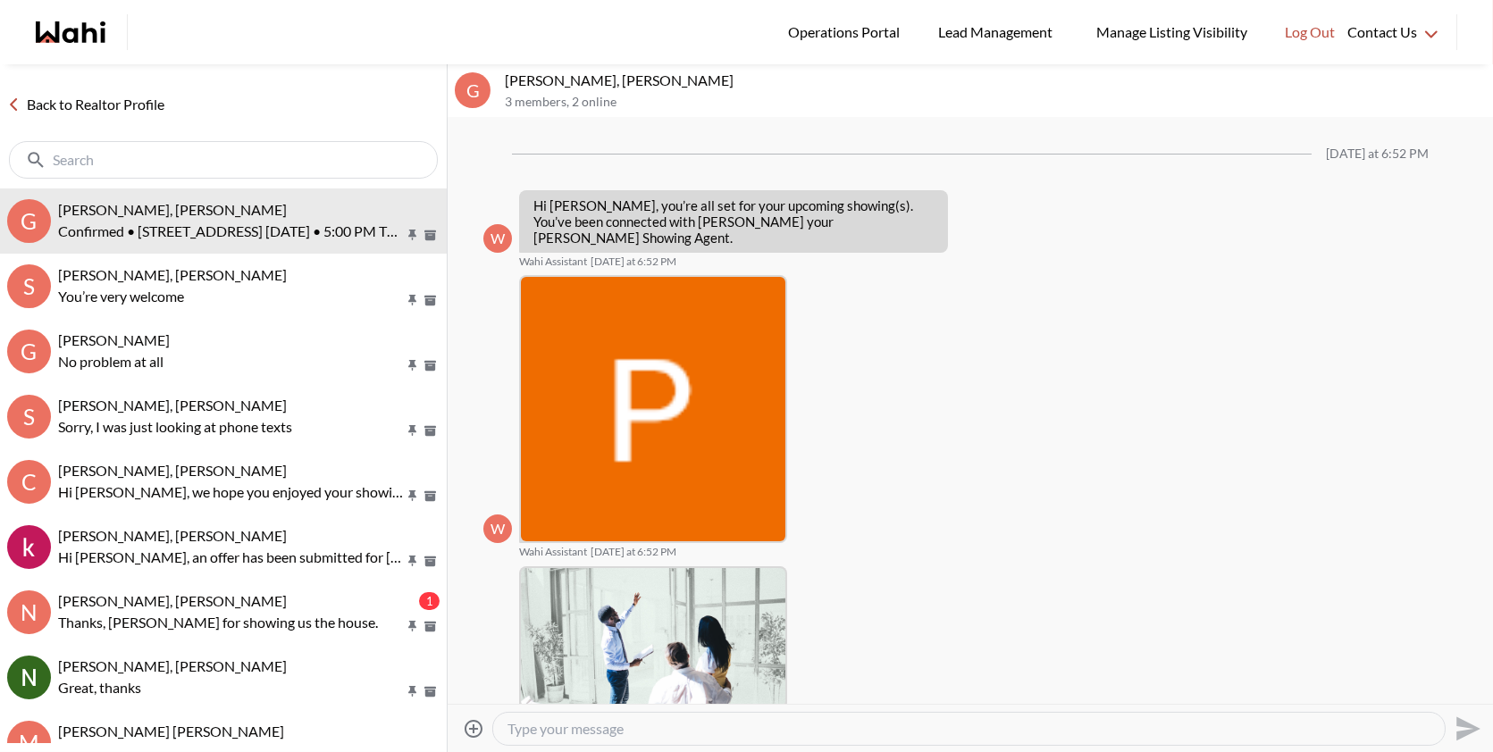
scroll to position [914, 0]
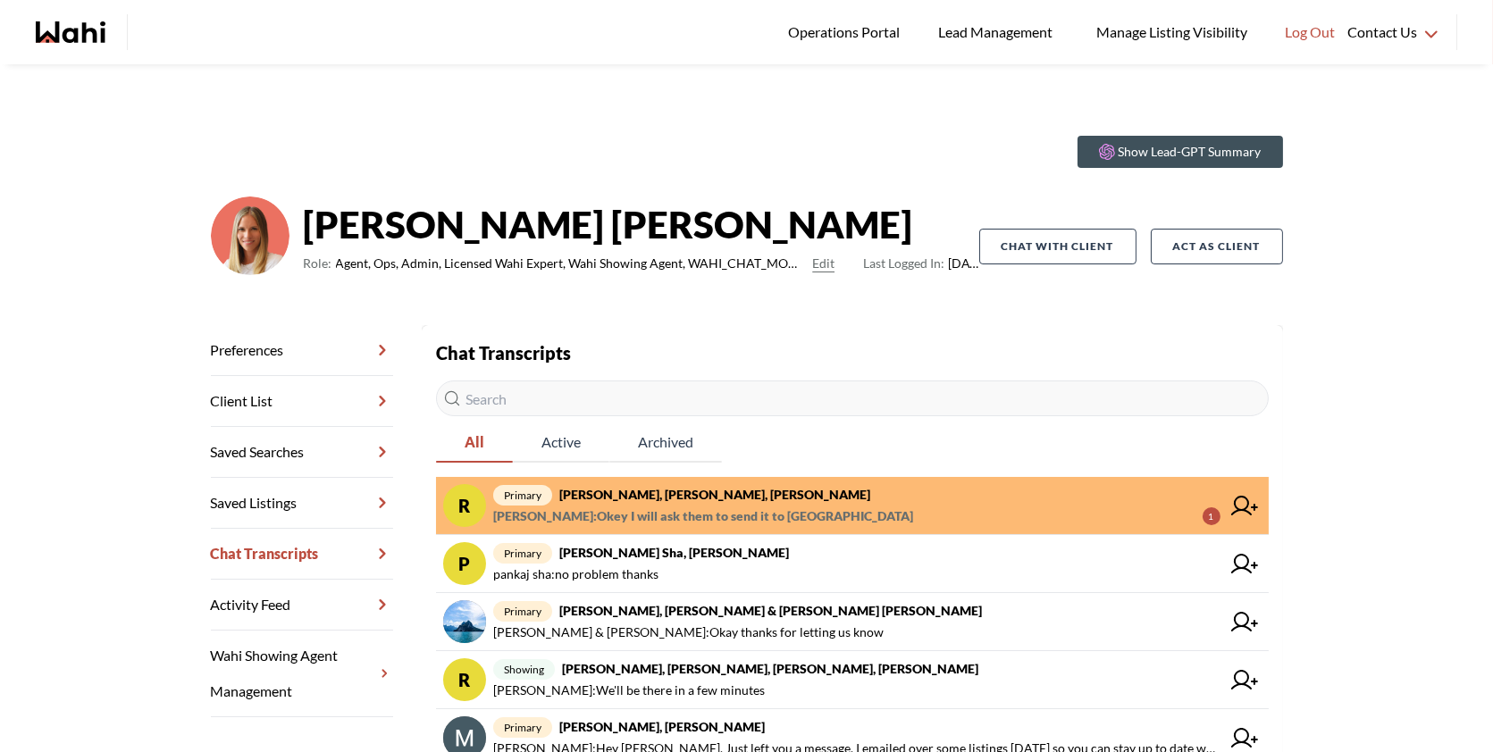
click at [778, 492] on span "primary Rory Fairweather, Amber F, Michelle" at bounding box center [856, 494] width 727 height 21
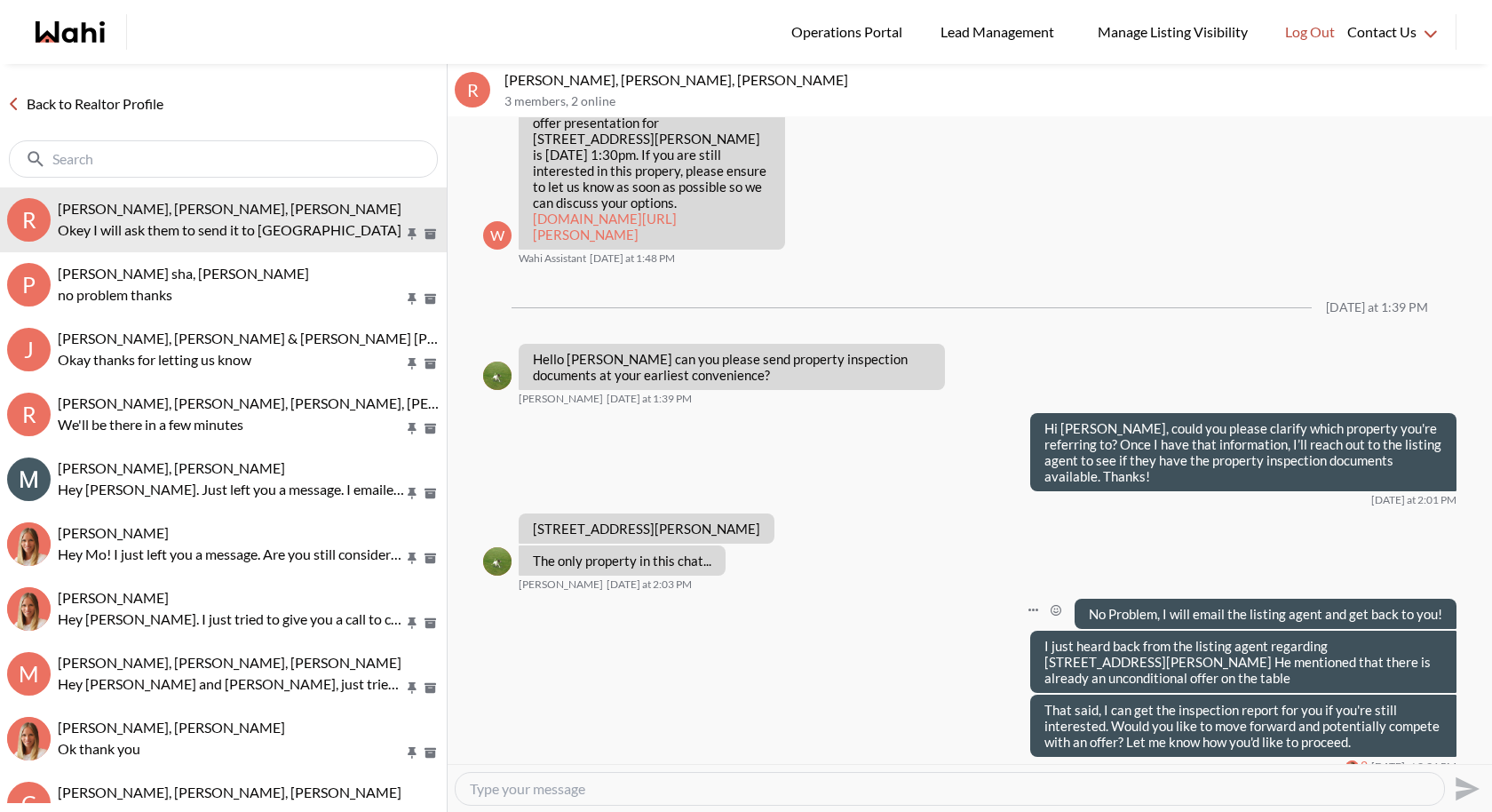
scroll to position [1454, 0]
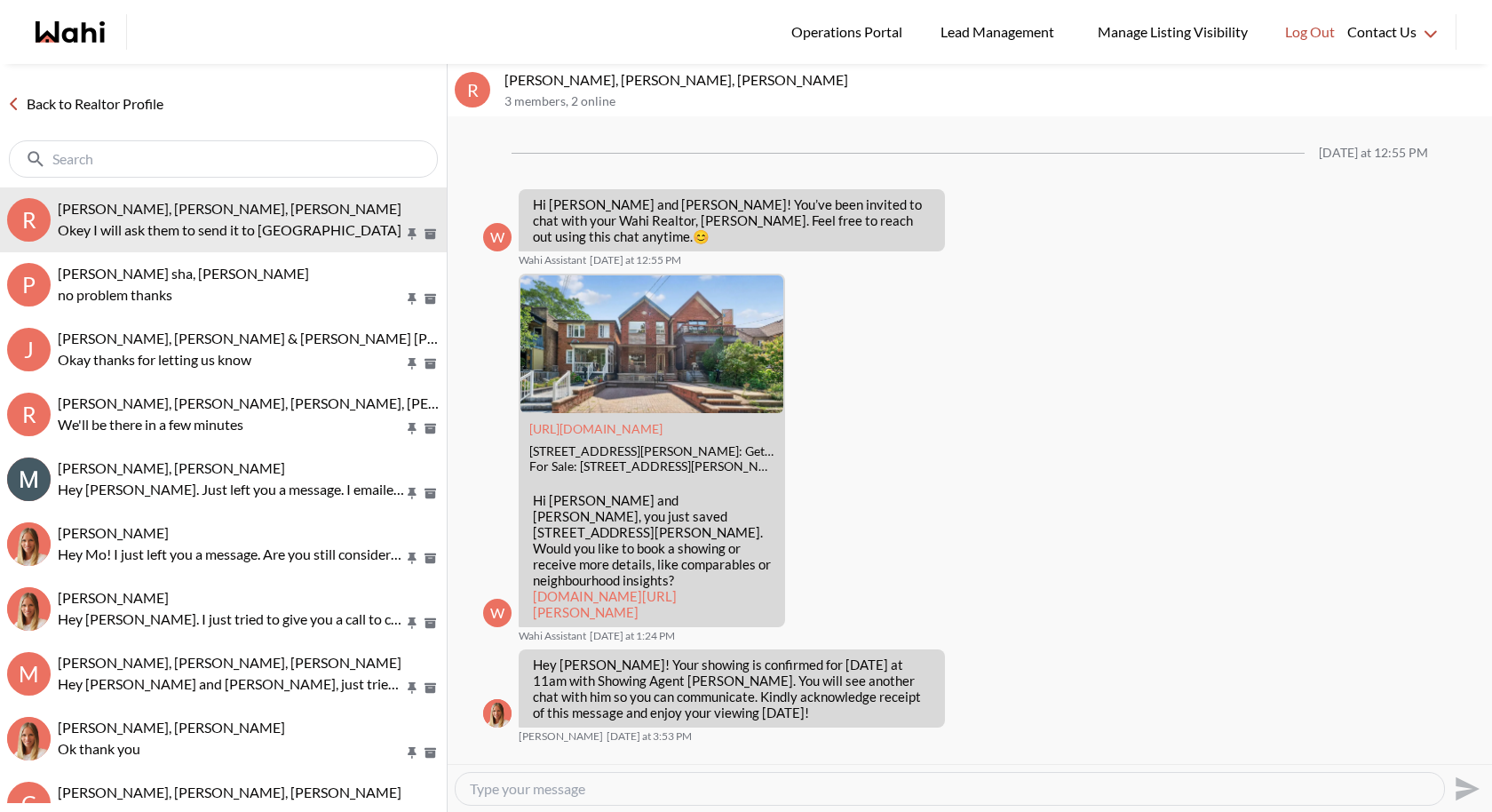
scroll to position [1454, 0]
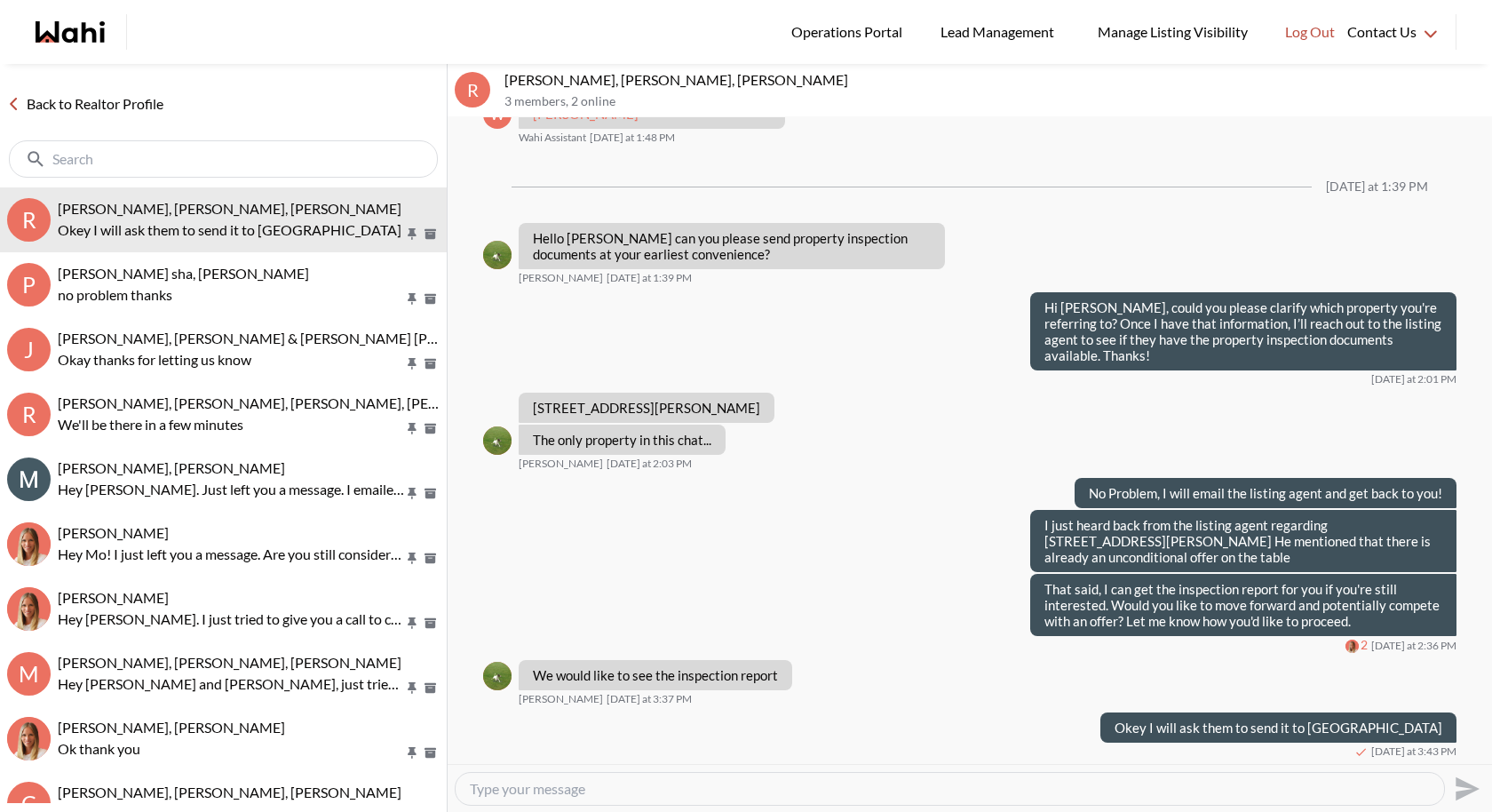
click at [492, 773] on div at bounding box center [949, 789] width 989 height 32
click at [497, 789] on textarea "Type your message" at bounding box center [950, 789] width 960 height 18
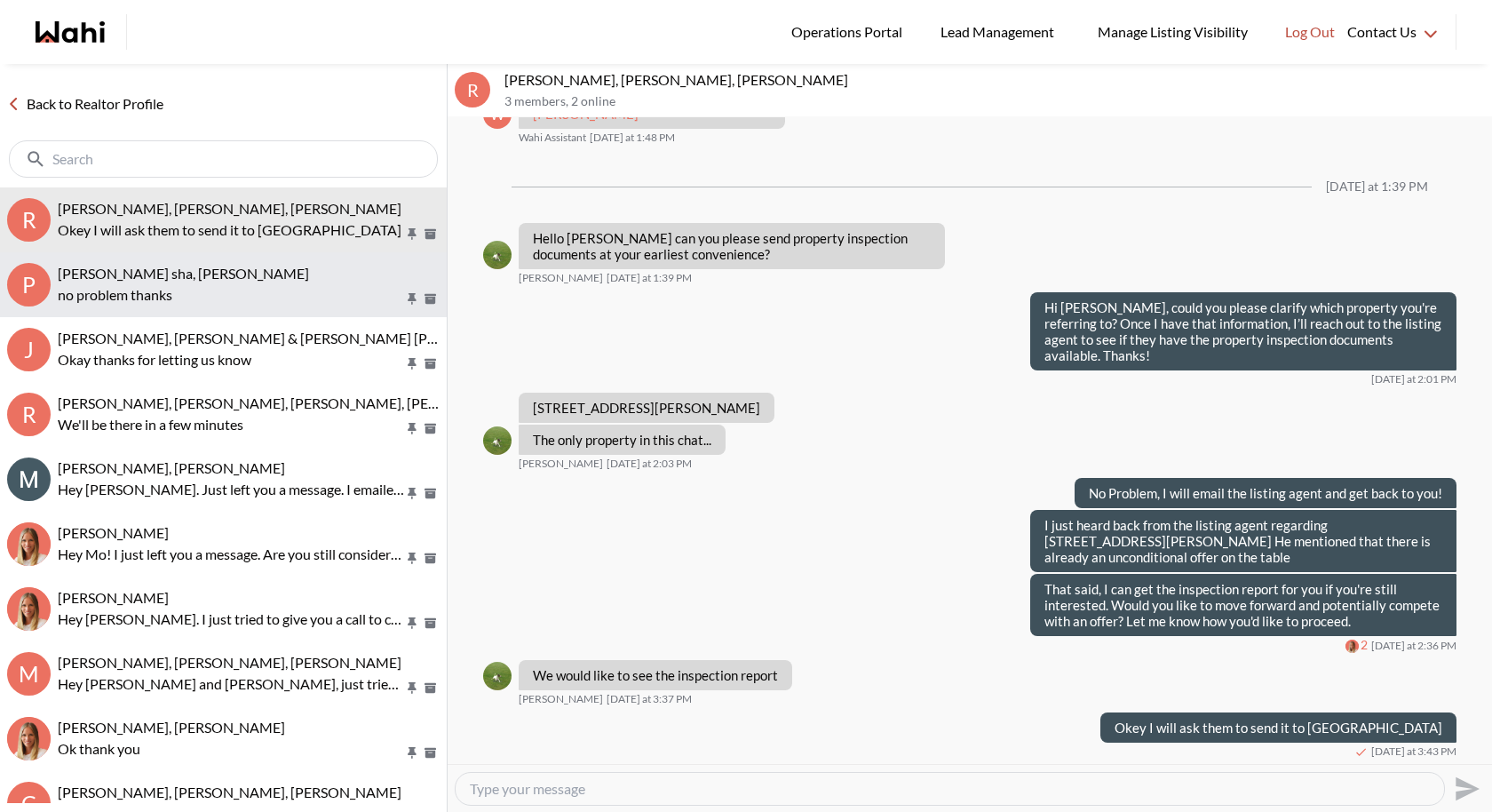
click at [243, 280] on div "pankaj sha, Michelle" at bounding box center [249, 273] width 382 height 18
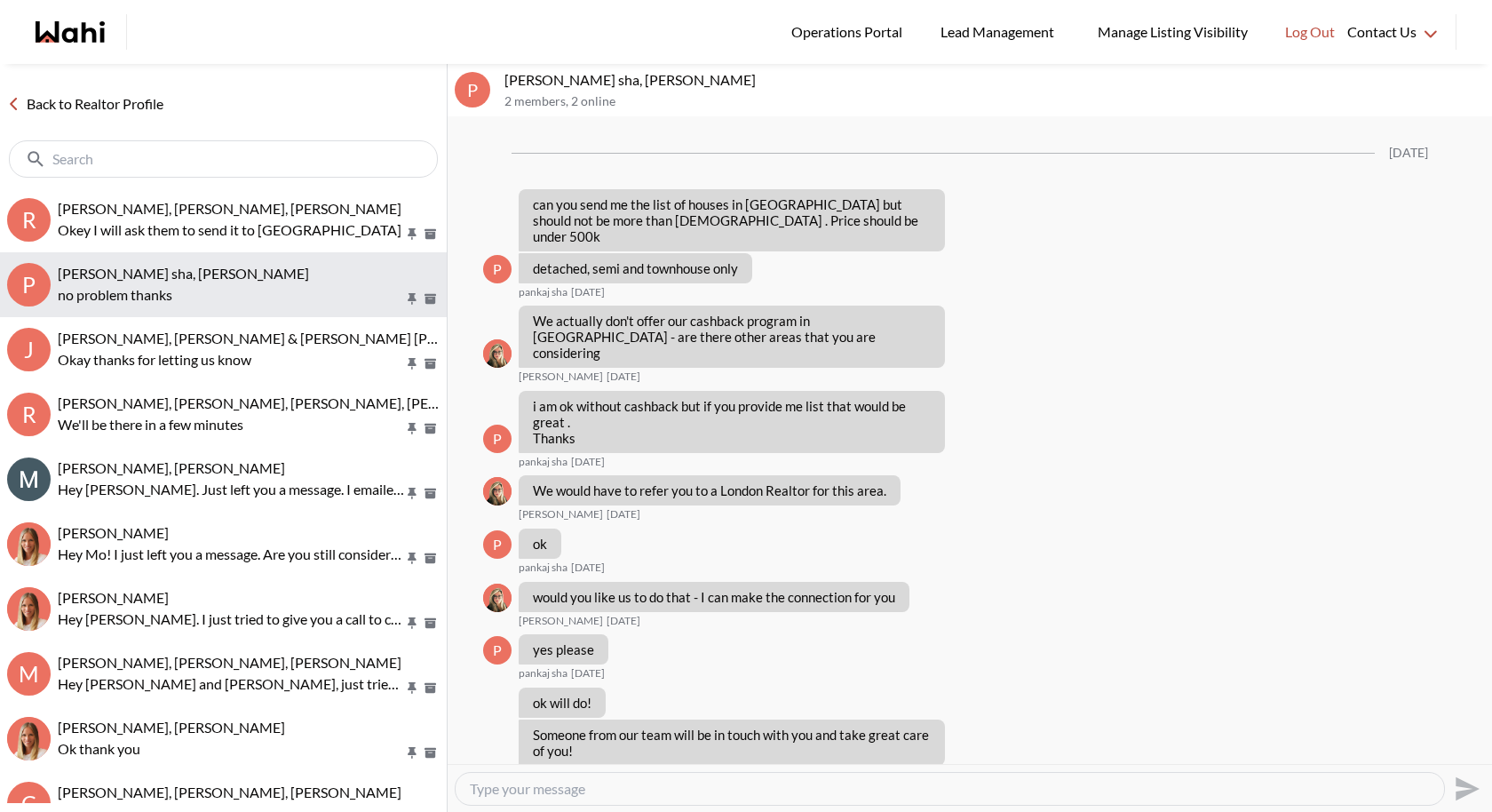
scroll to position [1420, 0]
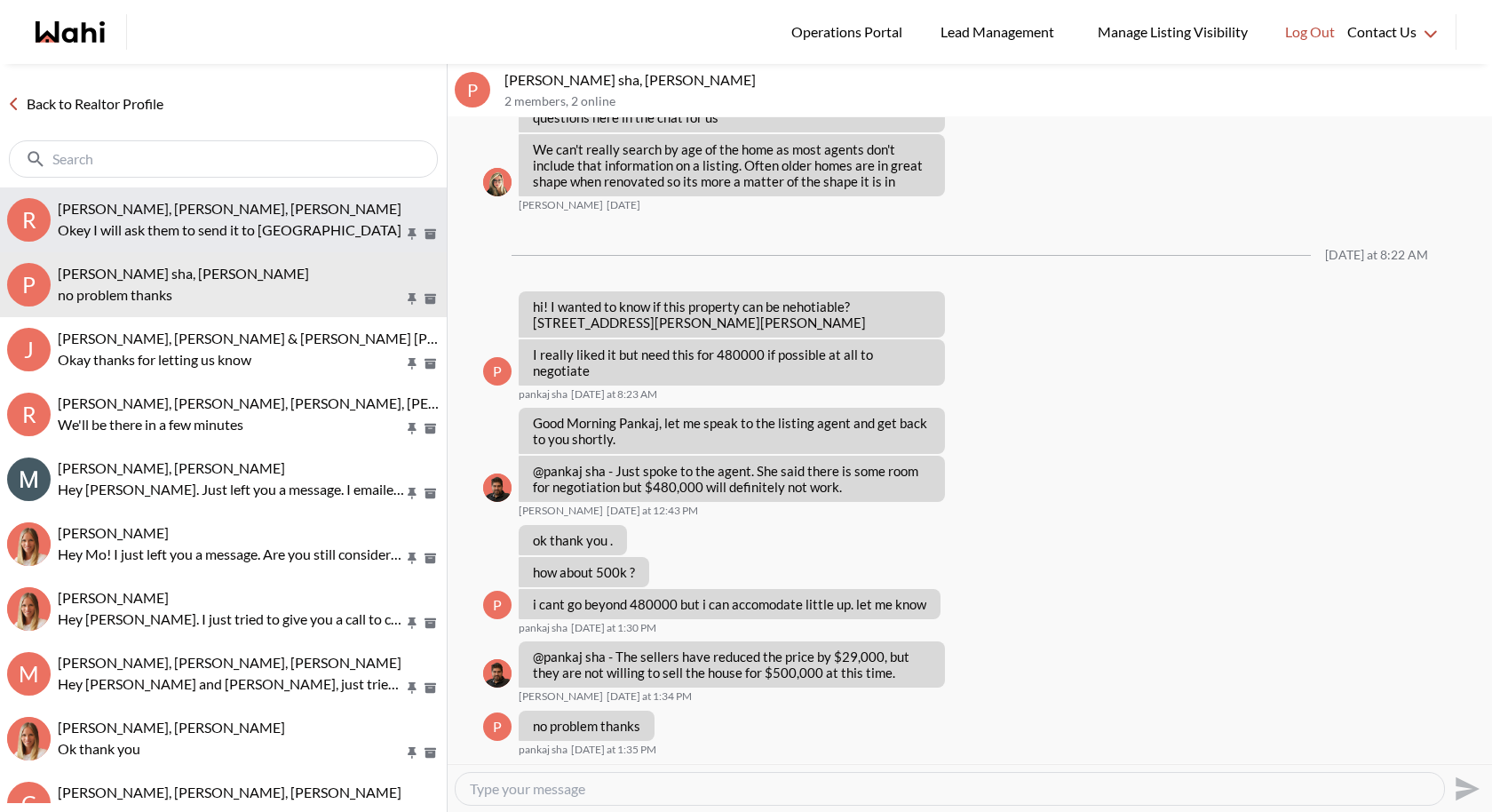
click at [122, 205] on span "[PERSON_NAME], [PERSON_NAME], [PERSON_NAME]" at bounding box center [230, 208] width 344 height 17
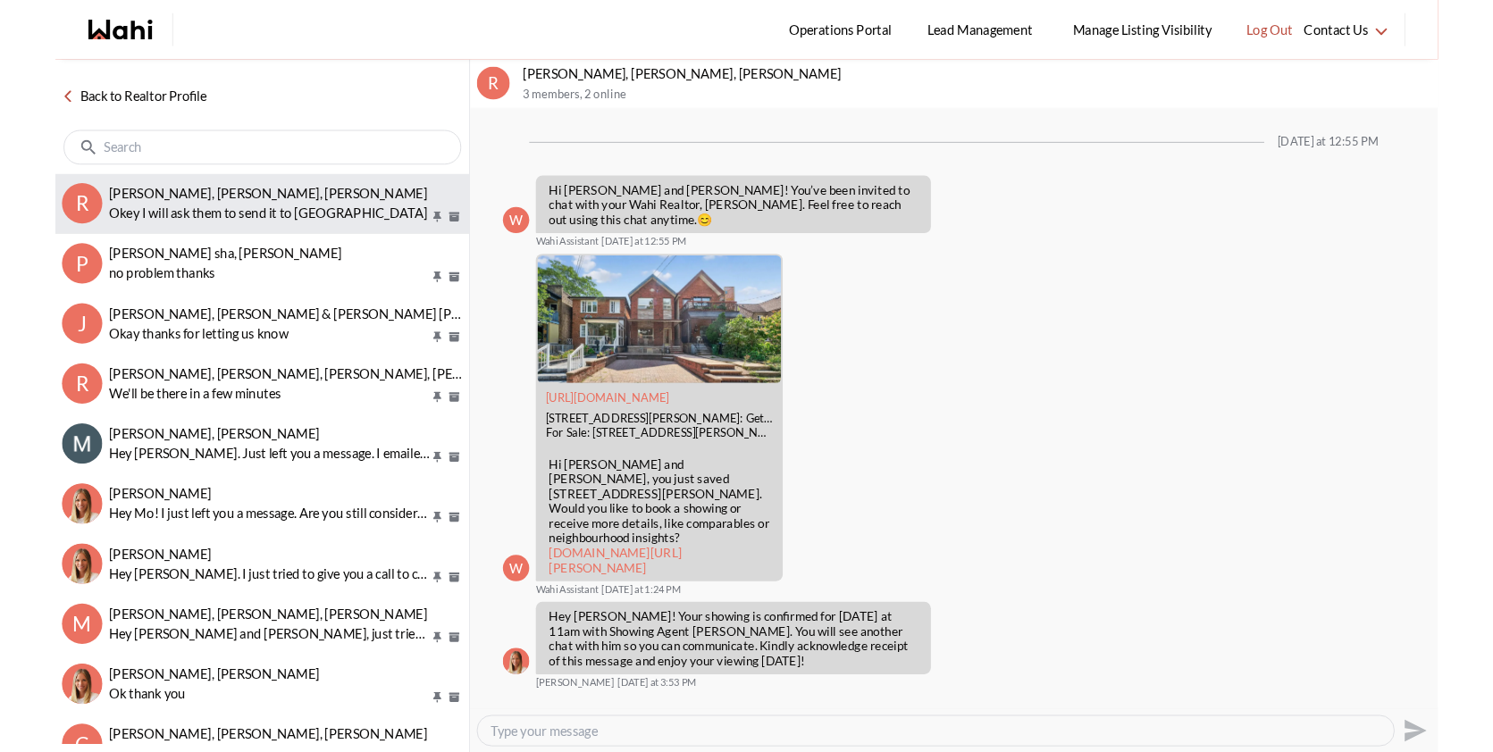
scroll to position [1463, 0]
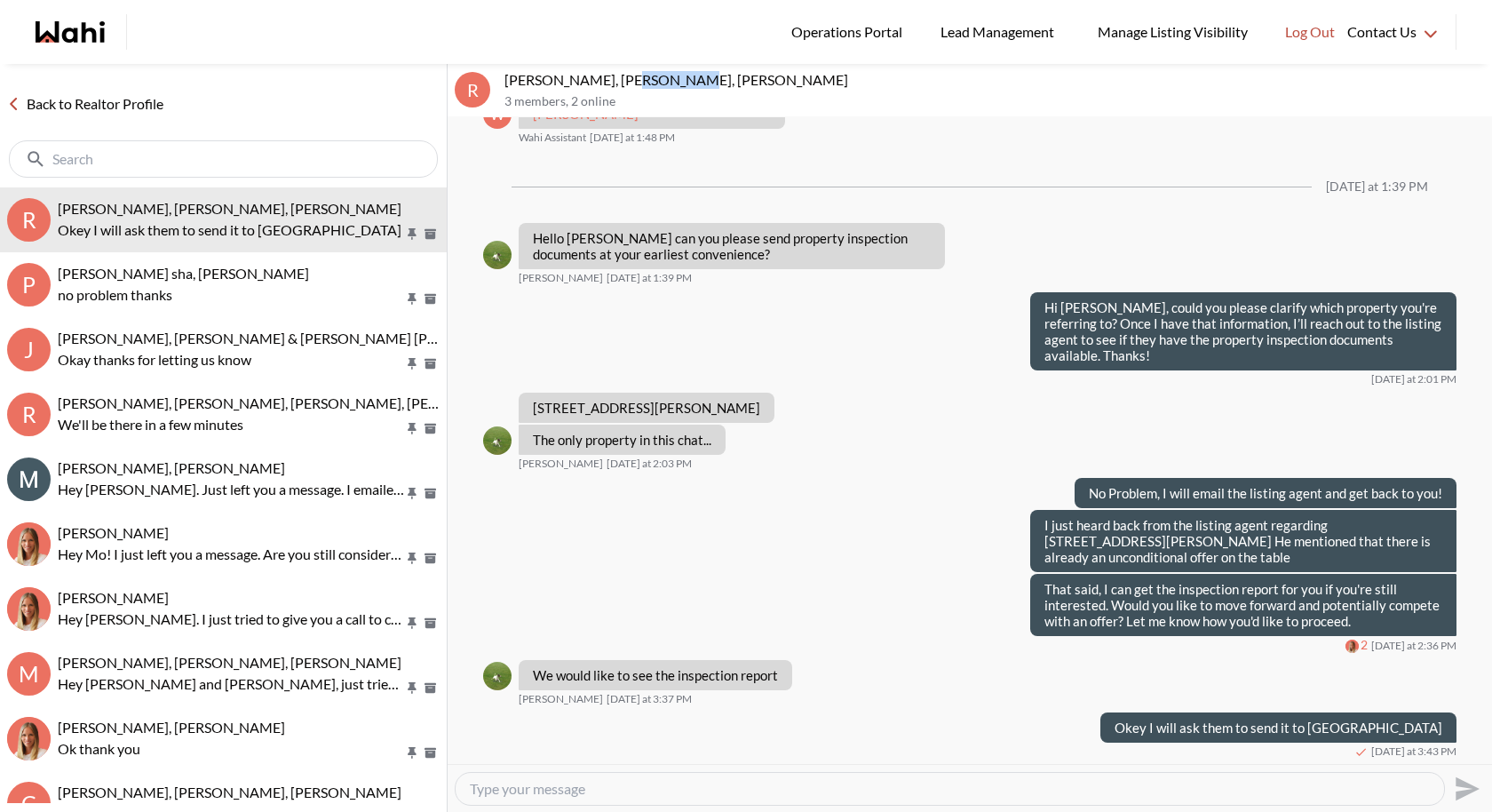
drag, startPoint x: 673, startPoint y: 73, endPoint x: 619, endPoint y: 76, distance: 54.1
click at [619, 76] on p "[PERSON_NAME], [PERSON_NAME], [PERSON_NAME]" at bounding box center [995, 80] width 981 height 18
copy p "Amber F,"
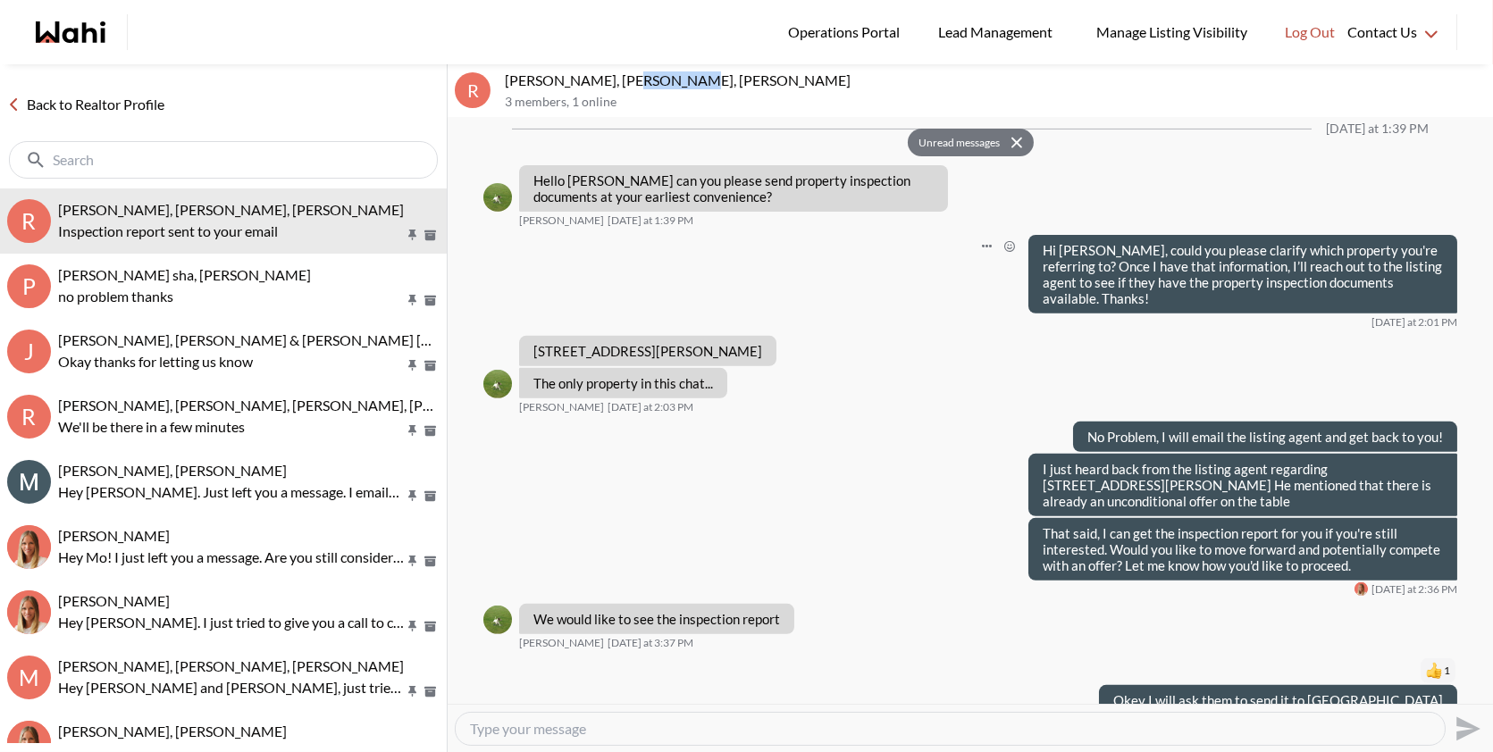
scroll to position [1586, 0]
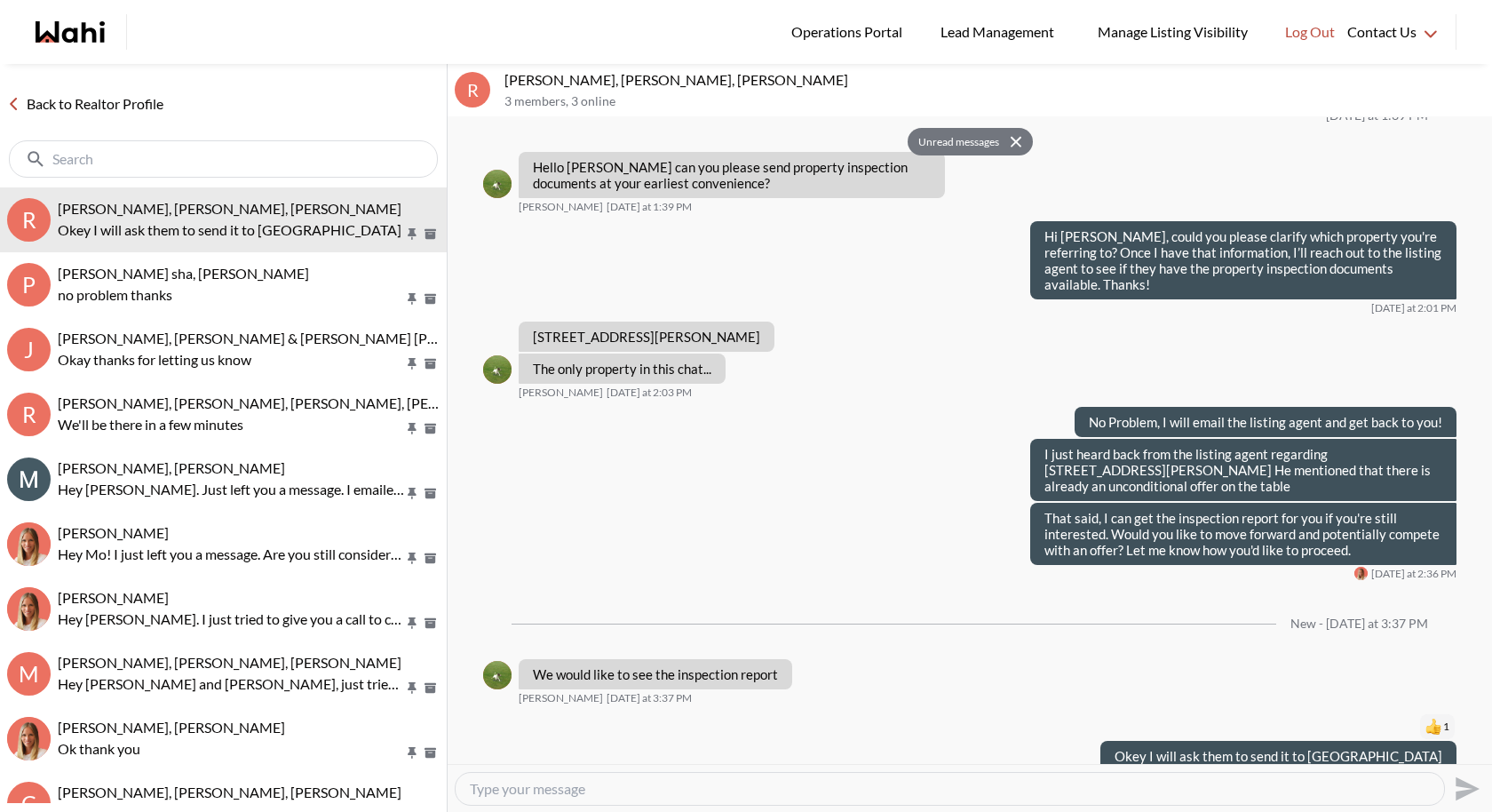
scroll to position [1552, 0]
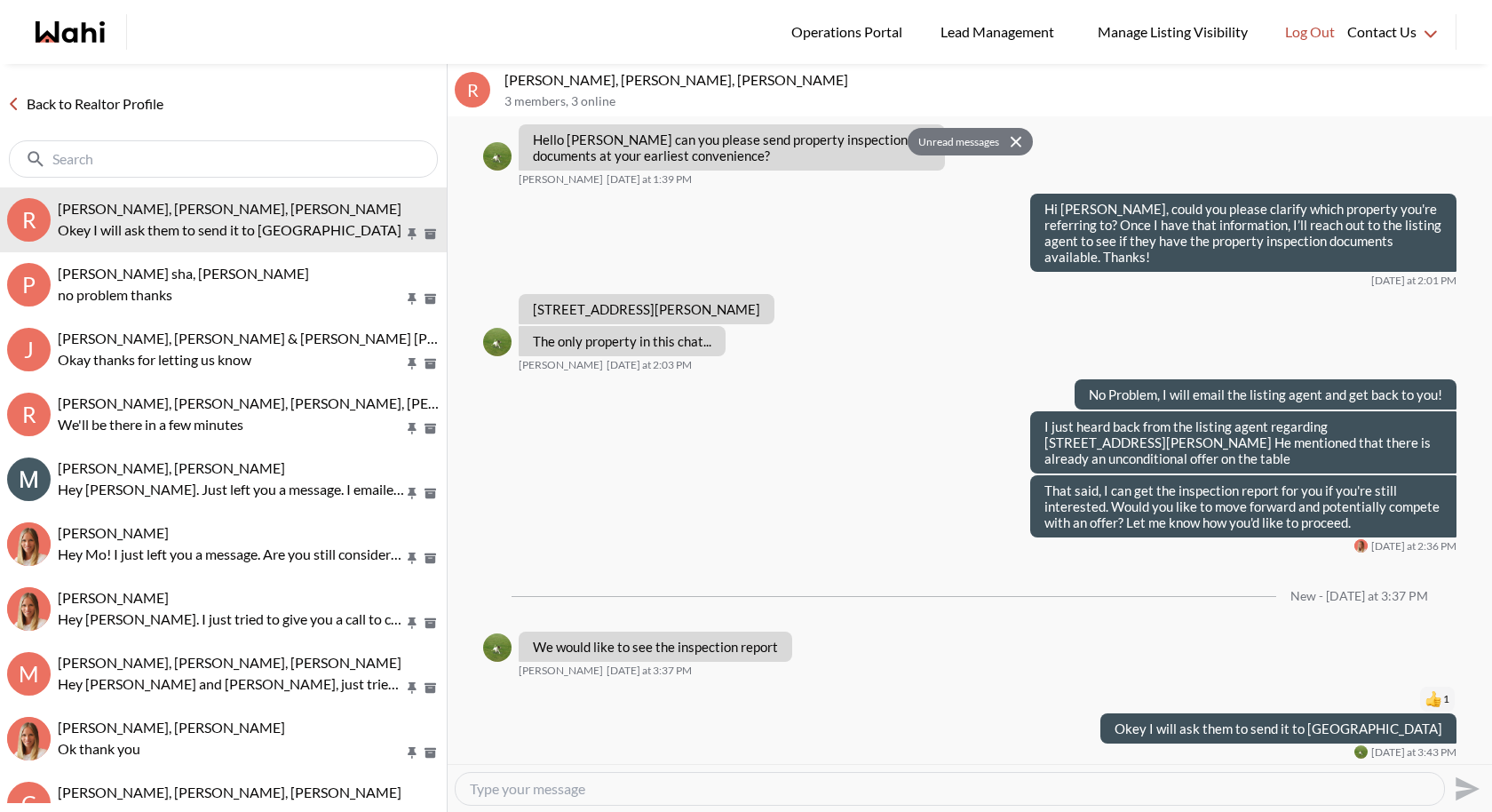
click at [653, 781] on textarea "Type your message" at bounding box center [950, 789] width 960 height 18
type textarea "E"
type textarea "Inspection report send to your email"
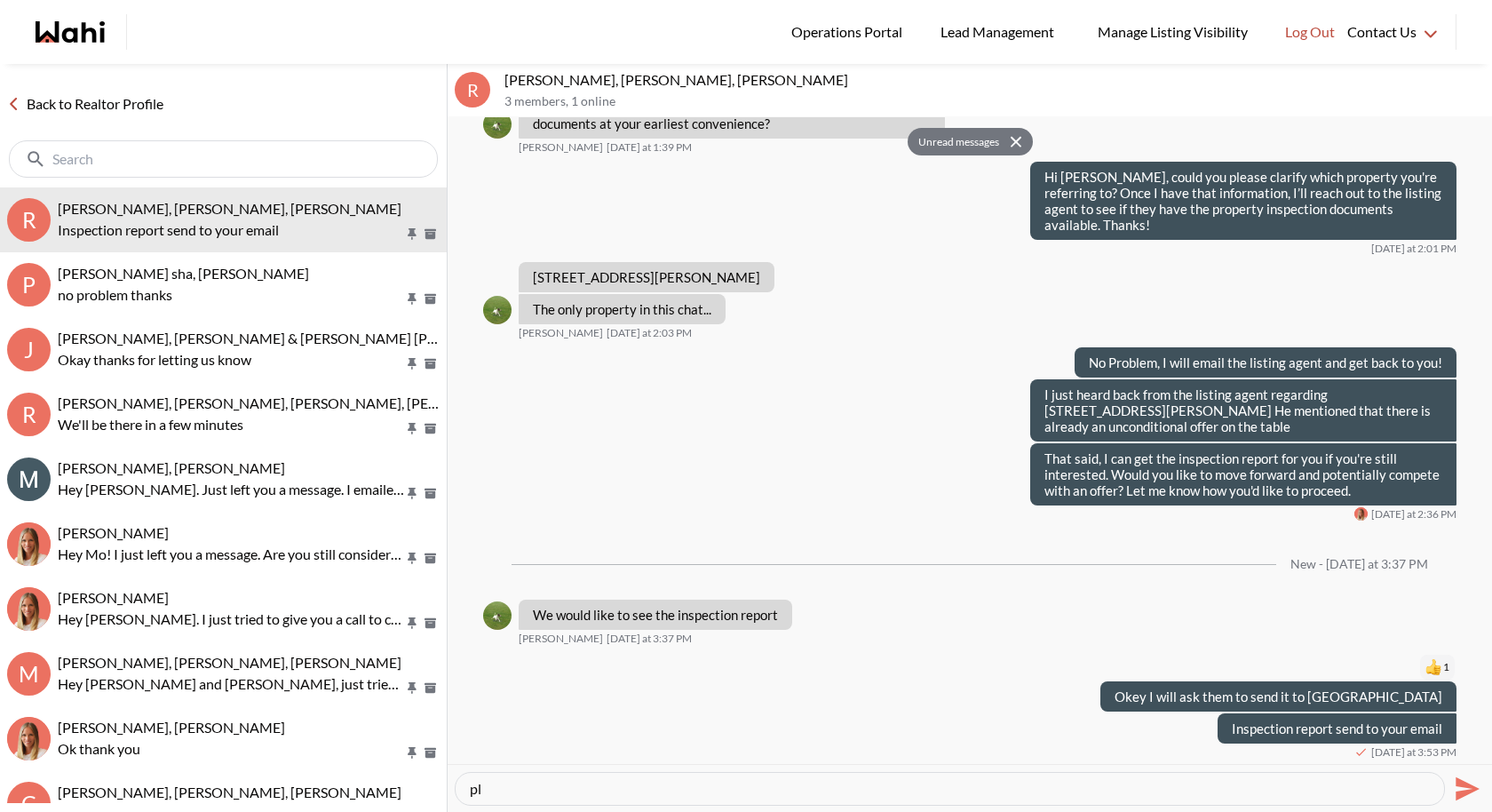
type textarea "p"
click at [1179, 724] on icon "Open Message Actions Menu" at bounding box center [1177, 725] width 10 height 4
click at [1125, 656] on button "Edit Message" at bounding box center [1117, 663] width 142 height 32
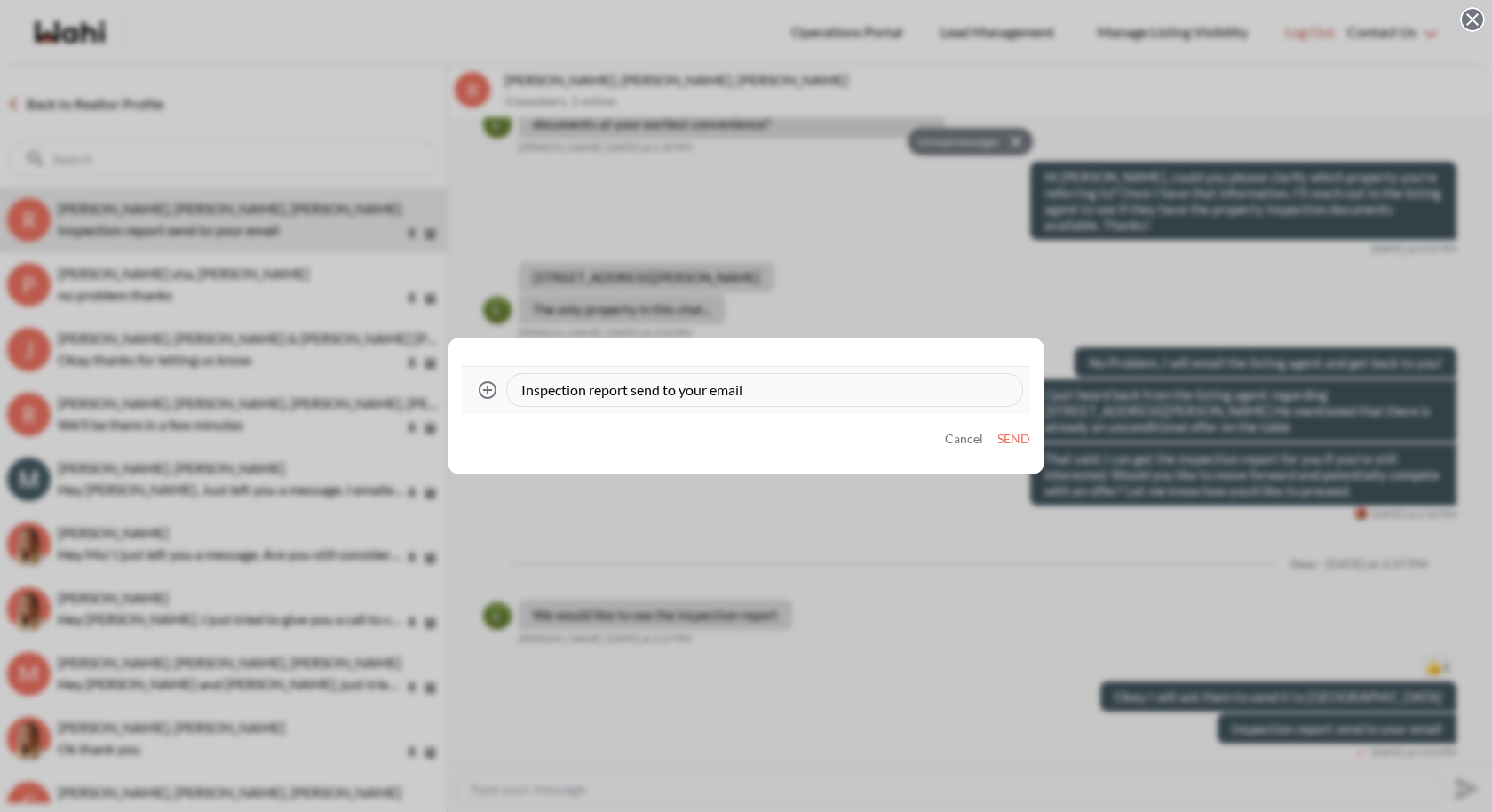
click at [664, 389] on textarea "Inspection report send to your email" at bounding box center [765, 390] width 487 height 18
type textarea "Inspection report sent to your email"
click at [1013, 442] on button "Send" at bounding box center [1014, 438] width 33 height 15
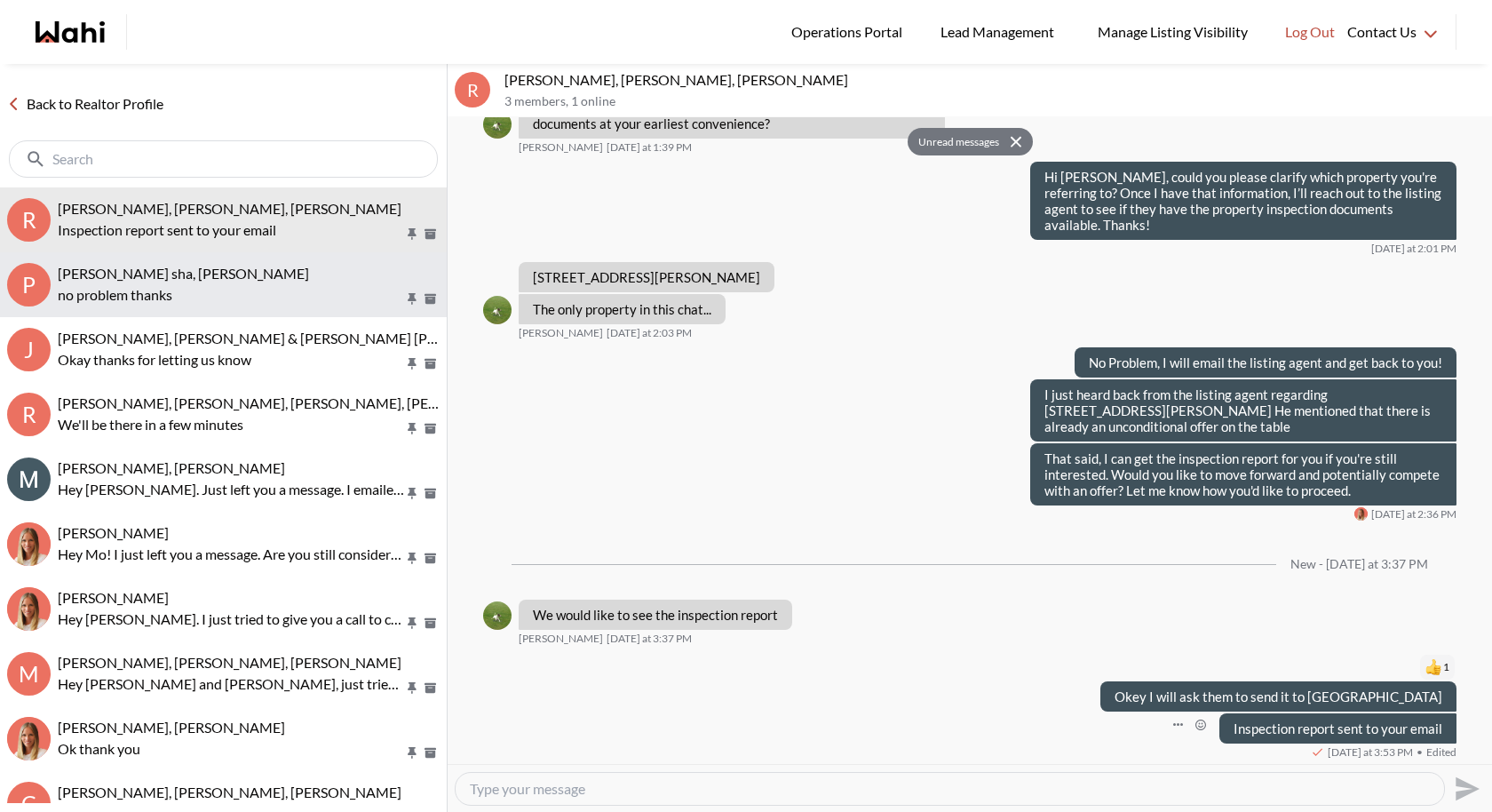
click at [160, 268] on span "[PERSON_NAME] sha, [PERSON_NAME]" at bounding box center [183, 272] width 251 height 17
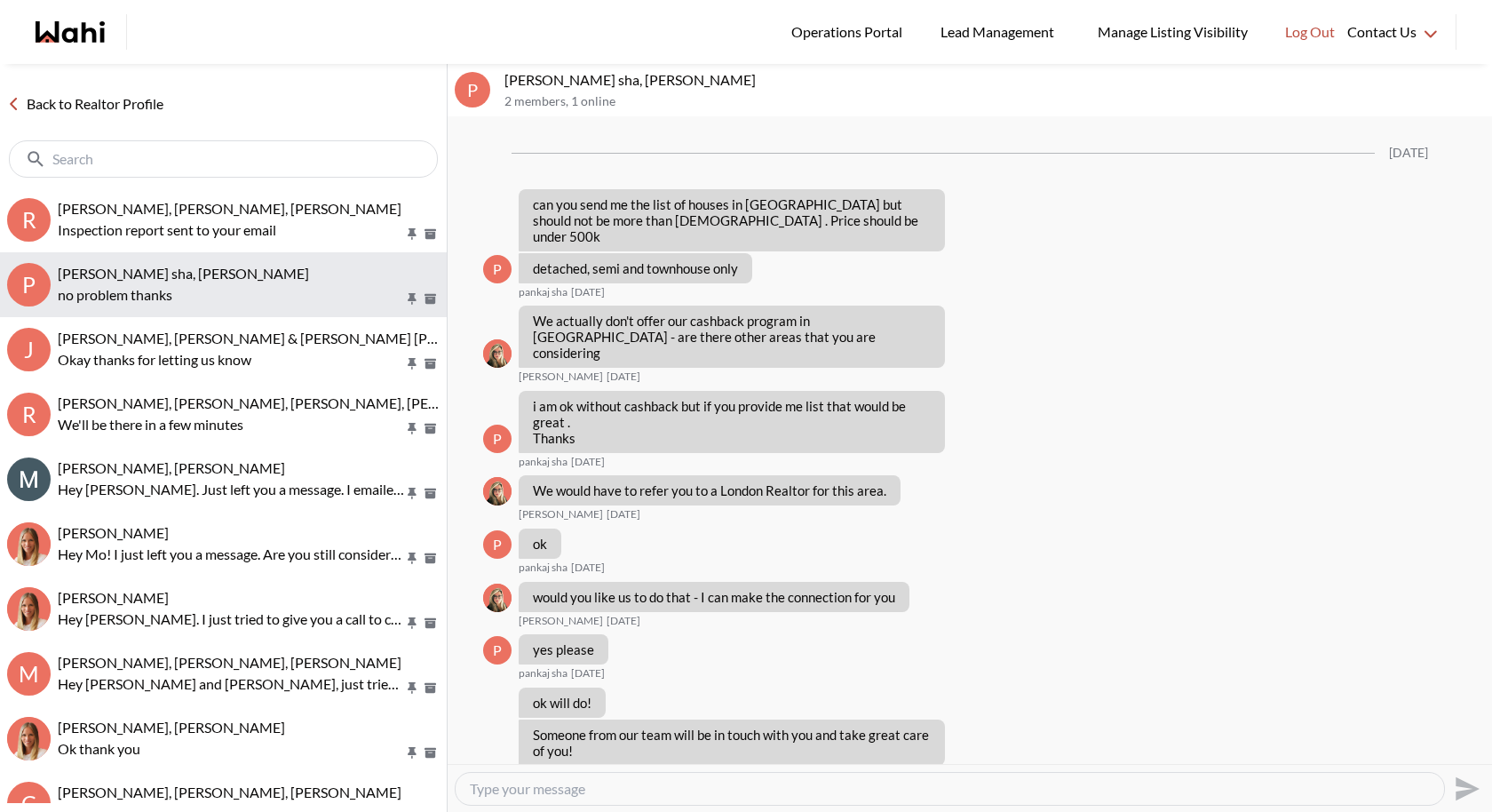
scroll to position [1420, 0]
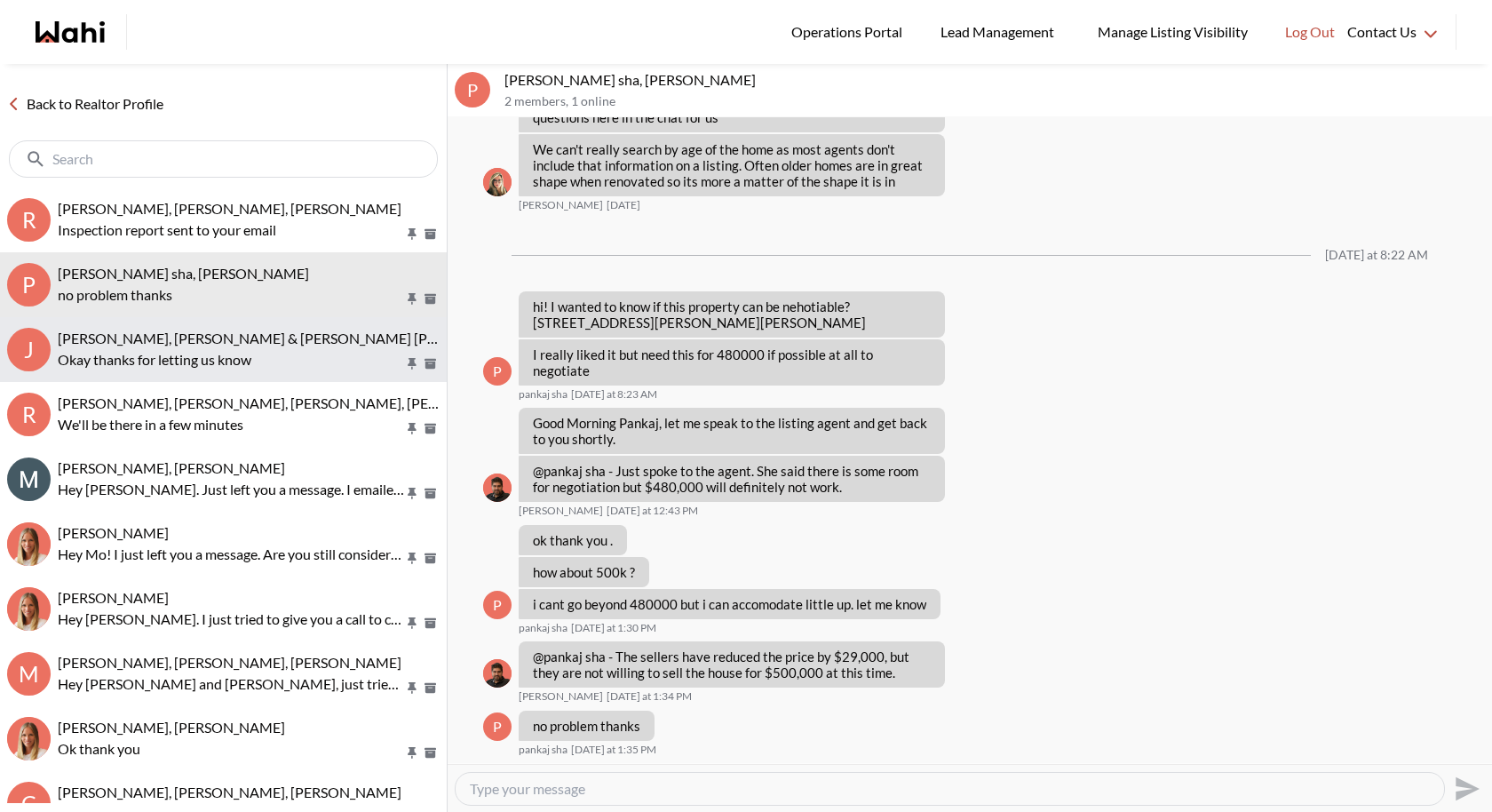
click at [182, 358] on p "Okay thanks for letting us know" at bounding box center [231, 359] width 347 height 21
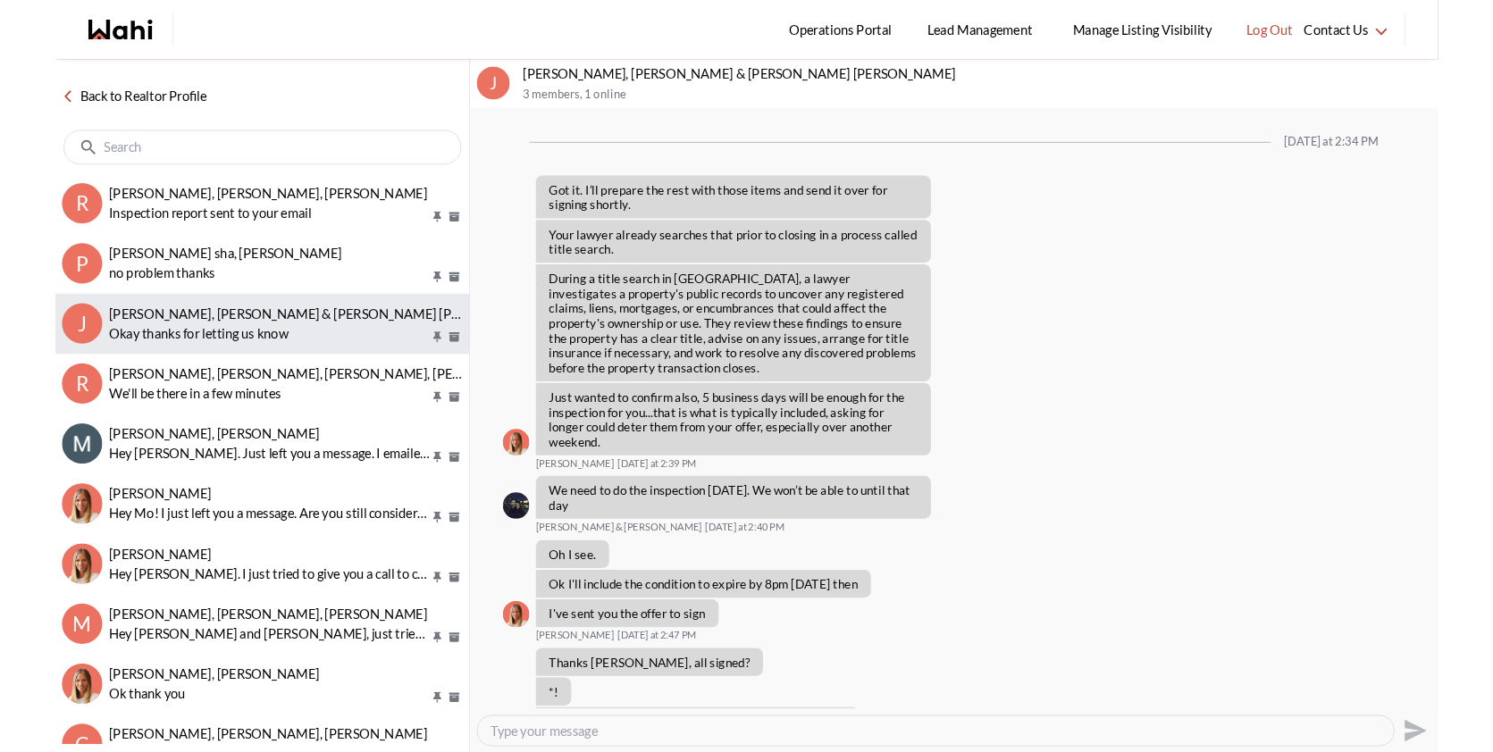
scroll to position [2157, 0]
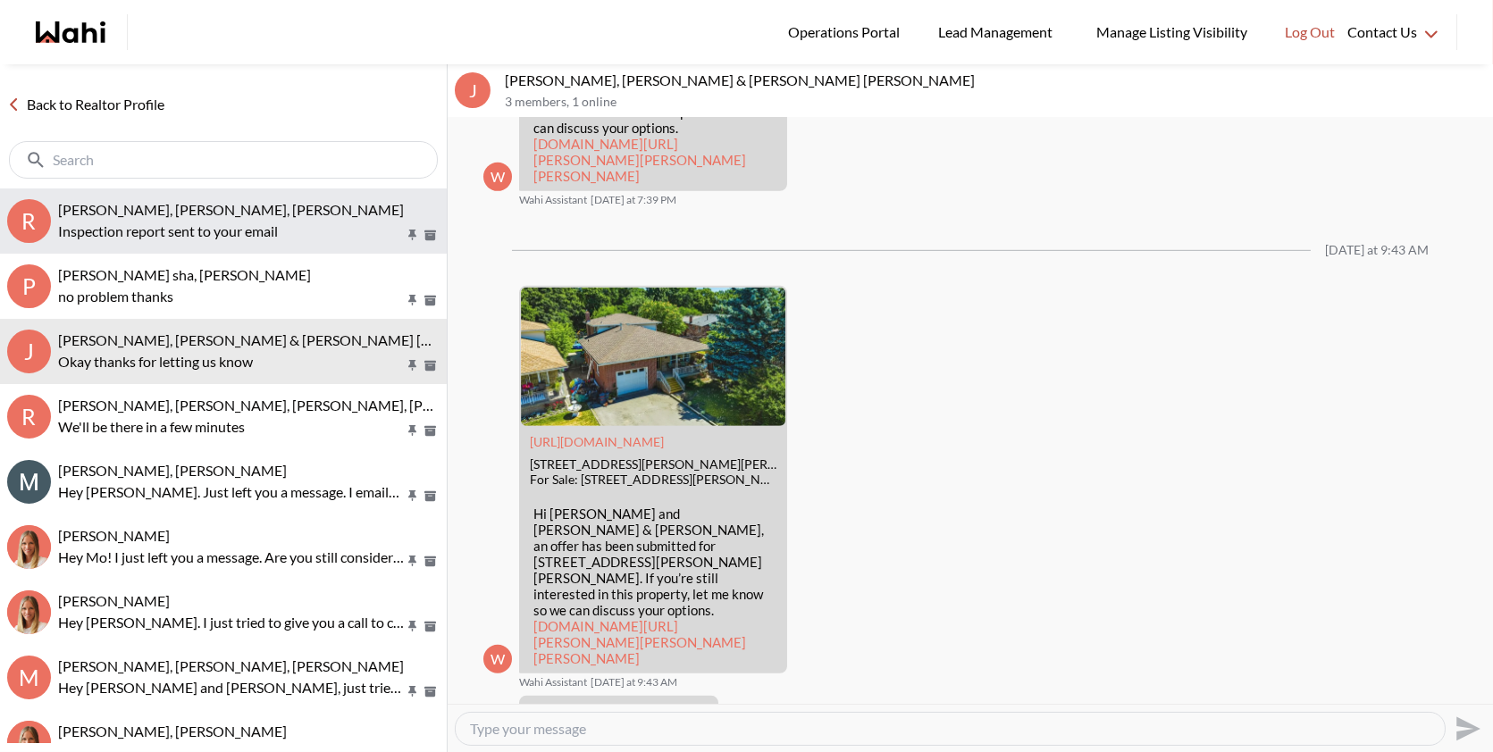
click at [240, 224] on p "Inspection report sent to your email" at bounding box center [231, 231] width 346 height 21
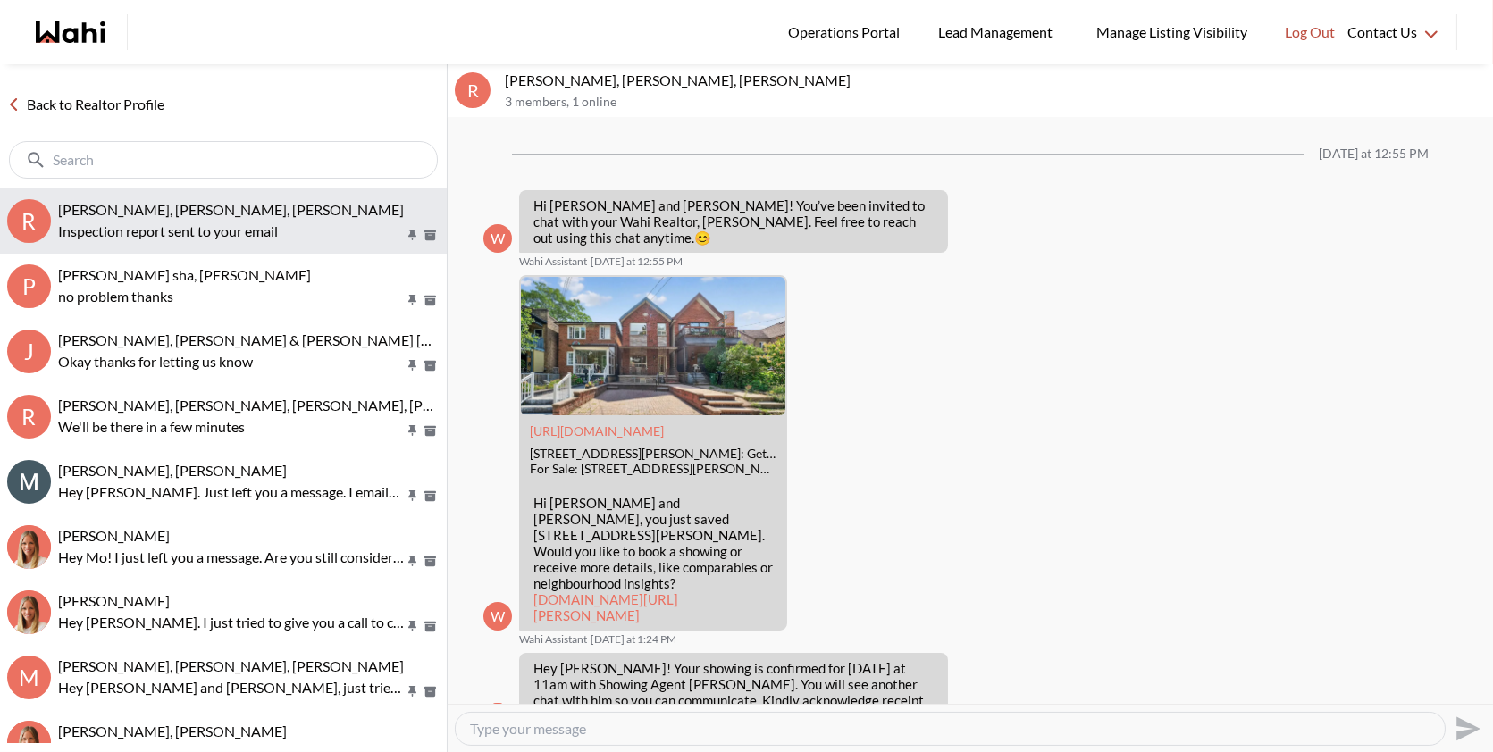
scroll to position [1586, 0]
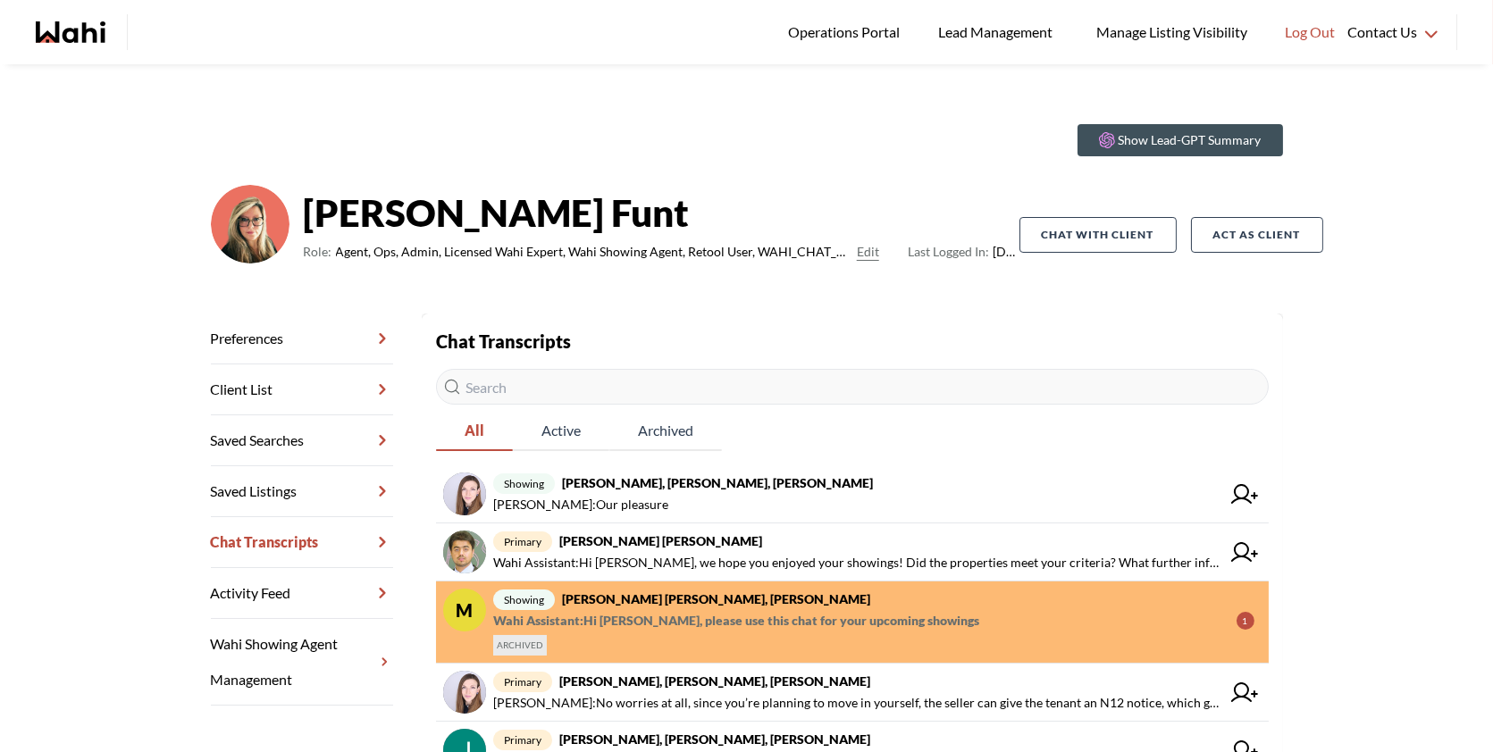
scroll to position [15, 0]
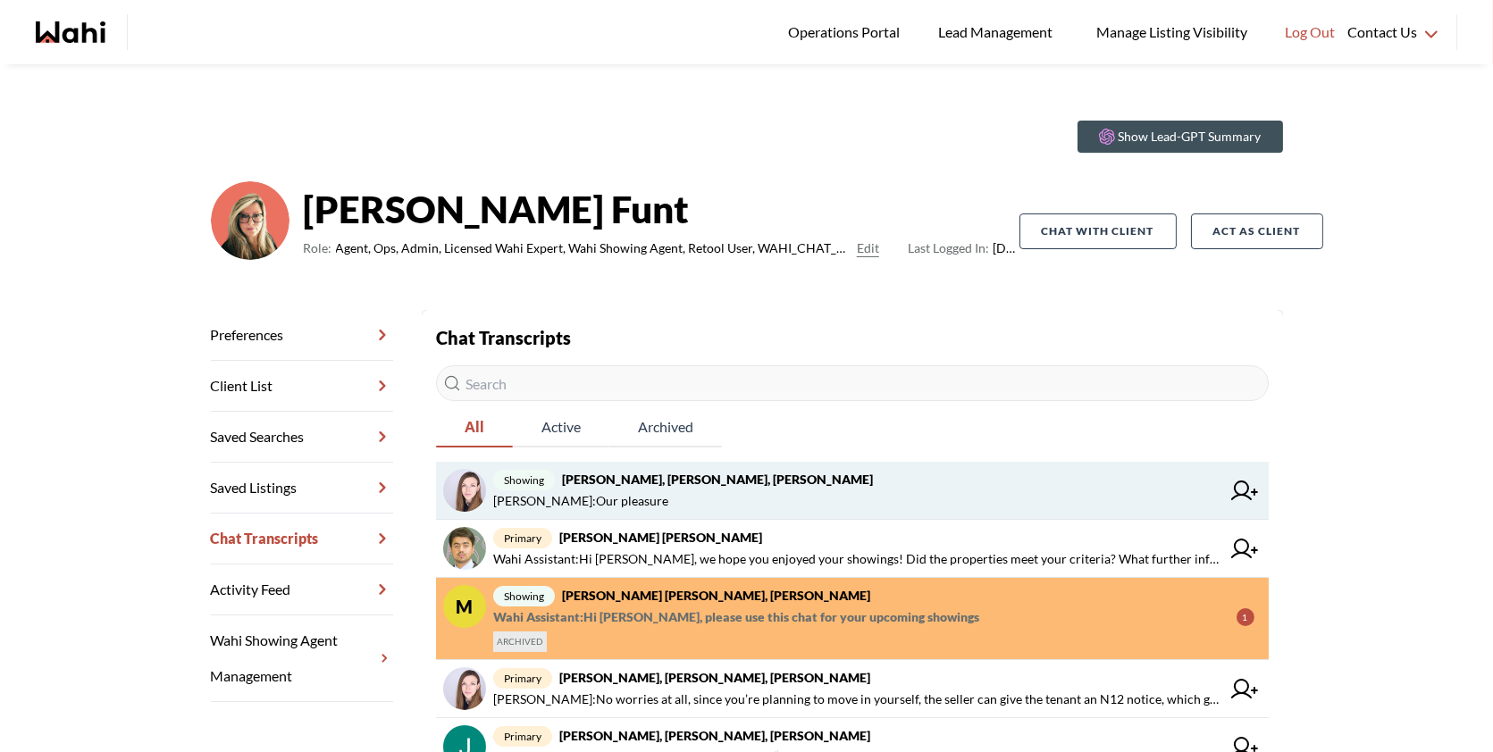
click at [748, 483] on strong "[PERSON_NAME], [PERSON_NAME], [PERSON_NAME]" at bounding box center [717, 479] width 311 height 15
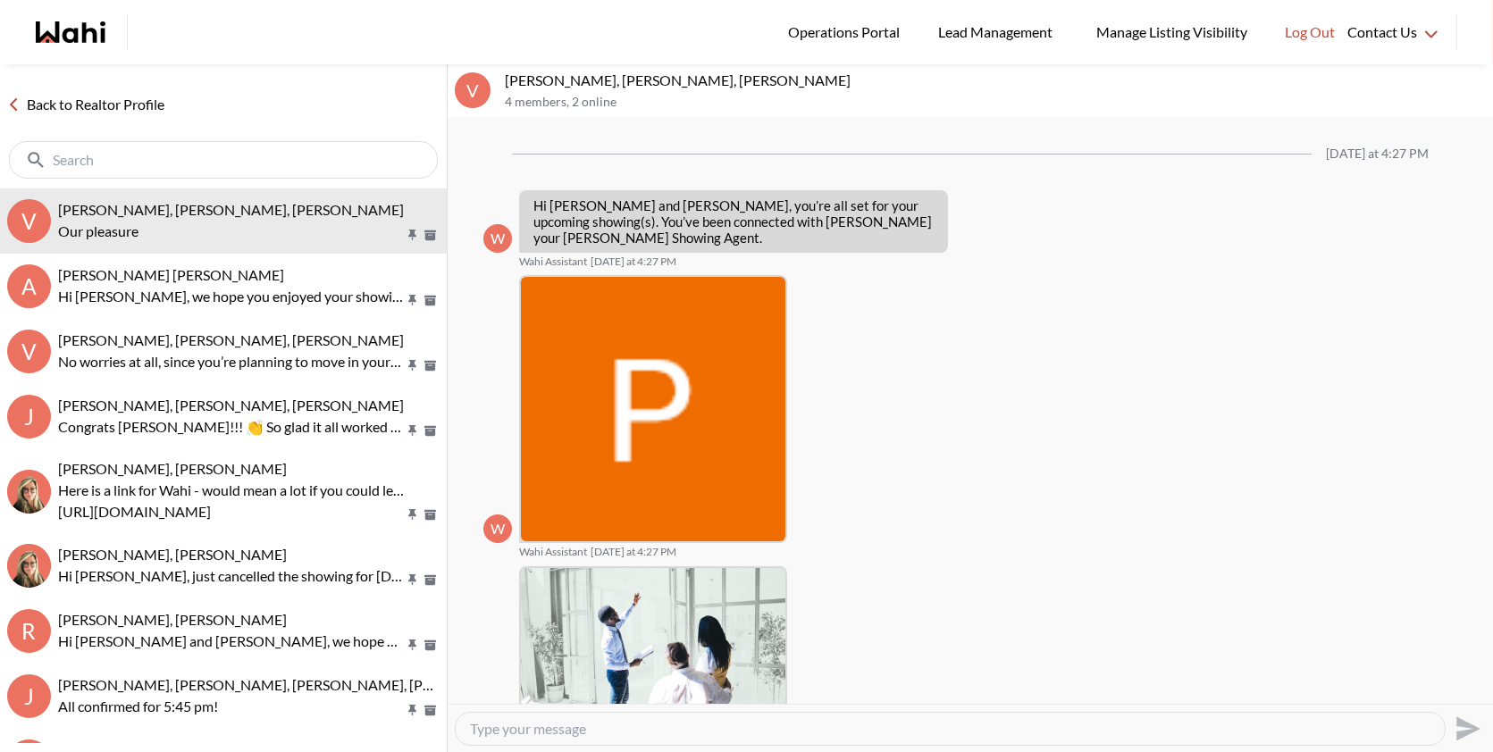
scroll to position [946, 0]
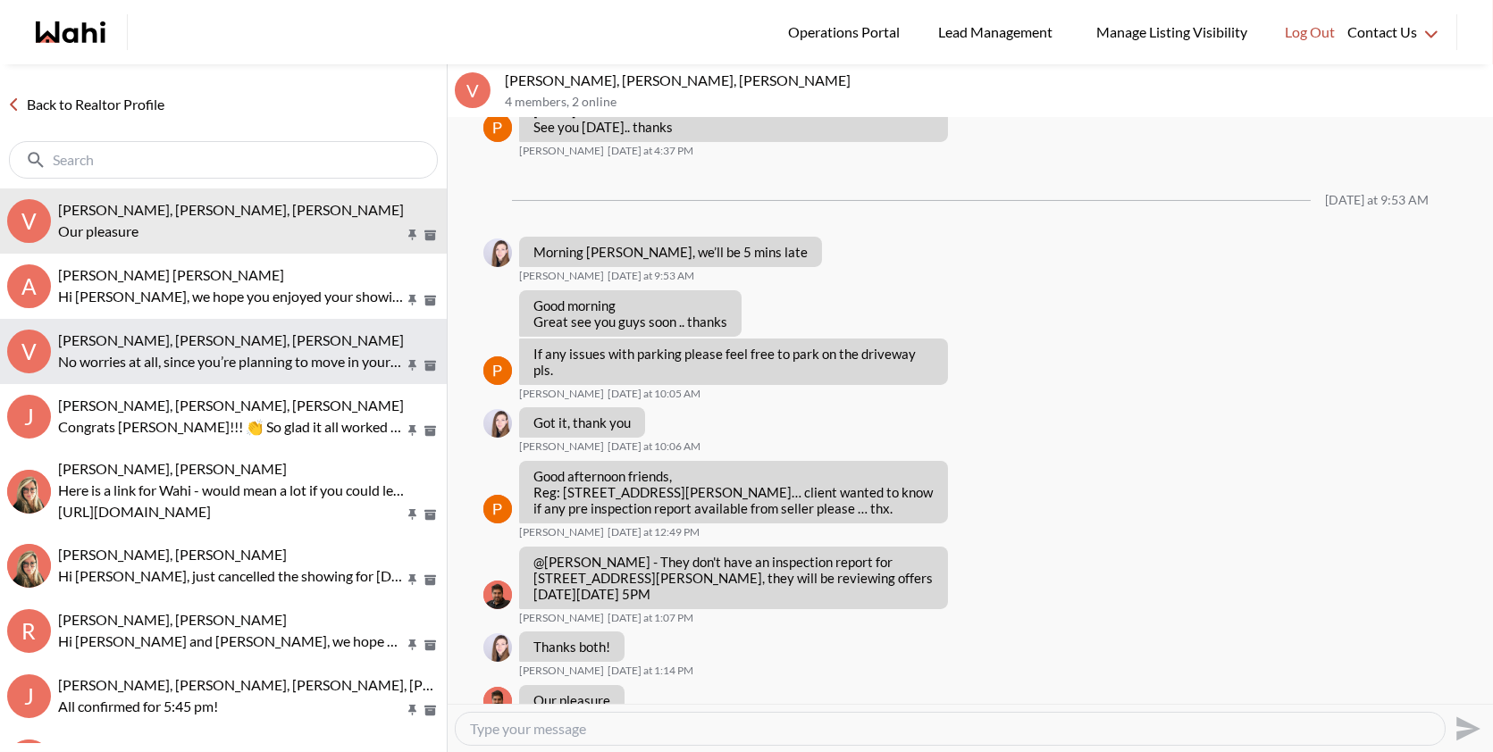
click at [209, 330] on button "V [PERSON_NAME], [PERSON_NAME], [PERSON_NAME] No worries at all, since you’re p…" at bounding box center [223, 351] width 447 height 65
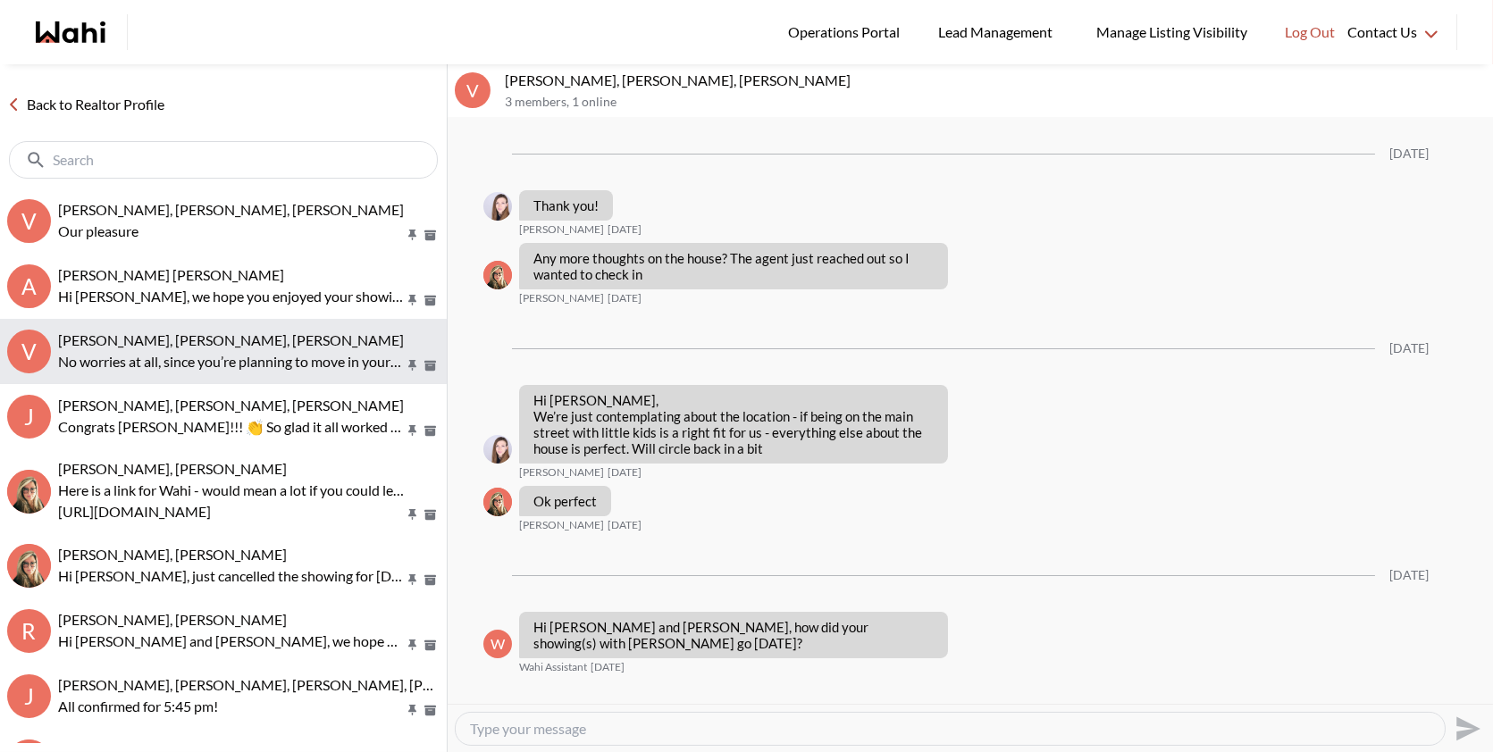
scroll to position [2304, 0]
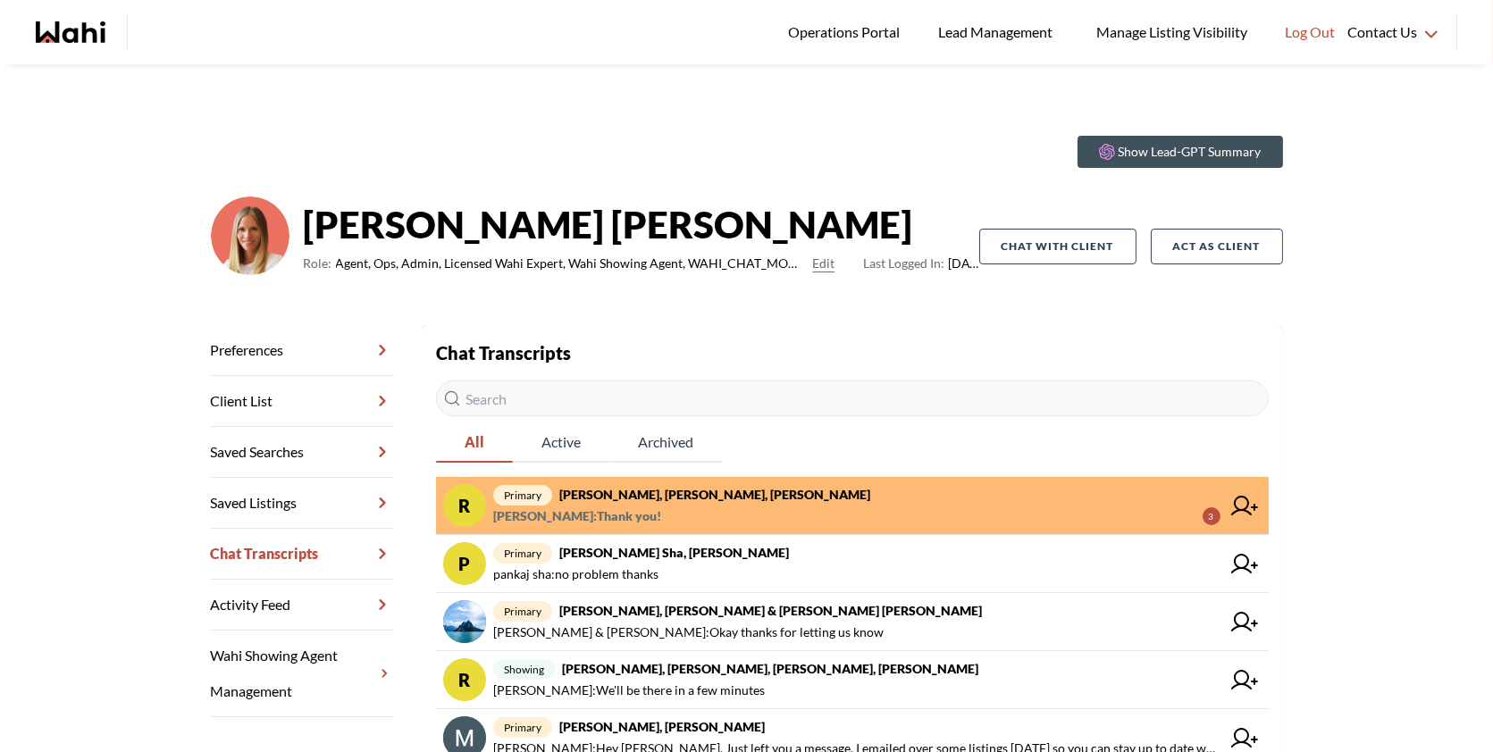
click at [786, 487] on span "primary [PERSON_NAME], [PERSON_NAME], [PERSON_NAME]" at bounding box center [856, 494] width 727 height 21
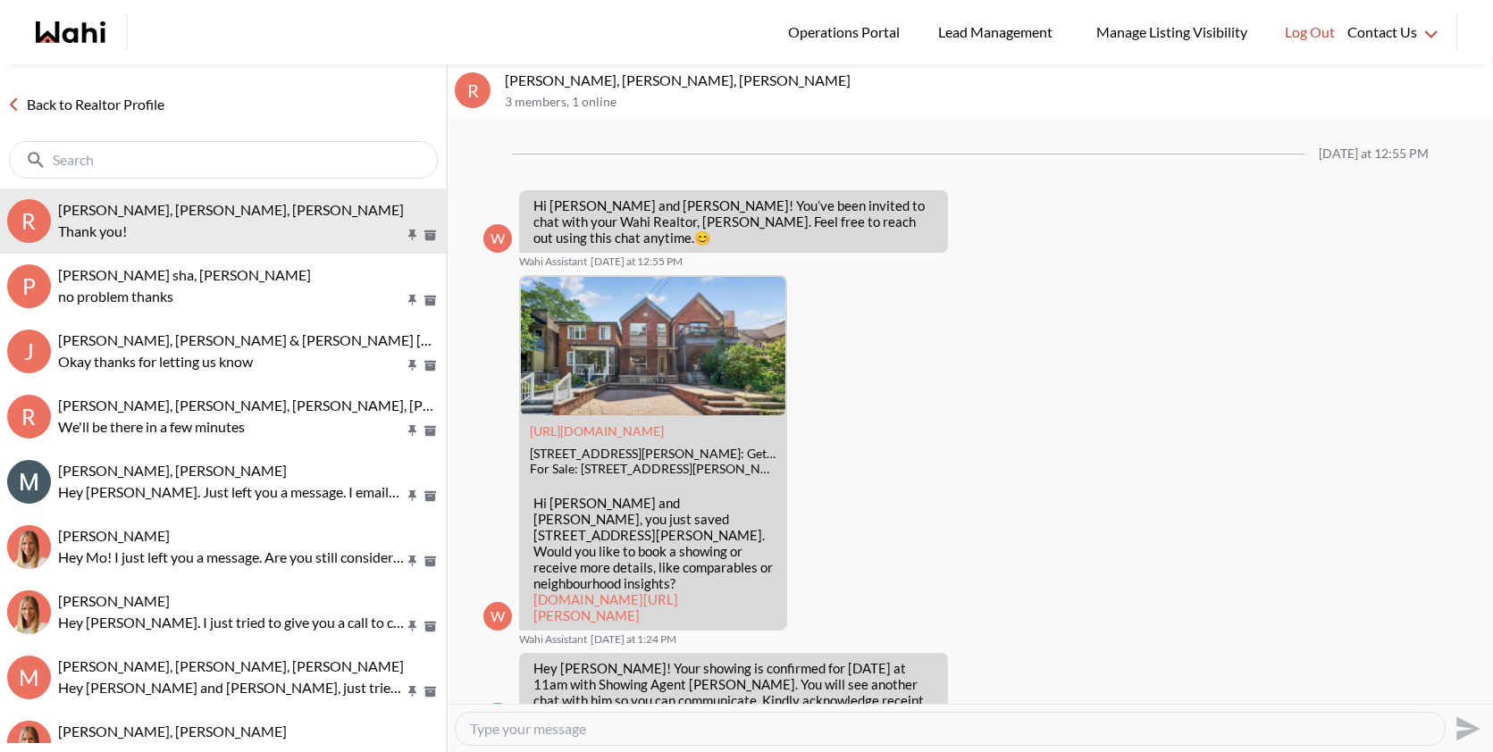
scroll to position [1640, 0]
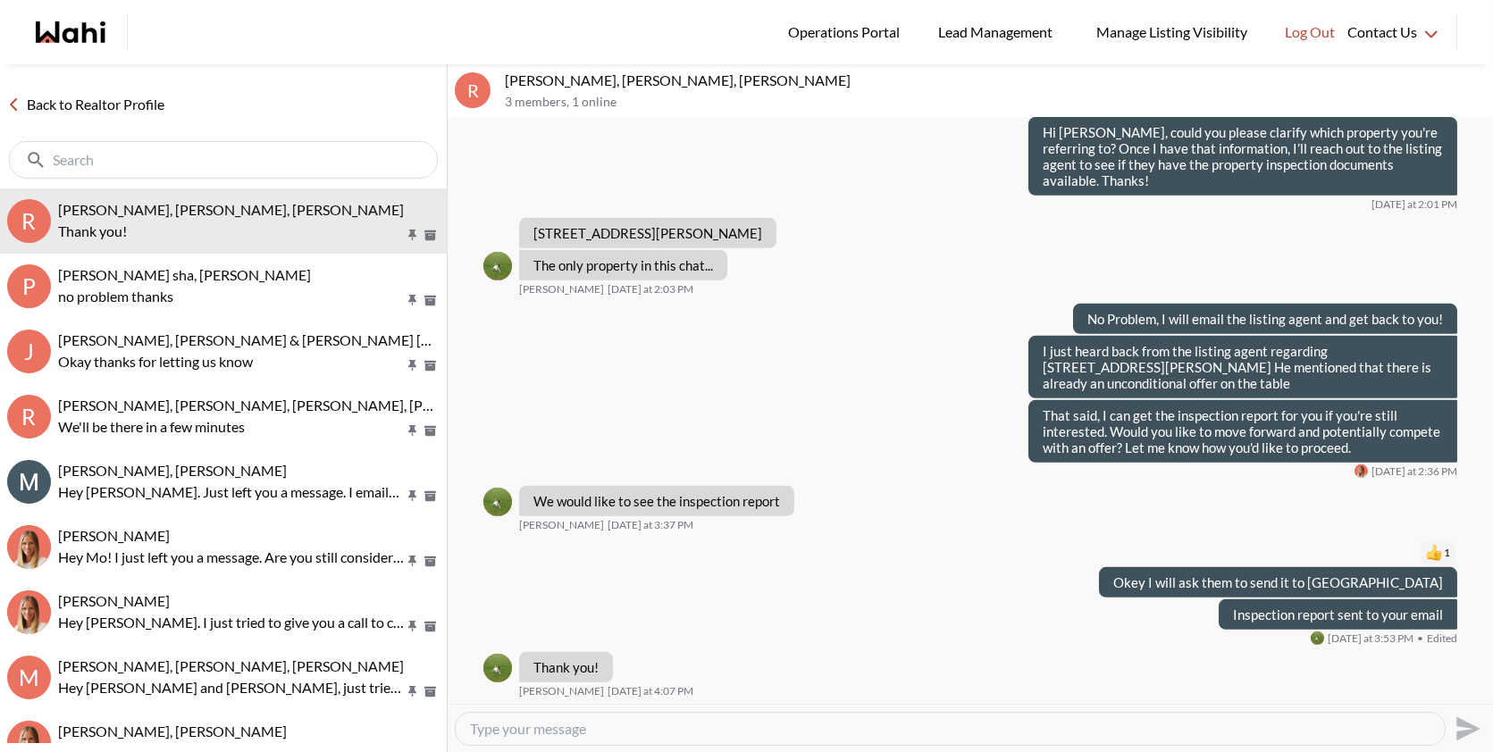
click at [645, 729] on textarea "Type your message" at bounding box center [950, 729] width 961 height 18
type textarea "You're very welcome"
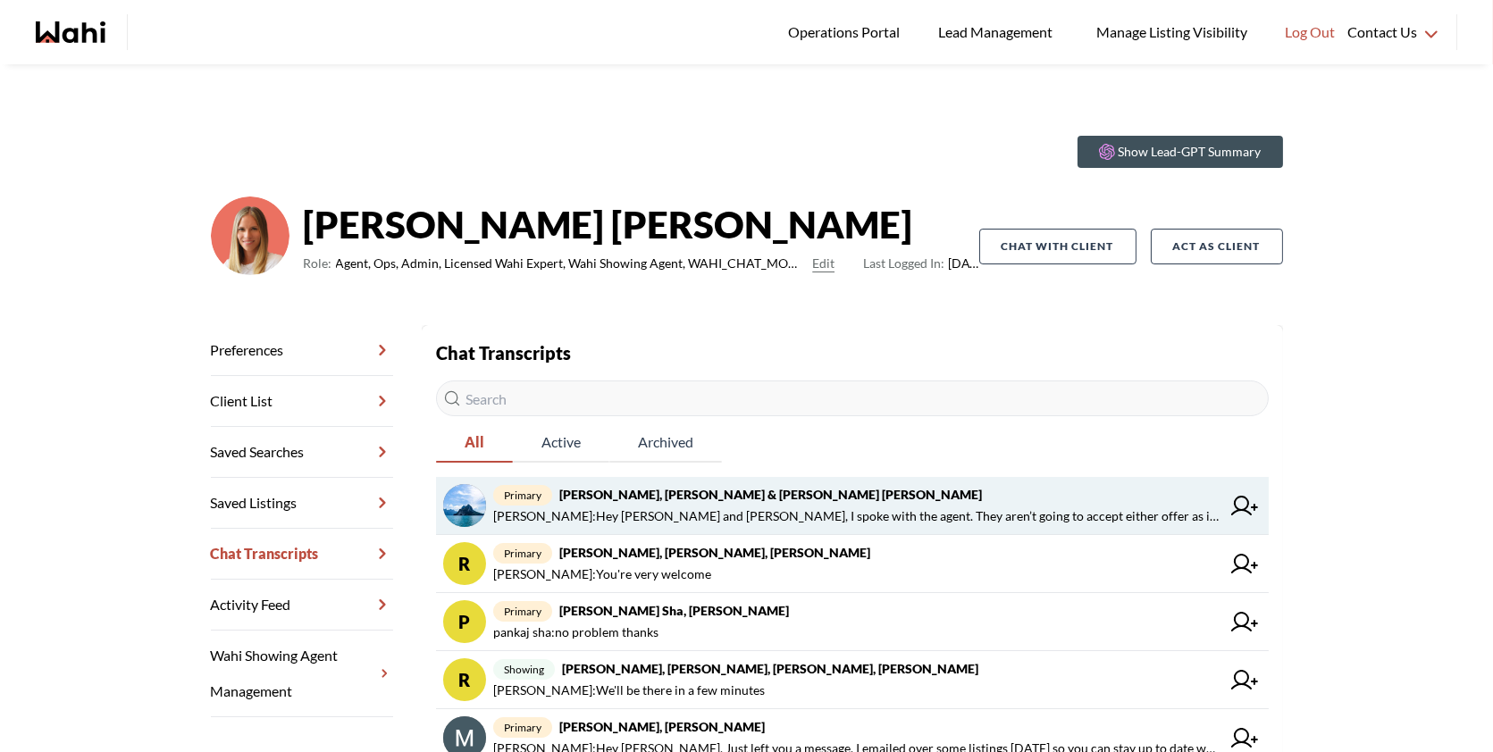
click at [1003, 503] on span "primary [PERSON_NAME], [PERSON_NAME] & [PERSON_NAME] [PERSON_NAME]" at bounding box center [856, 494] width 727 height 21
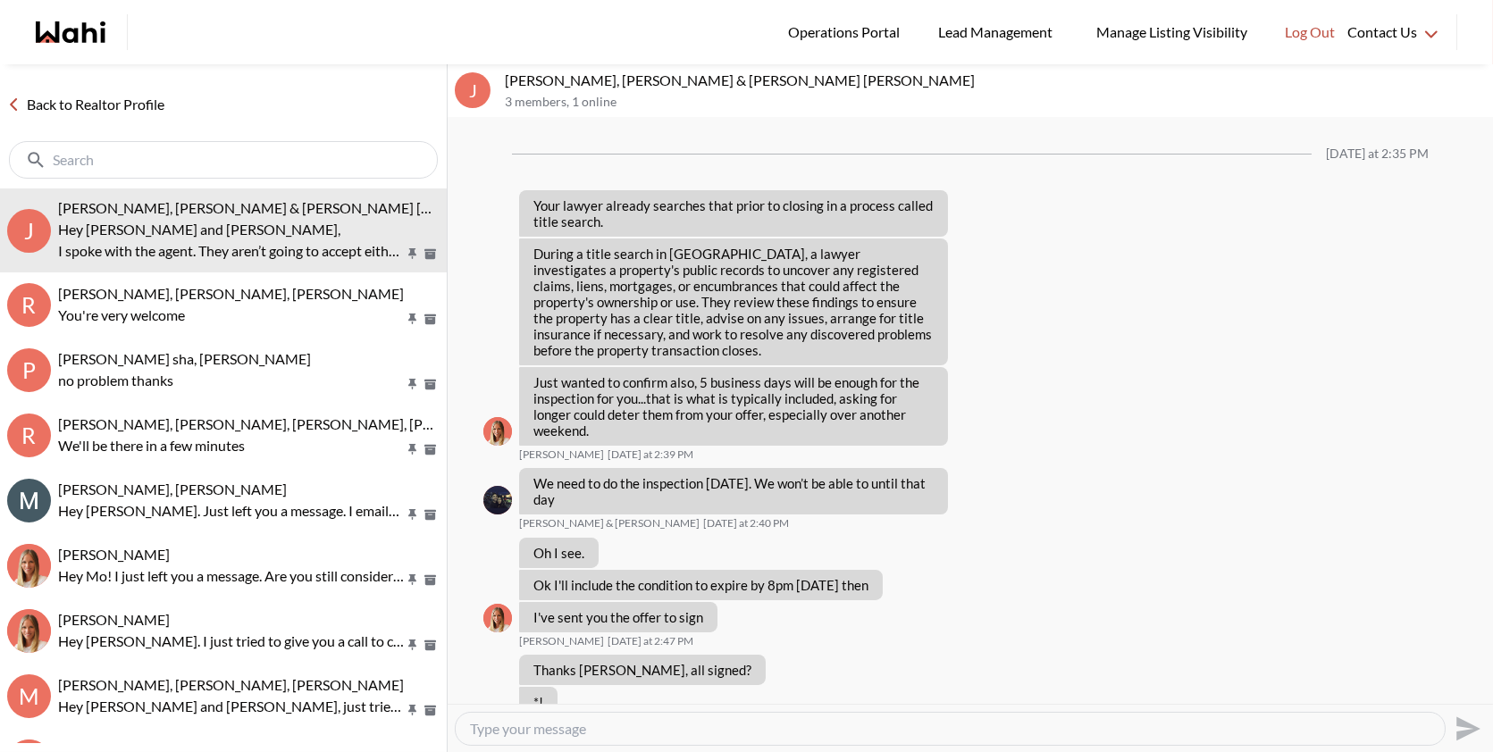
scroll to position [2340, 0]
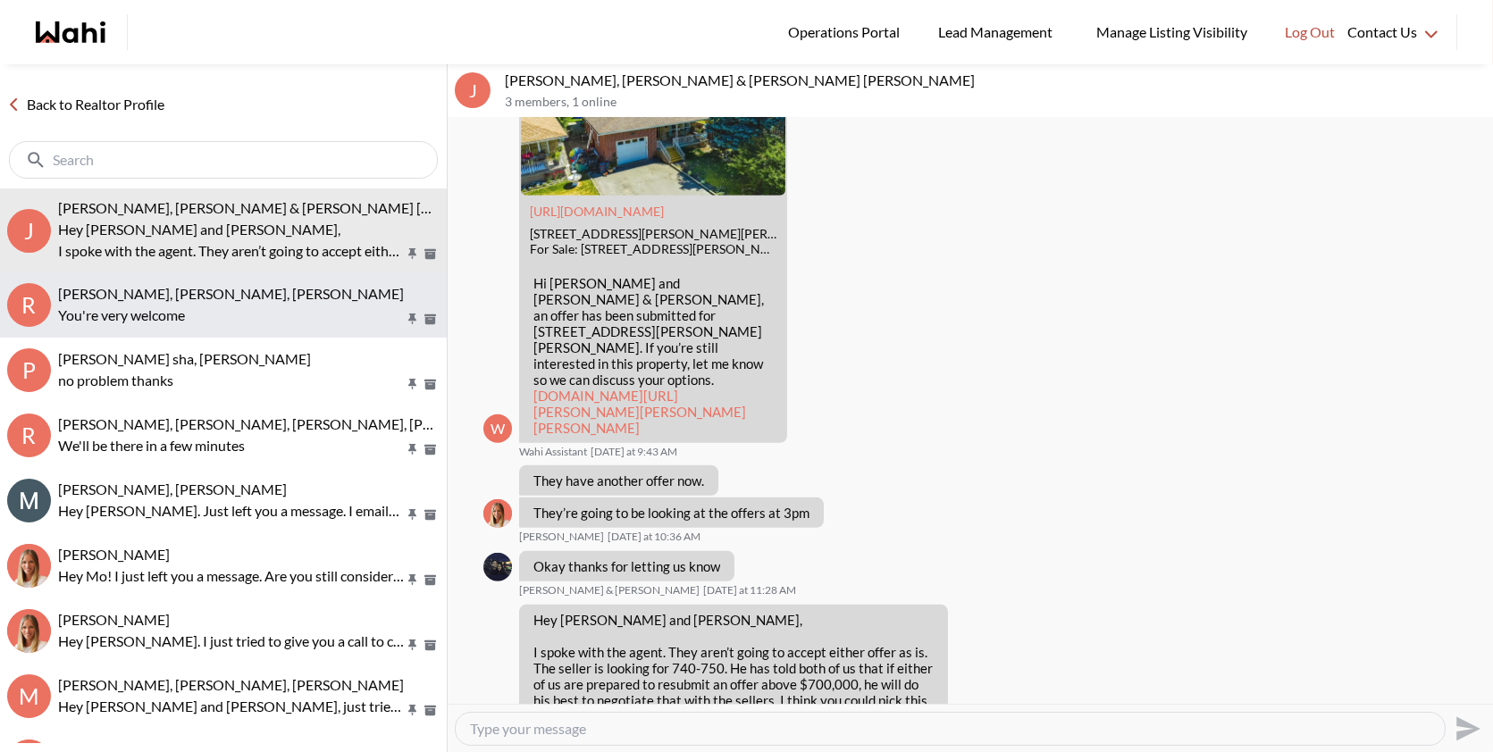
click at [237, 285] on span "[PERSON_NAME], [PERSON_NAME], [PERSON_NAME]" at bounding box center [231, 293] width 346 height 17
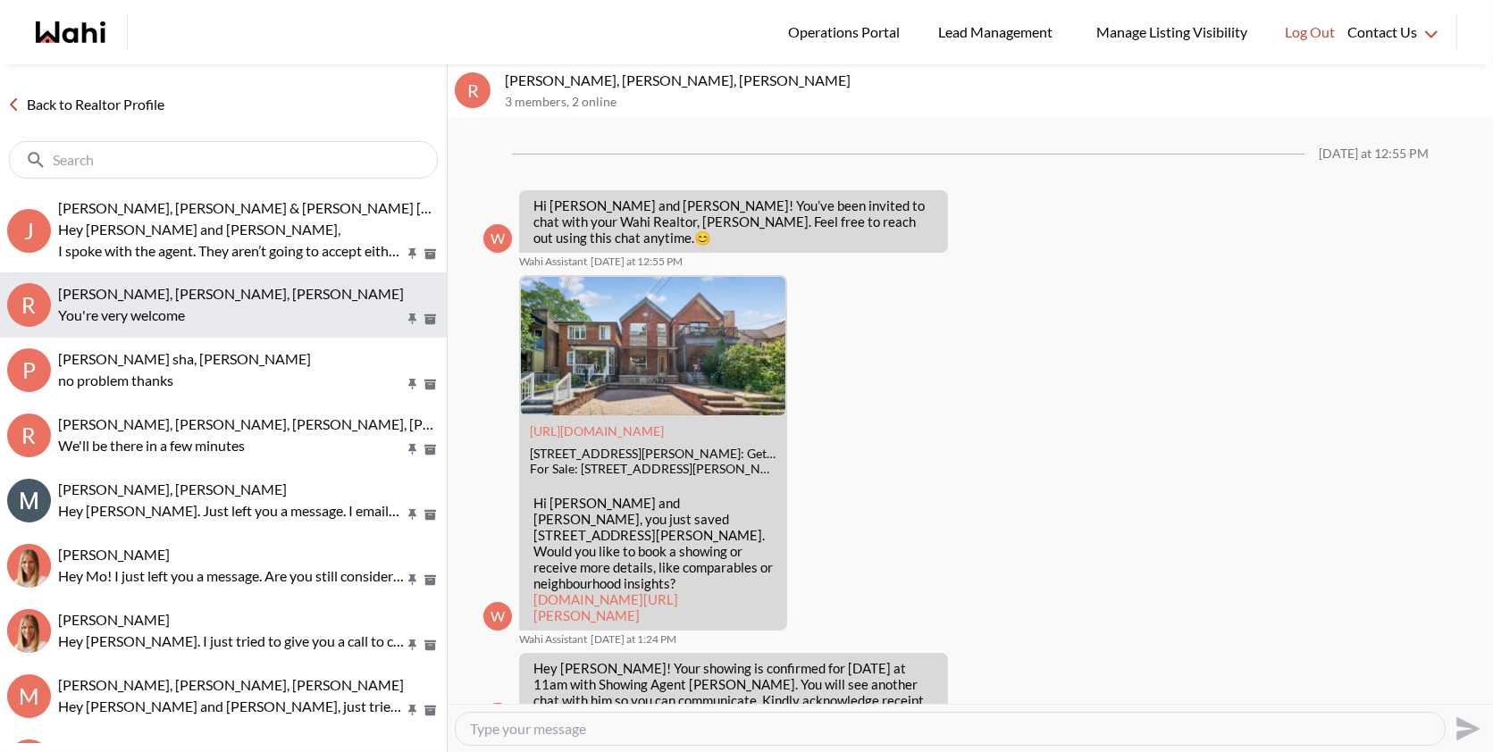
scroll to position [1694, 0]
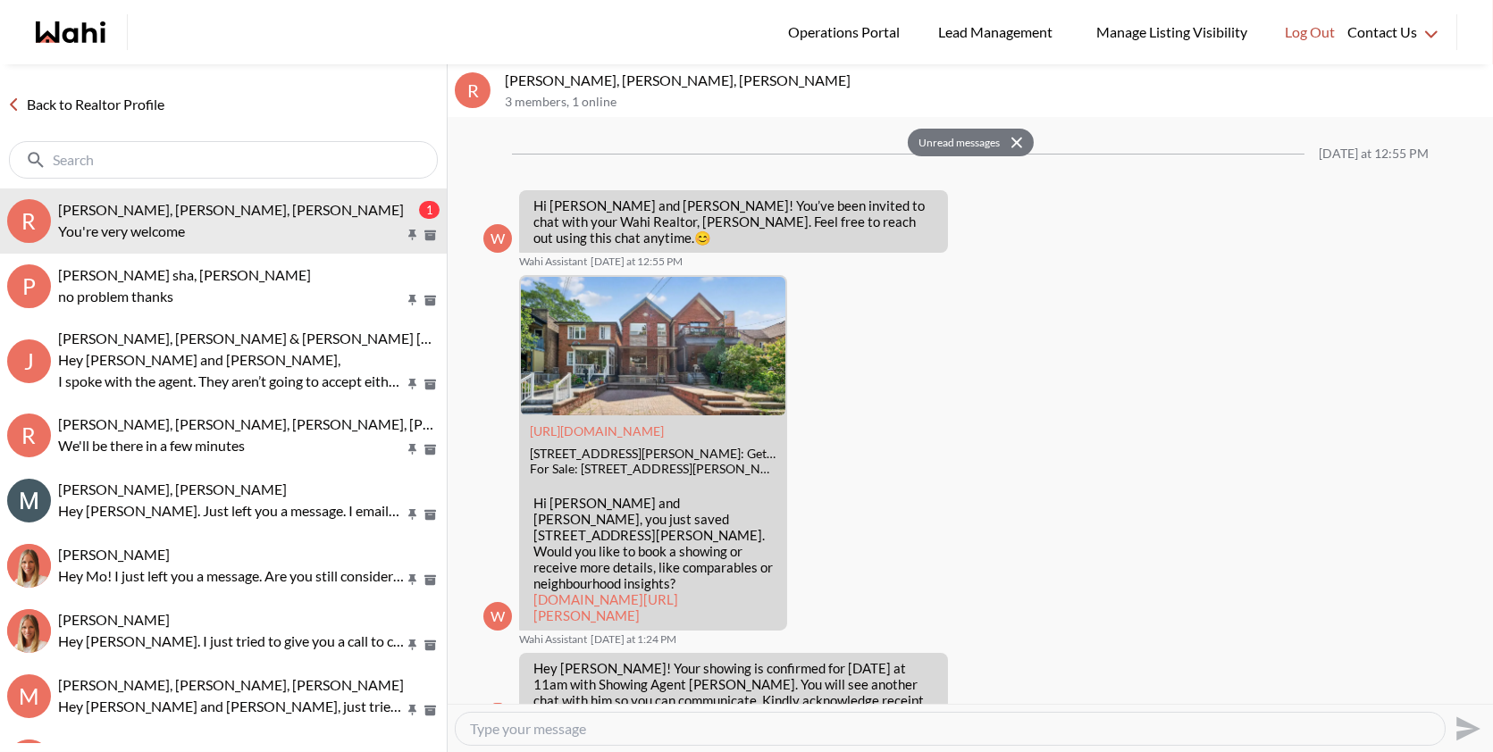
scroll to position [1694, 0]
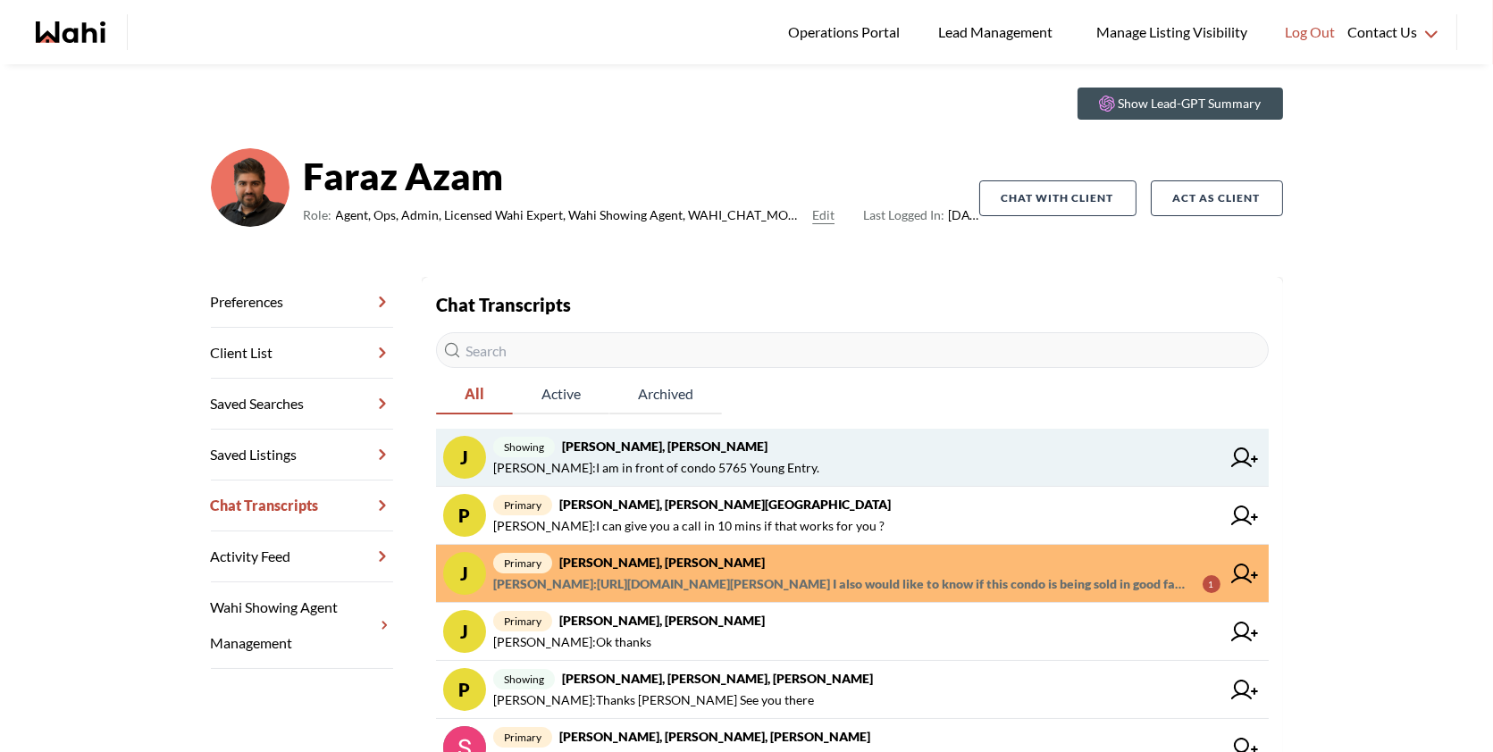
scroll to position [54, 0]
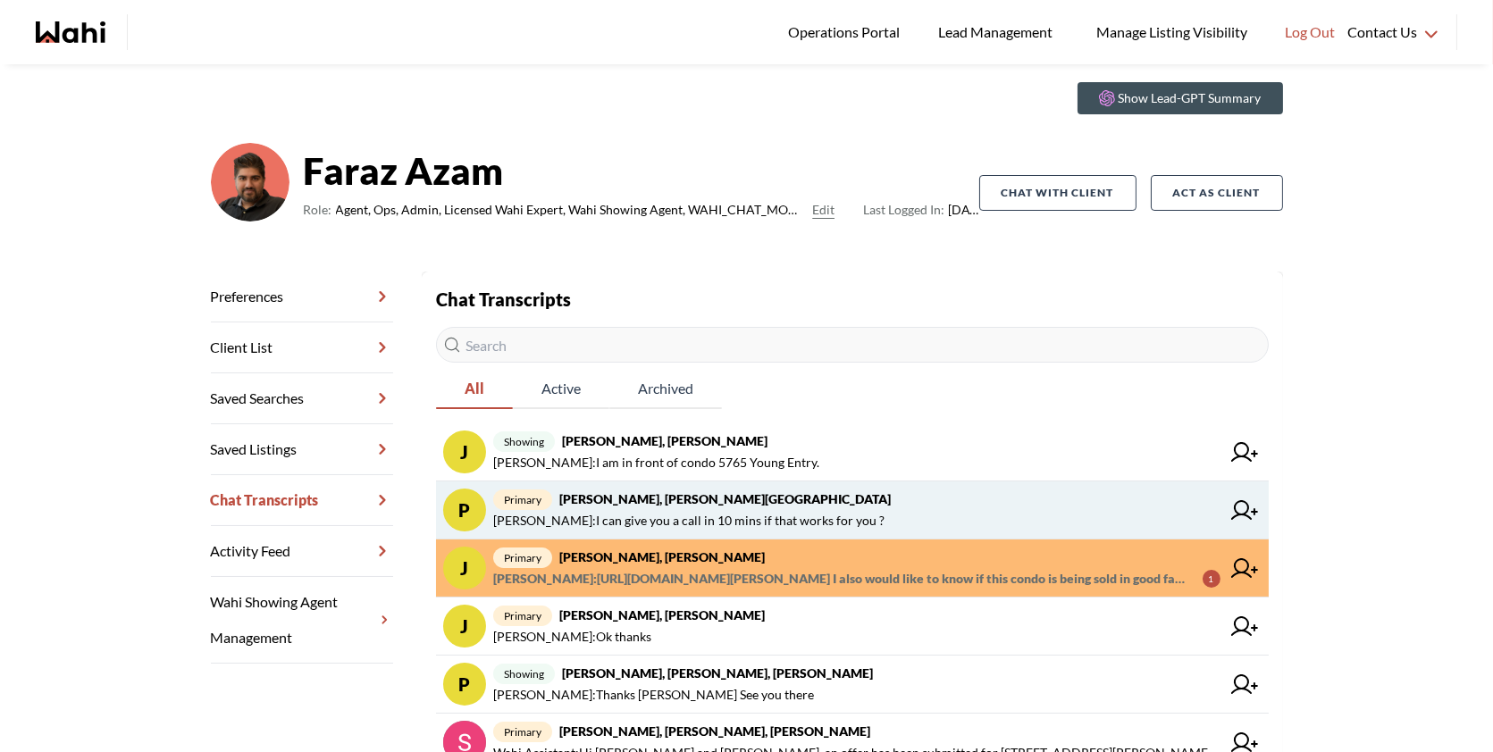
click at [857, 498] on span "primary Pradeep Pradhan, Shilpa Pradhan, Faraz" at bounding box center [856, 499] width 727 height 21
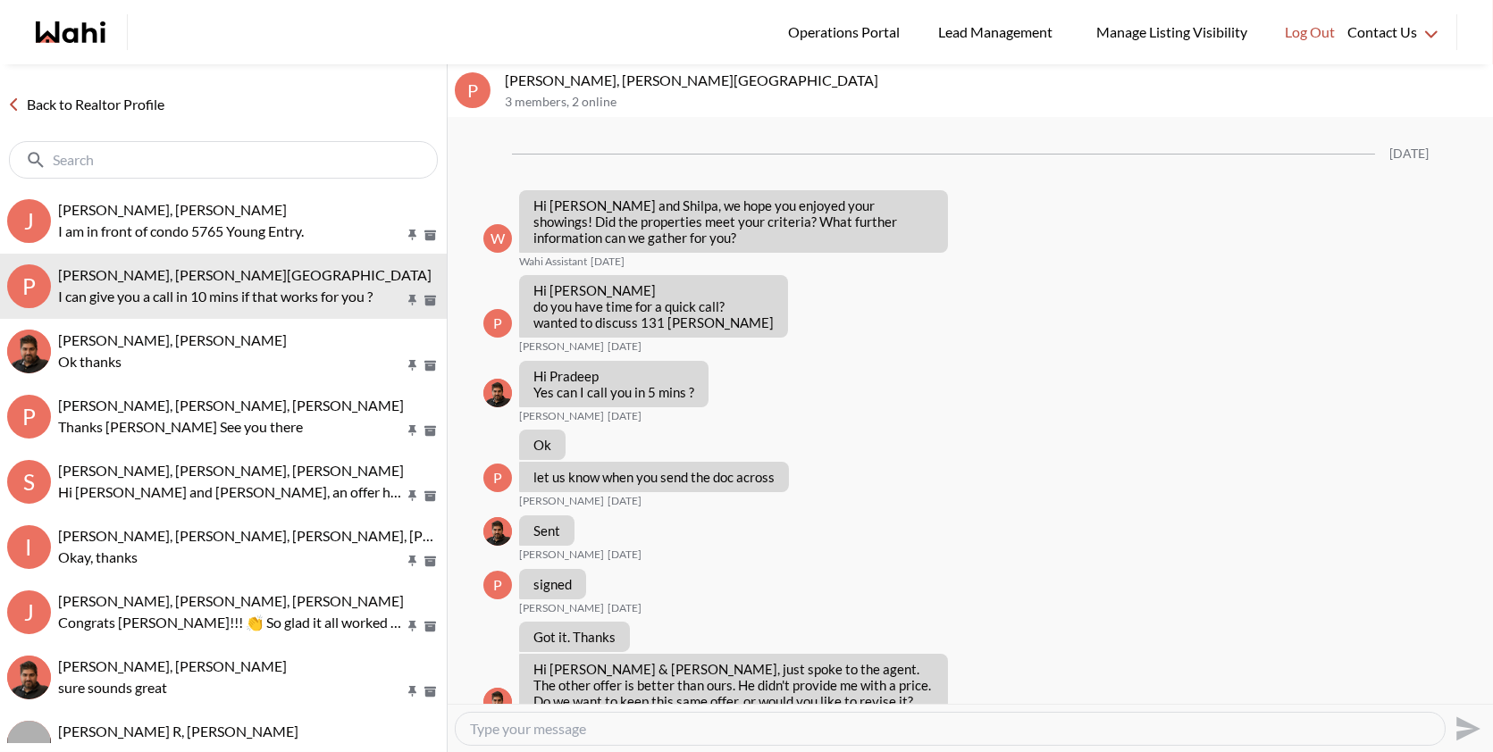
scroll to position [1723, 0]
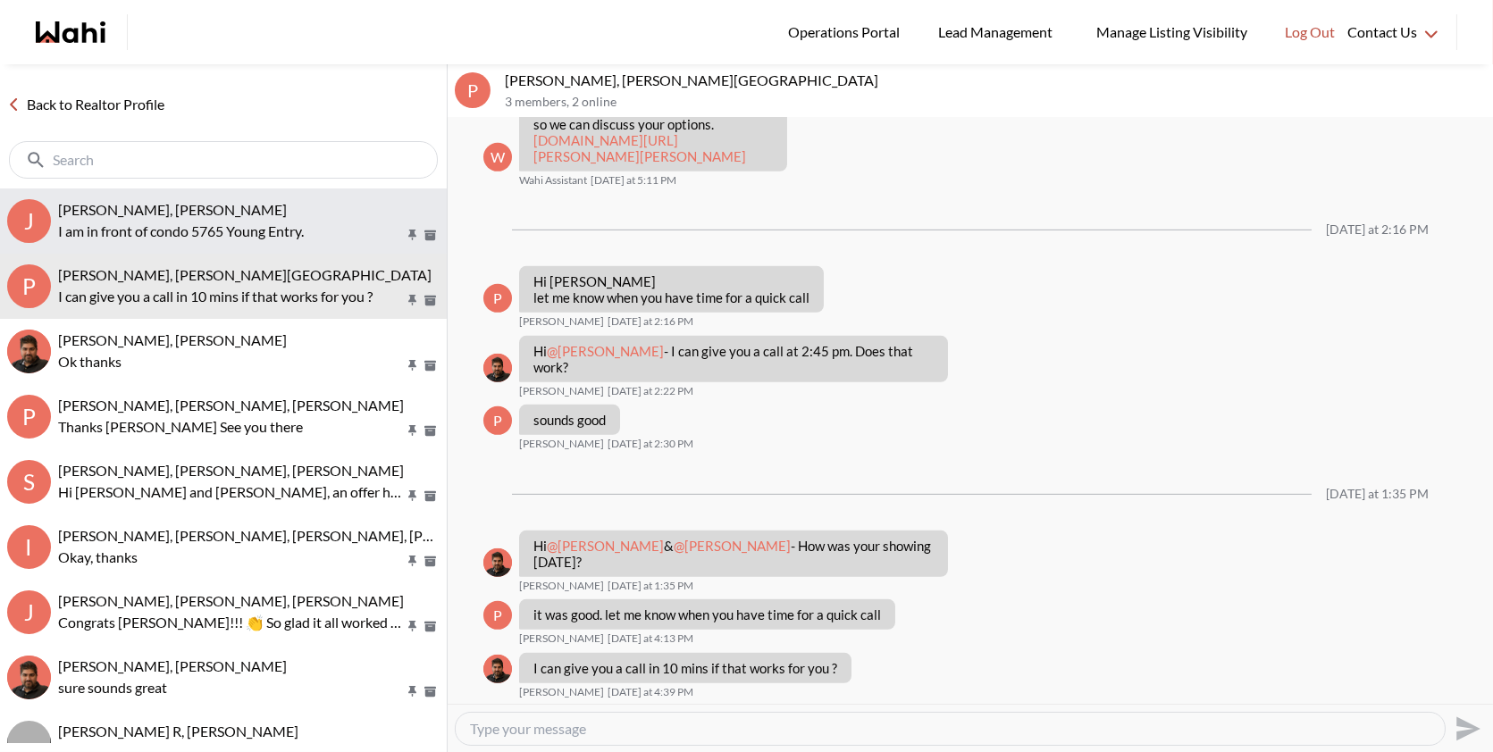
click at [212, 208] on div "julie kim, Paul, Faraz" at bounding box center [249, 210] width 382 height 18
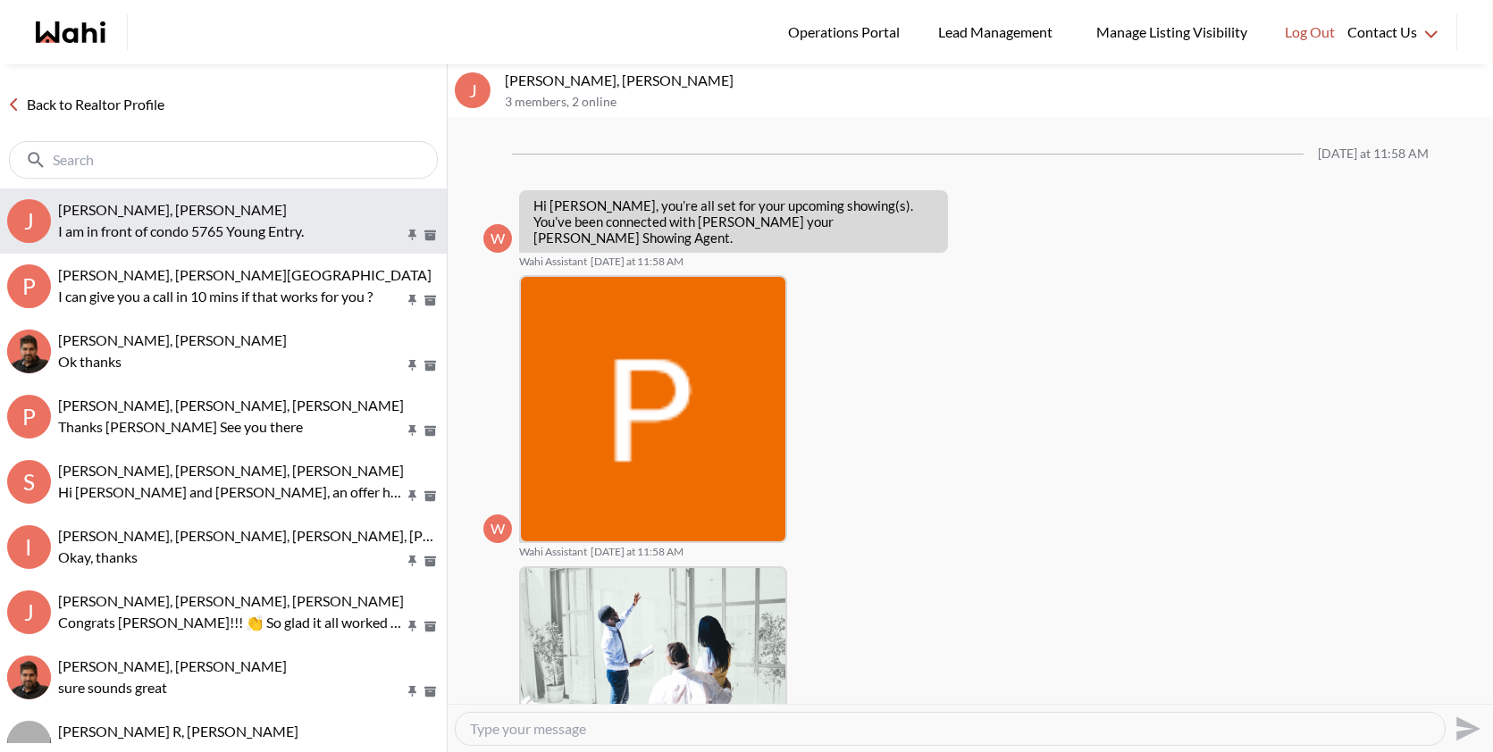
scroll to position [794, 0]
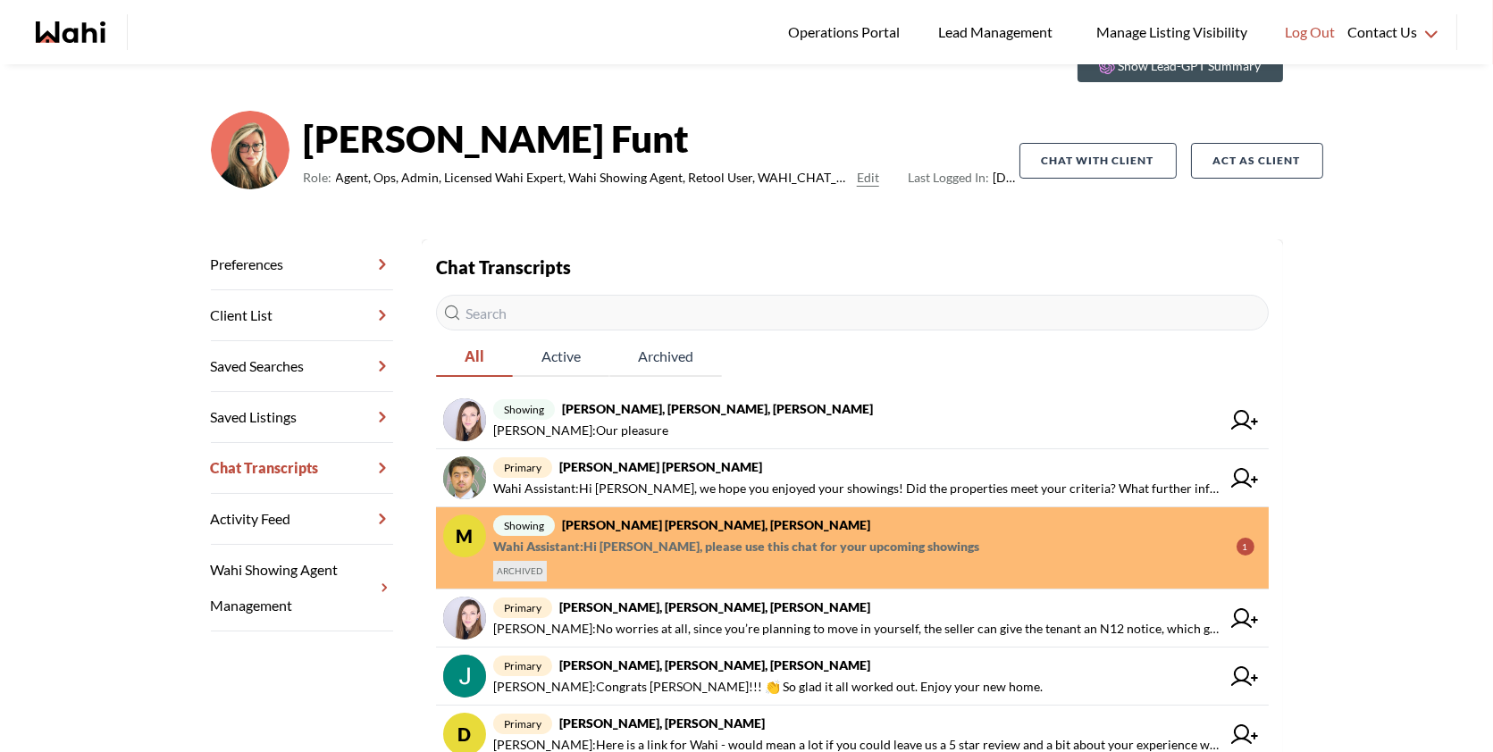
scroll to position [105, 0]
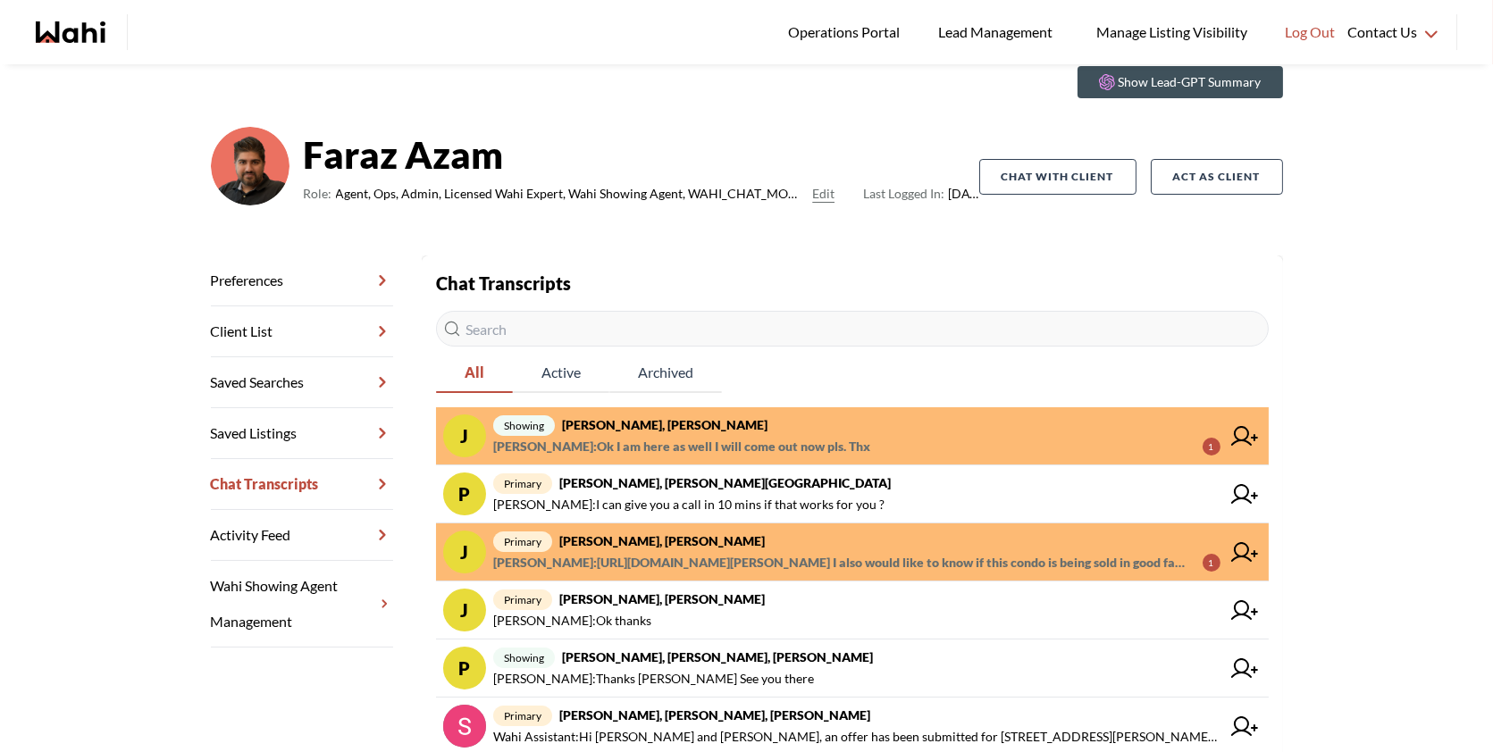
scroll to position [80, 0]
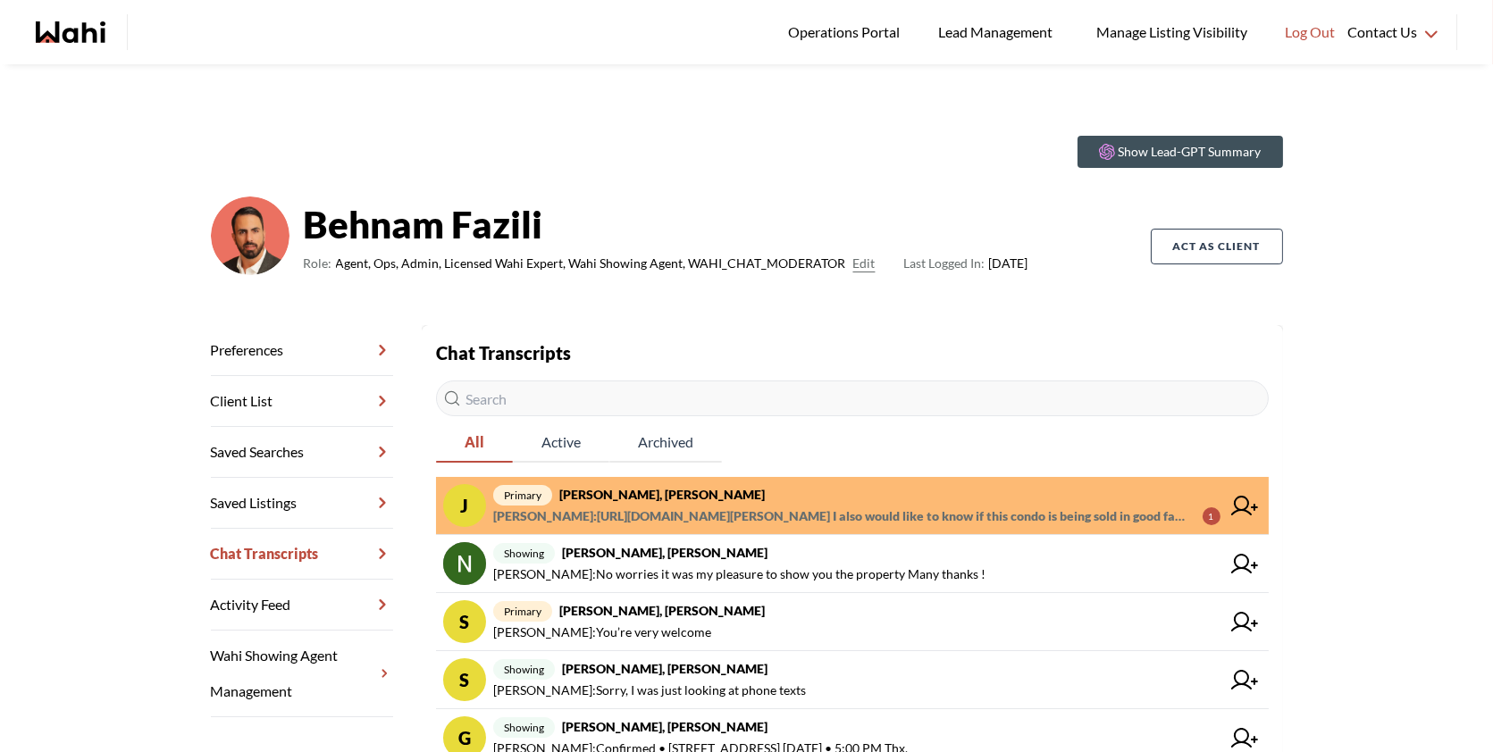
click at [705, 483] on link "J primary [PERSON_NAME], [PERSON_NAME] [PERSON_NAME] : [URL][DOMAIN_NAME][PERSO…" at bounding box center [852, 506] width 833 height 58
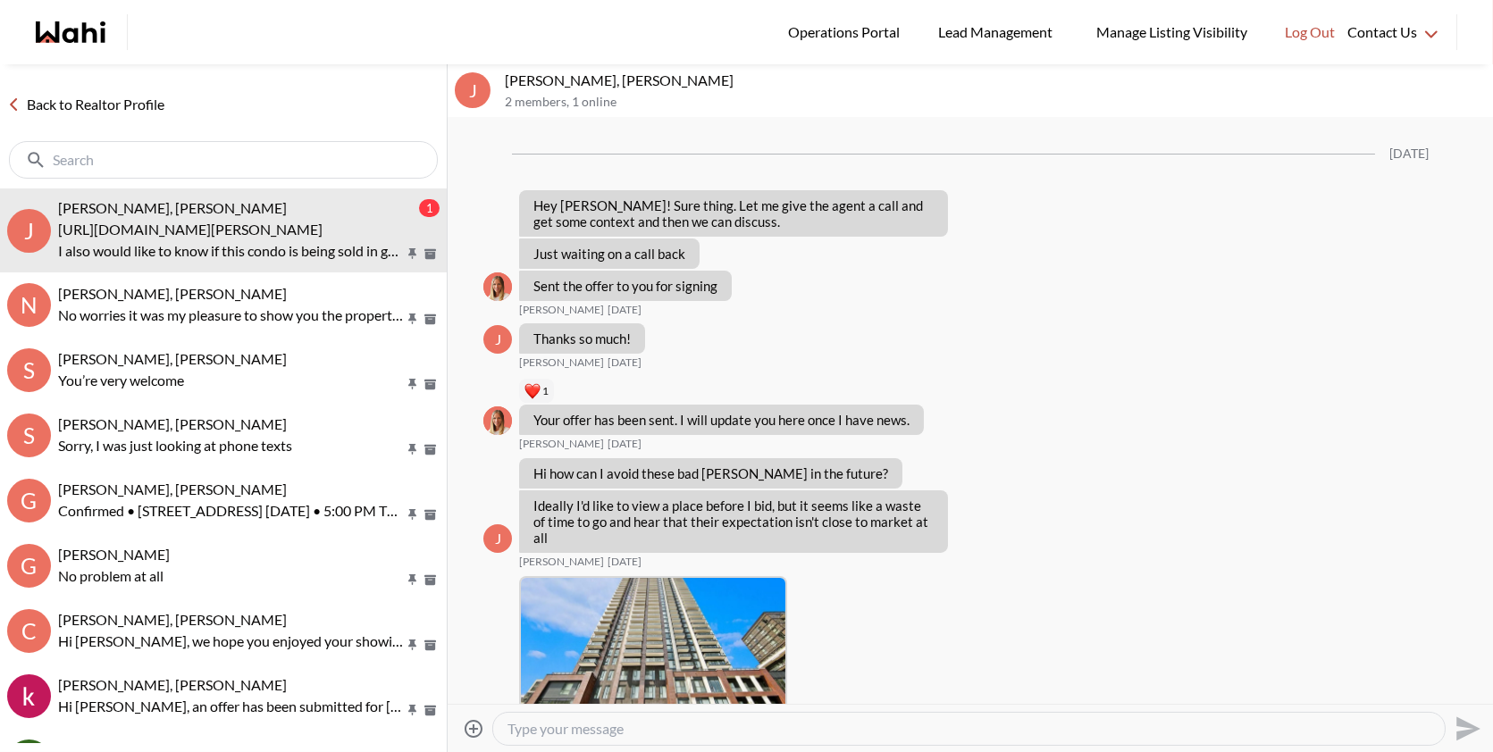
scroll to position [1946, 0]
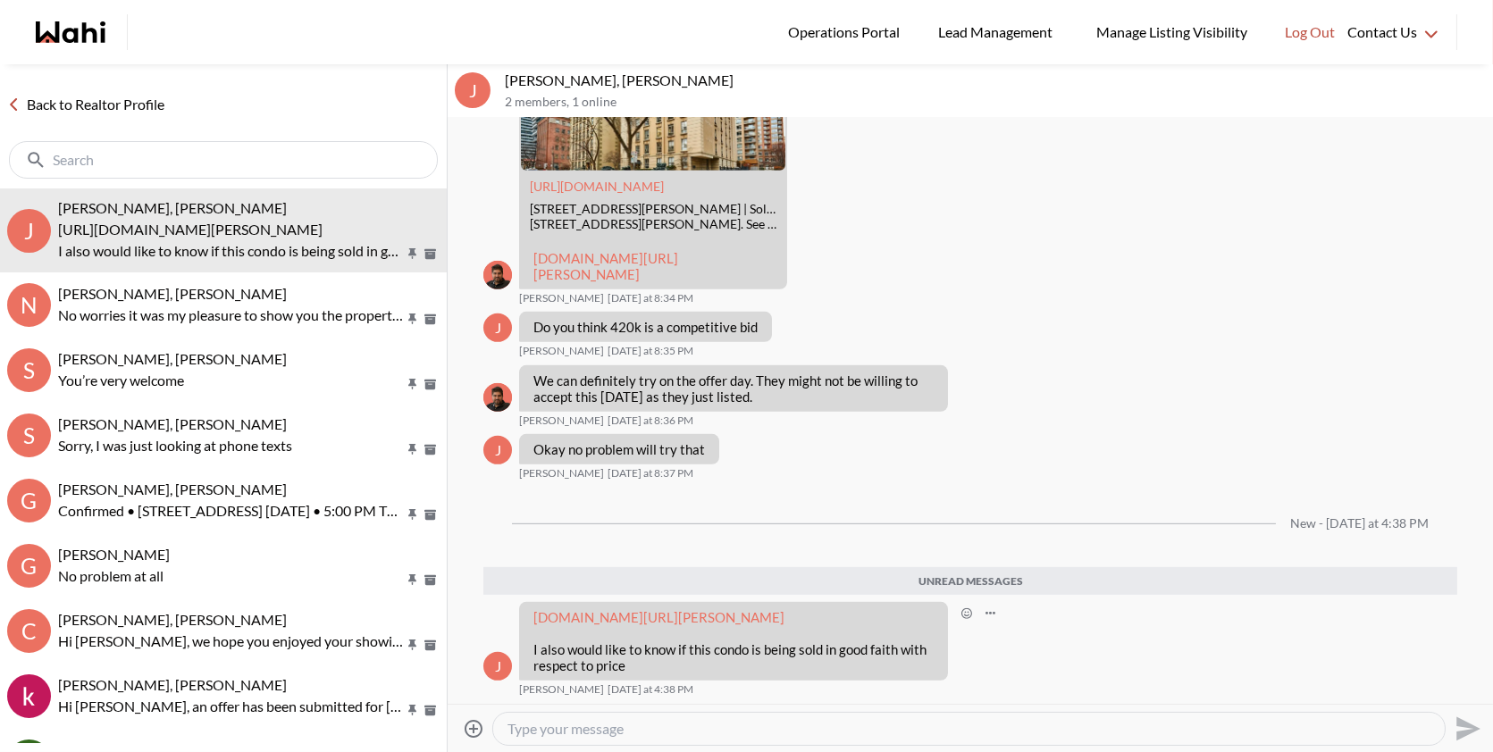
click at [560, 609] on link "condos.ca/toronto/five-condos-5-st-joseph-st/unit-2611-C12381543?identity_token…" at bounding box center [659, 617] width 251 height 16
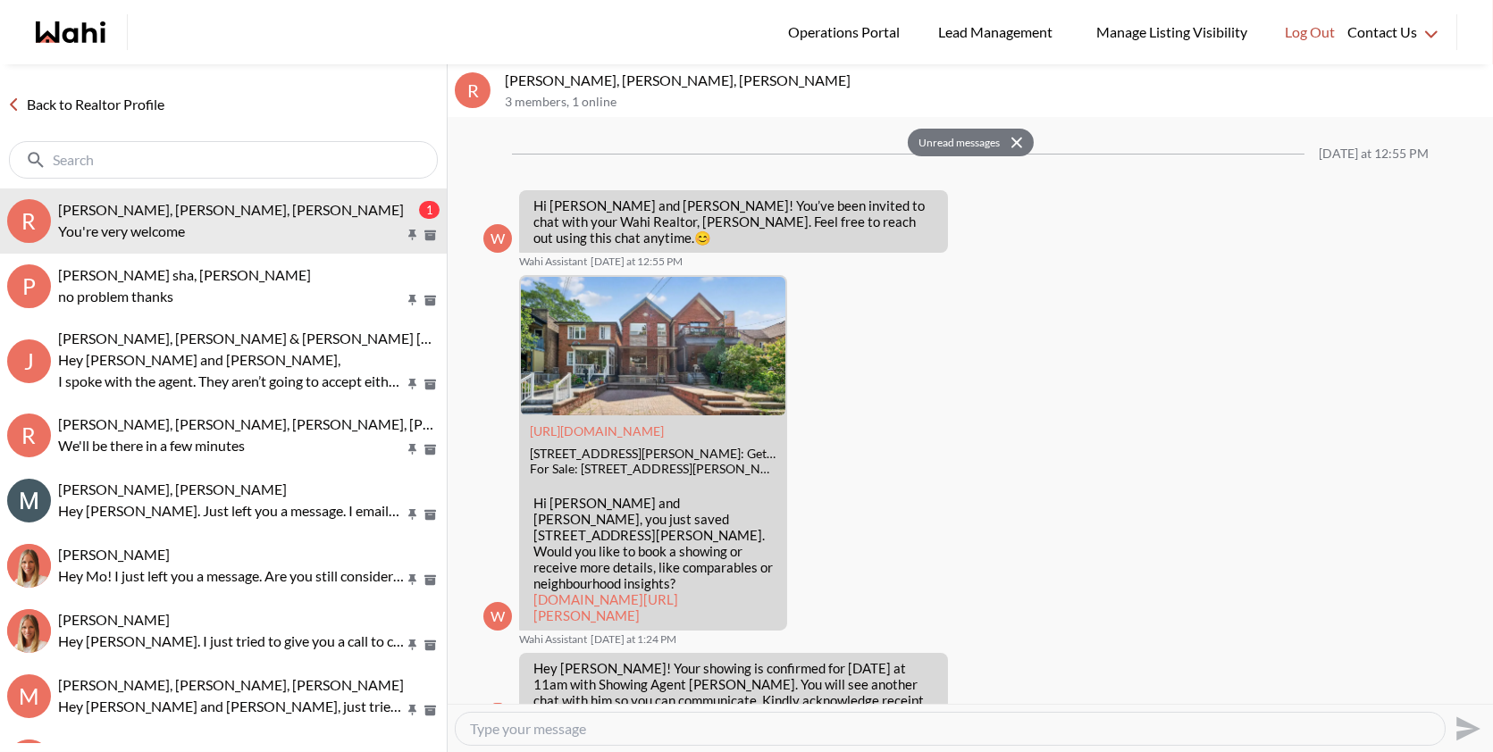
scroll to position [1694, 0]
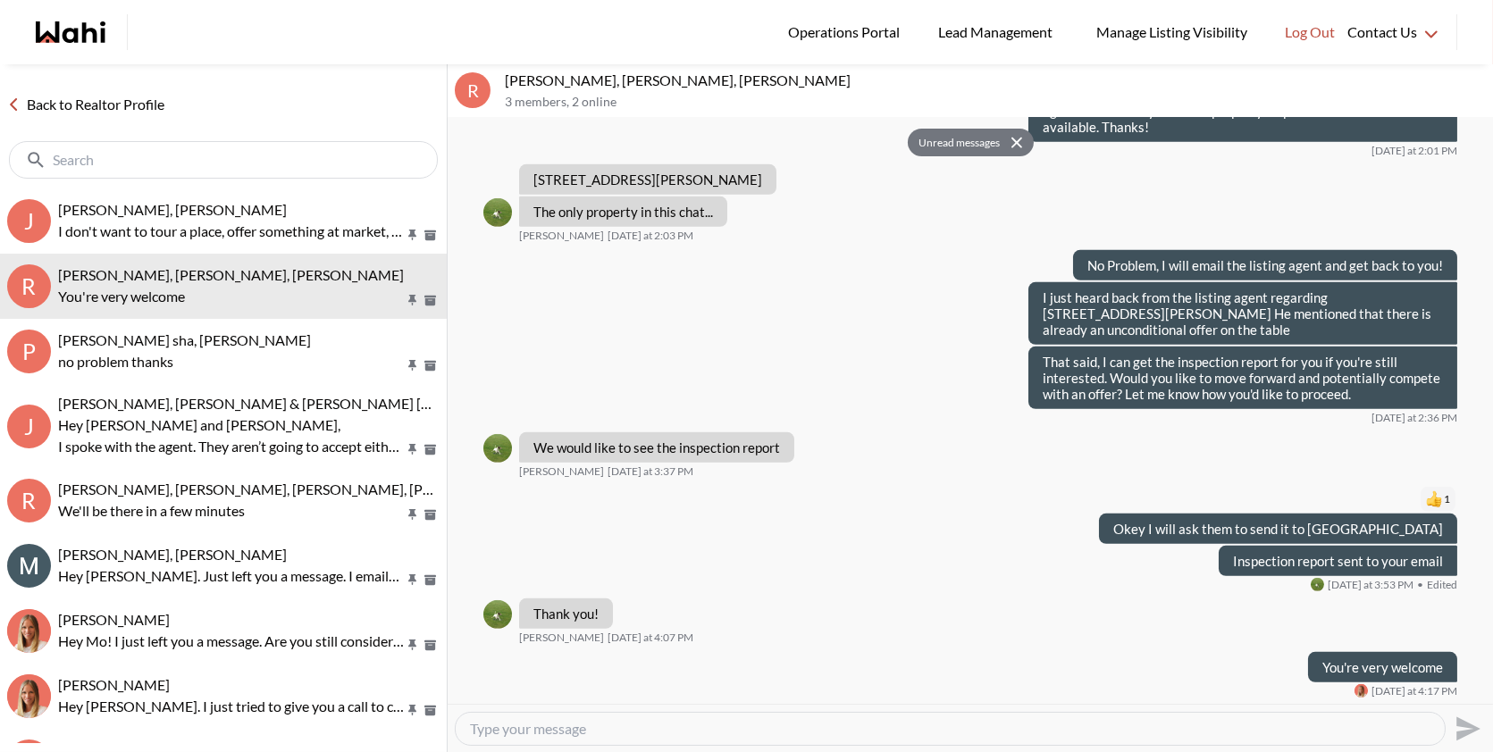
click at [584, 734] on textarea "Type your message" at bounding box center [950, 729] width 961 height 18
paste textarea "Totally understand your concern. If you're looking to get something close to th…"
click at [866, 723] on textarea "Totally understand your concern. If you're looking to get something close to th…" at bounding box center [950, 729] width 961 height 18
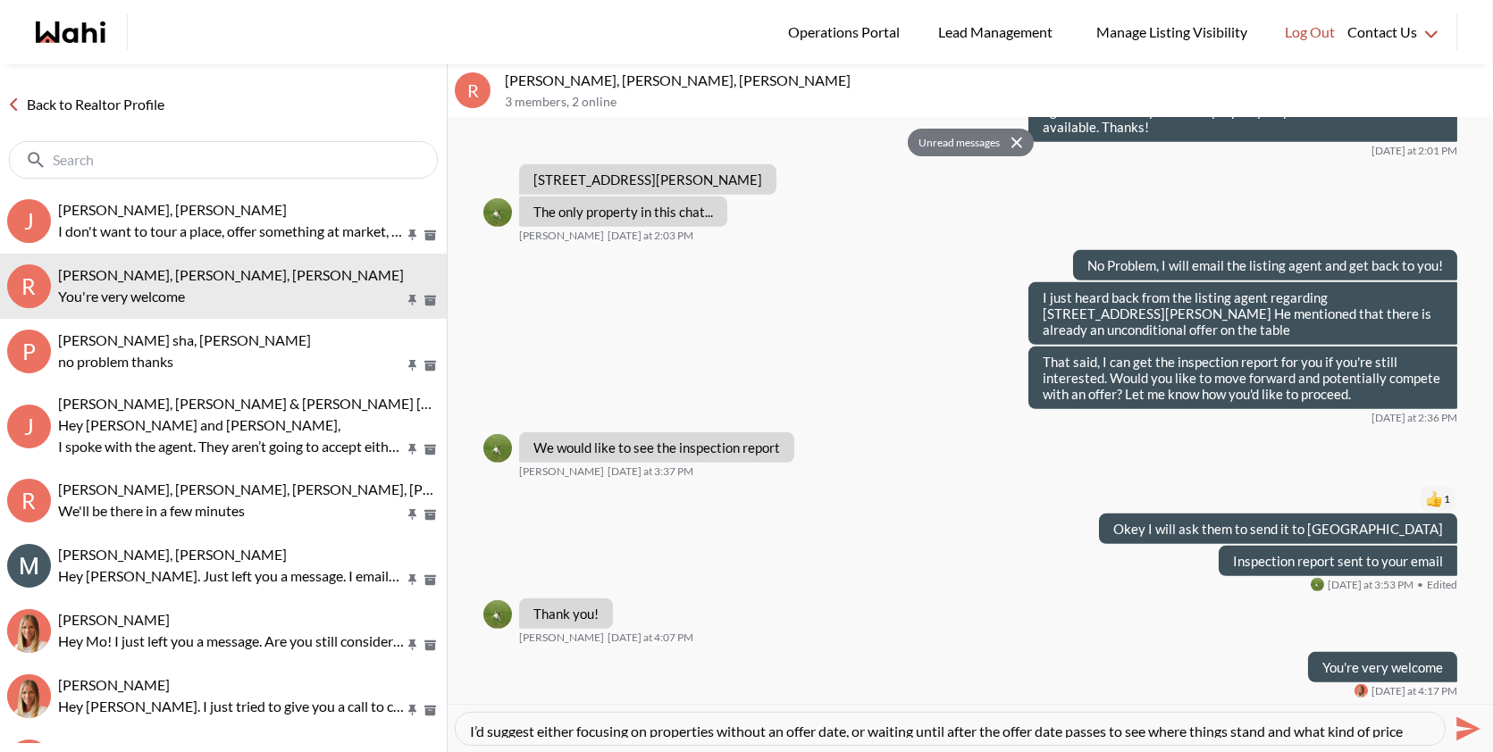
click at [471, 728] on textarea "Totally understand your concern. If you're looking to get something close to th…" at bounding box center [950, 729] width 961 height 18
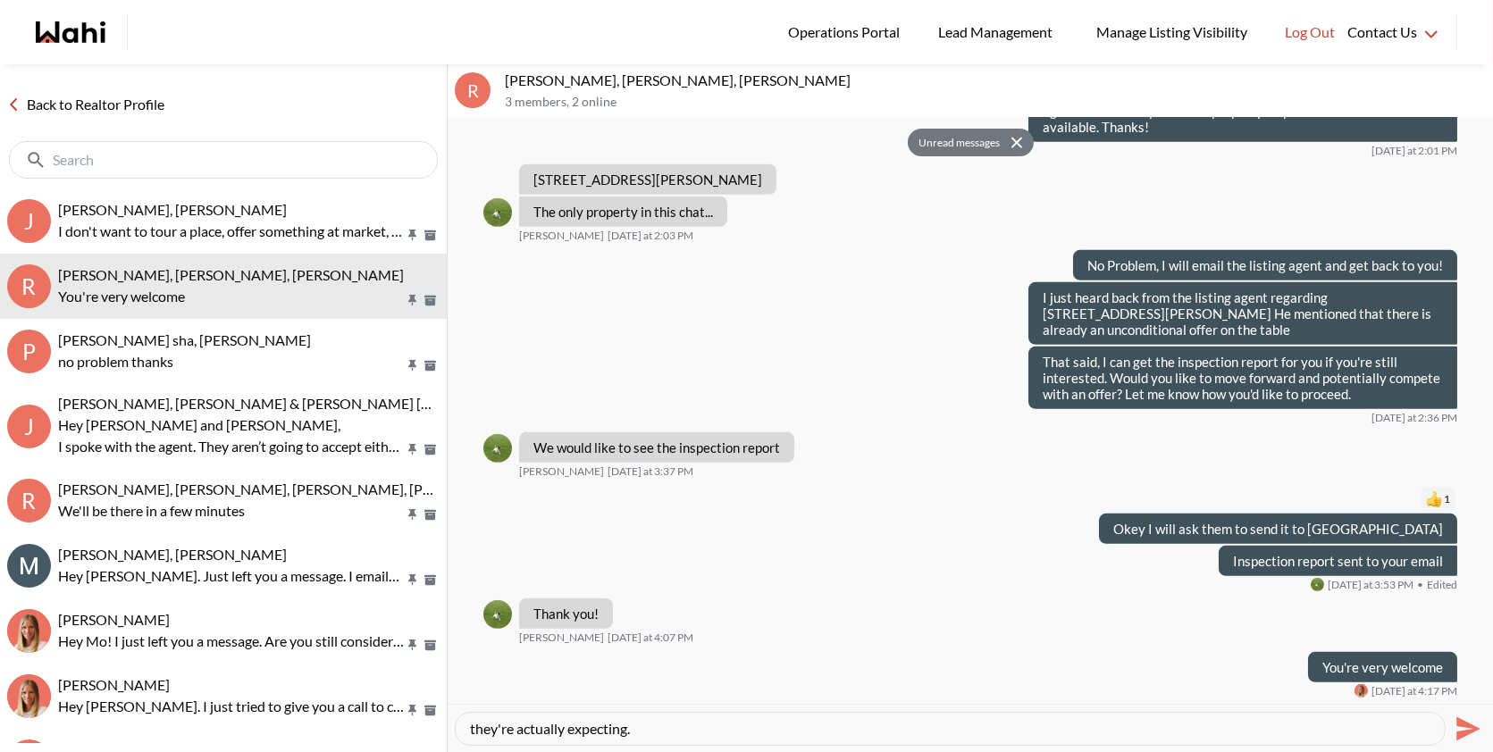
type textarea "Totally understand your concern. If you're looking to get something close to th…"
click at [1478, 737] on icon "Send" at bounding box center [1466, 729] width 29 height 29
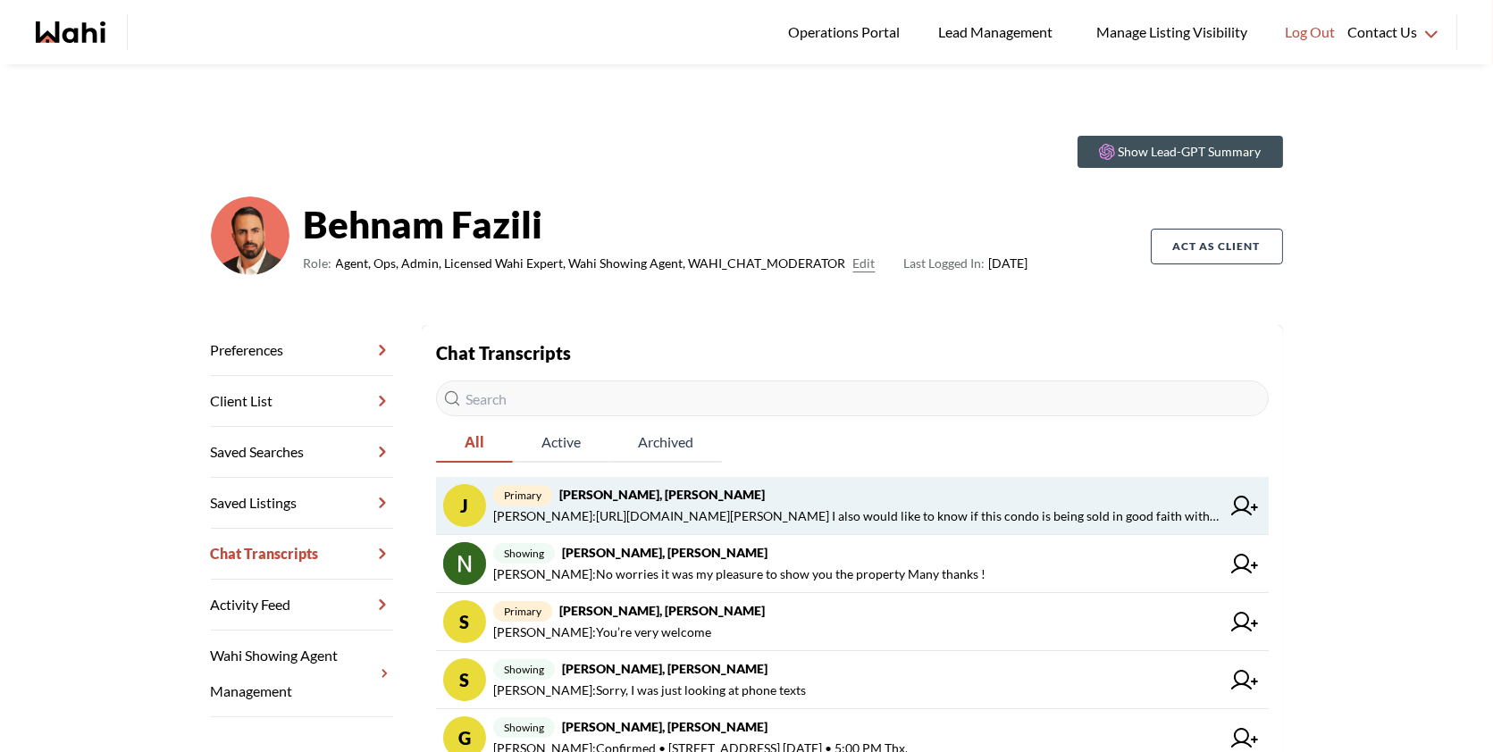
click at [729, 509] on span "[PERSON_NAME] : [URL][DOMAIN_NAME][PERSON_NAME] I also would like to know if th…" at bounding box center [856, 516] width 727 height 21
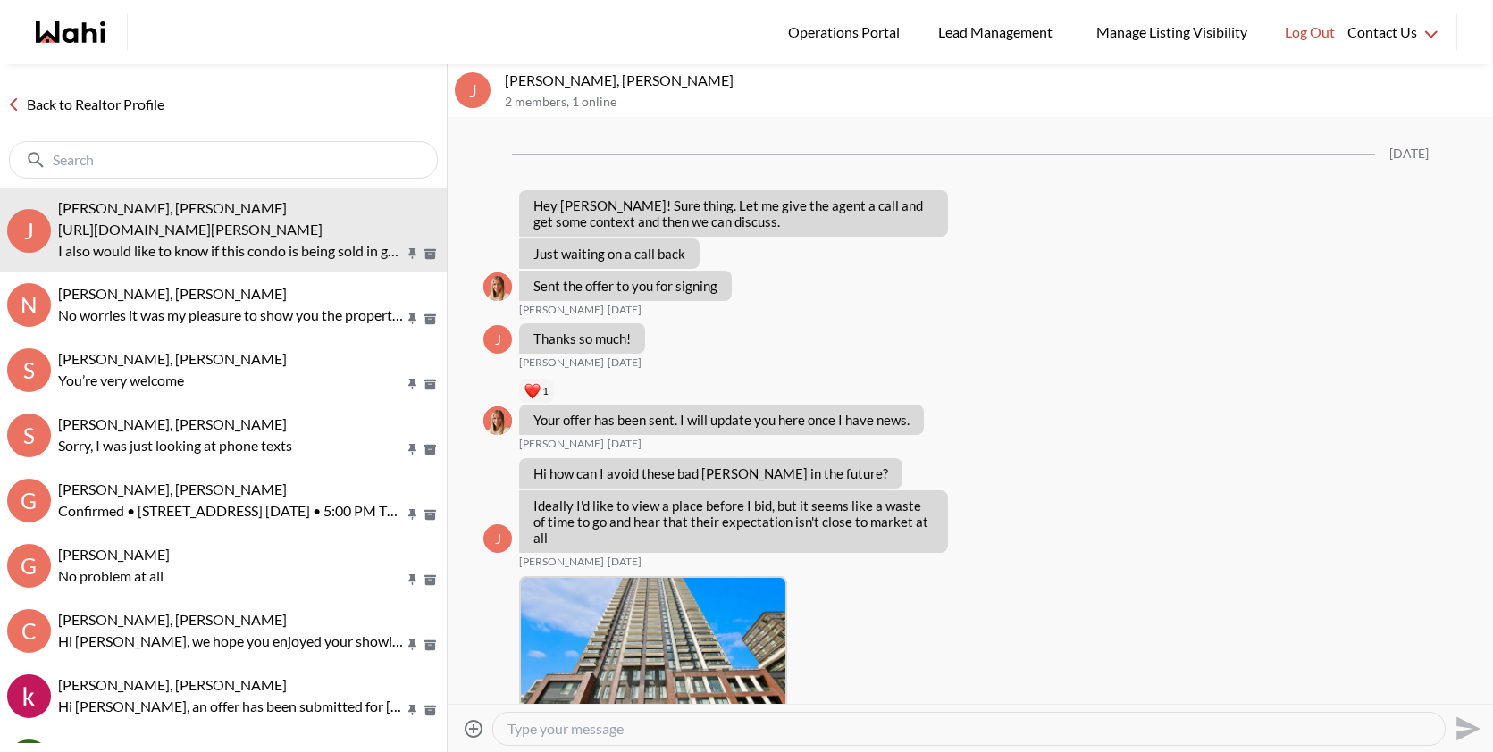
scroll to position [1904, 0]
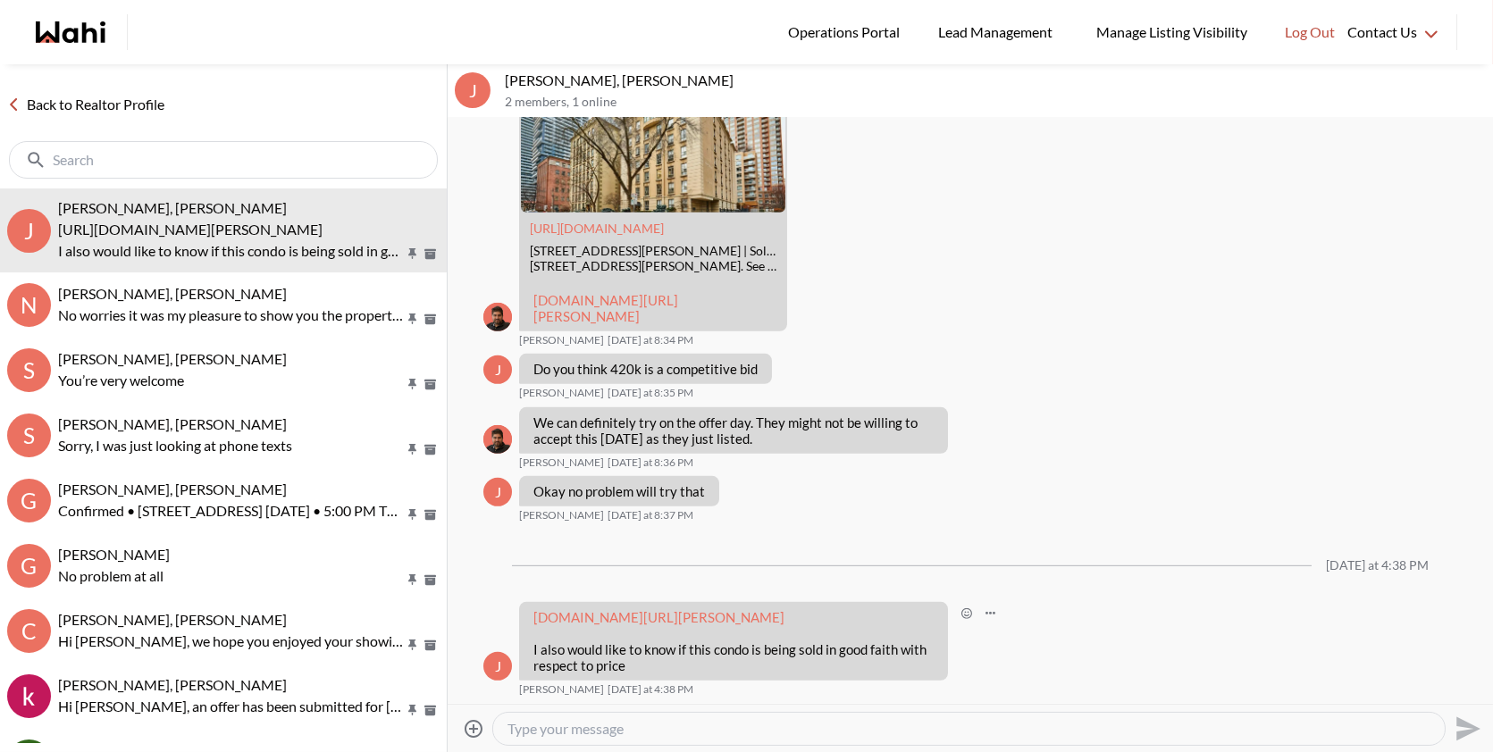
click at [598, 609] on link "condos.ca/toronto/five-condos-5-st-joseph-st/unit-2611-C12381543?identity_token…" at bounding box center [659, 617] width 251 height 16
click at [576, 727] on textarea "Type your message" at bounding box center [969, 729] width 923 height 18
paste textarea "5 St Joseph St #2611 is still available but has an offer date. They’ve priced i…"
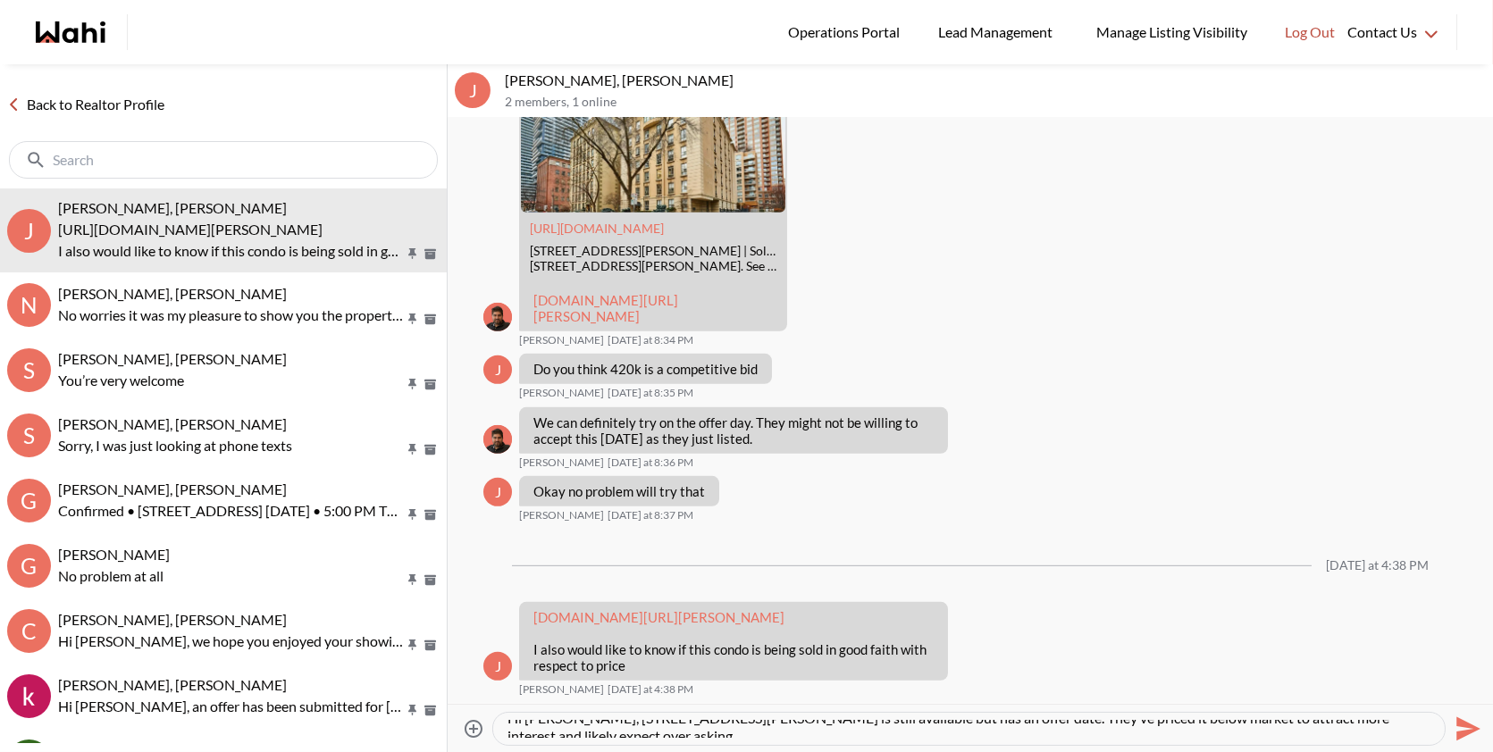
scroll to position [18, 0]
type textarea "Hi Josh, 5 St Joseph St #2611 is still available but has an offer date. They’ve…"
click at [1452, 726] on icon "Send" at bounding box center [1466, 729] width 29 height 29
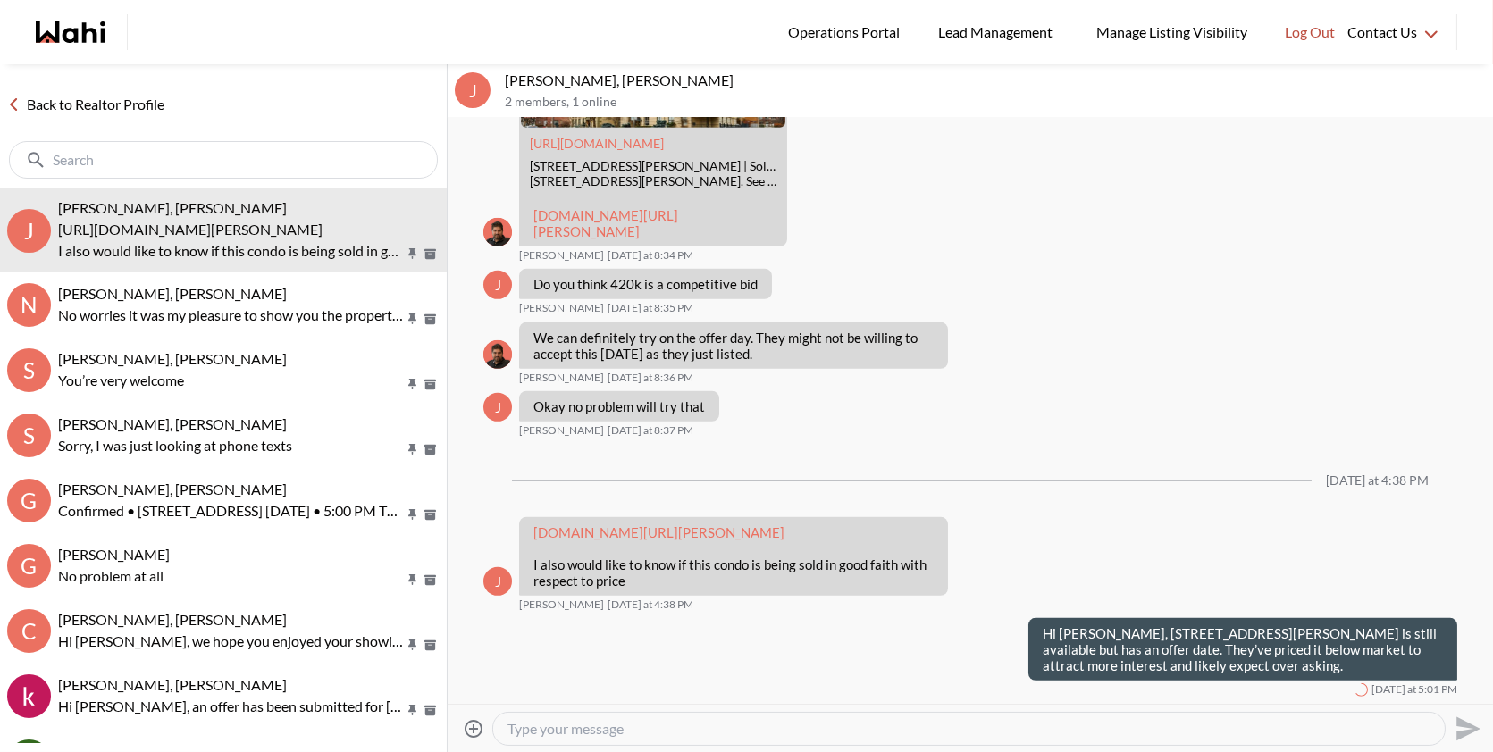
scroll to position [0, 0]
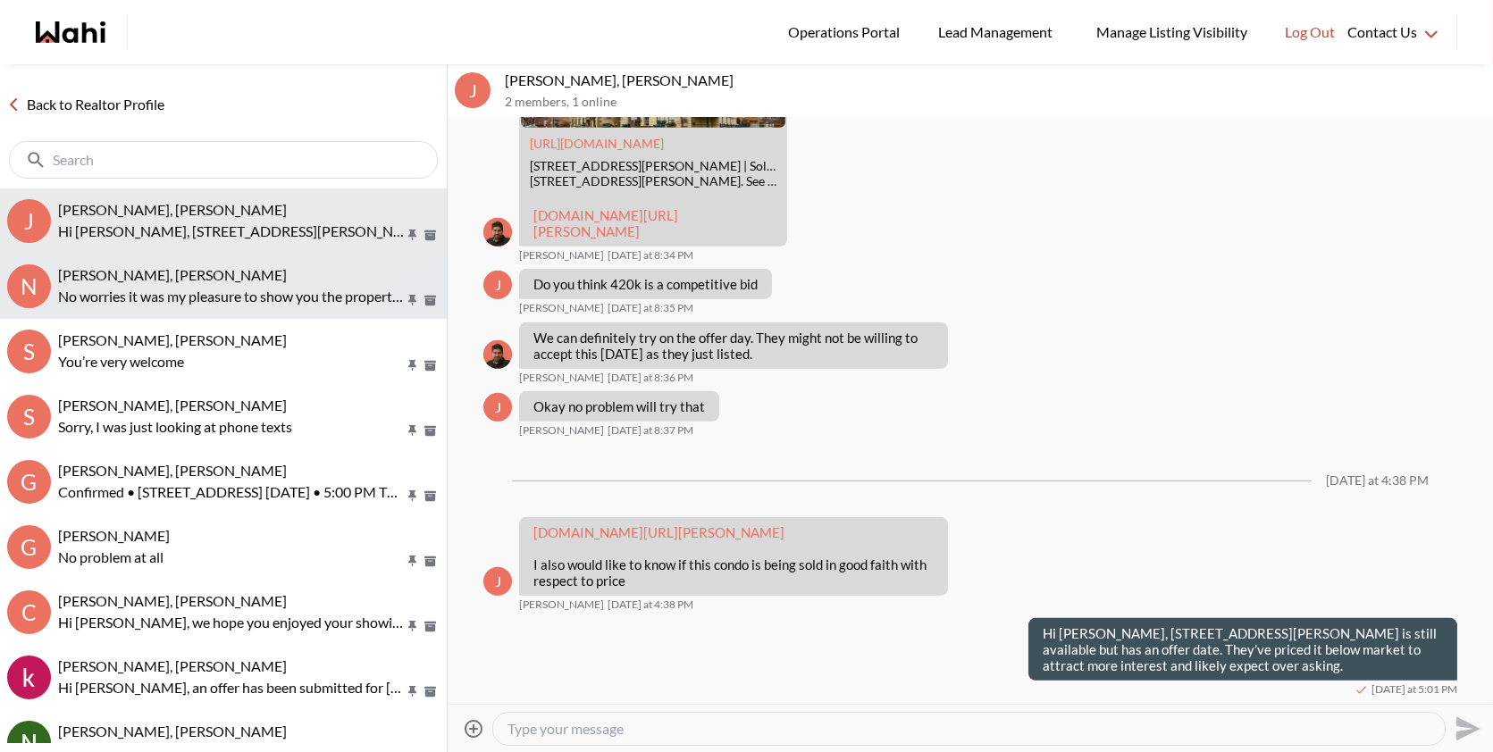
click at [214, 278] on span "Nidhi Singh, Paul, Behnam" at bounding box center [172, 274] width 229 height 17
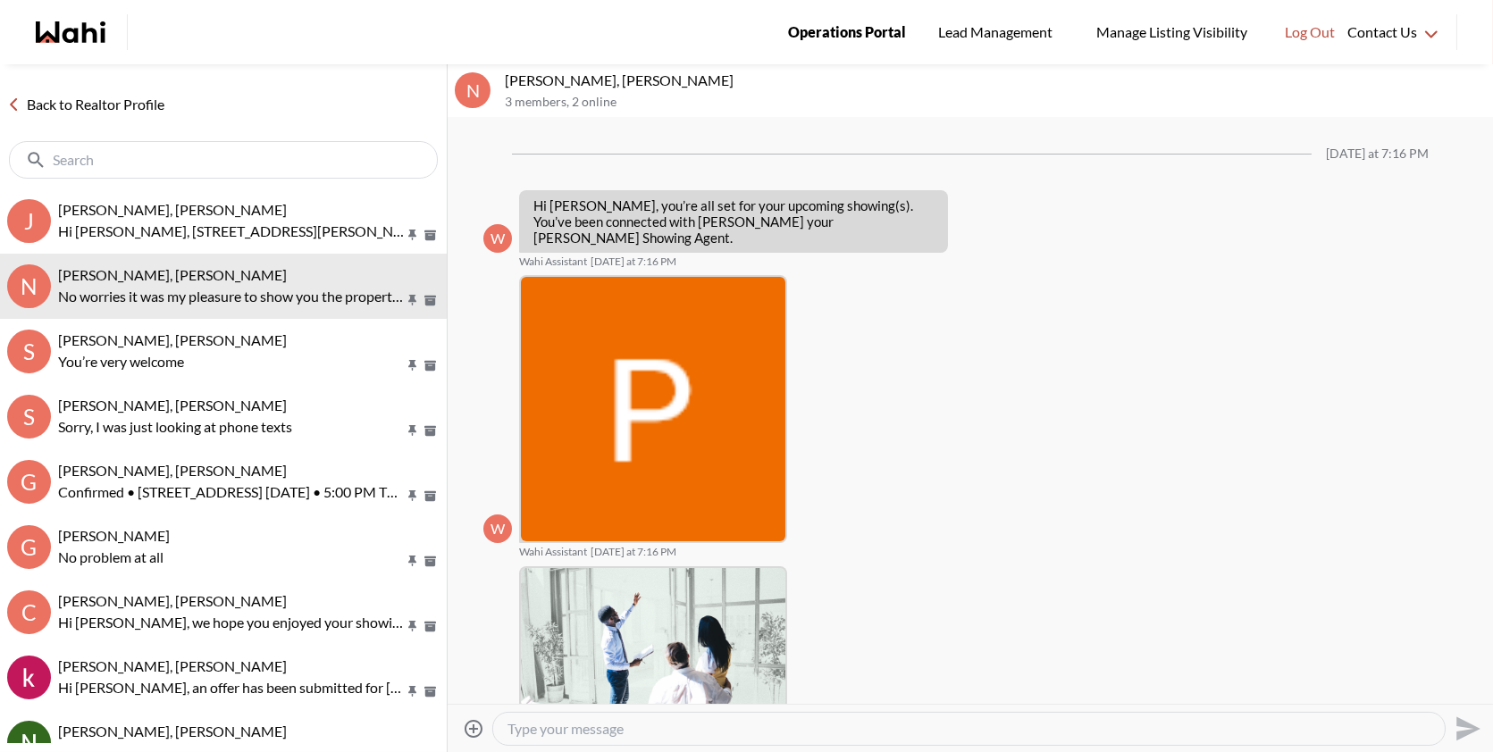
scroll to position [637, 0]
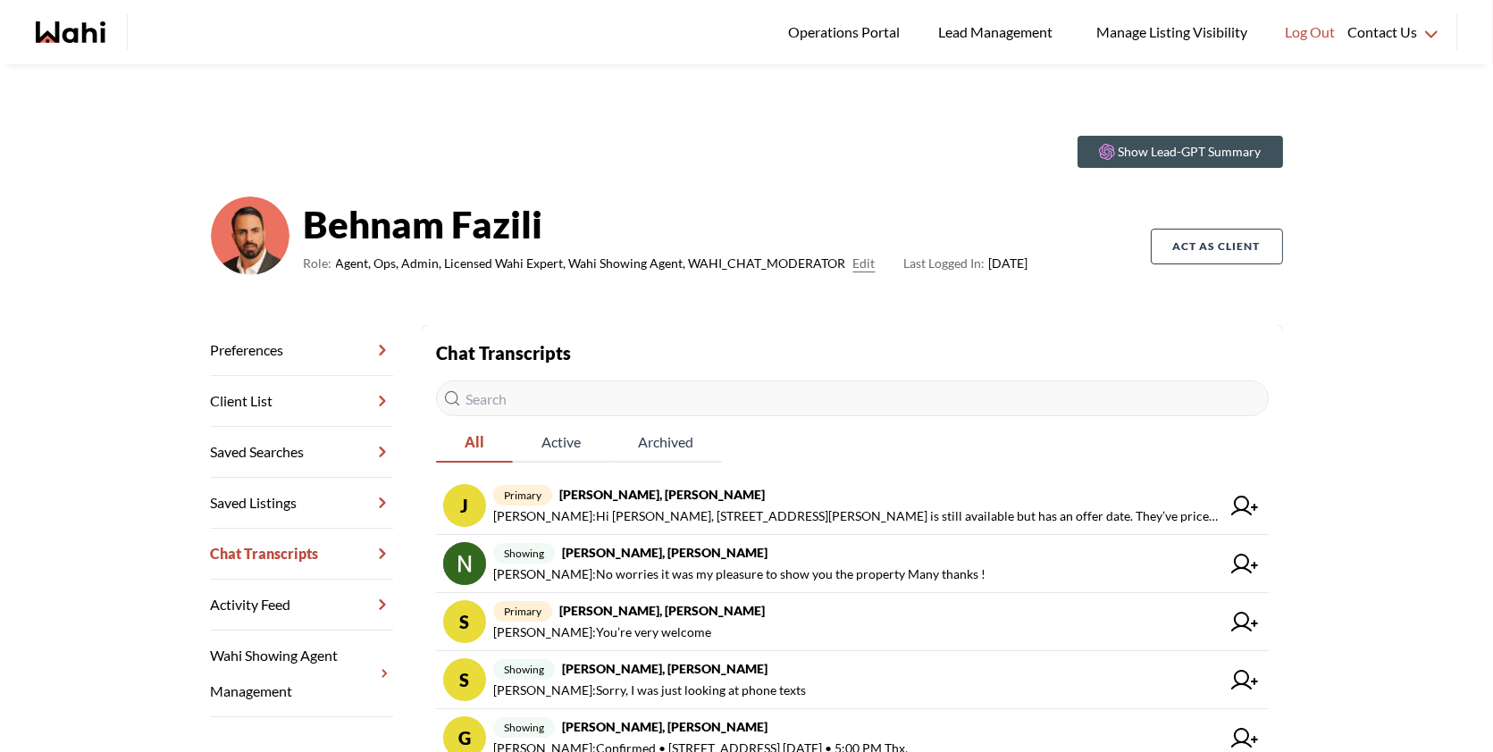
click at [688, 160] on section "Show Lead-GPT Summary" at bounding box center [747, 152] width 1072 height 32
